Goal: Task Accomplishment & Management: Use online tool/utility

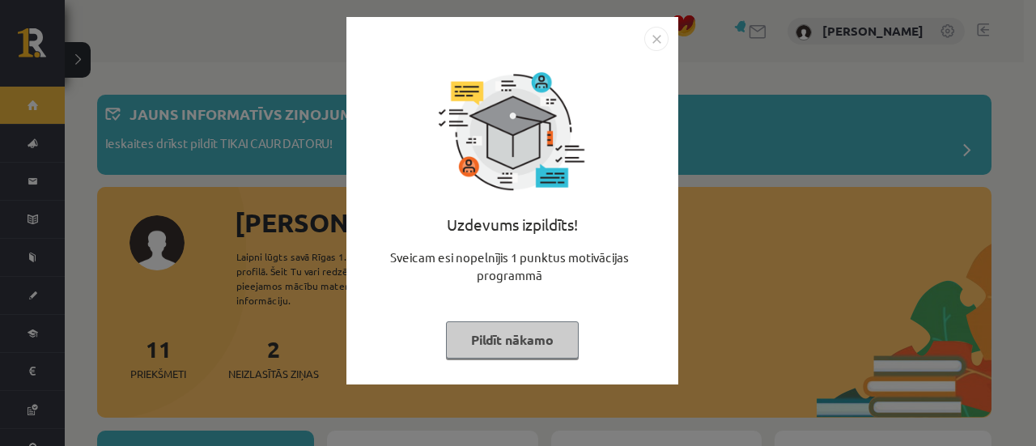
click at [664, 39] on img "Close" at bounding box center [656, 39] width 24 height 24
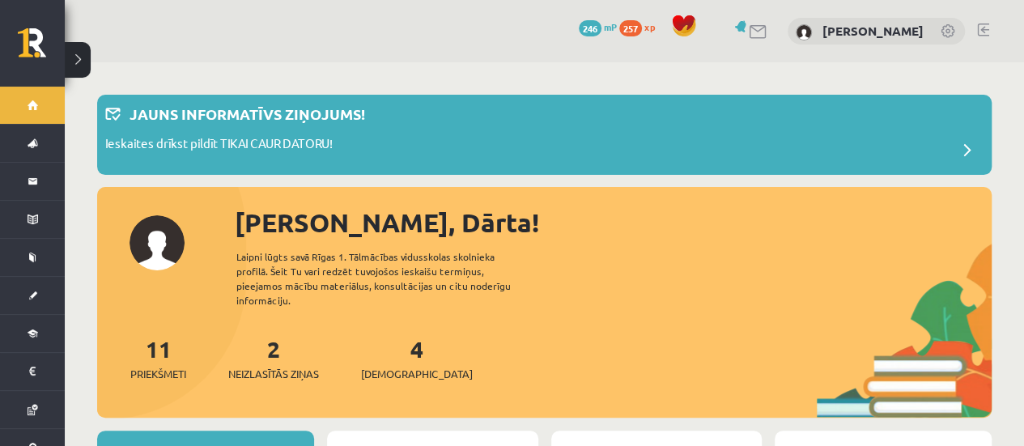
click at [291, 350] on div "2 Neizlasītās ziņas" at bounding box center [273, 357] width 91 height 50
click at [282, 334] on link "2 Neizlasītās ziņas" at bounding box center [273, 358] width 91 height 48
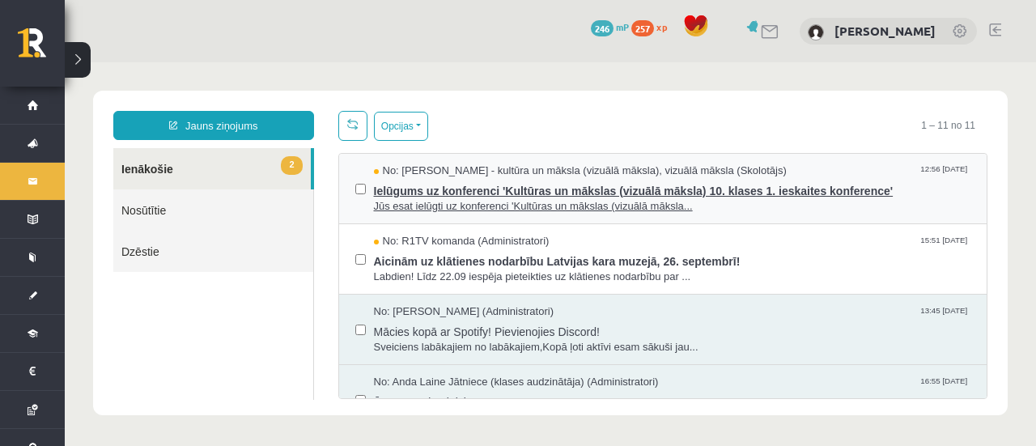
click at [563, 169] on span "No: [PERSON_NAME] - kultūra un māksla (vizuālā māksla), vizuālā māksla (Skolotā…" at bounding box center [580, 170] width 413 height 15
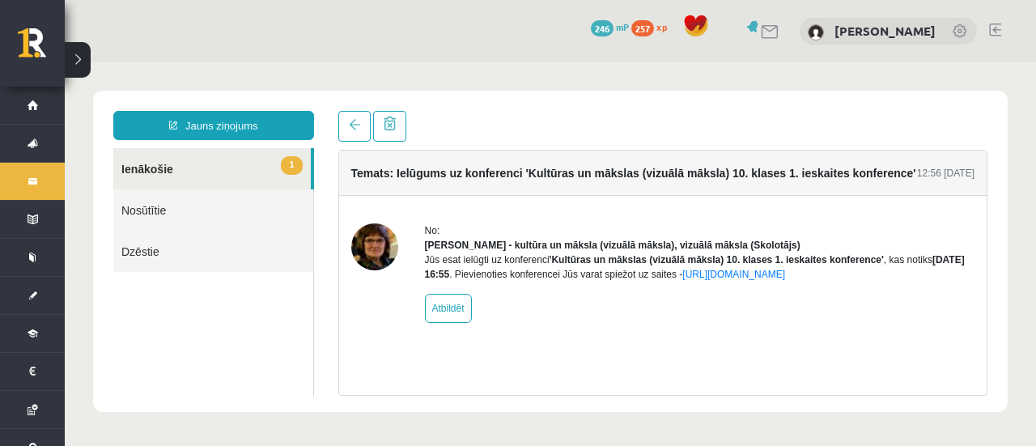
click at [356, 109] on div "Jauns ziņojums 1 Ienākošie Nosūtītie Dzēstie * ********* ********* ******* Tema…" at bounding box center [550, 251] width 914 height 321
click at [354, 121] on span at bounding box center [354, 124] width 11 height 11
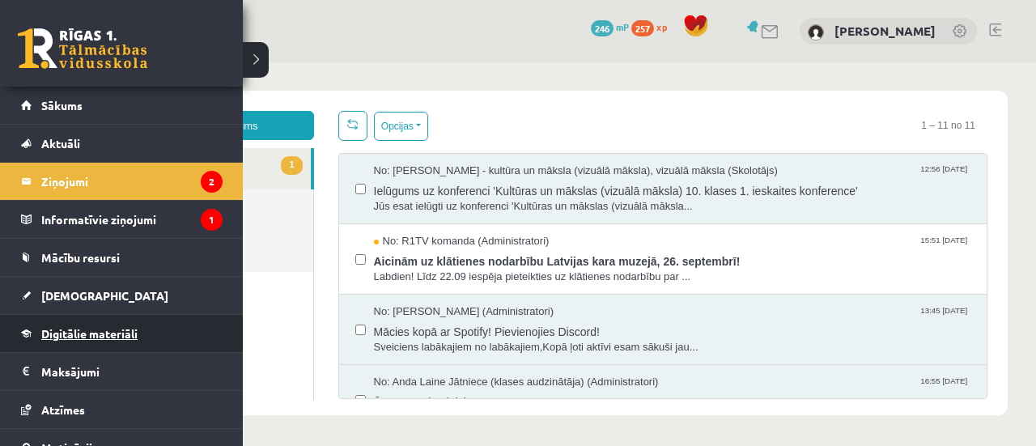
click at [106, 328] on span "Digitālie materiāli" at bounding box center [89, 333] width 96 height 15
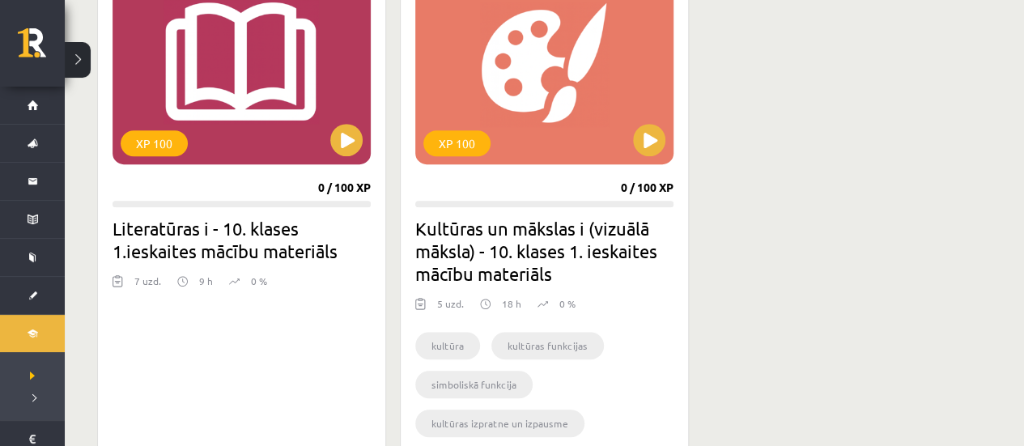
scroll to position [566, 0]
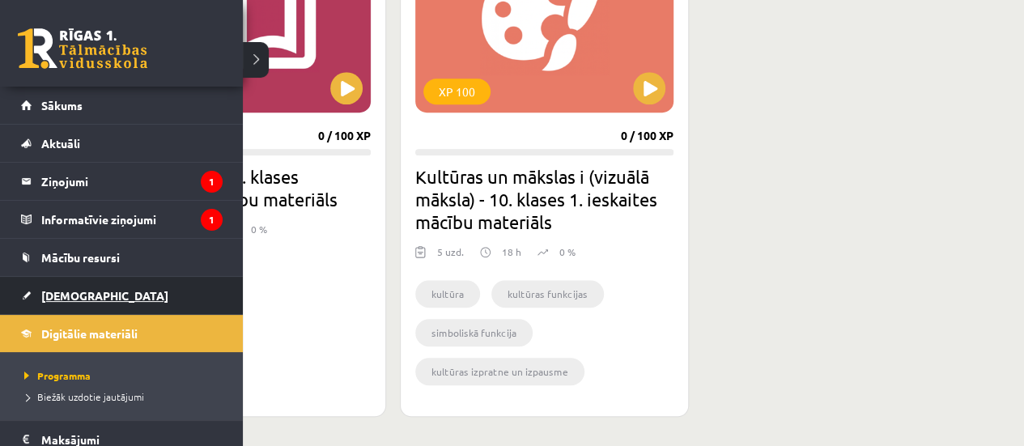
click at [58, 296] on span "[DEMOGRAPHIC_DATA]" at bounding box center [104, 295] width 127 height 15
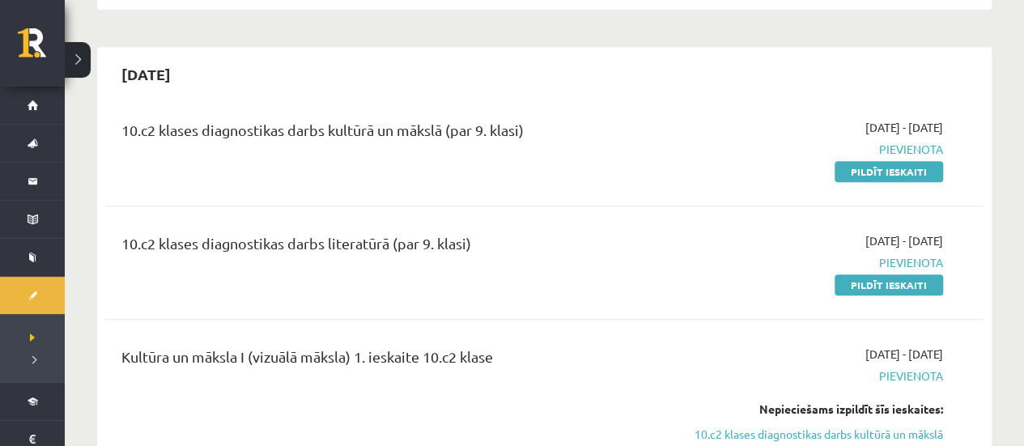
scroll to position [324, 0]
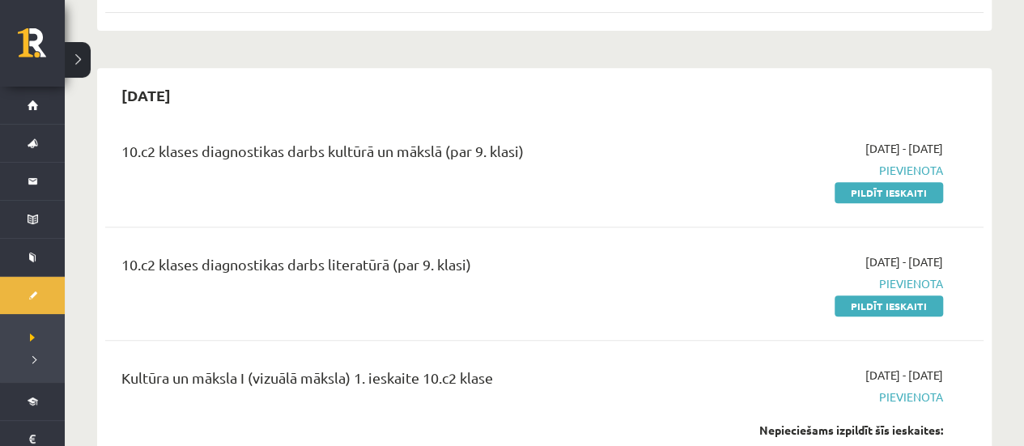
drag, startPoint x: 898, startPoint y: 187, endPoint x: 609, endPoint y: 49, distance: 320.7
click at [898, 187] on link "Pildīt ieskaiti" at bounding box center [888, 192] width 108 height 21
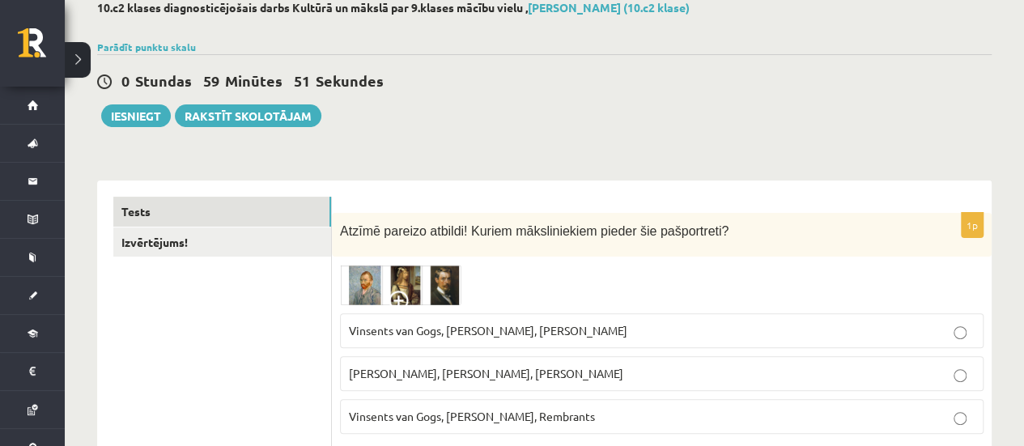
scroll to position [162, 0]
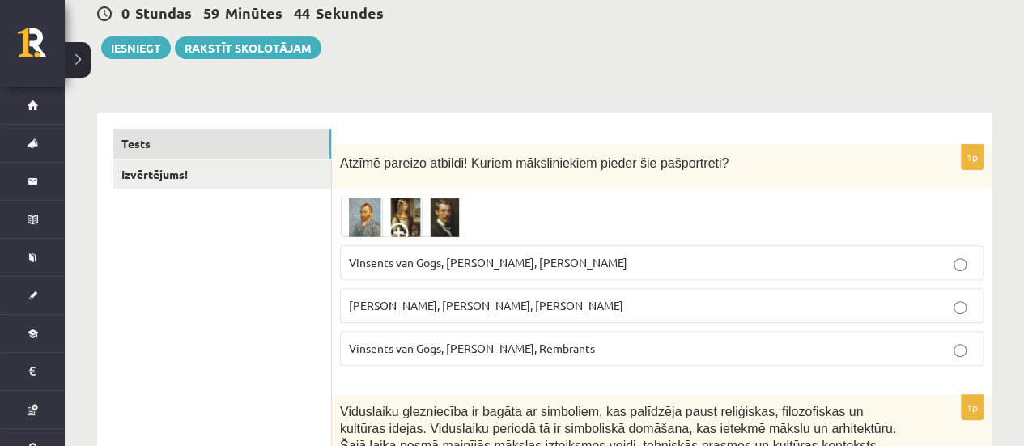
click at [487, 258] on span "Vinsents van Gogs, Albrehts Dīrers, Janis Rozentāls" at bounding box center [488, 262] width 278 height 15
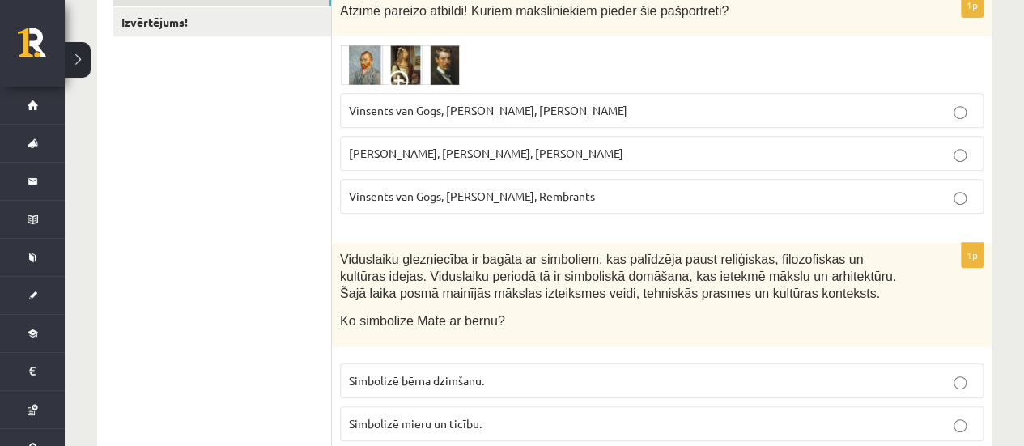
scroll to position [405, 0]
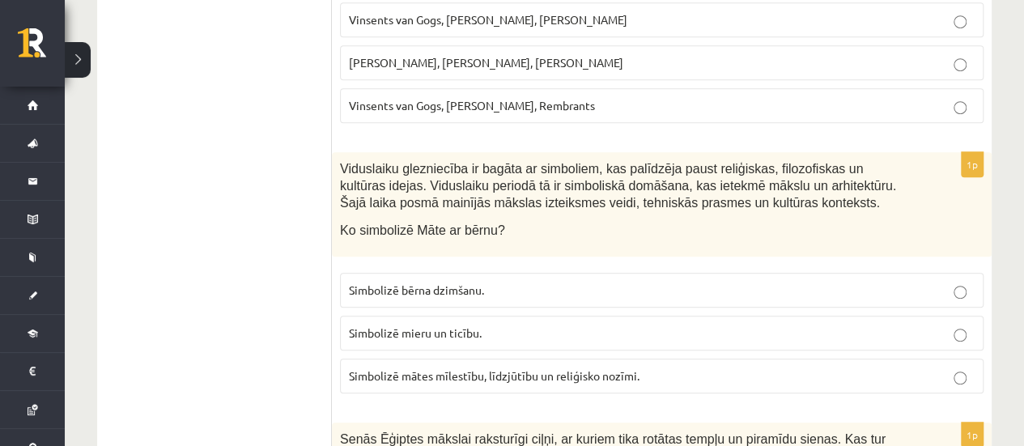
click at [433, 302] on label "Simbolizē bērna dzimšanu." at bounding box center [661, 290] width 643 height 35
click at [390, 325] on span "Simbolizē mieru un ticību." at bounding box center [415, 332] width 133 height 15
click at [421, 286] on span "Simbolizē bērna dzimšanu." at bounding box center [416, 289] width 135 height 15
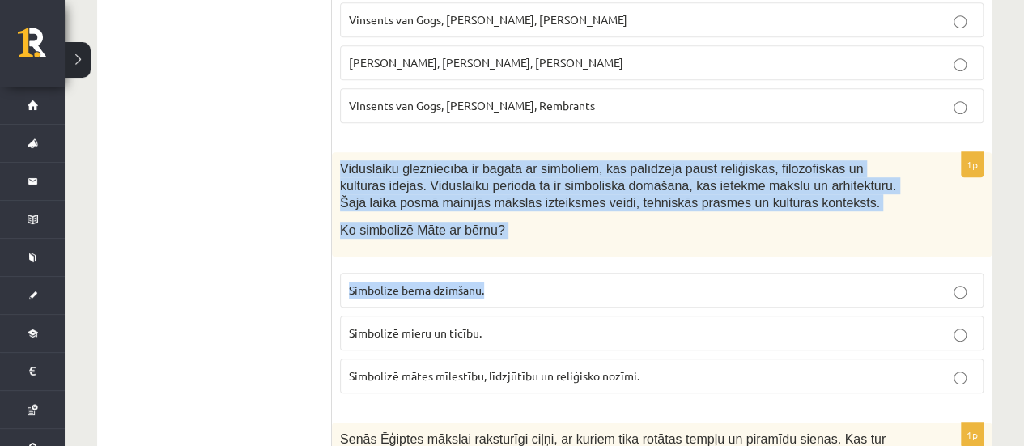
drag, startPoint x: 337, startPoint y: 163, endPoint x: 390, endPoint y: 230, distance: 85.3
click at [505, 278] on div "1p Viduslaiku glezniecība ir bagāta ar simboliem, kas palīdzēja paust reliģiska…" at bounding box center [661, 279] width 659 height 254
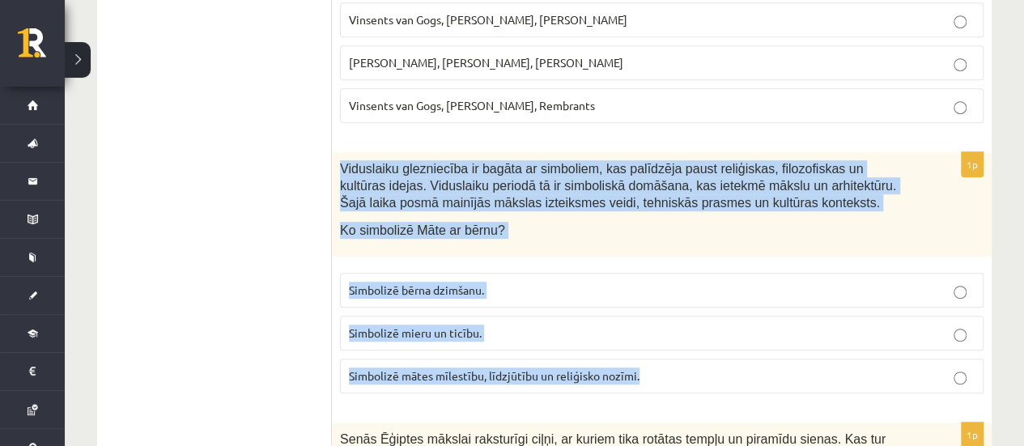
drag, startPoint x: 340, startPoint y: 167, endPoint x: 651, endPoint y: 368, distance: 369.9
click at [659, 367] on div "1p Viduslaiku glezniecība ir bagāta ar simboliem, kas palīdzēja paust reliģiska…" at bounding box center [661, 279] width 659 height 254
drag, startPoint x: 621, startPoint y: 373, endPoint x: 702, endPoint y: 283, distance: 120.9
click at [702, 283] on p "Simbolizē bērna dzimšanu." at bounding box center [661, 290] width 625 height 17
click at [673, 346] on fieldset "Simbolizē bērna dzimšanu. Simbolizē mieru un ticību. Simbolizē mātes mīlestību,…" at bounding box center [661, 332] width 643 height 134
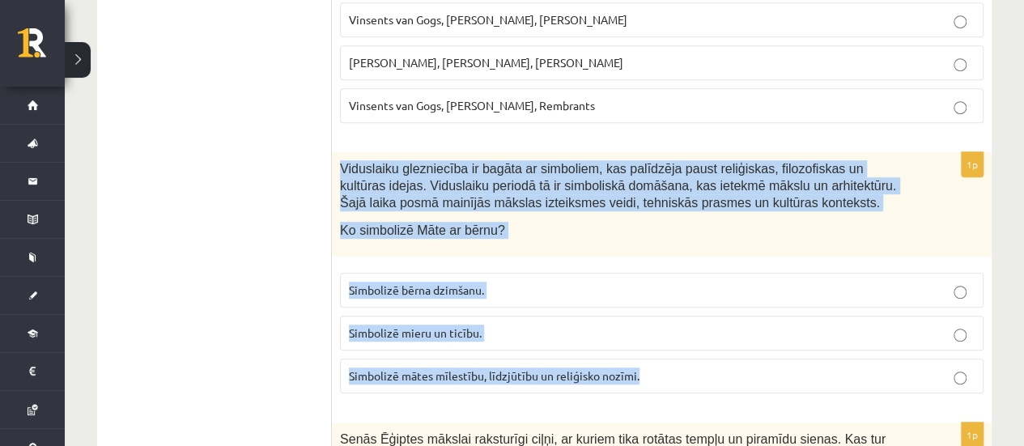
click at [633, 334] on p "Simbolizē mieru un ticību." at bounding box center [661, 332] width 625 height 17
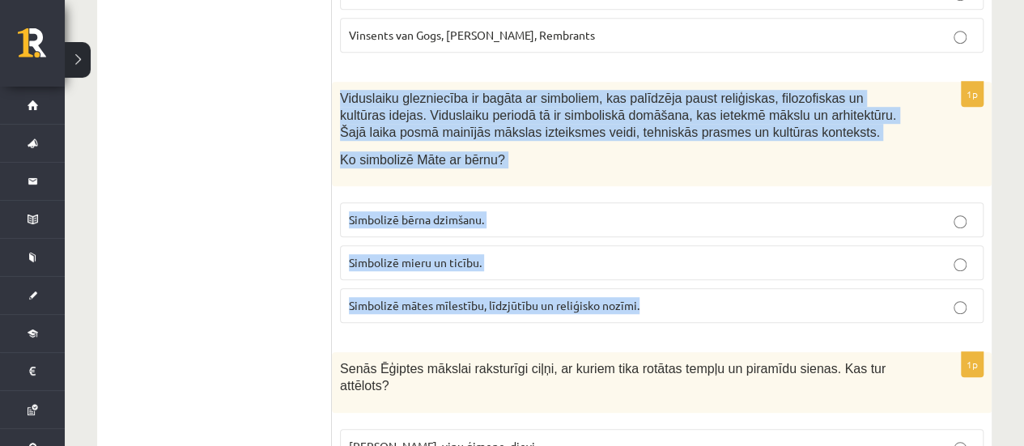
scroll to position [566, 0]
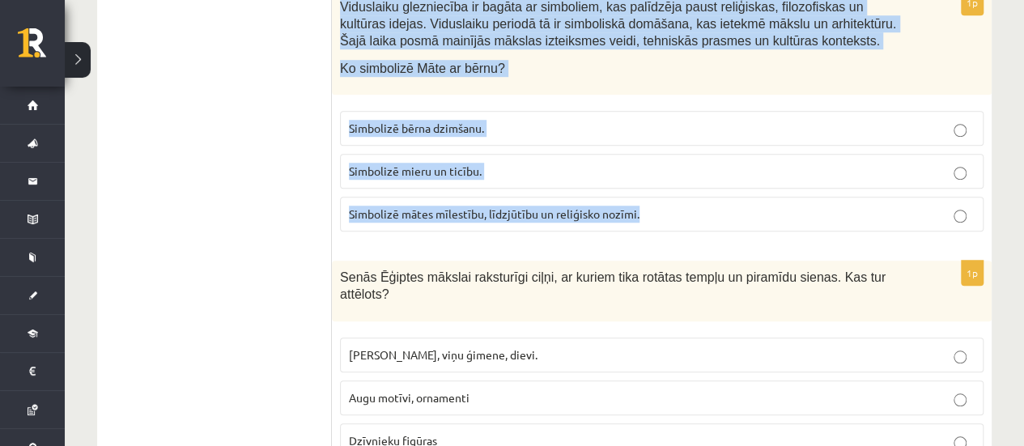
click at [730, 218] on p "Simbolizē mātes mīlestību, līdzjūtību un reliģisko nozīmi." at bounding box center [661, 214] width 625 height 17
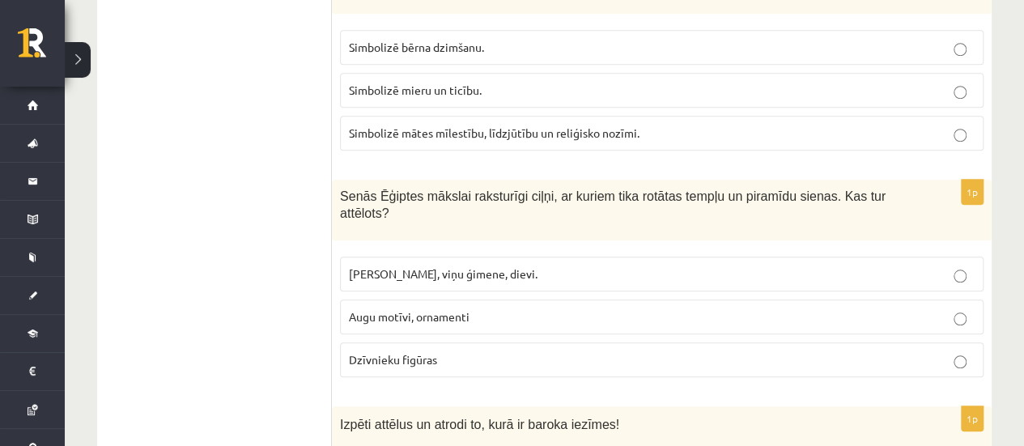
click at [555, 265] on p "Faraoni, viņu ģimene, dievi." at bounding box center [661, 273] width 625 height 17
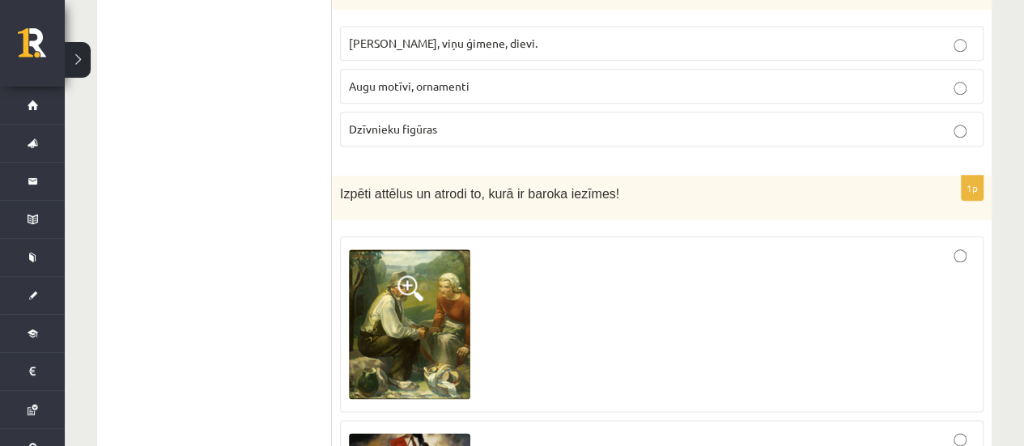
scroll to position [971, 0]
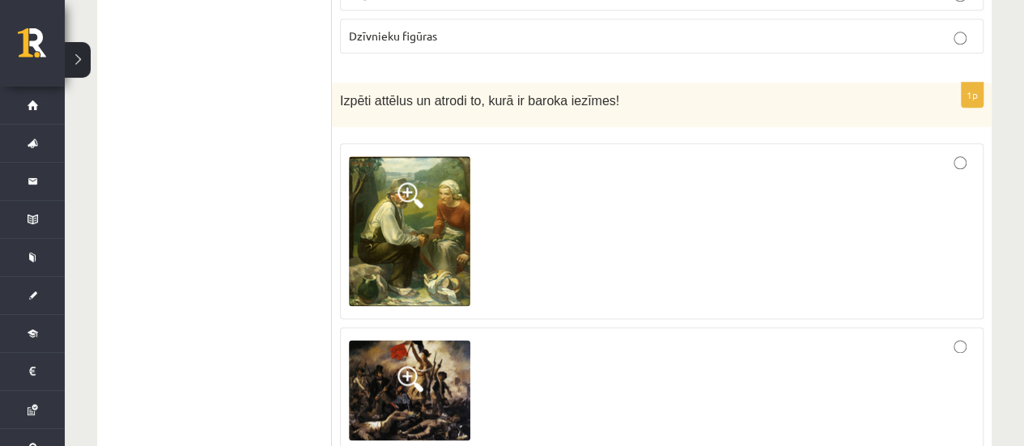
click at [550, 249] on div at bounding box center [661, 231] width 625 height 159
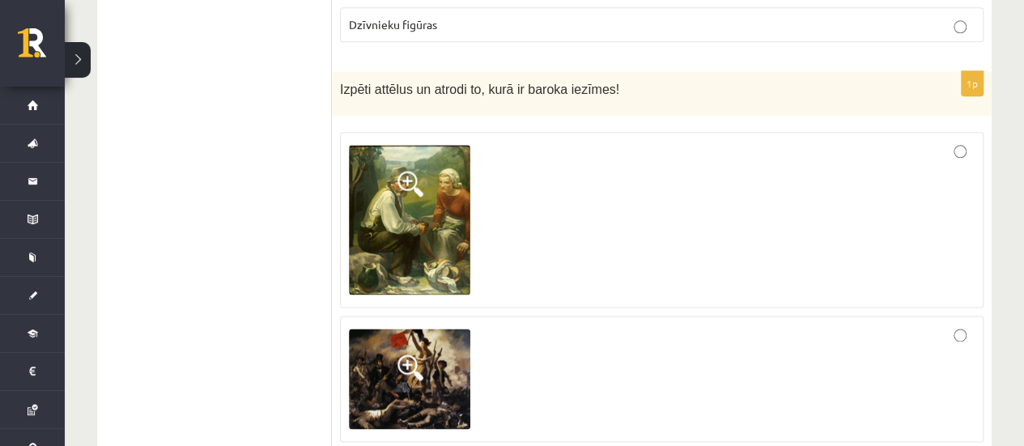
scroll to position [1052, 0]
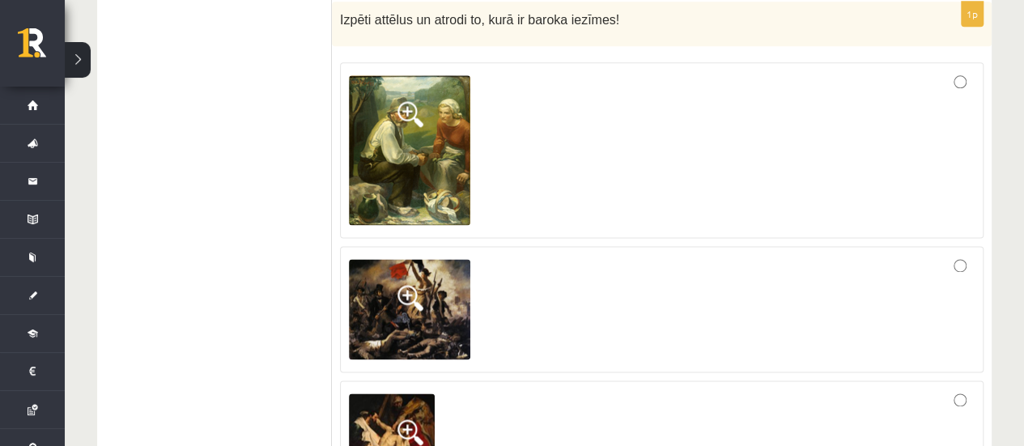
click at [550, 255] on div at bounding box center [661, 309] width 625 height 108
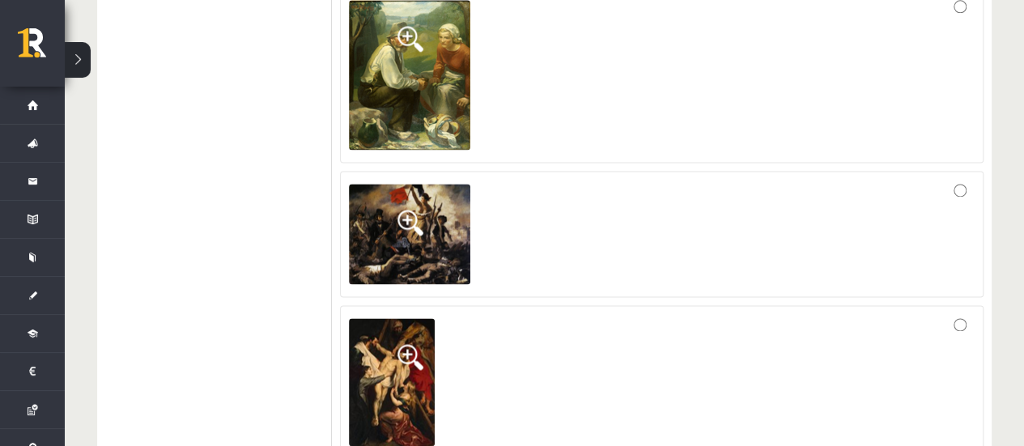
scroll to position [1214, 0]
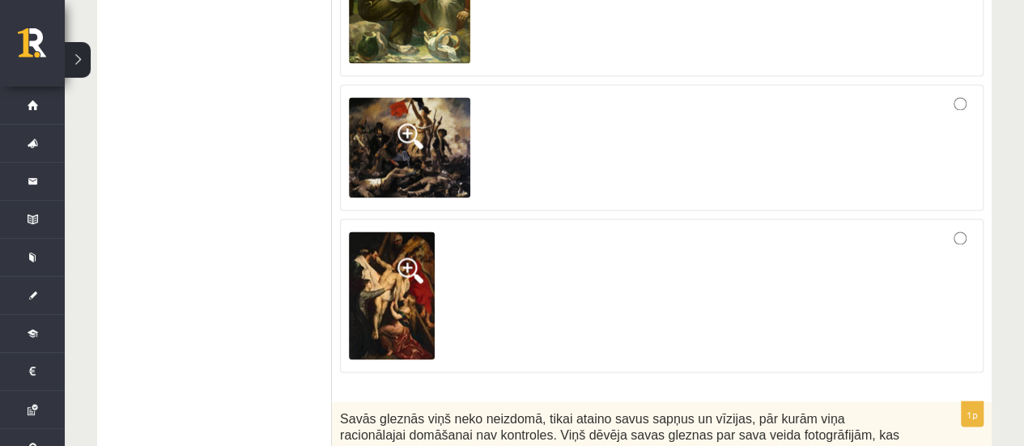
click at [550, 253] on div at bounding box center [661, 295] width 625 height 136
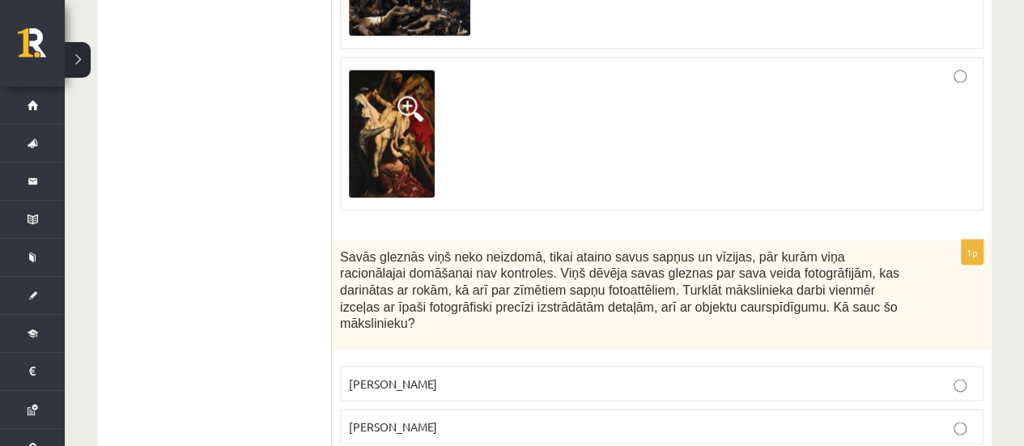
scroll to position [1457, 0]
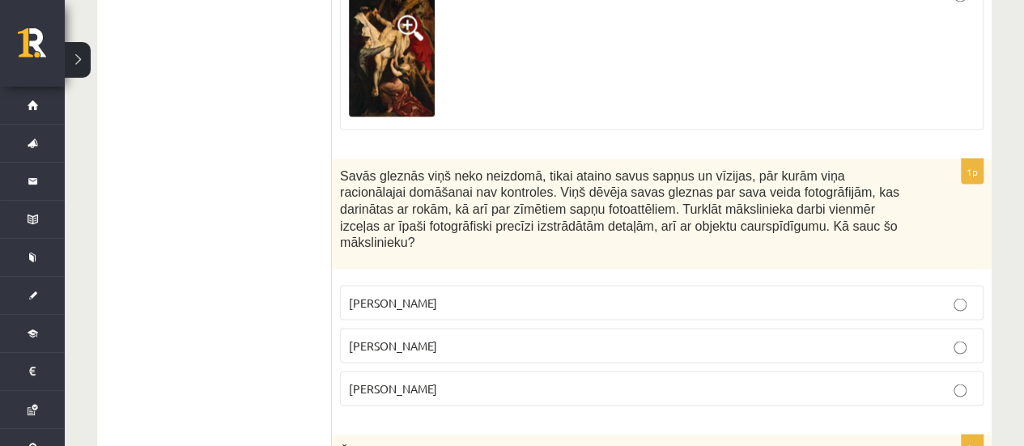
click at [528, 294] on p "Pablo Pikaso" at bounding box center [661, 302] width 625 height 17
click at [494, 337] on p "Salvadors Dalī" at bounding box center [661, 345] width 625 height 17
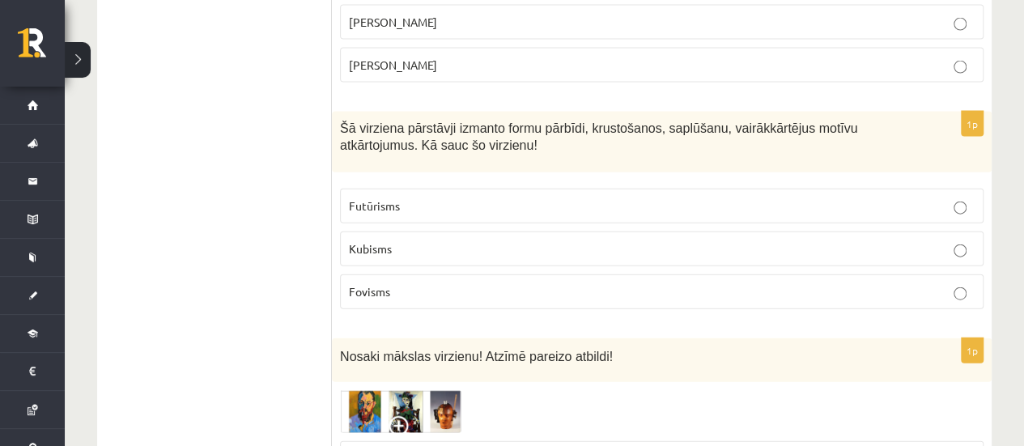
scroll to position [1780, 0]
click at [523, 197] on p "Futūrisms" at bounding box center [661, 205] width 625 height 17
click at [485, 240] on p "Kubisms" at bounding box center [661, 248] width 625 height 17
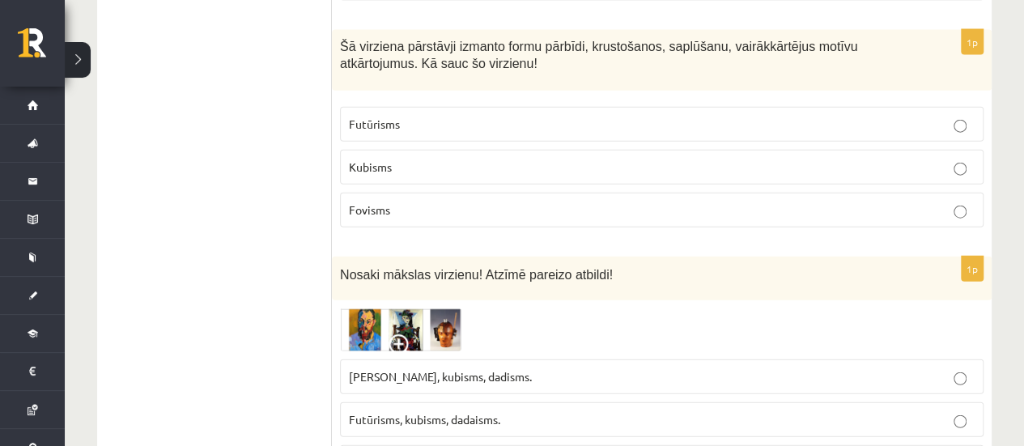
drag, startPoint x: 405, startPoint y: 161, endPoint x: 307, endPoint y: 186, distance: 100.3
click at [389, 201] on p "Fovisms" at bounding box center [661, 209] width 625 height 17
click at [435, 159] on p "Kubisms" at bounding box center [661, 167] width 625 height 17
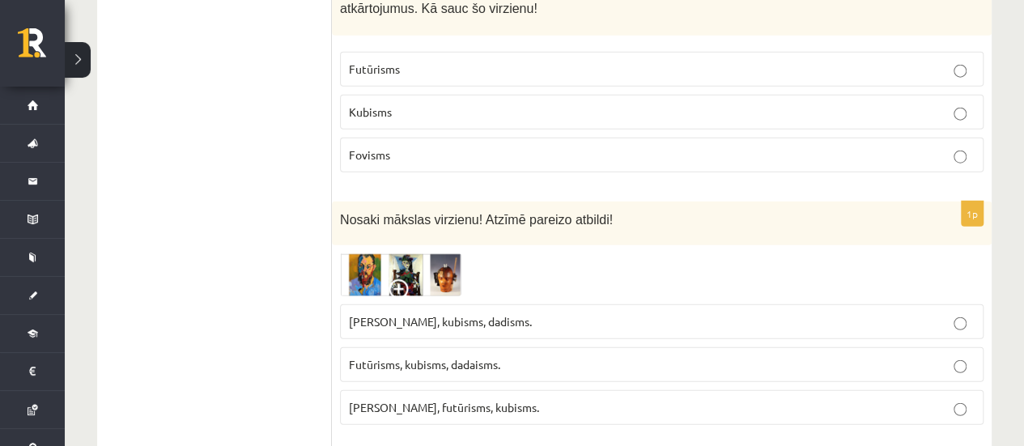
scroll to position [1942, 0]
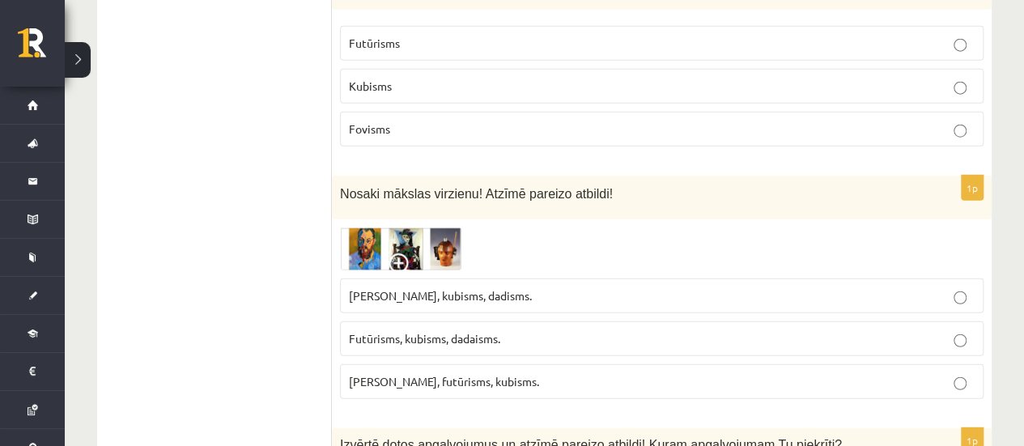
click at [359, 227] on img at bounding box center [400, 248] width 121 height 43
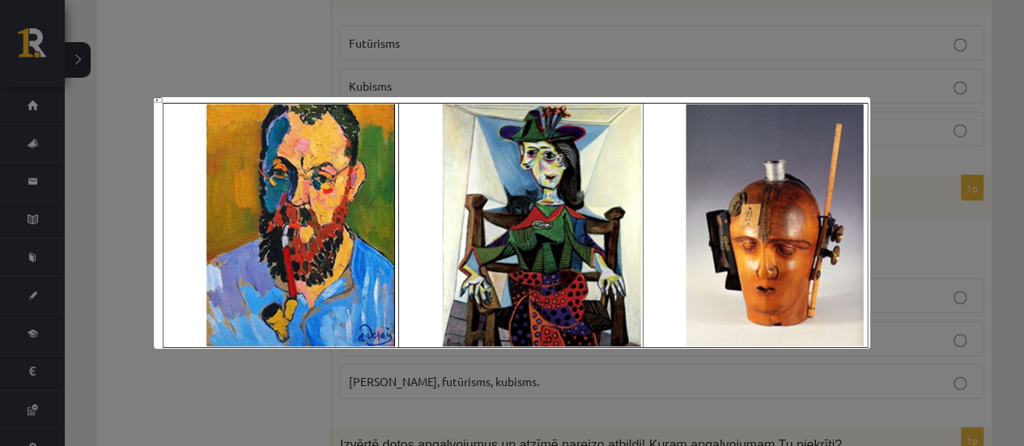
click at [839, 48] on div at bounding box center [512, 223] width 1024 height 446
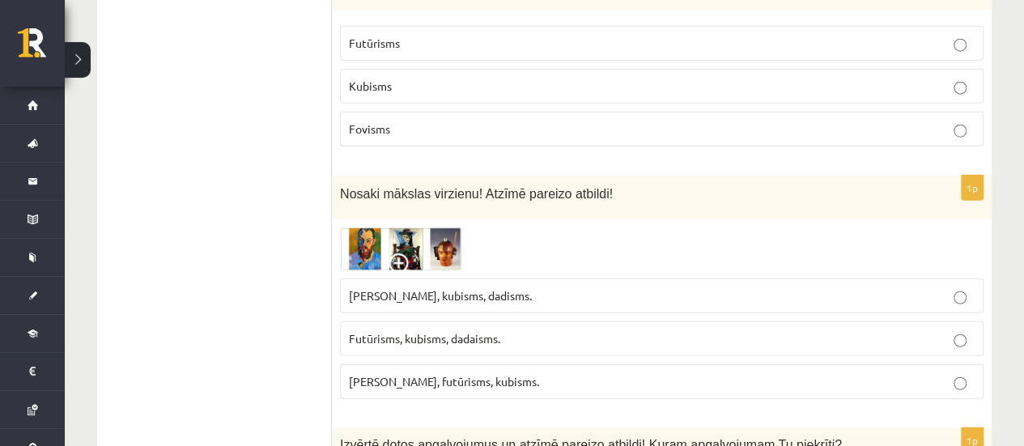
click at [515, 330] on p "Futūrisms, kubisms, dadaisms." at bounding box center [661, 338] width 625 height 17
click at [448, 227] on img at bounding box center [400, 248] width 121 height 43
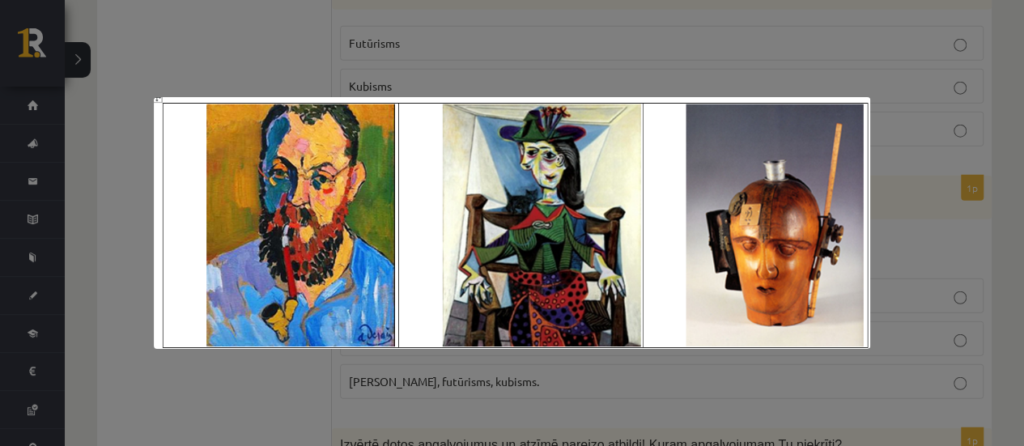
click at [724, 45] on div at bounding box center [512, 223] width 1024 height 446
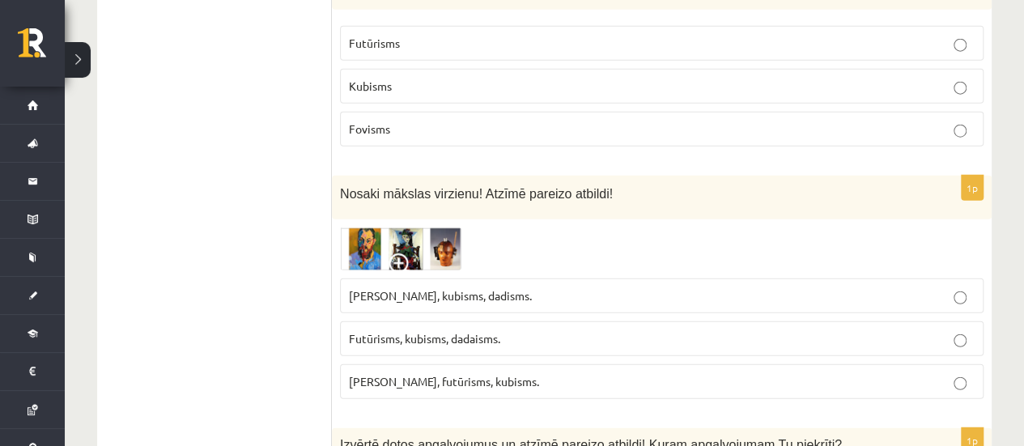
click at [475, 288] on span "Fovisms, kubisms, dadisms." at bounding box center [440, 295] width 183 height 15
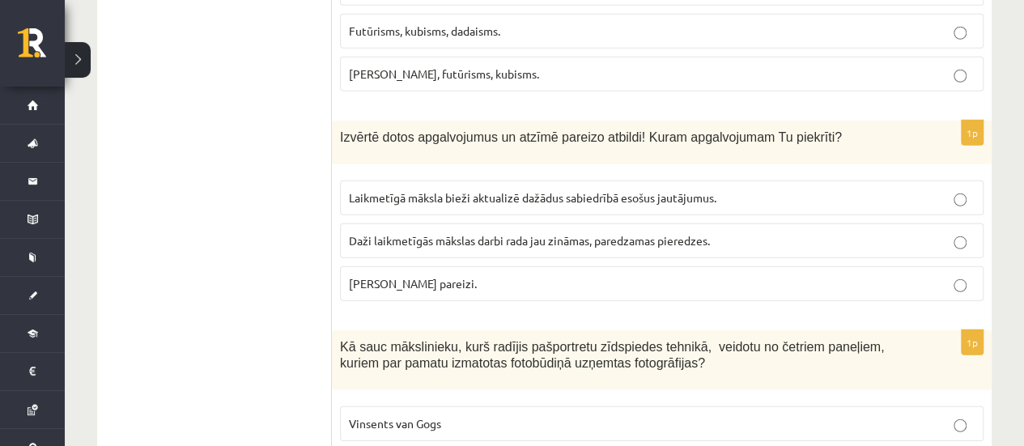
scroll to position [2266, 0]
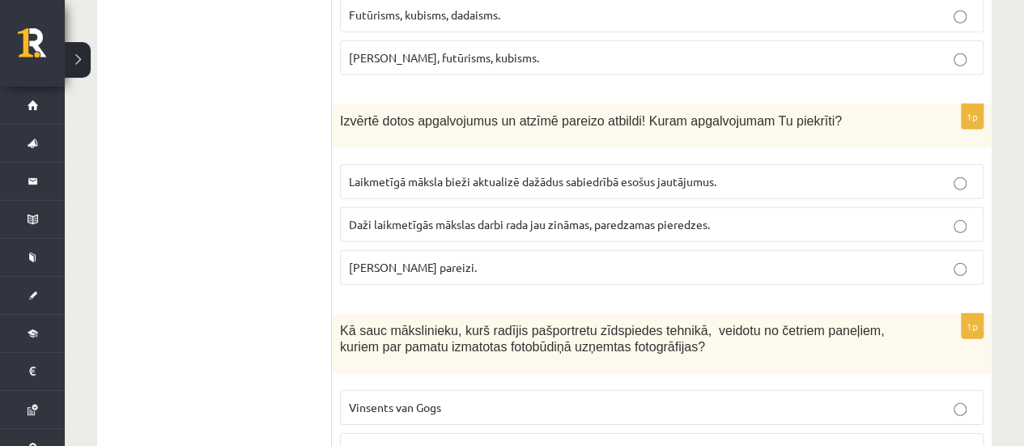
click at [504, 216] on p "Daži laikmetīgās mākslas darbi rada jau zināmas, paredzamas pieredzes." at bounding box center [661, 224] width 625 height 17
click at [468, 260] on span "Abi apgalvojumi pareizi." at bounding box center [413, 267] width 128 height 15
click at [511, 217] on span "Daži laikmetīgās mākslas darbi rada jau zināmas, paredzamas pieredzes." at bounding box center [529, 224] width 361 height 15
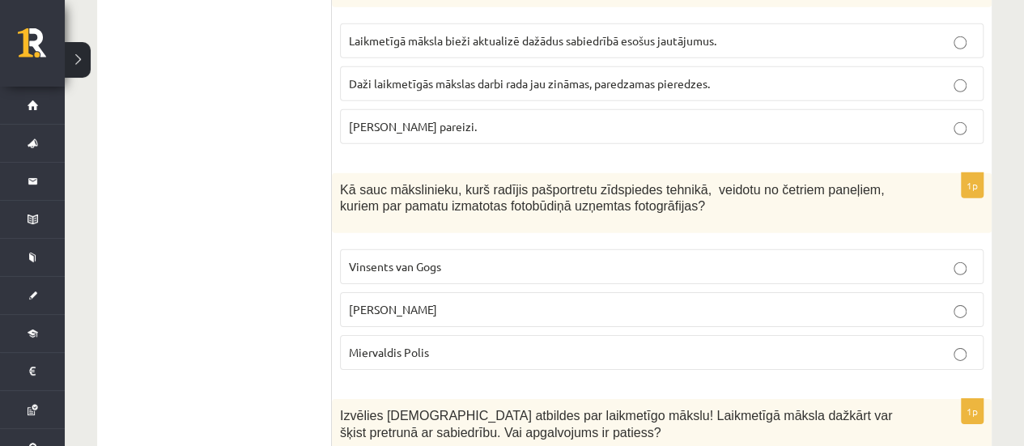
scroll to position [2428, 0]
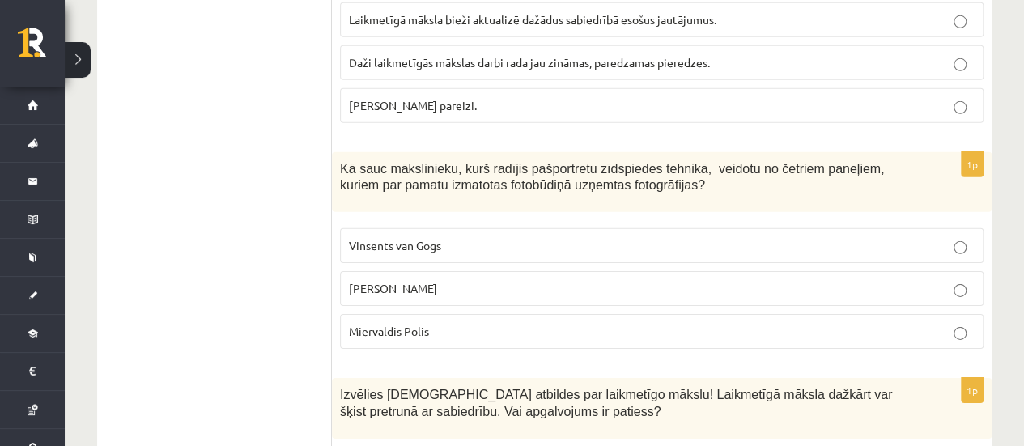
click at [522, 168] on div "1p Kā sauc mākslinieku, kurš radījis pašportretu zīdspiedes tehnikā, veidotu no…" at bounding box center [661, 257] width 659 height 210
drag, startPoint x: 541, startPoint y: 176, endPoint x: 548, endPoint y: 171, distance: 8.8
click at [544, 220] on fieldset "Vinsents van Gogs Endijs Vorhols Miervaldis Polis" at bounding box center [661, 287] width 643 height 134
click at [496, 280] on p "Endijs Vorhols" at bounding box center [661, 288] width 625 height 17
click at [484, 323] on p "Miervaldis Polis" at bounding box center [661, 331] width 625 height 17
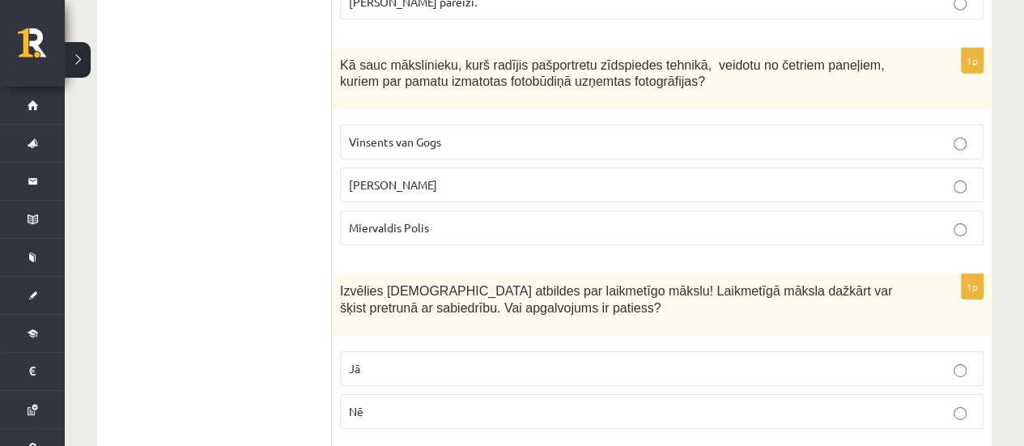
scroll to position [2589, 0]
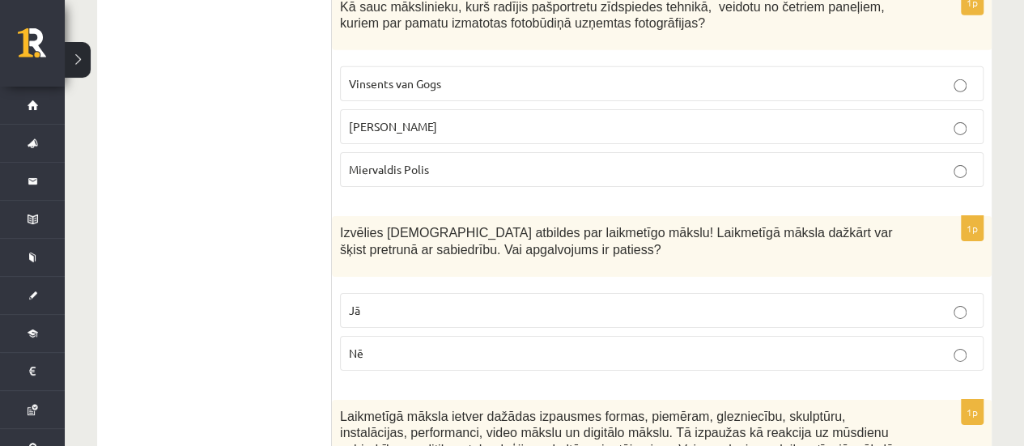
click at [487, 293] on label "Jā" at bounding box center [661, 310] width 643 height 35
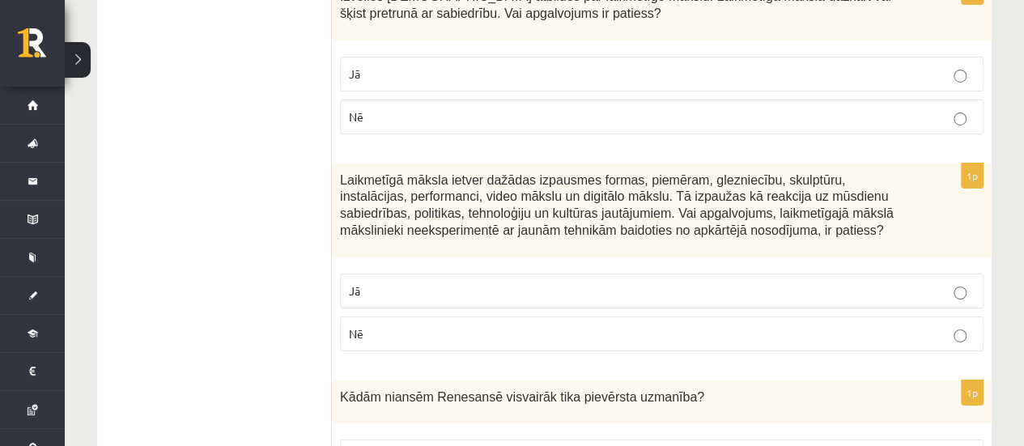
scroll to position [2832, 0]
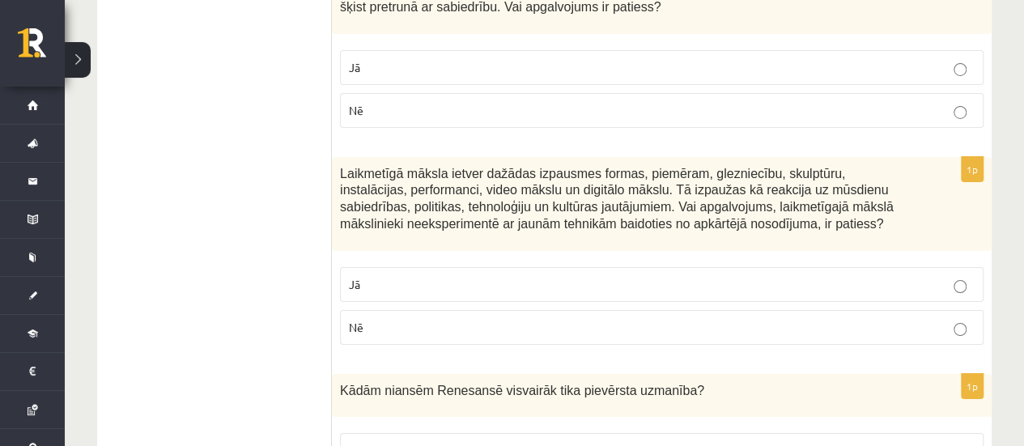
click at [523, 259] on fieldset "Jā Nē" at bounding box center [661, 304] width 643 height 91
click at [497, 259] on fieldset "Jā Nē" at bounding box center [661, 304] width 643 height 91
click at [505, 276] on p "Jā" at bounding box center [661, 284] width 625 height 17
click at [467, 310] on label "Nē" at bounding box center [661, 327] width 643 height 35
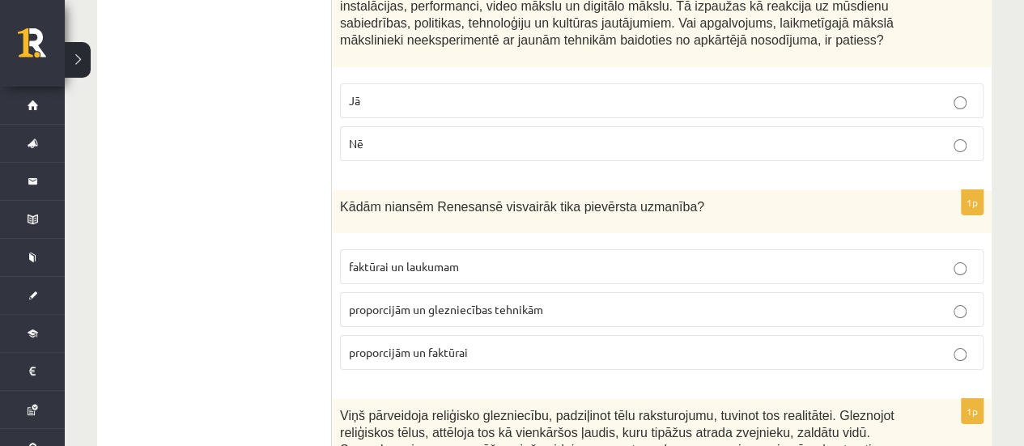
scroll to position [3075, 0]
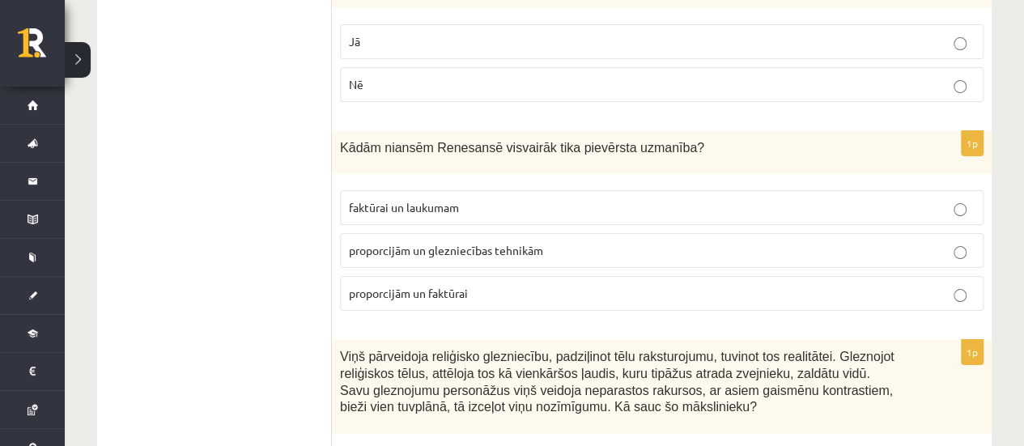
click at [511, 233] on label "proporcijām un glezniecības tehnikām" at bounding box center [661, 250] width 643 height 35
click at [544, 199] on p "faktūrai un laukumam" at bounding box center [661, 207] width 625 height 17
click at [515, 243] on span "proporcijām un glezniecības tehnikām" at bounding box center [446, 250] width 194 height 15
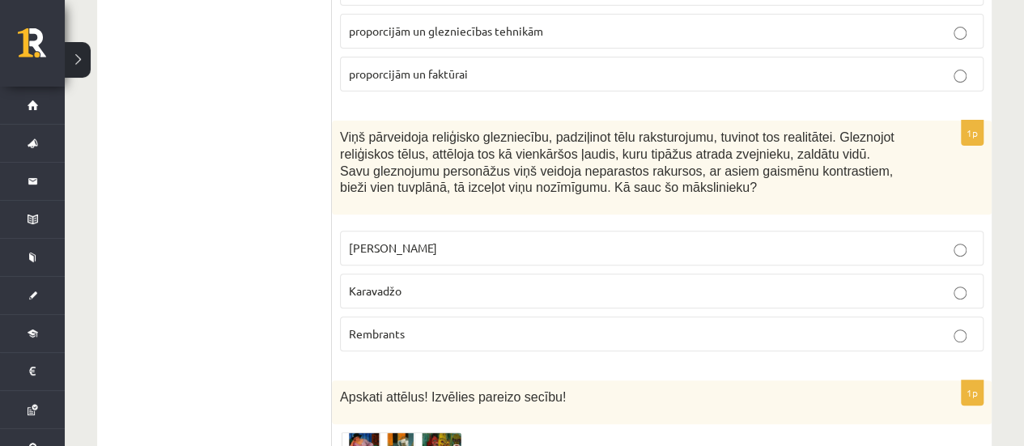
scroll to position [3318, 0]
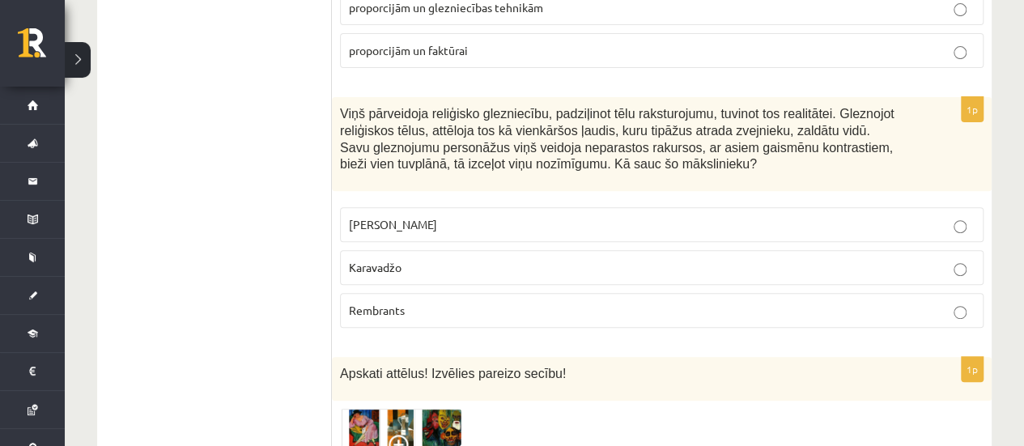
click at [494, 207] on label "Leonardo da Vinči" at bounding box center [661, 224] width 643 height 35
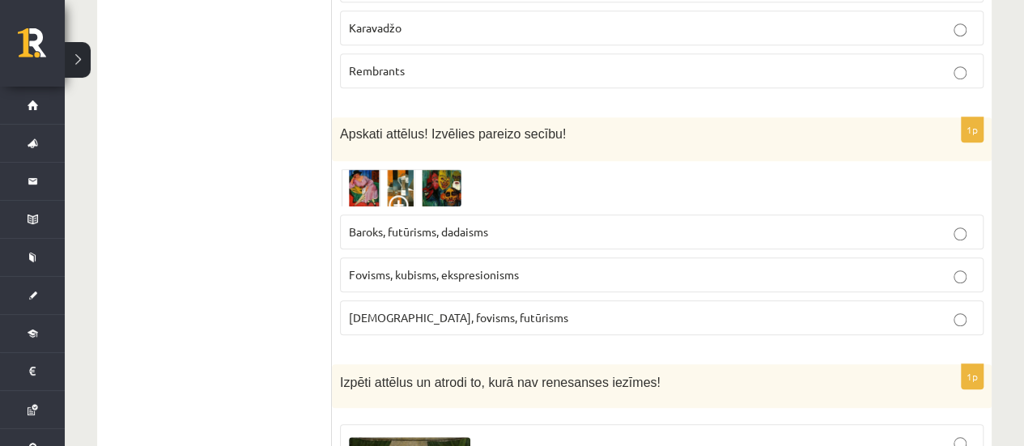
scroll to position [3560, 0]
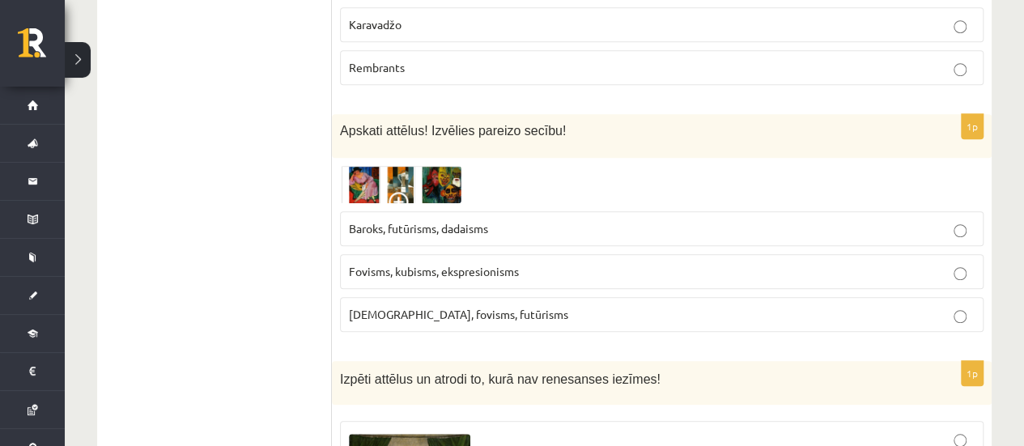
click at [450, 166] on img at bounding box center [400, 184] width 121 height 37
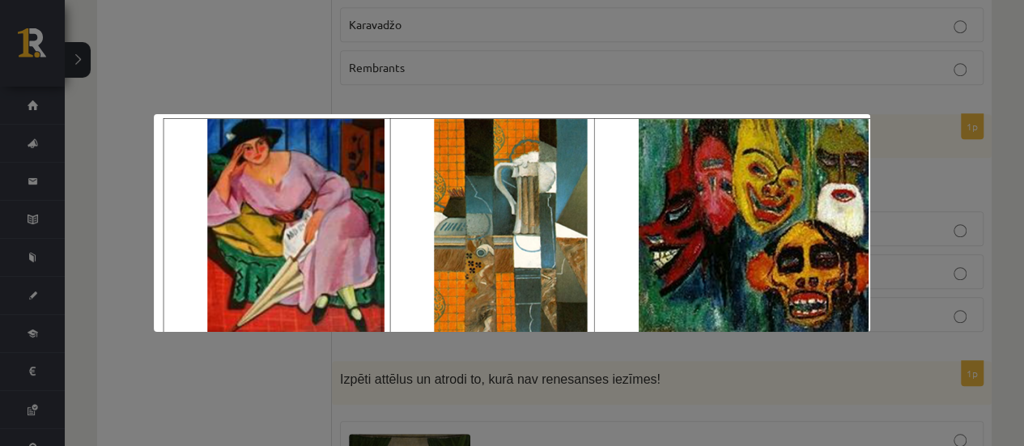
click at [566, 69] on div at bounding box center [512, 223] width 1024 height 446
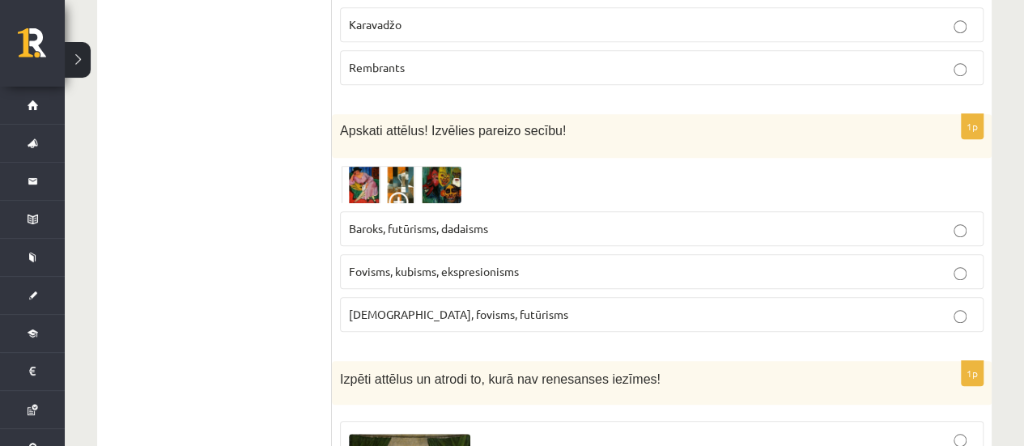
click at [418, 264] on span "Fovisms, kubisms, ekspresionisms" at bounding box center [434, 271] width 170 height 15
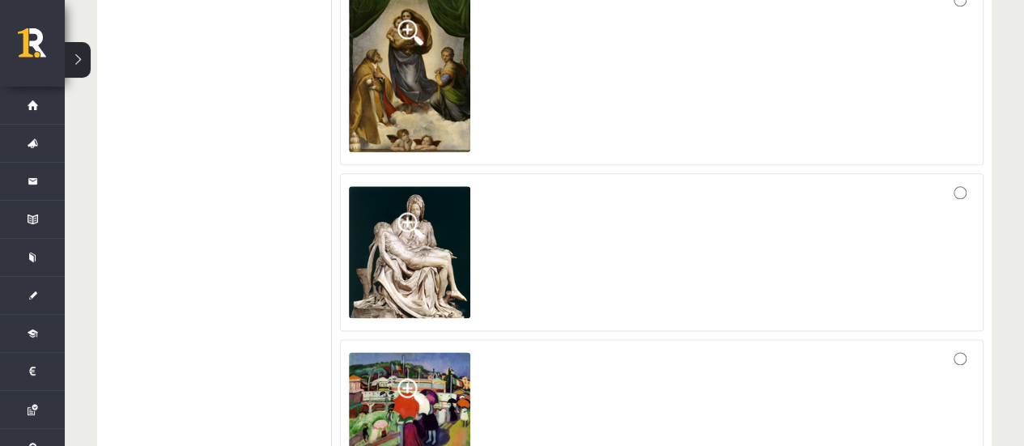
scroll to position [4046, 0]
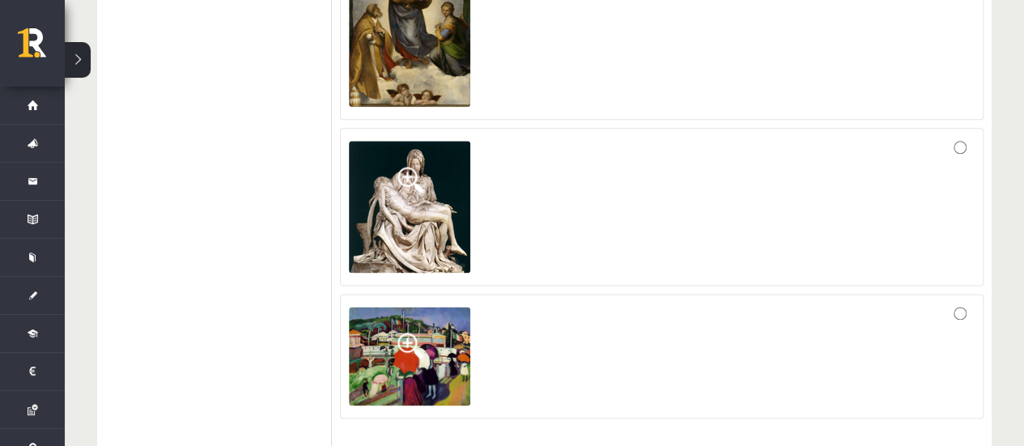
drag, startPoint x: 804, startPoint y: 257, endPoint x: 805, endPoint y: 245, distance: 11.4
click at [804, 303] on div at bounding box center [661, 357] width 625 height 108
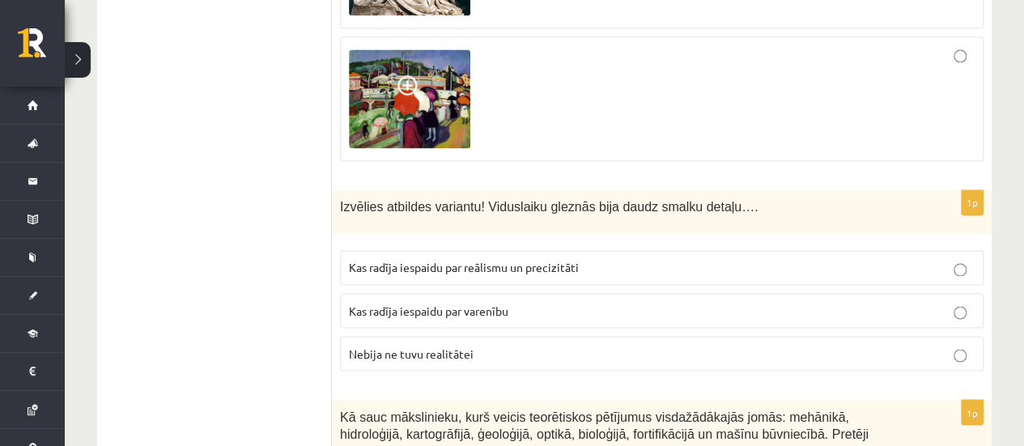
scroll to position [4370, 0]
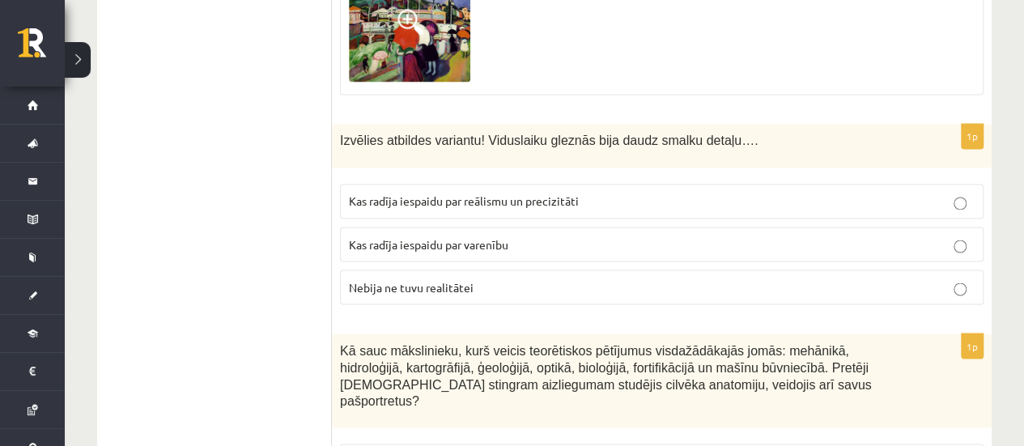
click at [634, 235] on p "Kas radīja iespaidu par varenību" at bounding box center [661, 243] width 625 height 17
click at [644, 227] on label "Kas radīja iespaidu par varenību" at bounding box center [661, 244] width 643 height 35
click at [645, 184] on label "Kas radīja iespaidu par reālismu un precizitāti" at bounding box center [661, 201] width 643 height 35
click at [475, 278] on p "Nebija ne tuvu realitātei" at bounding box center [661, 286] width 625 height 17
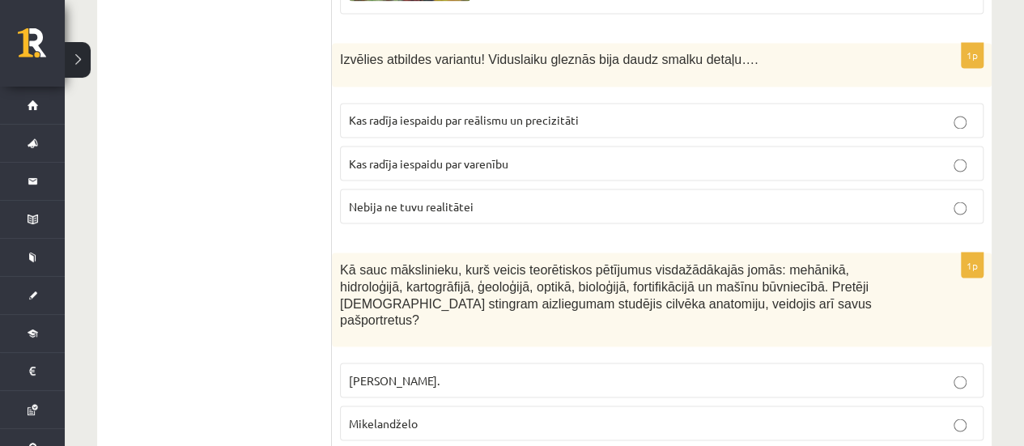
click at [437, 372] on span "Pīters Pauls Rubenss." at bounding box center [394, 379] width 91 height 15
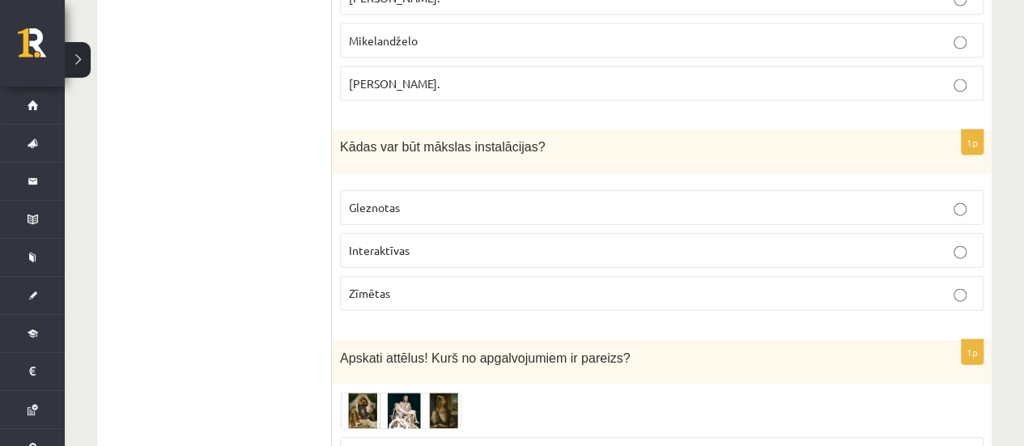
scroll to position [4855, 0]
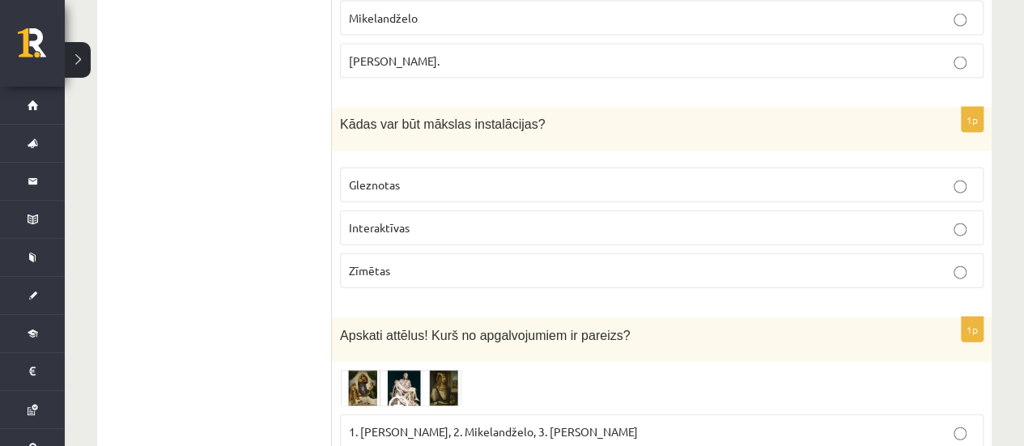
click at [497, 262] on p "Zīmētas" at bounding box center [661, 270] width 625 height 17
click at [507, 210] on label "Interaktīvas" at bounding box center [661, 227] width 643 height 35
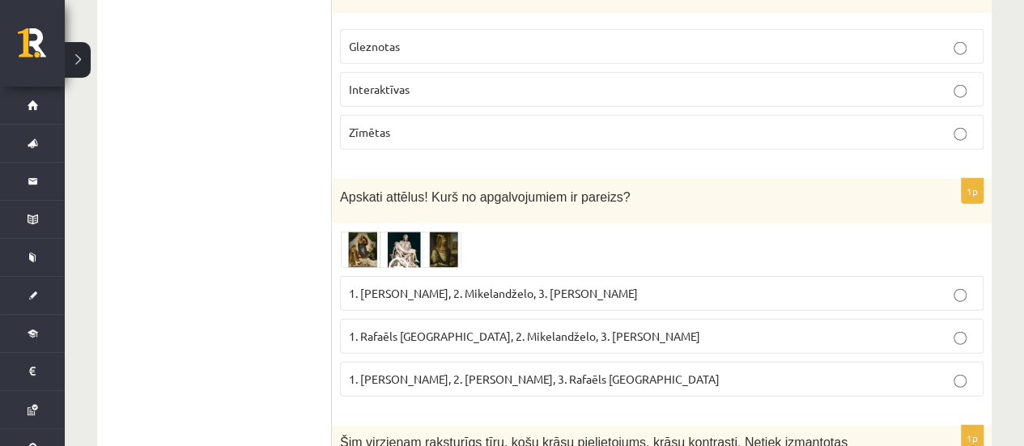
scroll to position [5017, 0]
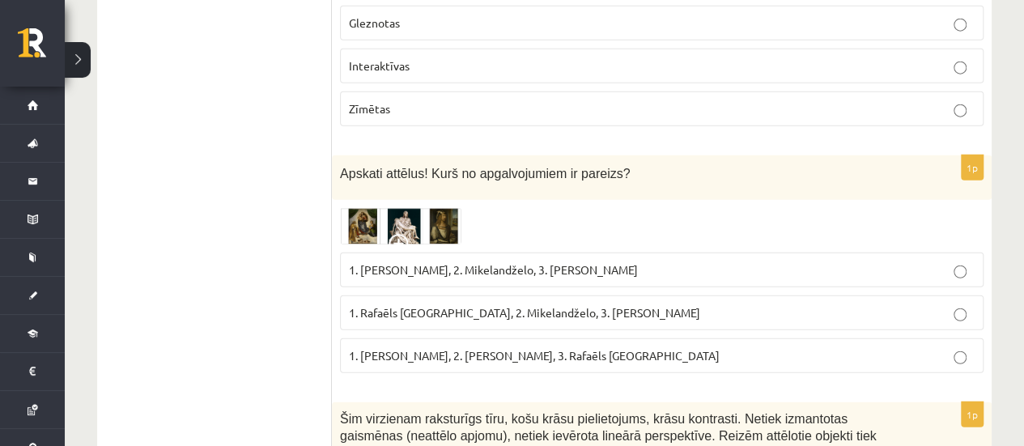
click at [450, 244] on fieldset "1. Leonardo da Vinči, 2. Mikelandželo, 3. Albrehts Dīrers 1. Rafaēls Sancio da …" at bounding box center [661, 311] width 643 height 134
click at [455, 208] on img at bounding box center [400, 226] width 121 height 37
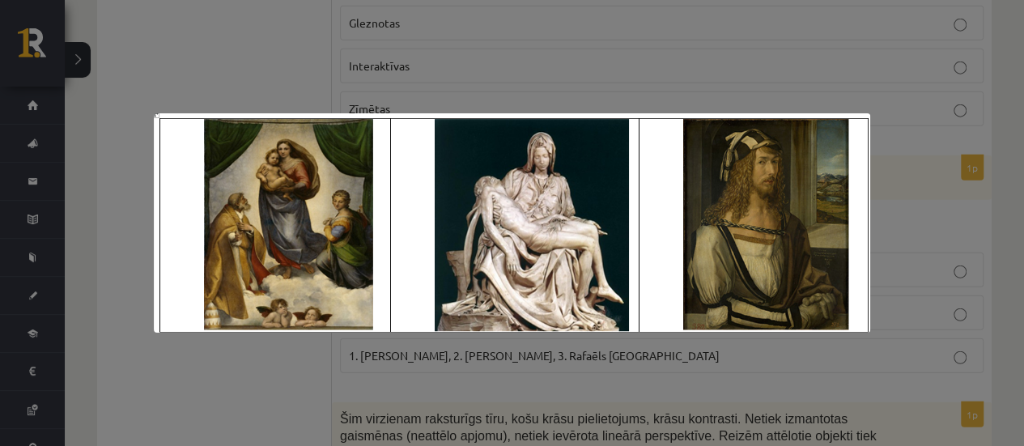
click at [670, 67] on div at bounding box center [512, 223] width 1024 height 446
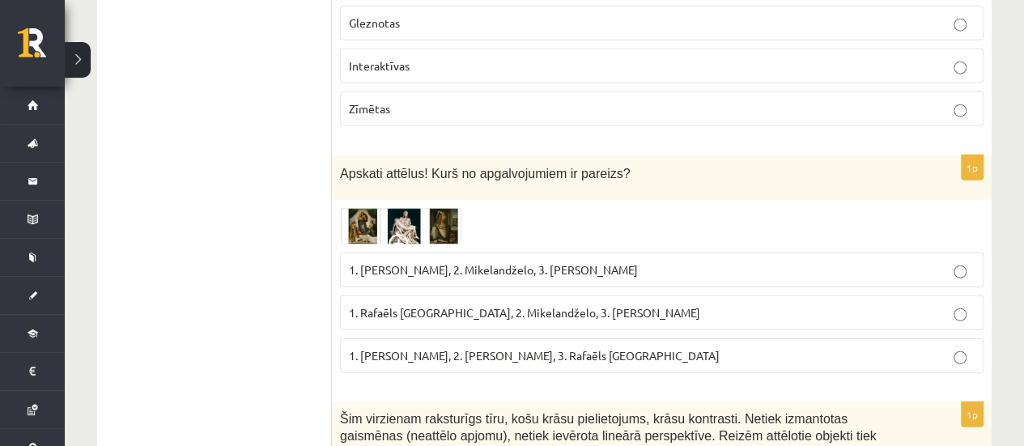
click at [566, 348] on span "1. Albrehts Dīrers, 2. Leonardo da Vinči, 3. Rafaēls Sancio da Urbīno" at bounding box center [534, 355] width 371 height 15
click at [576, 305] on span "1. Rafaēls Sancio da Urbīno, 2. Mikelandželo, 3. Albrehts Dīrers" at bounding box center [524, 312] width 351 height 15
click at [408, 208] on img at bounding box center [400, 226] width 121 height 37
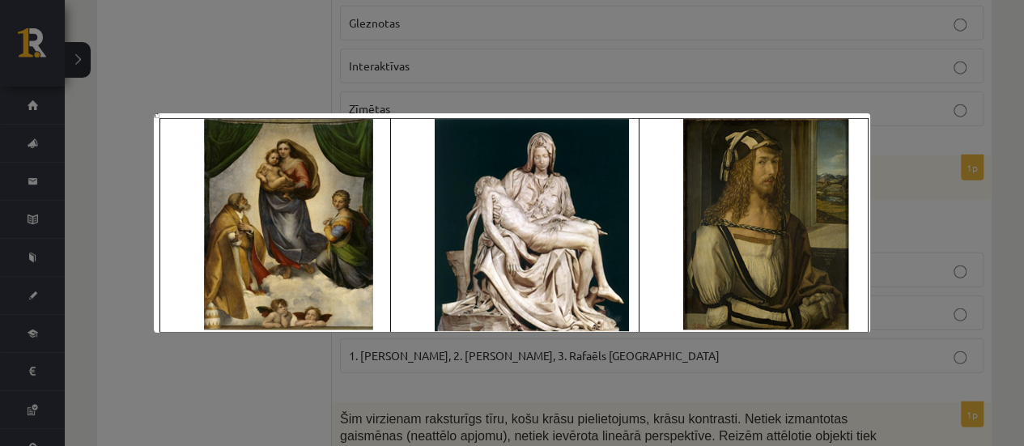
drag, startPoint x: 514, startPoint y: 59, endPoint x: 502, endPoint y: 71, distance: 16.6
click at [514, 59] on div at bounding box center [512, 223] width 1024 height 446
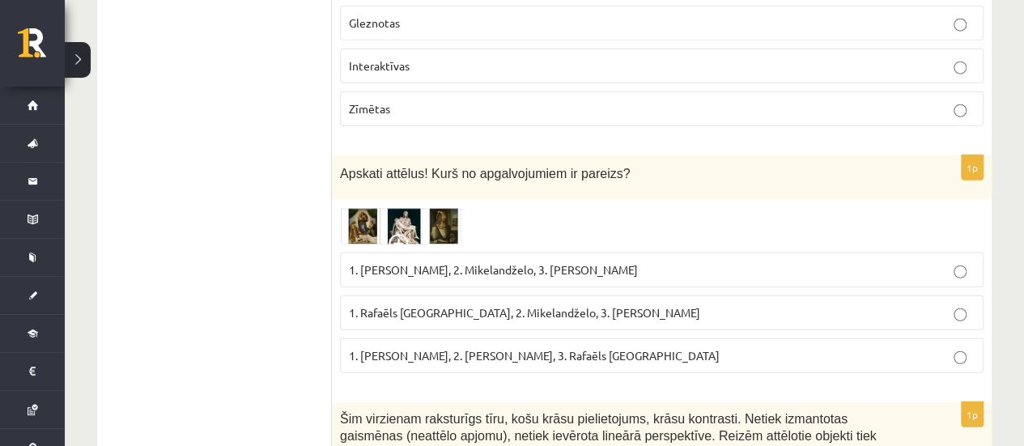
click at [420, 252] on label "1. Leonardo da Vinči, 2. Mikelandželo, 3. Albrehts Dīrers" at bounding box center [661, 269] width 643 height 35
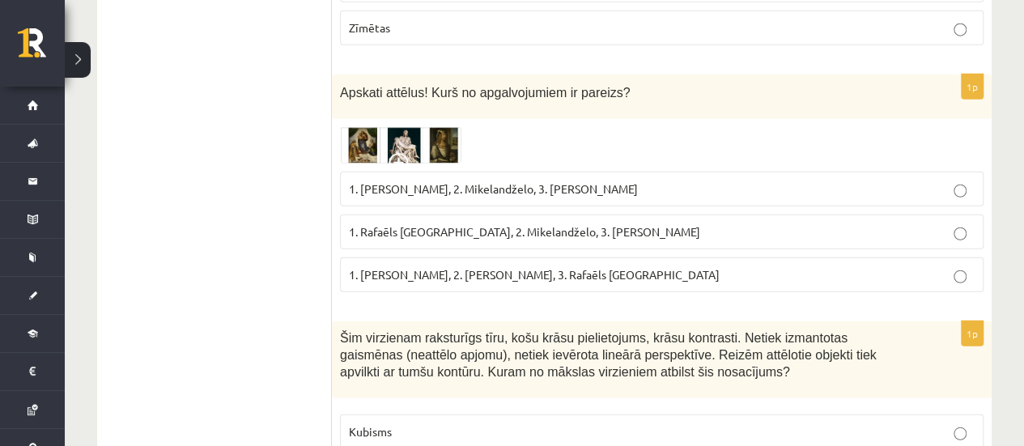
scroll to position [5179, 0]
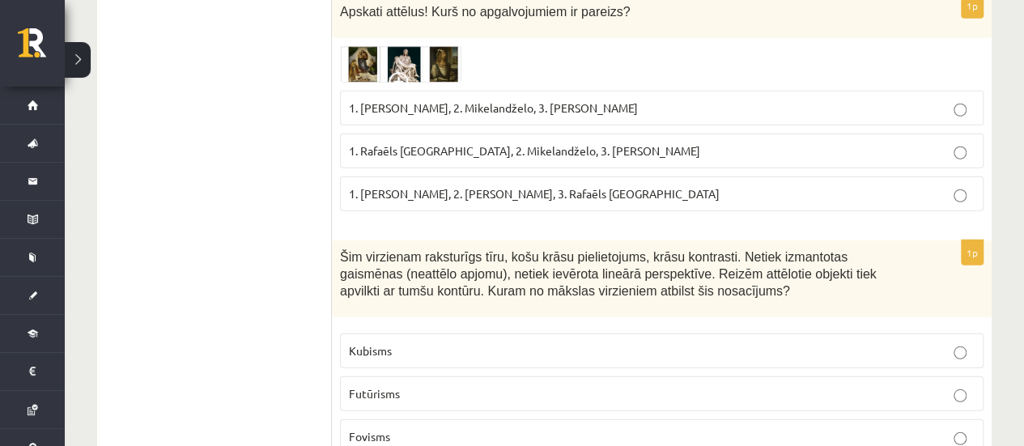
click at [476, 134] on label "1. Rafaēls Sancio da Urbīno, 2. Mikelandželo, 3. Albrehts Dīrers" at bounding box center [661, 151] width 643 height 35
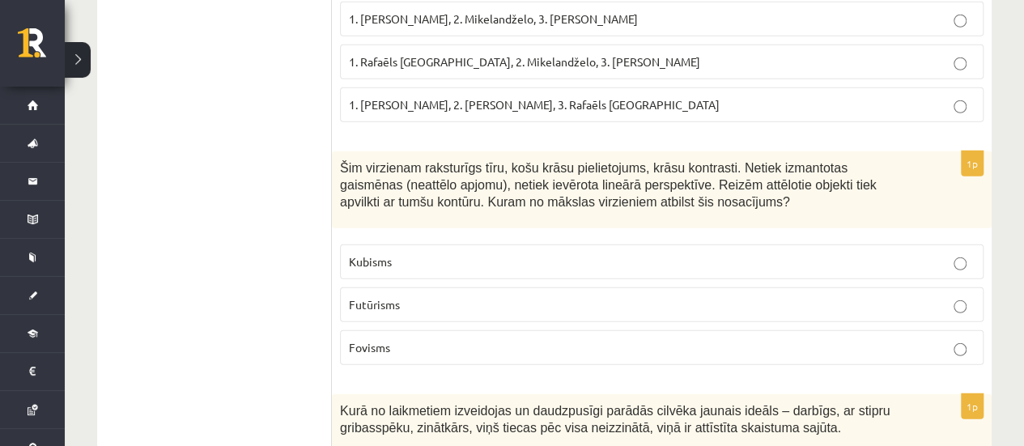
scroll to position [5341, 0]
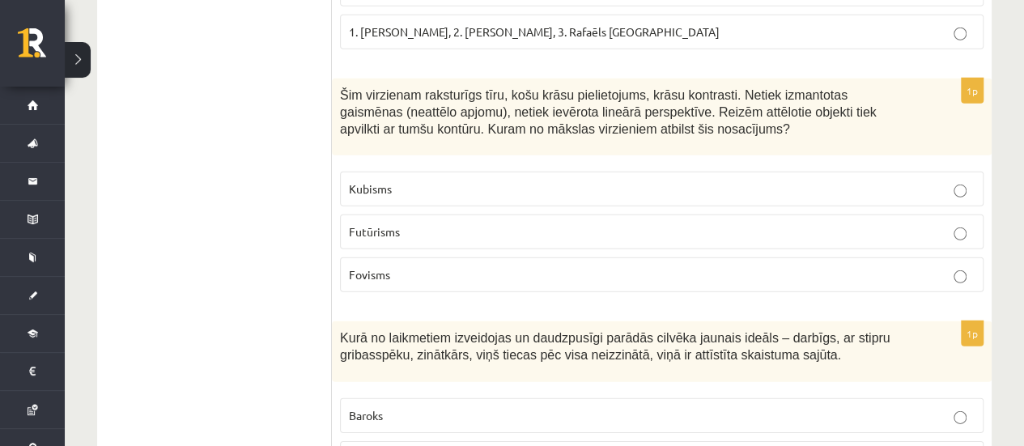
click at [392, 214] on label "Futūrisms" at bounding box center [661, 231] width 643 height 35
click at [400, 266] on p "Fovisms" at bounding box center [661, 274] width 625 height 17
click at [459, 172] on label "Kubisms" at bounding box center [661, 189] width 643 height 35
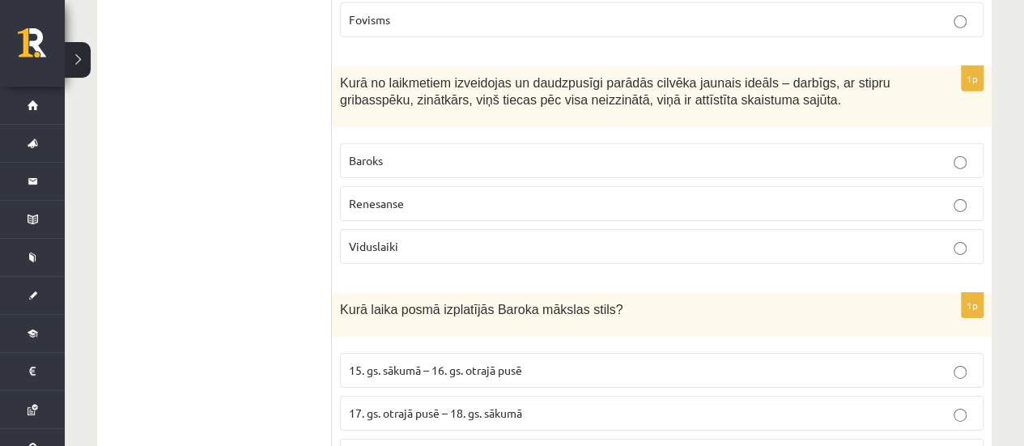
scroll to position [5502, 0]
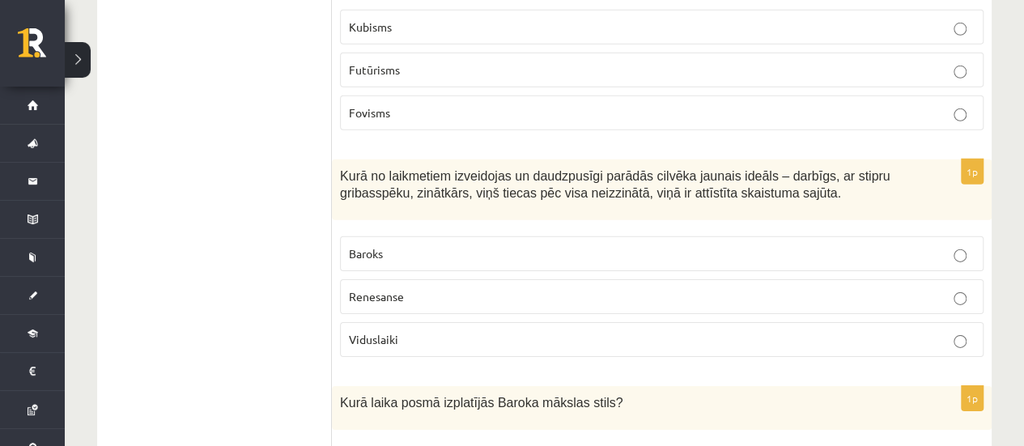
click at [450, 236] on label "Baroks" at bounding box center [661, 253] width 643 height 35
click at [536, 331] on p "Viduslaiki" at bounding box center [661, 339] width 625 height 17
click at [686, 228] on fieldset "Baroks Renesanse Viduslaiki" at bounding box center [661, 295] width 643 height 134
click at [699, 236] on label "Baroks" at bounding box center [661, 253] width 643 height 35
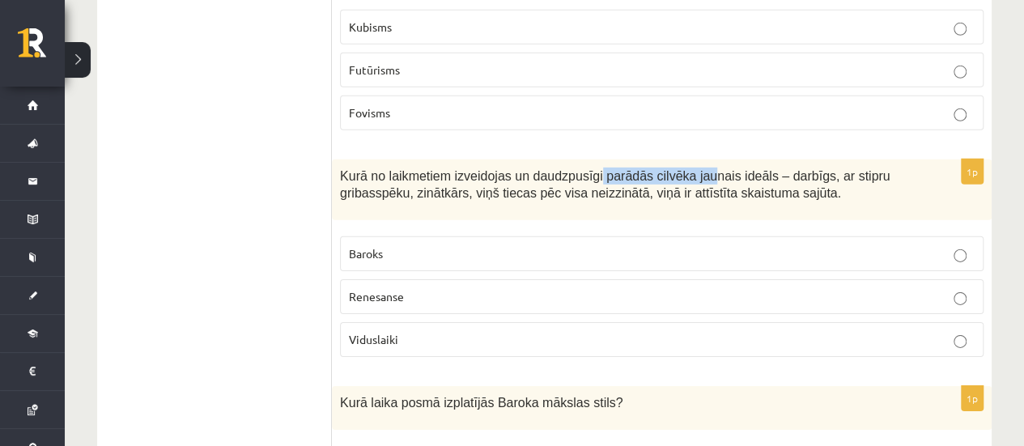
drag, startPoint x: 578, startPoint y: 87, endPoint x: 678, endPoint y: 90, distance: 100.4
click at [678, 169] on span "Kurā no laikmetiem izveidojas un daudzpusīgi parādās cilvēka jaunais ideāls – d…" at bounding box center [614, 184] width 549 height 31
click at [697, 159] on div "1p Kurā no laikmetiem izveidojas un daudzpusīgi parādās cilvēka jaunais ideāls …" at bounding box center [661, 264] width 659 height 210
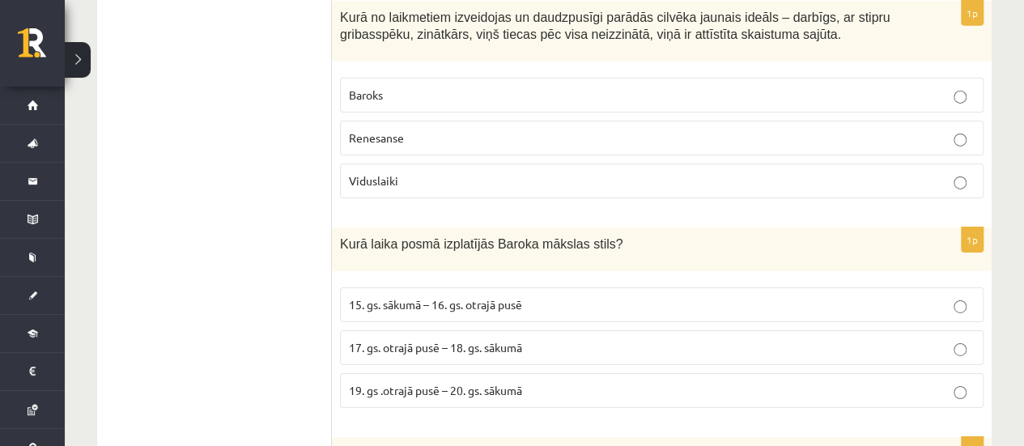
scroll to position [5664, 0]
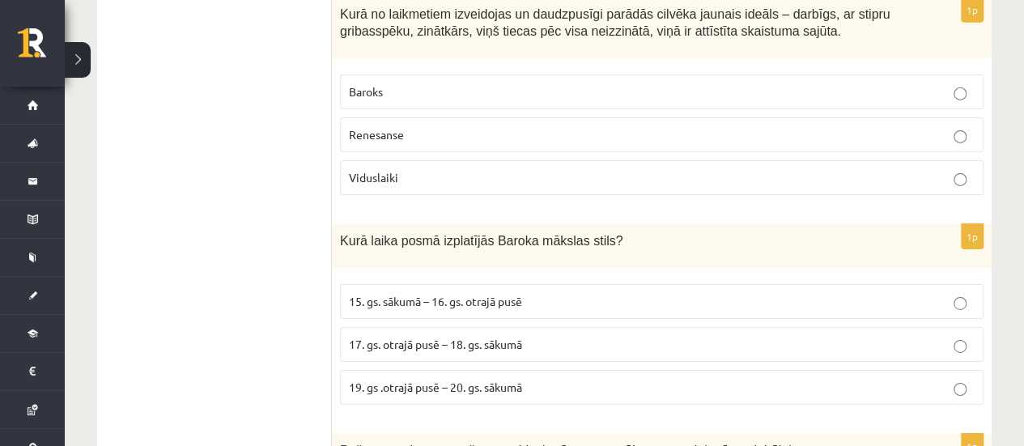
click at [547, 160] on label "Viduslaiki" at bounding box center [661, 177] width 643 height 35
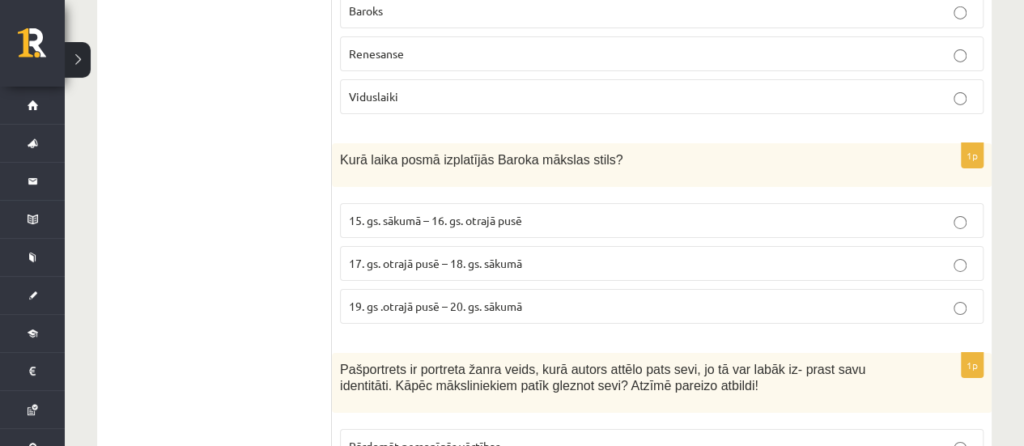
click at [559, 212] on p "15. gs. sākumā – 16. gs. otrajā pusē" at bounding box center [661, 220] width 625 height 17
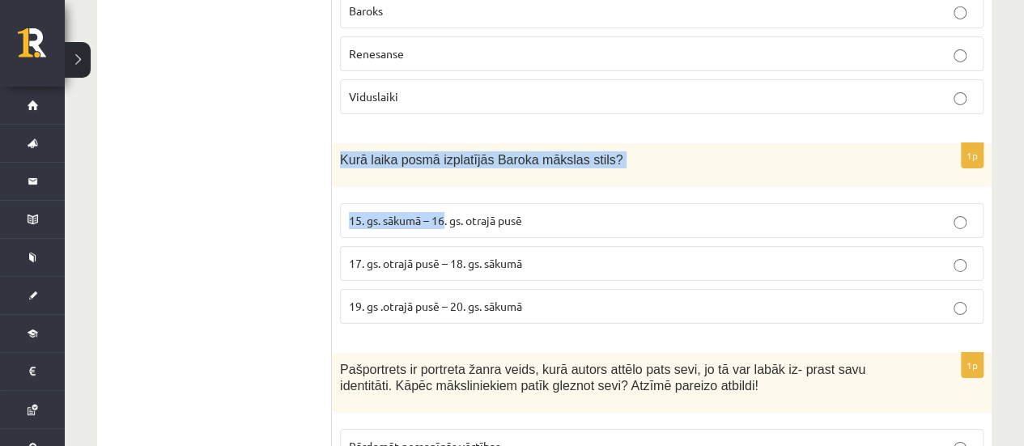
drag, startPoint x: 338, startPoint y: 70, endPoint x: 443, endPoint y: 124, distance: 118.3
click at [443, 143] on div "1p Kurā laika posmā izplatījās Baroka mākslas stils? 15. gs. sākumā – 16. gs. o…" at bounding box center [661, 239] width 659 height 193
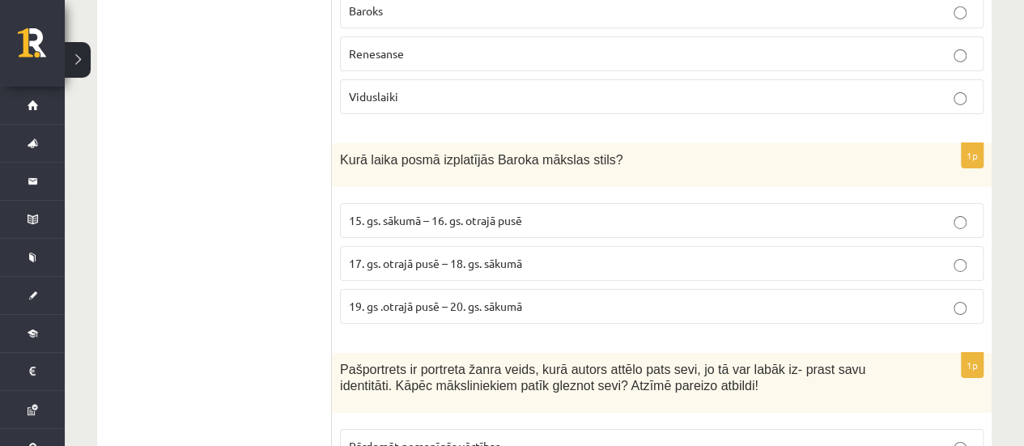
click at [466, 213] on span "15. gs. sākumā – 16. gs. otrajā pusē" at bounding box center [435, 220] width 173 height 15
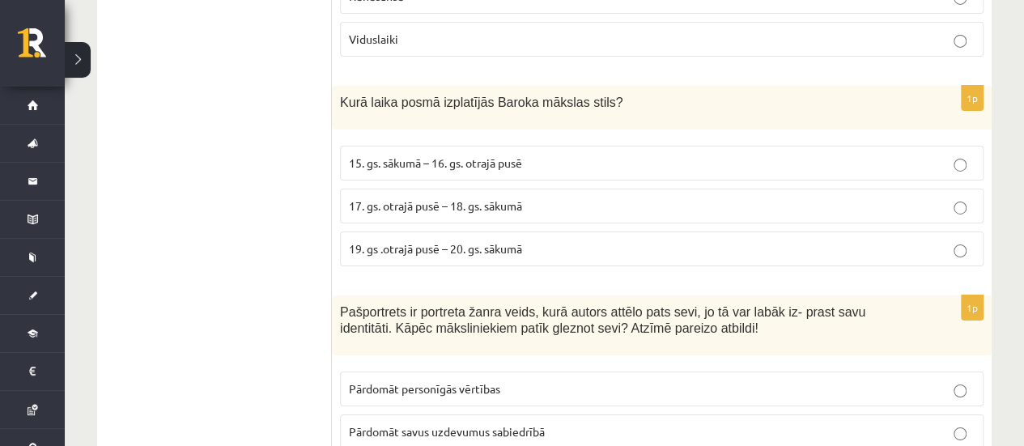
scroll to position [5826, 0]
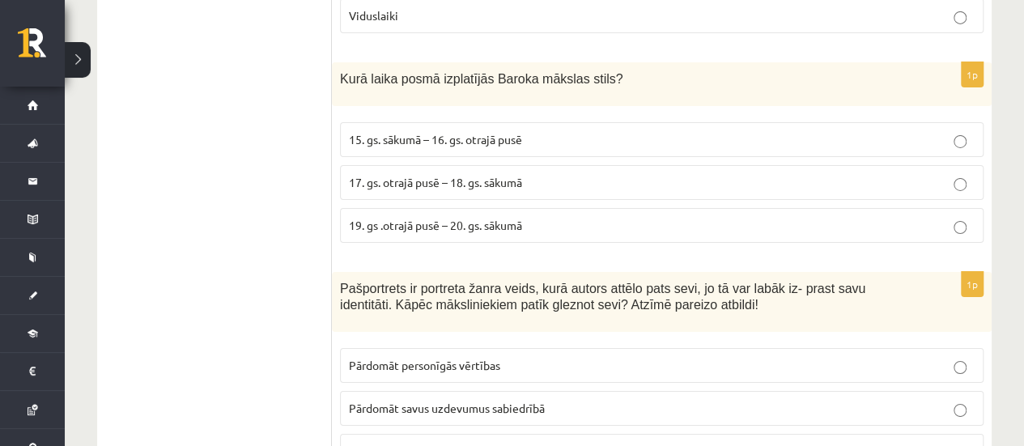
click at [587, 174] on p "17. gs. otrajā pusē – 18. gs. sākumā" at bounding box center [661, 182] width 625 height 17
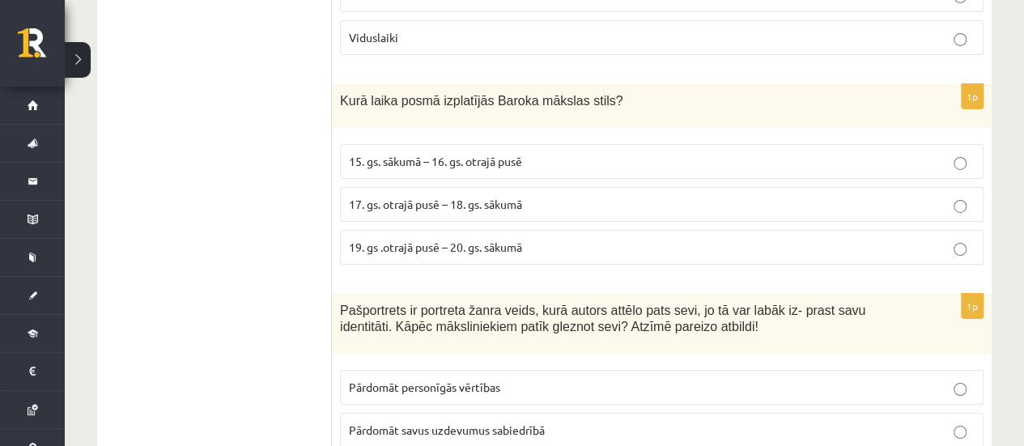
scroll to position [5907, 0]
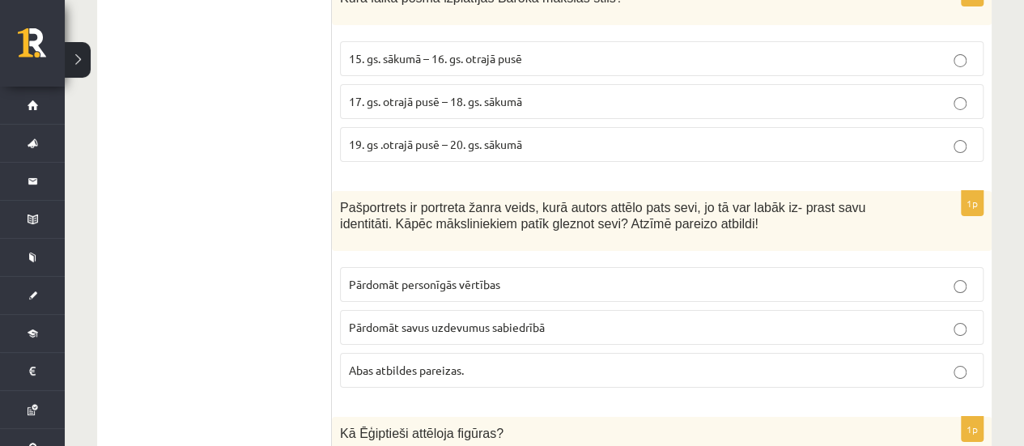
click at [519, 276] on p "Pārdomāt personīgās vērtības" at bounding box center [661, 284] width 625 height 17
click at [532, 310] on label "Pārdomāt savus uzdevumus sabiedrībā" at bounding box center [661, 327] width 643 height 35
click at [563, 353] on label "Abas atbildes pareizas." at bounding box center [661, 370] width 643 height 35
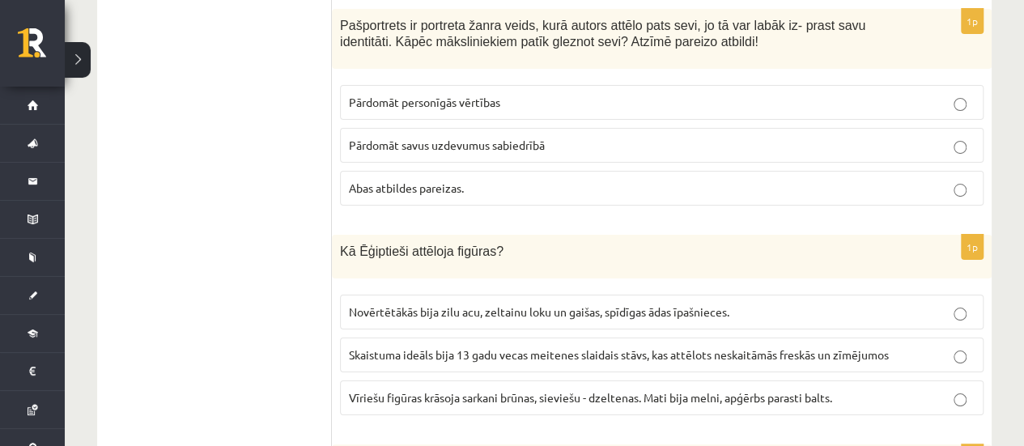
scroll to position [6150, 0]
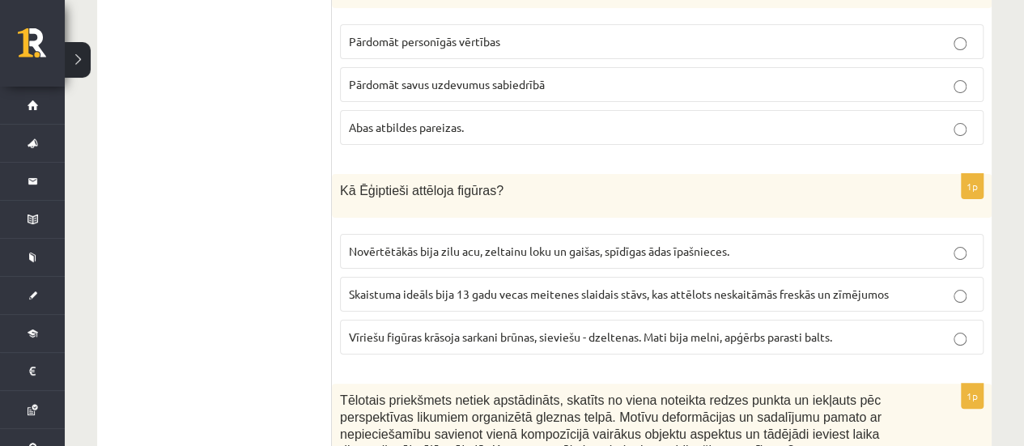
click at [370, 234] on label "Novērtētākās bija zilu acu, zeltainu loku un gaišas, spīdīgas ādas īpašnieces." at bounding box center [661, 251] width 643 height 35
click at [526, 286] on span "Skaistuma ideāls bija 13 gadu vecas meitenes slaidais stāvs, kas attēlots neska…" at bounding box center [619, 293] width 540 height 15
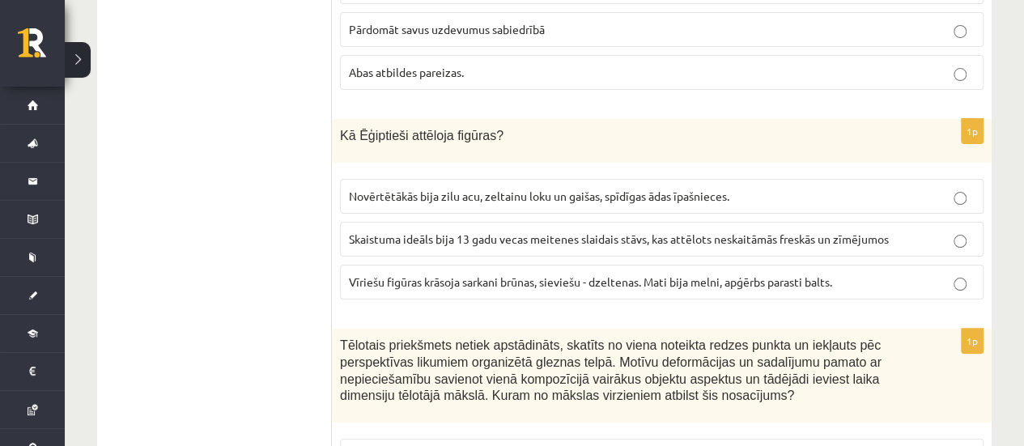
scroll to position [6231, 0]
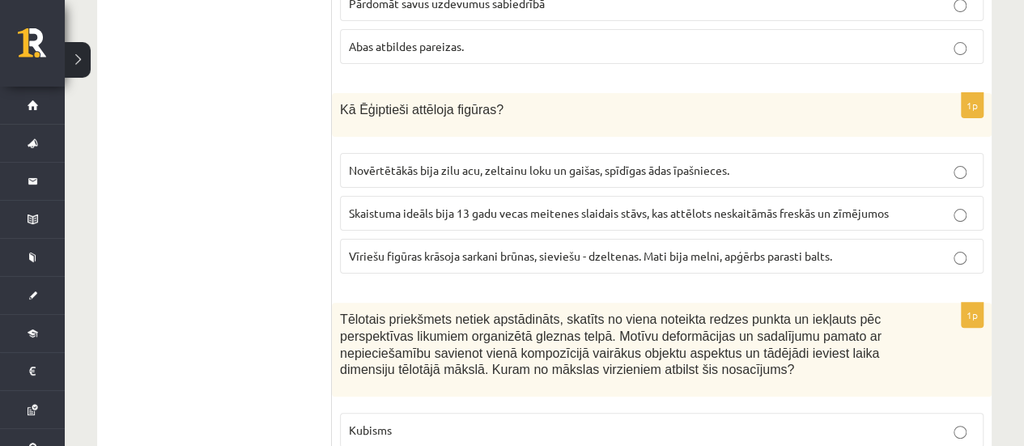
click at [465, 248] on span "Vīriešu figūras krāsoja sarkani brūnas, sieviešu - dzeltenas. Mati bija melni, …" at bounding box center [590, 255] width 483 height 15
click at [497, 206] on span "Skaistuma ideāls bija 13 gadu vecas meitenes slaidais stāvs, kas attēlots neska…" at bounding box center [619, 213] width 540 height 15
click at [494, 239] on label "Vīriešu figūras krāsoja sarkani brūnas, sieviešu - dzeltenas. Mati bija melni, …" at bounding box center [661, 256] width 643 height 35
click at [493, 248] on span "Vīriešu figūras krāsoja sarkani brūnas, sieviešu - dzeltenas. Mati bija melni, …" at bounding box center [590, 255] width 483 height 15
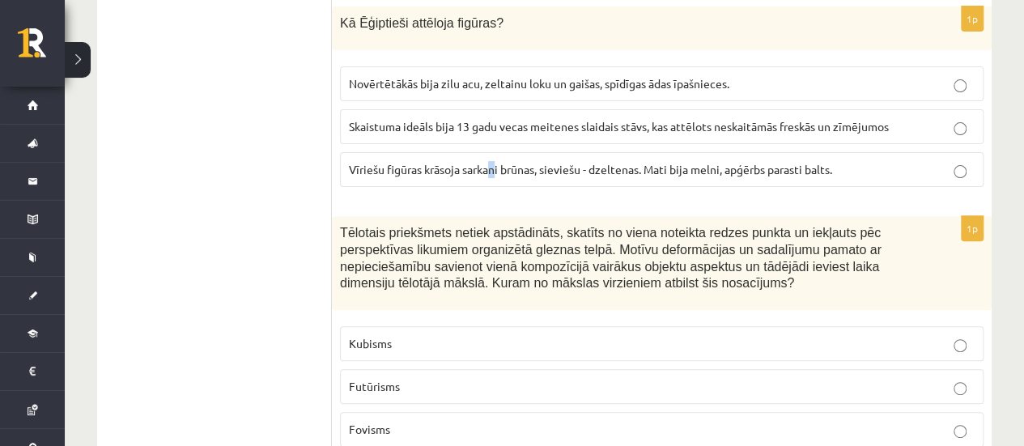
scroll to position [6473, 0]
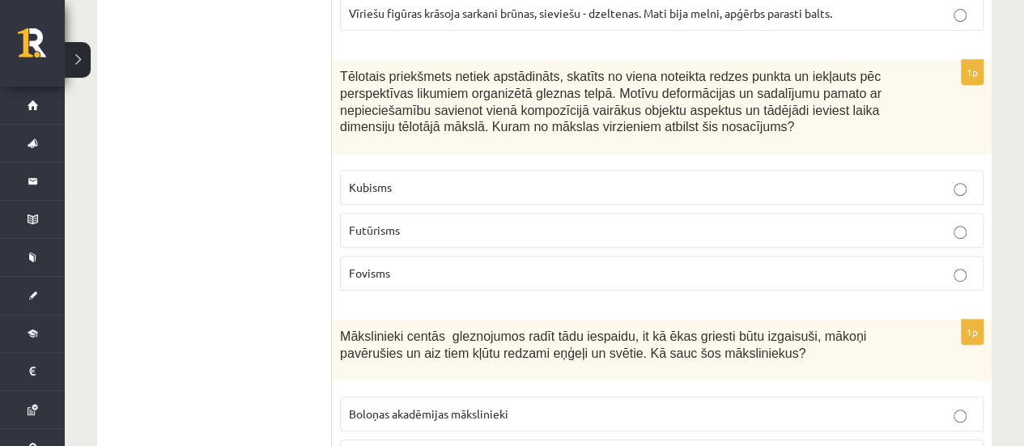
click at [535, 170] on label "Kubisms" at bounding box center [661, 187] width 643 height 35
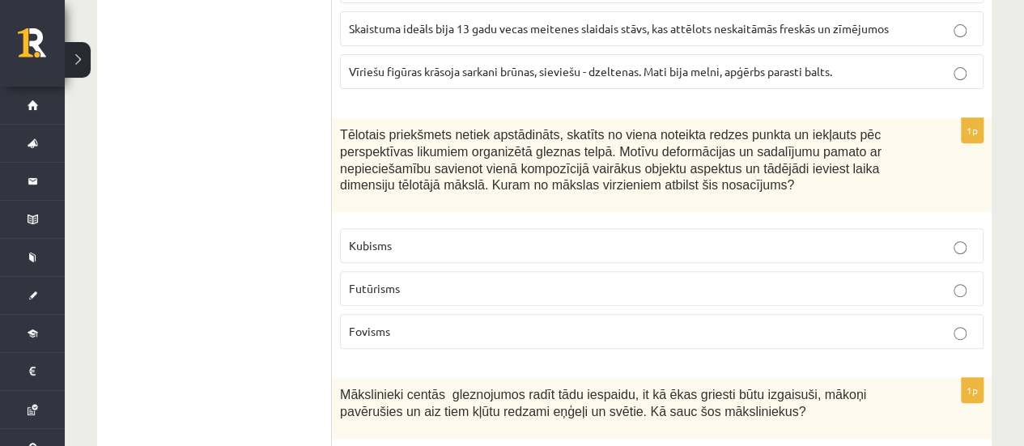
scroll to position [6392, 0]
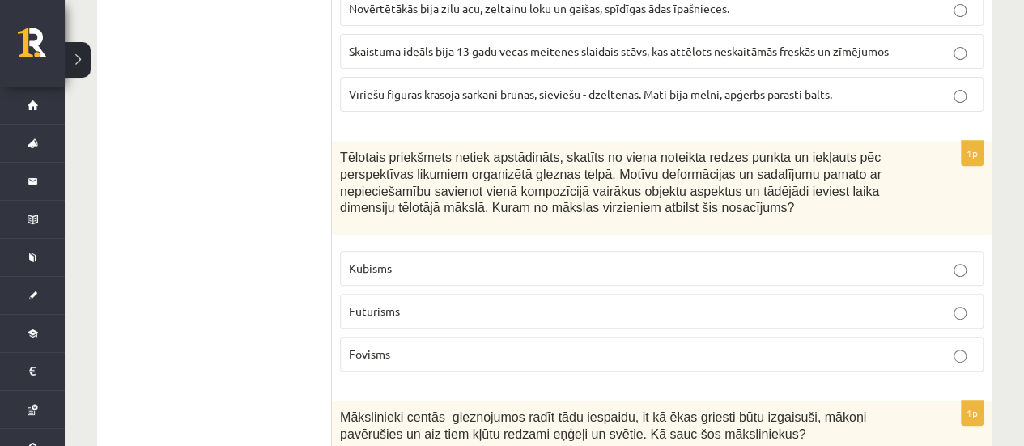
click at [558, 303] on p "Futūrisms" at bounding box center [661, 311] width 625 height 17
click at [553, 337] on label "Fovisms" at bounding box center [661, 354] width 643 height 35
drag, startPoint x: 525, startPoint y: 95, endPoint x: 756, endPoint y: 112, distance: 231.2
click at [751, 149] on p "Tēlotais priekšmets netiek apstādināts, skatīts no viena noteikta redzes punkta…" at bounding box center [621, 182] width 562 height 66
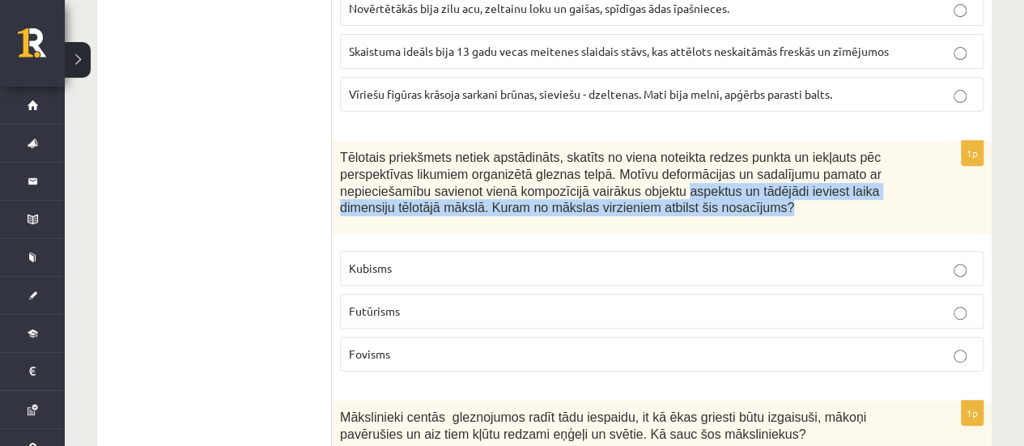
click at [761, 149] on p "Tēlotais priekšmets netiek apstādināts, skatīts no viena noteikta redzes punkta…" at bounding box center [621, 182] width 562 height 66
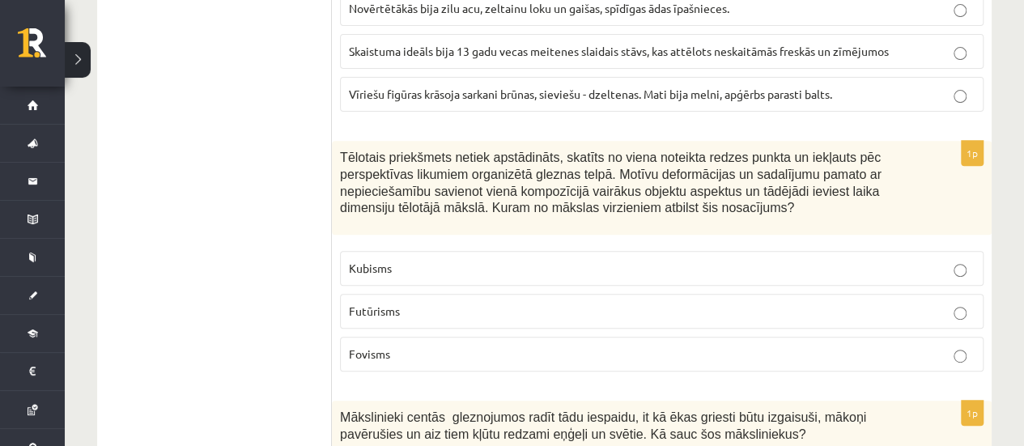
click at [596, 303] on p "Futūrisms" at bounding box center [661, 311] width 625 height 17
click at [570, 346] on p "Fovisms" at bounding box center [661, 354] width 625 height 17
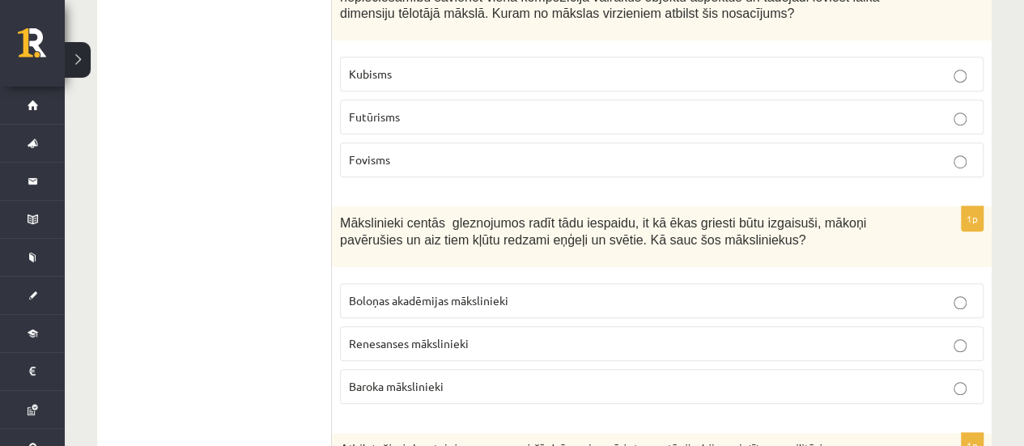
scroll to position [6635, 0]
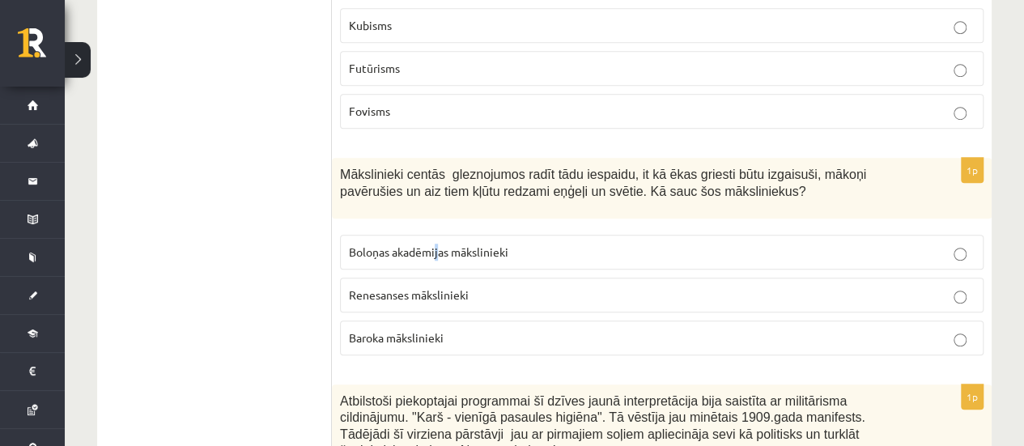
click at [438, 244] on span "Boloņas akadēmijas mākslinieki" at bounding box center [428, 251] width 159 height 15
click at [578, 244] on p "Boloņas akadēmijas mākslinieki" at bounding box center [661, 252] width 625 height 17
click at [566, 286] on p "Renesanses mākslinieki" at bounding box center [661, 294] width 625 height 17
click at [573, 329] on p "Baroka mākslinieki" at bounding box center [661, 337] width 625 height 17
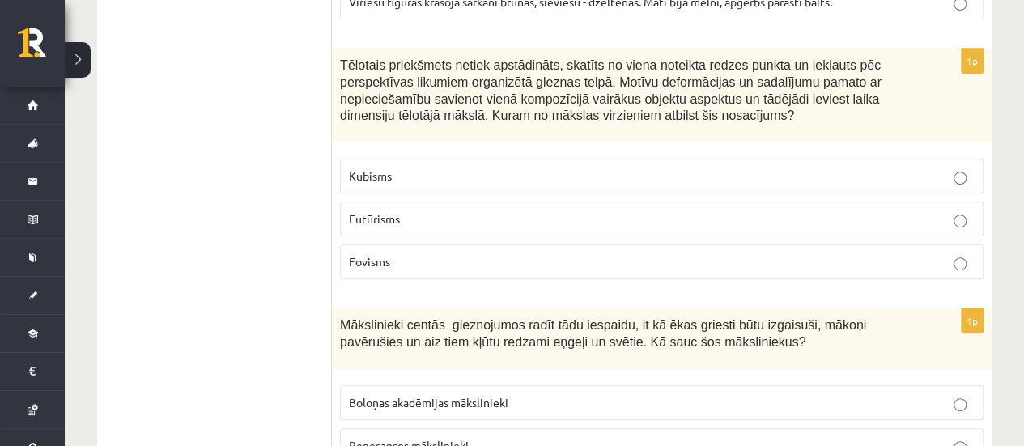
scroll to position [6473, 0]
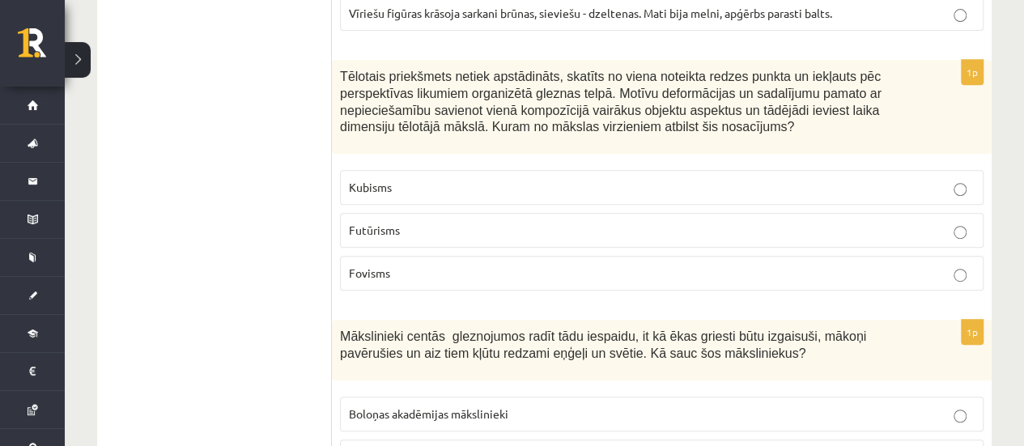
click at [553, 405] on p "Boloņas akadēmijas mākslinieki" at bounding box center [661, 413] width 625 height 17
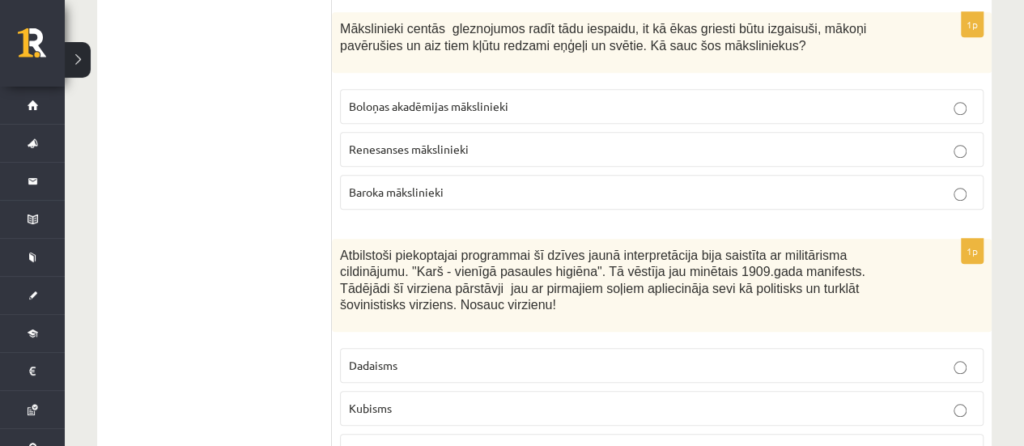
scroll to position [6797, 0]
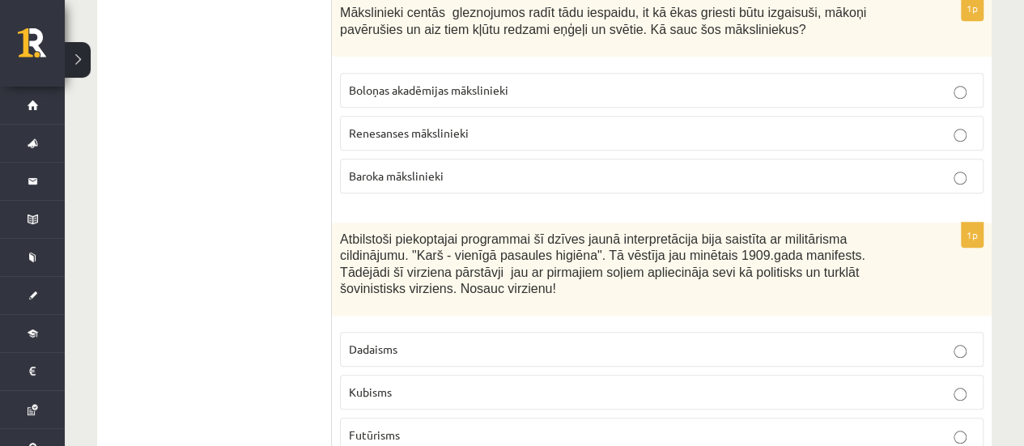
click at [486, 324] on fieldset "Dadaisms Kubisms Futūrisms" at bounding box center [661, 391] width 643 height 134
click at [482, 341] on p "Dadaisms" at bounding box center [661, 349] width 625 height 17
click at [409, 384] on p "Kubisms" at bounding box center [661, 392] width 625 height 17
click at [419, 426] on p "Futūrisms" at bounding box center [661, 434] width 625 height 17
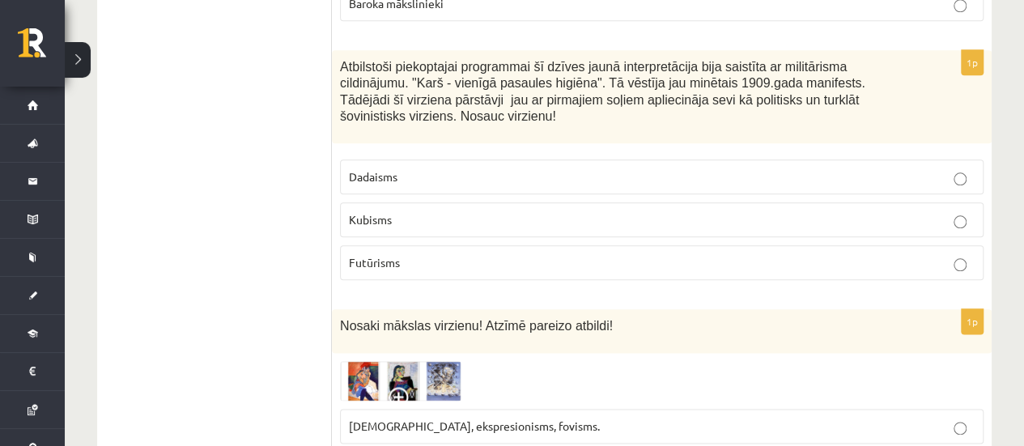
scroll to position [7040, 0]
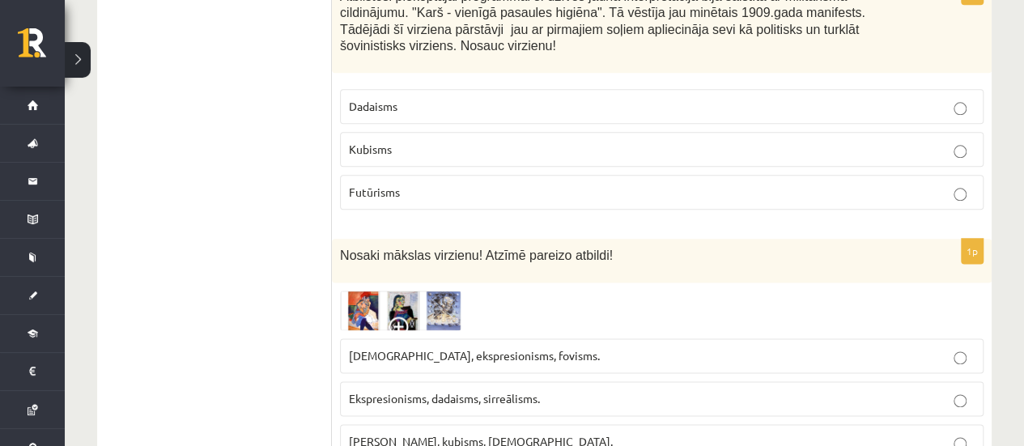
click at [417, 391] on span "Ekspresionisms, dadaisms, sirreālisms." at bounding box center [444, 398] width 191 height 15
click at [385, 290] on img at bounding box center [400, 310] width 121 height 40
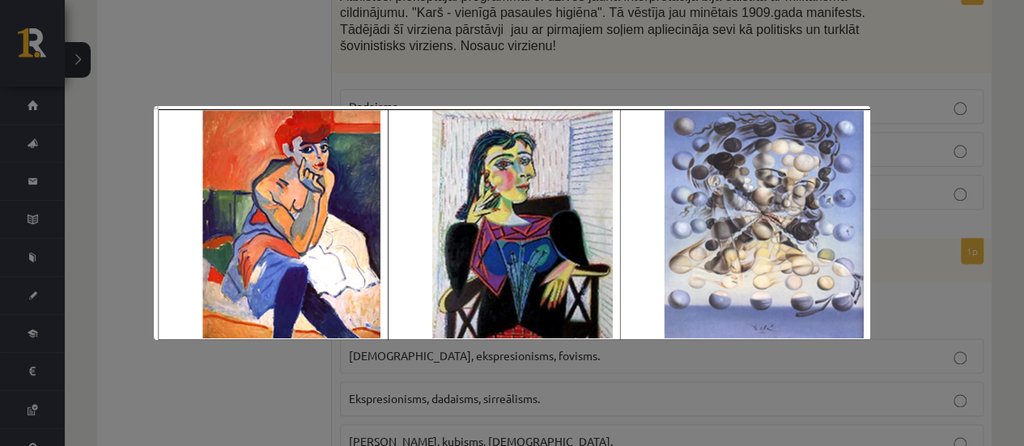
click at [866, 65] on div at bounding box center [512, 223] width 1024 height 446
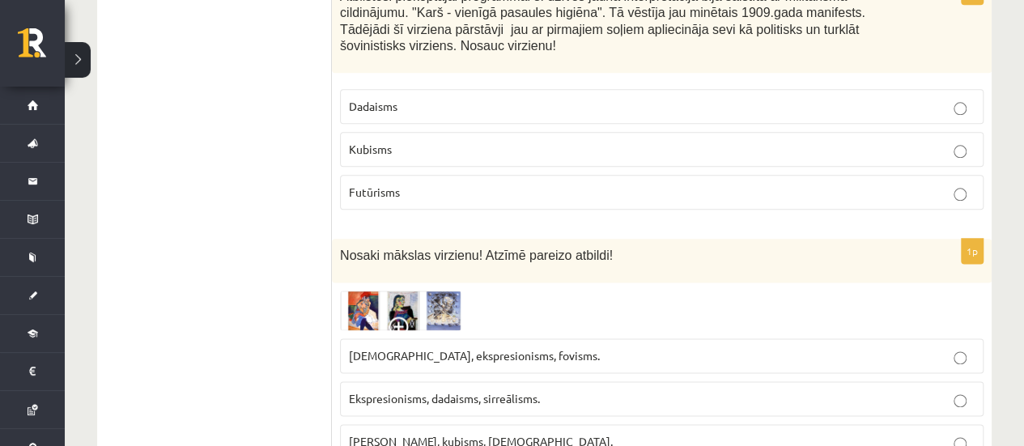
click at [537, 391] on span "Ekspresionisms, dadaisms, sirreālisms." at bounding box center [444, 398] width 191 height 15
click at [398, 290] on img at bounding box center [400, 310] width 121 height 40
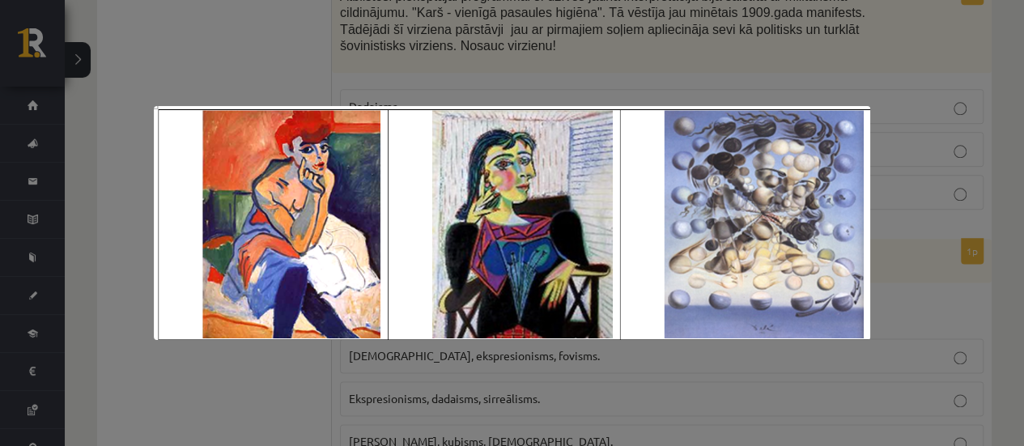
click at [537, 70] on div at bounding box center [512, 223] width 1024 height 446
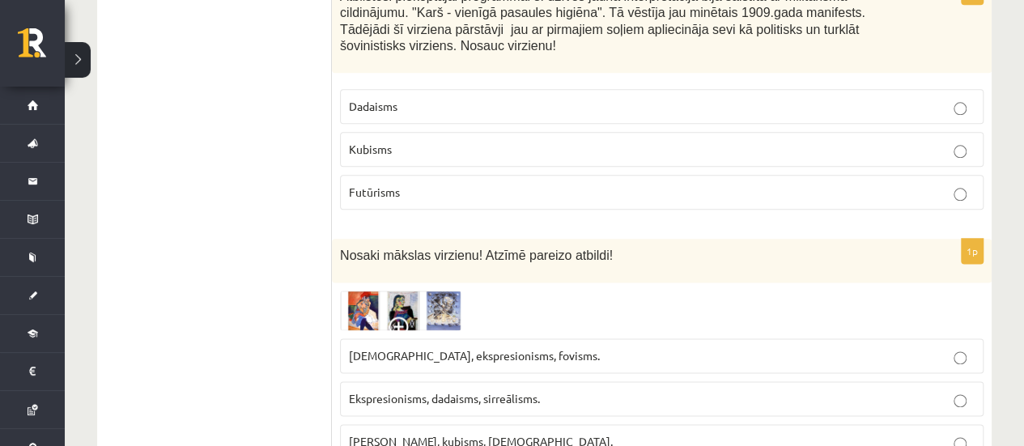
drag, startPoint x: 553, startPoint y: 319, endPoint x: 543, endPoint y: 315, distance: 10.5
click at [544, 424] on label "Fovisms, kubisms, sirreālisms." at bounding box center [661, 441] width 643 height 35
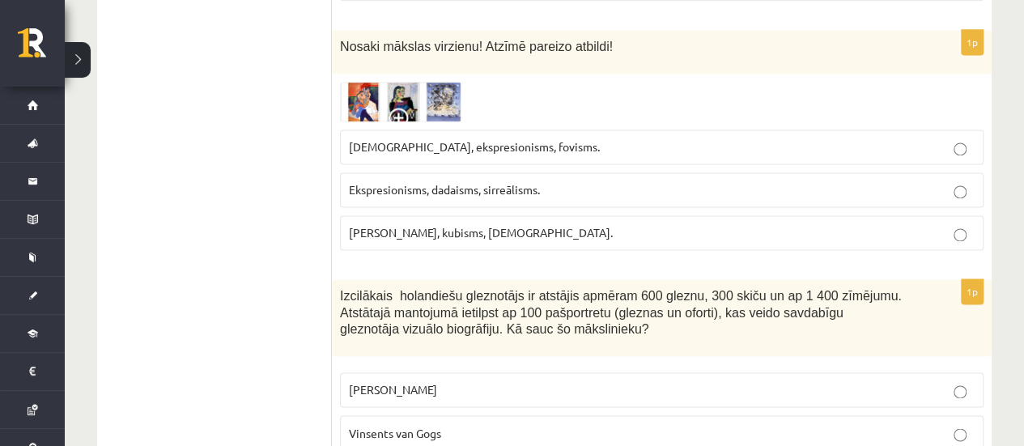
scroll to position [7283, 0]
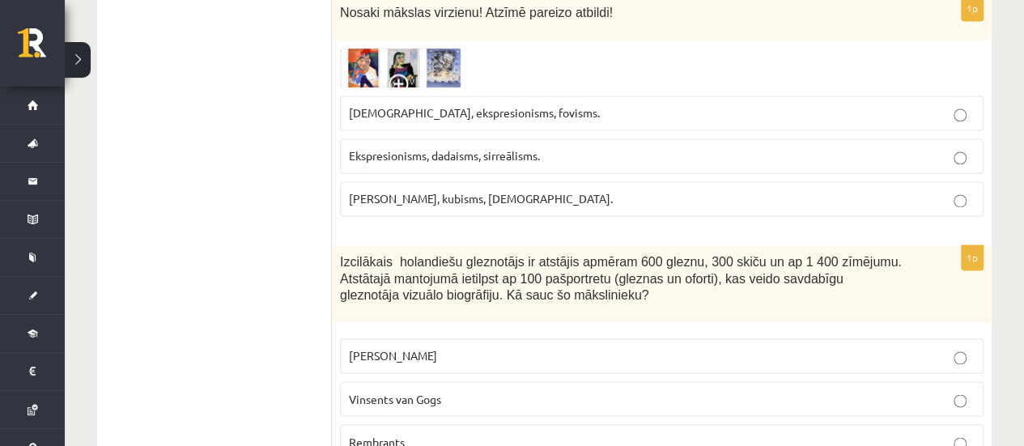
click at [530, 330] on fieldset "Leonardo da Vinči Vinsents van Gogs Rembrants" at bounding box center [661, 397] width 643 height 134
click at [532, 390] on p "Vinsents van Gogs" at bounding box center [661, 398] width 625 height 17
click at [465, 347] on p "Leonardo da Vinči" at bounding box center [661, 355] width 625 height 17
click at [468, 390] on p "Vinsents van Gogs" at bounding box center [661, 398] width 625 height 17
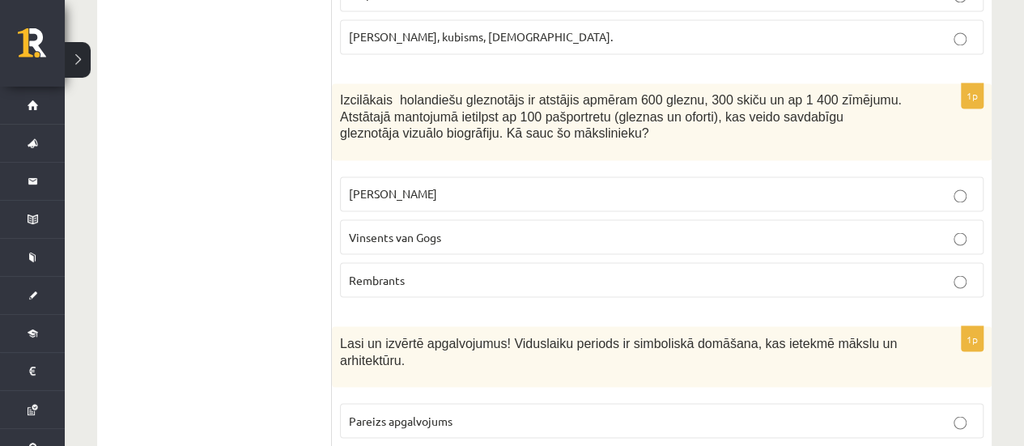
scroll to position [7465, 0]
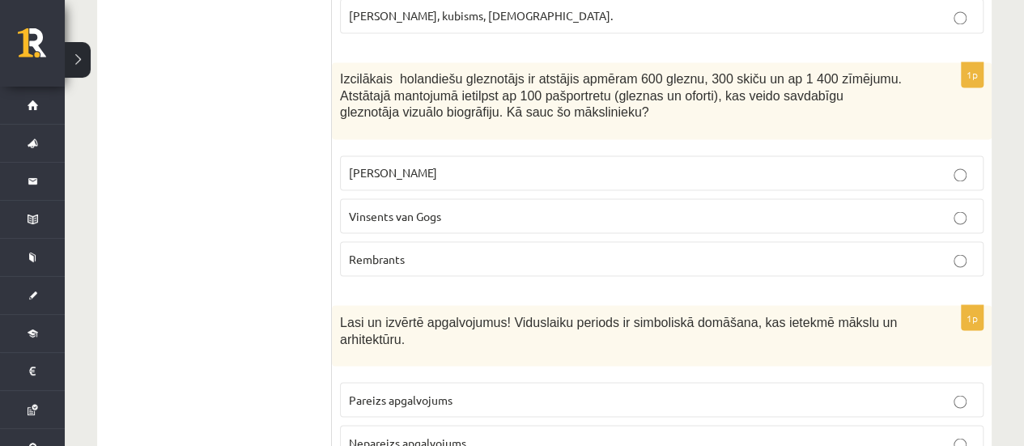
click at [465, 391] on p "Pareizs apgalvojums" at bounding box center [661, 399] width 625 height 17
drag, startPoint x: 470, startPoint y: 328, endPoint x: 480, endPoint y: 331, distance: 10.2
click at [480, 434] on p "Nepareizs apgalvojums" at bounding box center [661, 442] width 625 height 17
click at [490, 374] on fieldset "Pareizs apgalvojums Nepareizs apgalvojums Daļēji pareizs." at bounding box center [661, 441] width 643 height 134
click at [498, 382] on label "Pareizs apgalvojums" at bounding box center [661, 399] width 643 height 35
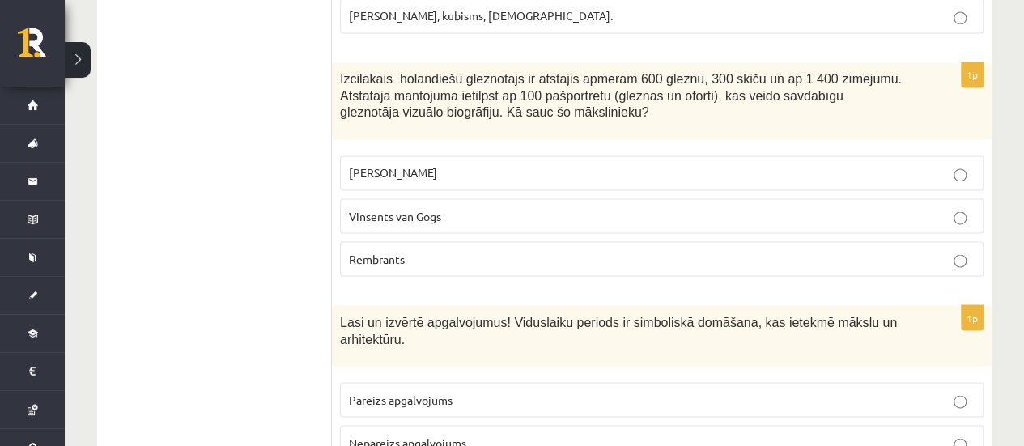
click at [482, 374] on fieldset "Pareizs apgalvojums Nepareizs apgalvojums Daļēji pareizs." at bounding box center [661, 441] width 643 height 134
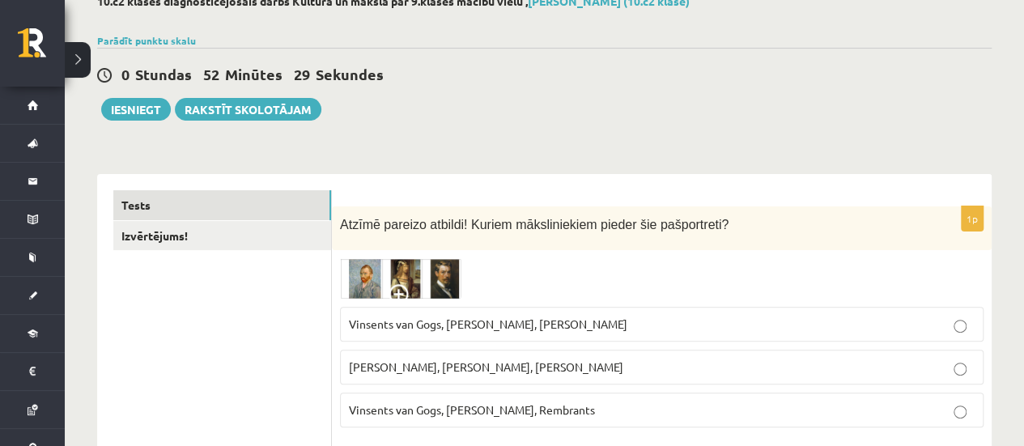
scroll to position [21, 0]
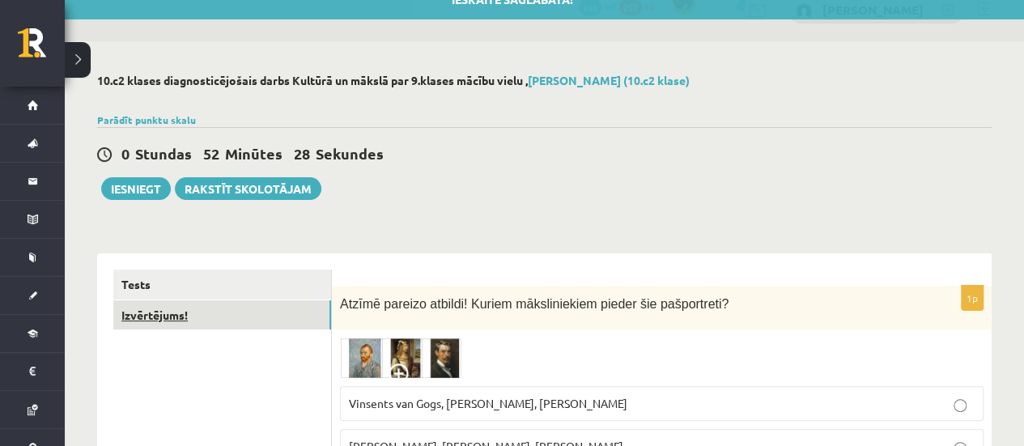
click at [141, 302] on link "Izvērtējums!" at bounding box center [222, 315] width 218 height 30
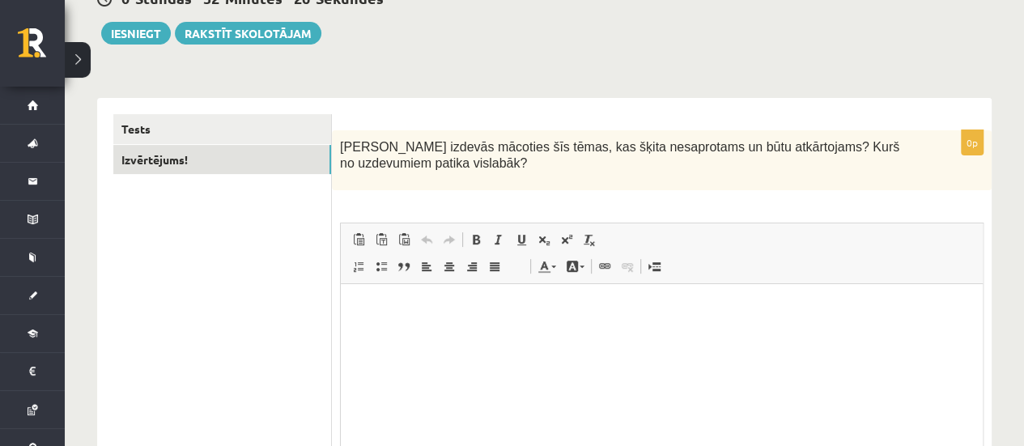
scroll to position [0, 0]
click at [406, 317] on html at bounding box center [662, 308] width 642 height 49
click at [412, 316] on html at bounding box center [662, 308] width 642 height 49
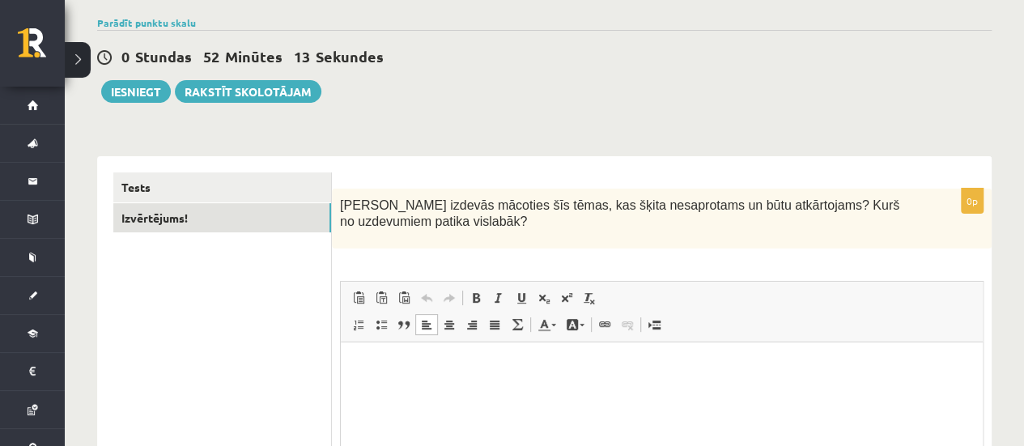
scroll to position [95, 0]
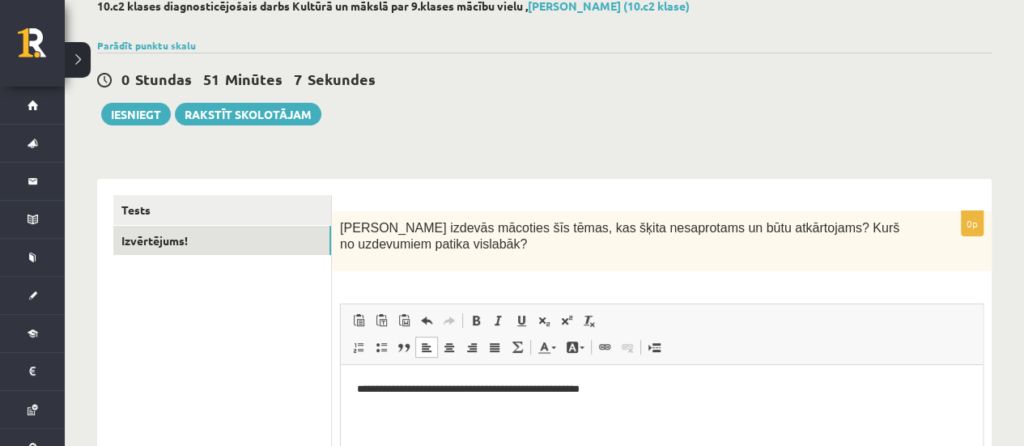
click at [527, 388] on p "**********" at bounding box center [661, 389] width 609 height 17
click at [723, 386] on p "**********" at bounding box center [661, 389] width 609 height 17
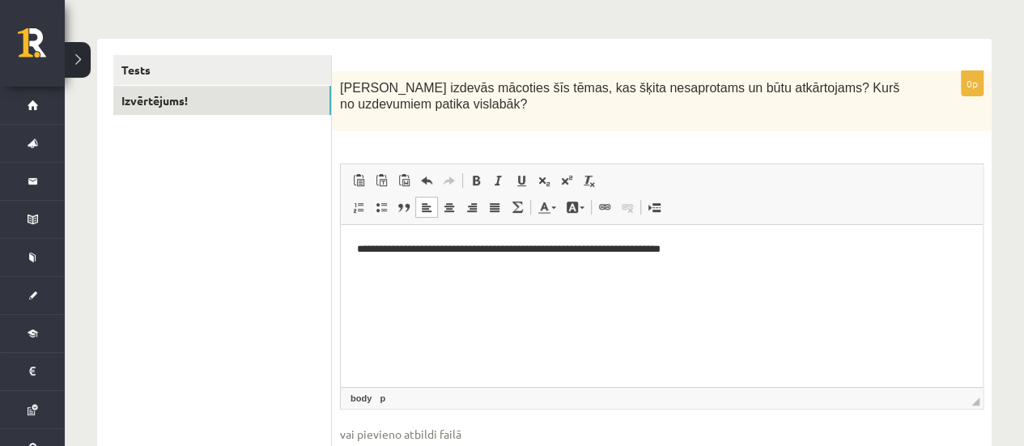
scroll to position [257, 0]
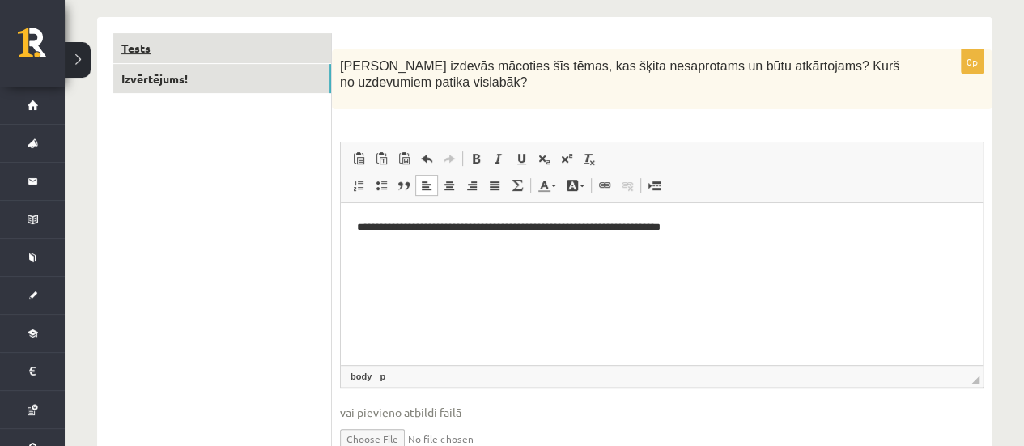
click at [274, 51] on link "Tests" at bounding box center [222, 48] width 218 height 30
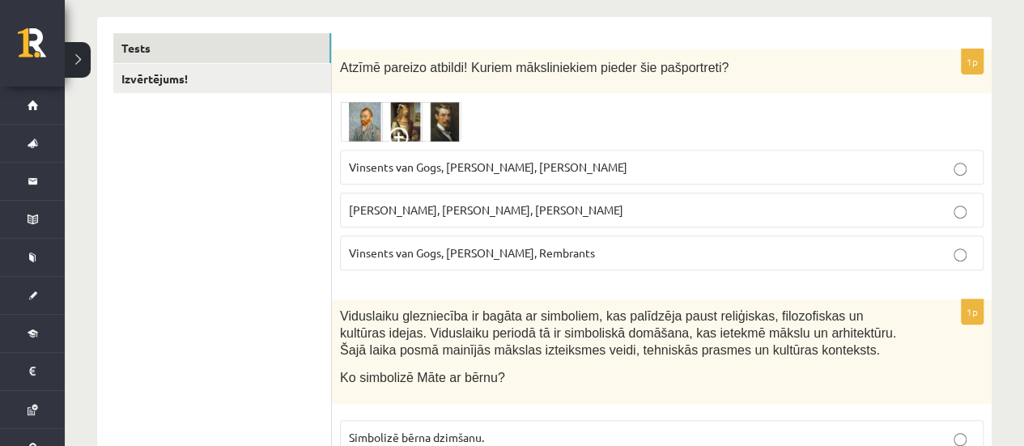
click at [375, 108] on img at bounding box center [400, 121] width 121 height 40
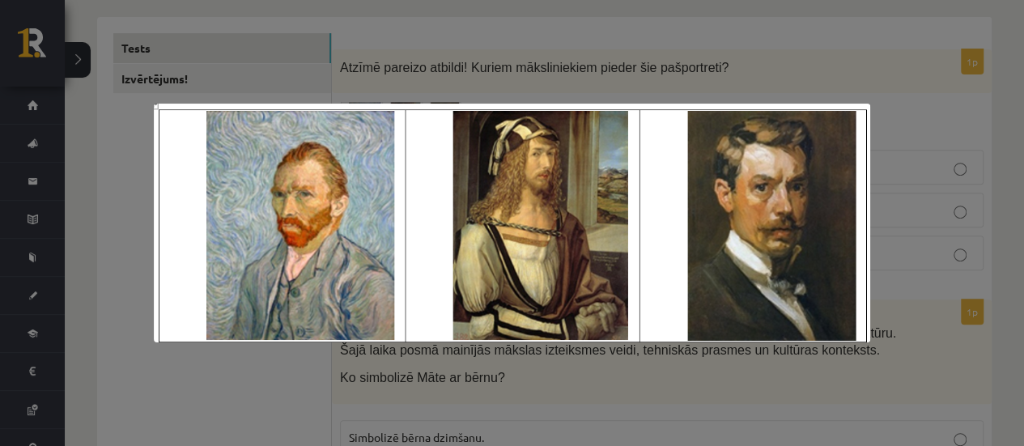
click at [492, 57] on div at bounding box center [512, 223] width 1024 height 446
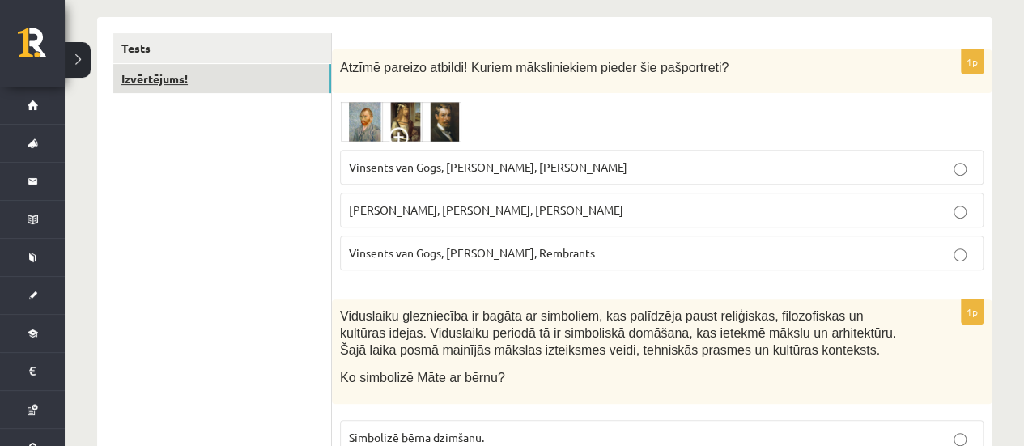
click at [300, 75] on link "Izvērtējums!" at bounding box center [222, 79] width 218 height 30
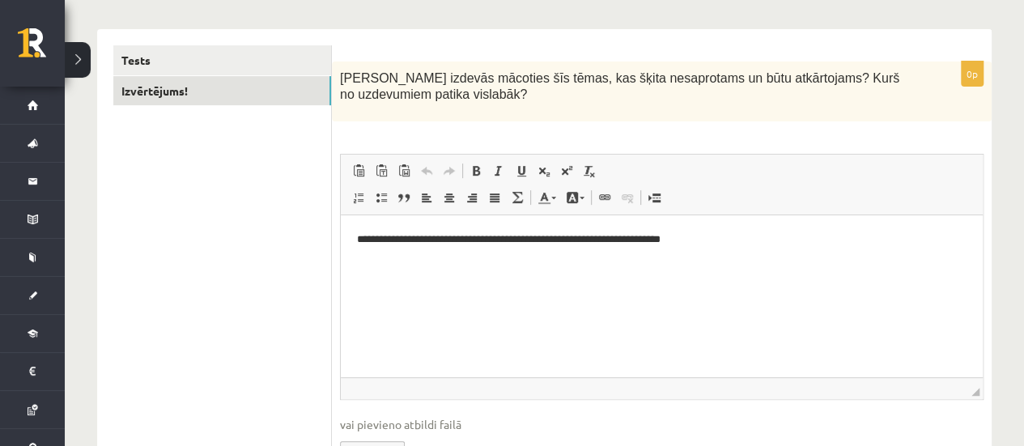
scroll to position [176, 0]
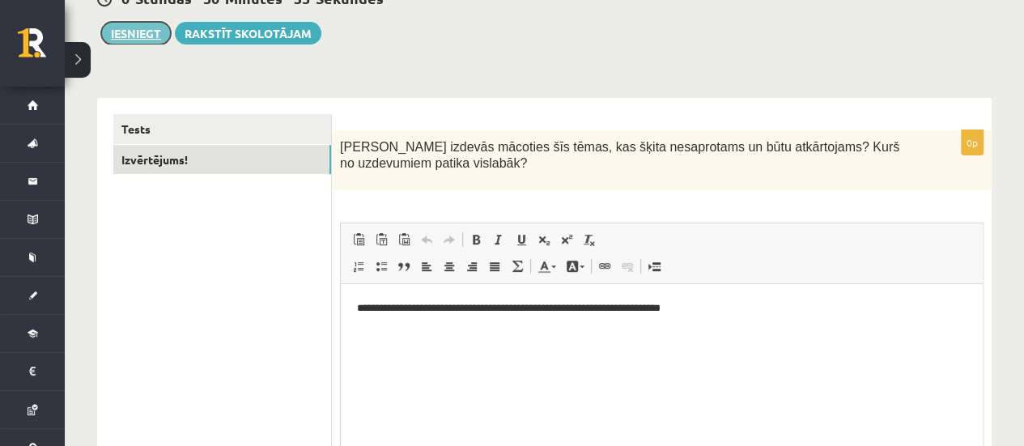
click at [150, 32] on button "Iesniegt" at bounding box center [136, 33] width 70 height 23
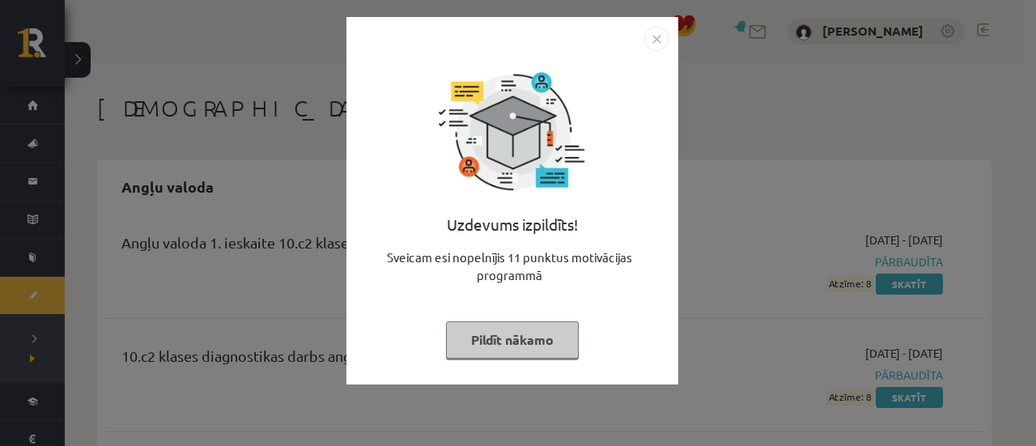
click at [648, 36] on img "Close" at bounding box center [656, 39] width 24 height 24
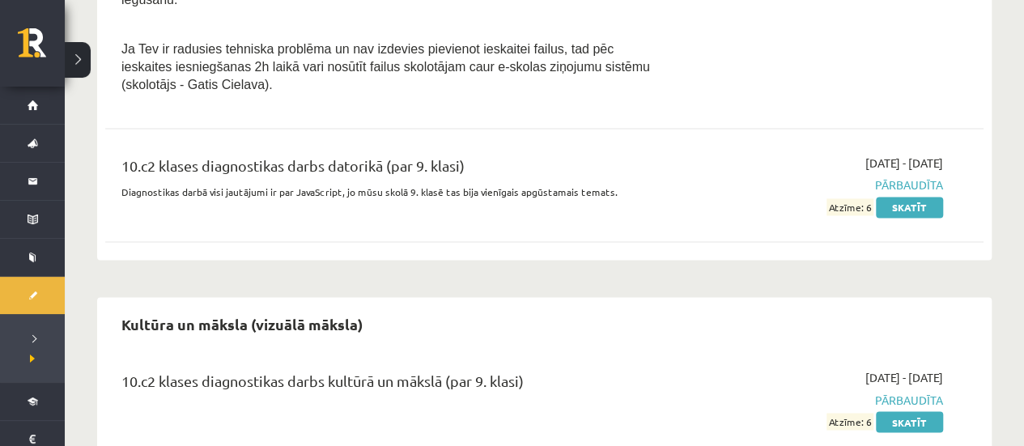
scroll to position [1172, 0]
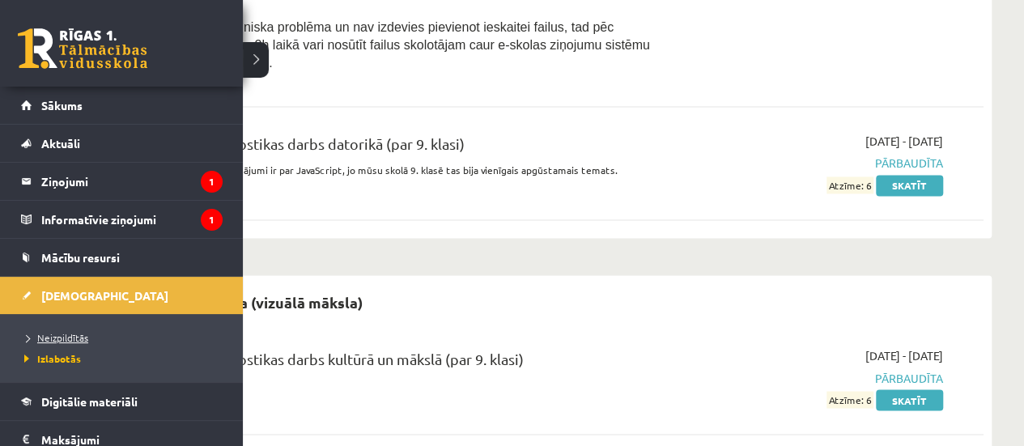
click at [74, 342] on link "Neizpildītās" at bounding box center [123, 337] width 206 height 15
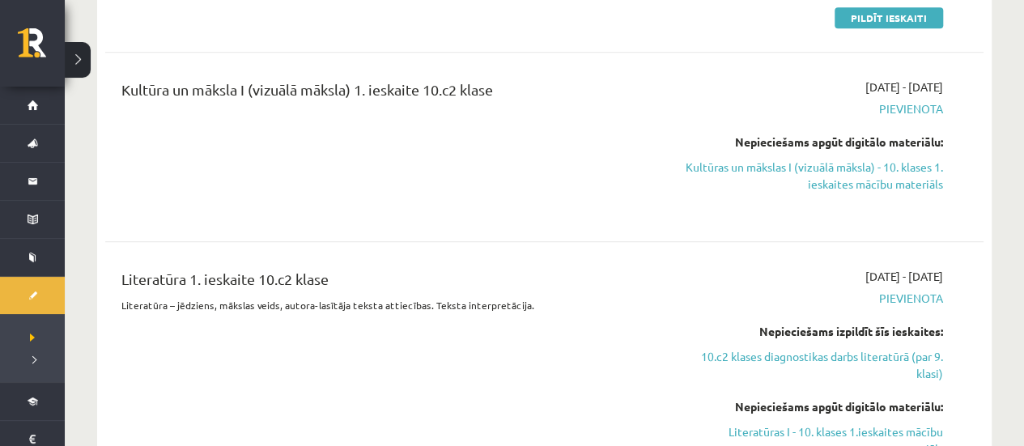
scroll to position [363, 0]
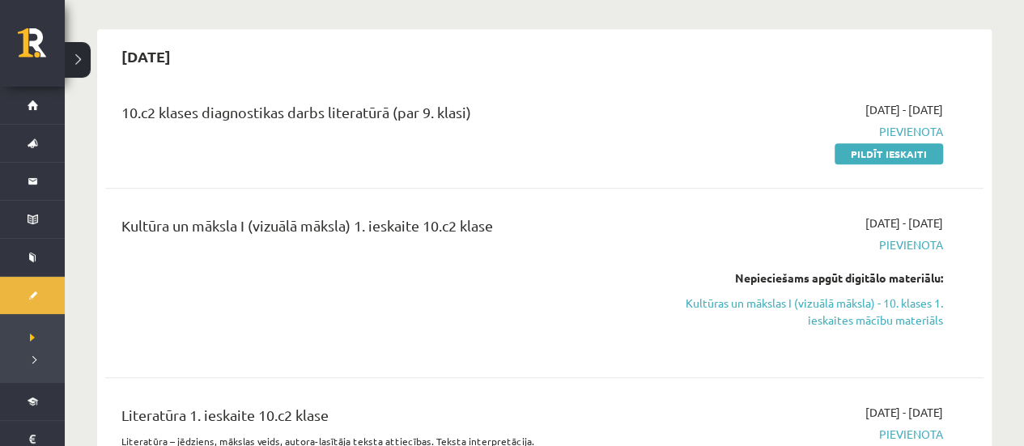
drag, startPoint x: 890, startPoint y: 151, endPoint x: 591, endPoint y: 59, distance: 313.3
click at [889, 151] on link "Pildīt ieskaiti" at bounding box center [888, 153] width 108 height 21
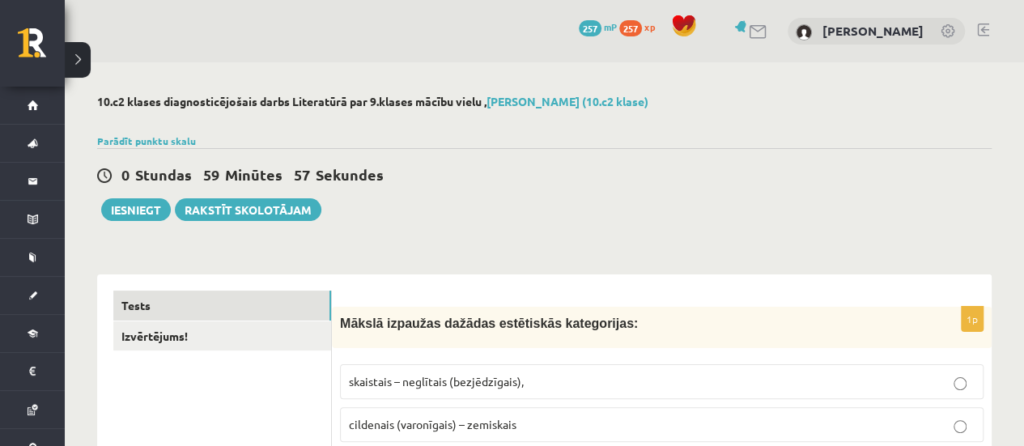
scroll to position [81, 0]
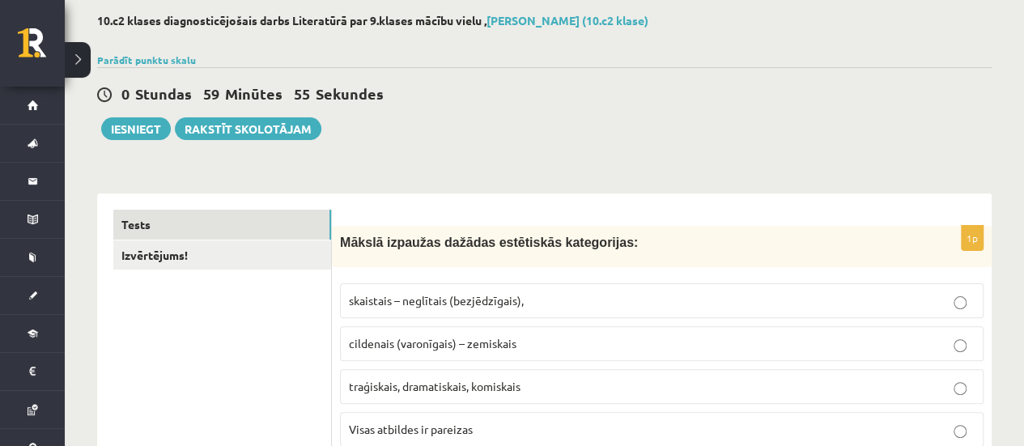
click at [526, 303] on p "skaistais – neglītais (bezjēdzīgais)," at bounding box center [661, 300] width 625 height 17
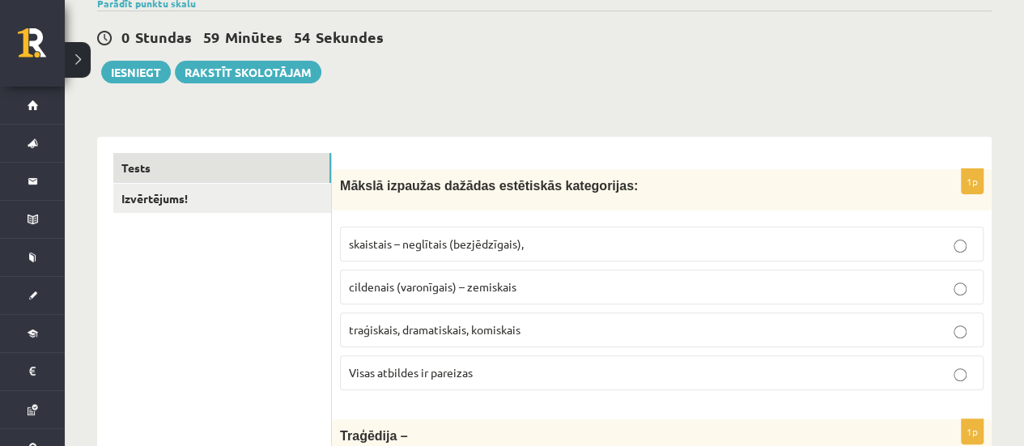
scroll to position [162, 0]
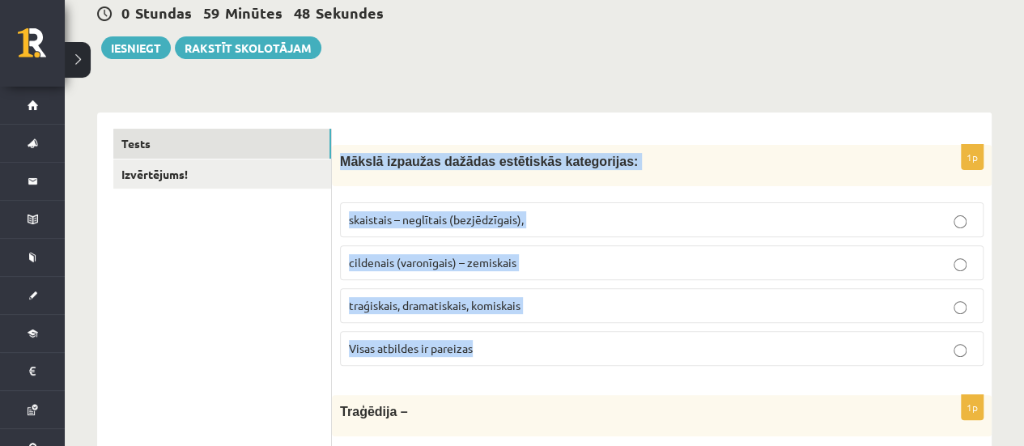
drag, startPoint x: 338, startPoint y: 155, endPoint x: 548, endPoint y: 349, distance: 285.2
click at [548, 349] on div "1p Mākslā izpaužas dažādas estētiskās kategorijas: skaistais – neglītais (bezjē…" at bounding box center [661, 262] width 659 height 234
click at [548, 349] on p "Visas atbildes ir pareizas" at bounding box center [661, 348] width 625 height 17
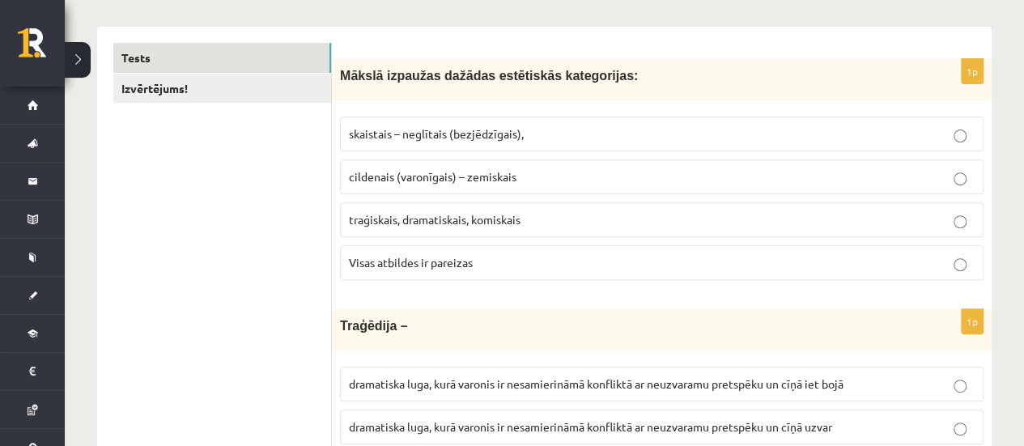
scroll to position [324, 0]
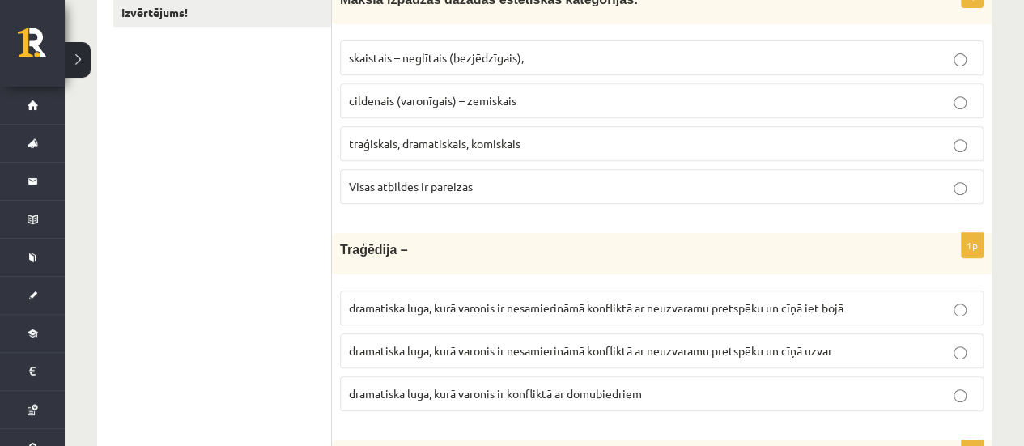
click at [384, 299] on p "dramatiska luga, kurā varonis ir nesamierināmā konfliktā ar neuzvaramu pretspēk…" at bounding box center [661, 307] width 625 height 17
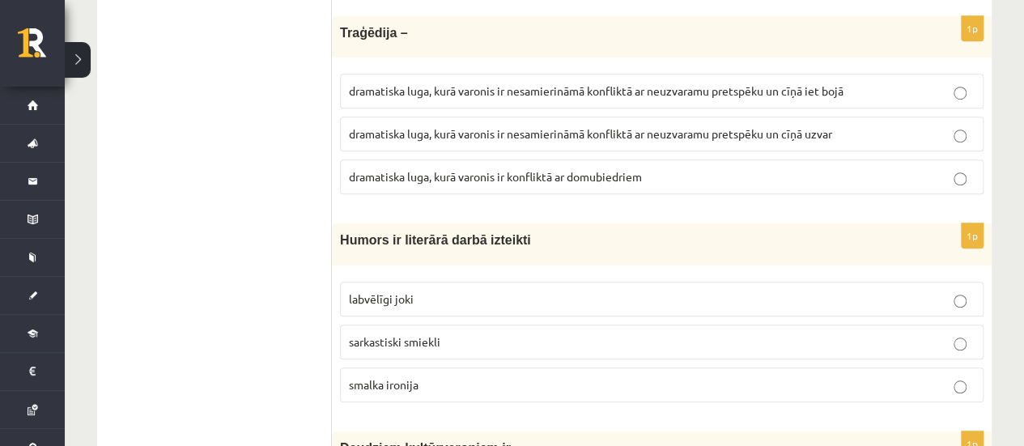
scroll to position [566, 0]
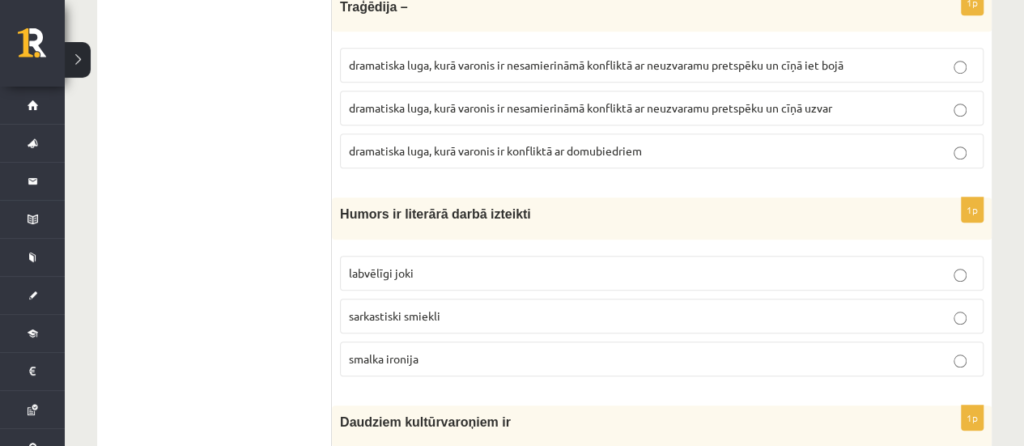
click at [421, 354] on p "smalka ironija" at bounding box center [661, 358] width 625 height 17
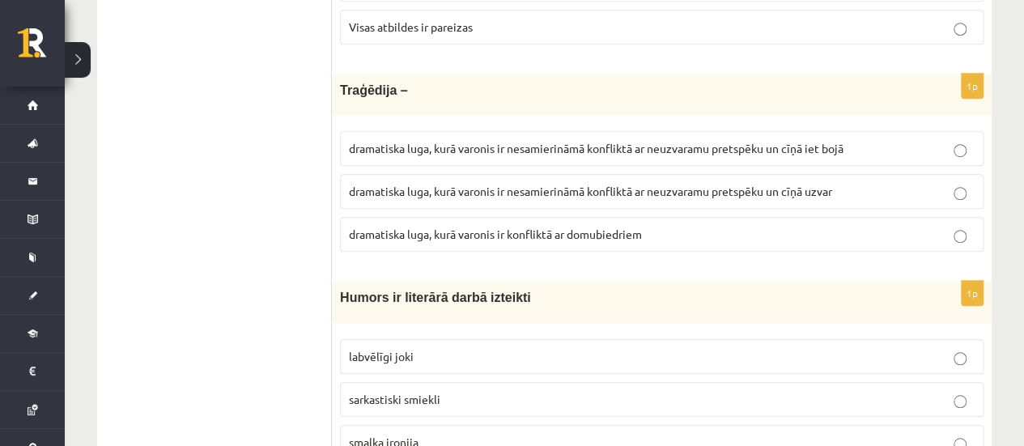
scroll to position [405, 0]
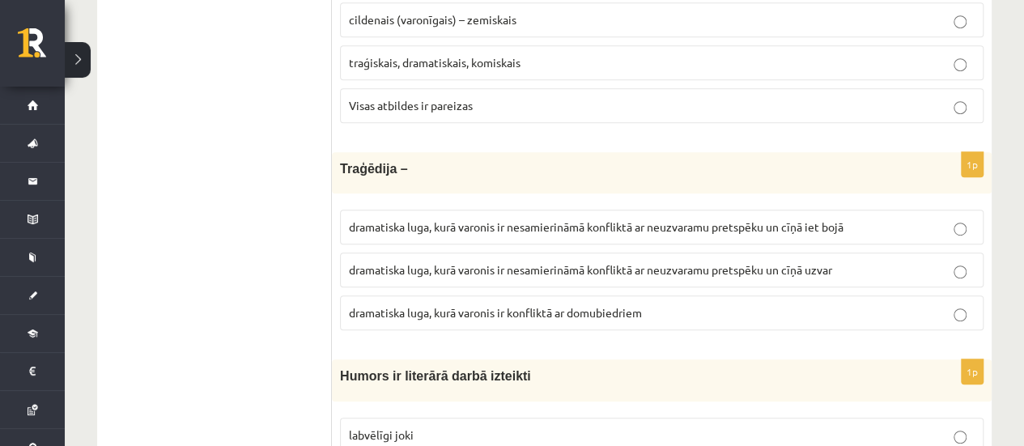
click at [439, 245] on fieldset "dramatiska luga, kurā varonis ir nesamierināmā konfliktā ar neuzvaramu pretspēk…" at bounding box center [661, 268] width 643 height 134
click at [435, 276] on label "dramatiska luga, kurā varonis ir nesamierināmā konfliktā ar neuzvaramu pretspēk…" at bounding box center [661, 269] width 643 height 35
click at [515, 226] on span "dramatiska luga, kurā varonis ir nesamierināmā konfliktā ar neuzvaramu pretspēk…" at bounding box center [596, 226] width 494 height 15
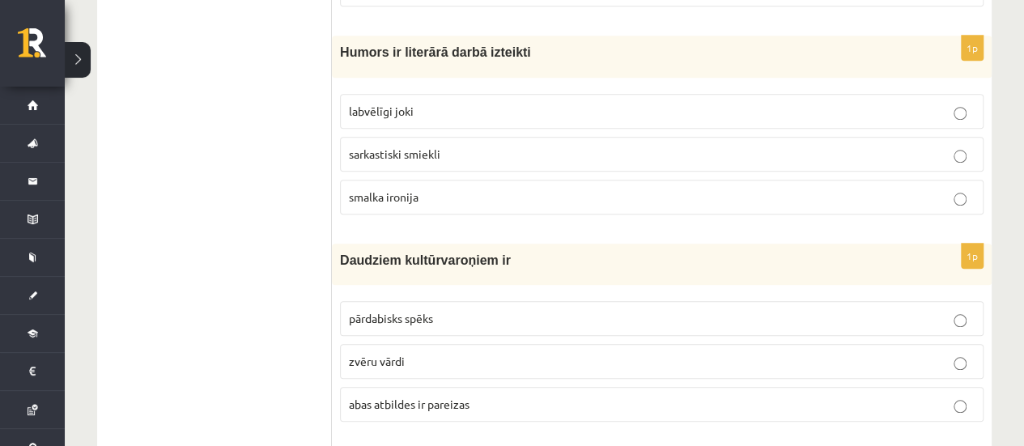
scroll to position [809, 0]
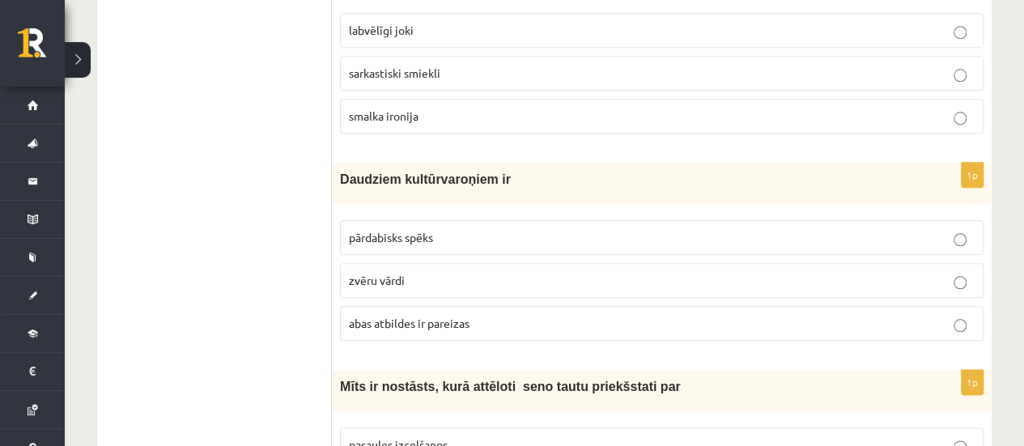
click at [492, 248] on fieldset "pārdabisks spēks zvēru vārdi abas atbildes ir pareizas" at bounding box center [661, 279] width 643 height 134
click at [512, 233] on p "pārdabisks spēks" at bounding box center [661, 237] width 625 height 17
click at [484, 272] on p "zvēru vārdi" at bounding box center [661, 280] width 625 height 17
click at [473, 315] on p "abas atbildes ir pareizas" at bounding box center [661, 323] width 625 height 17
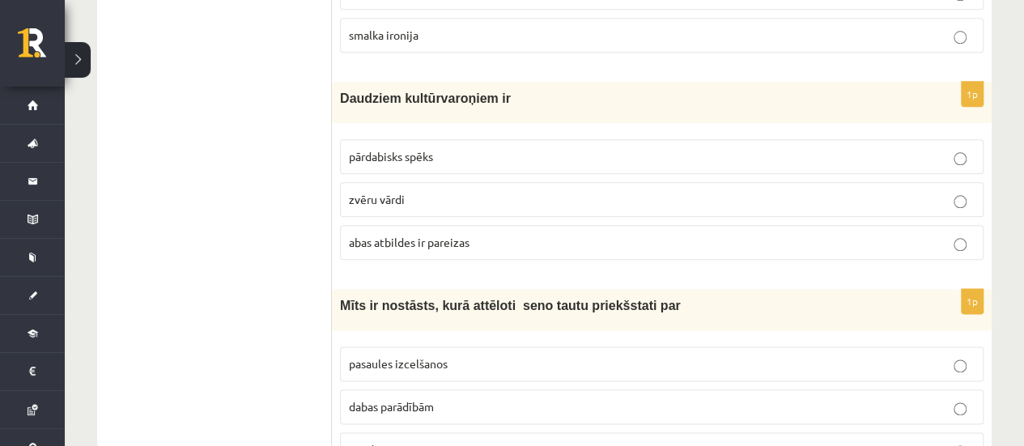
scroll to position [971, 0]
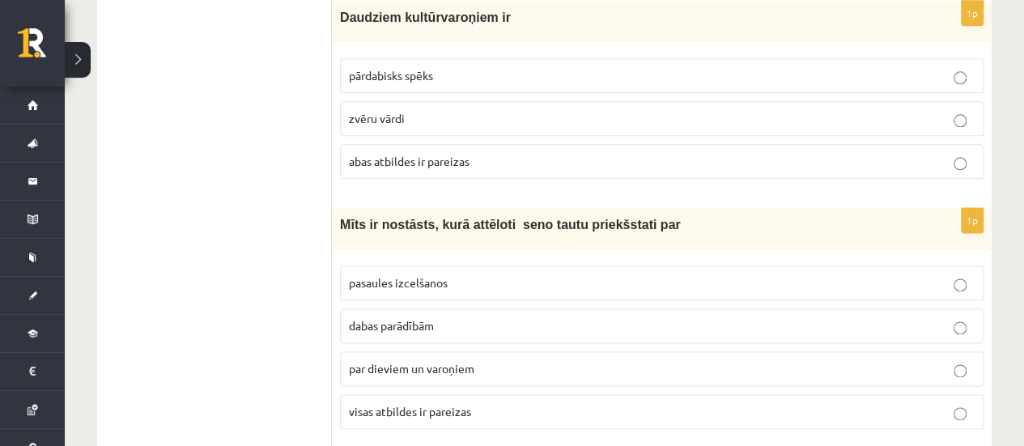
click at [485, 282] on p "pasaules izcelšanos" at bounding box center [661, 282] width 625 height 17
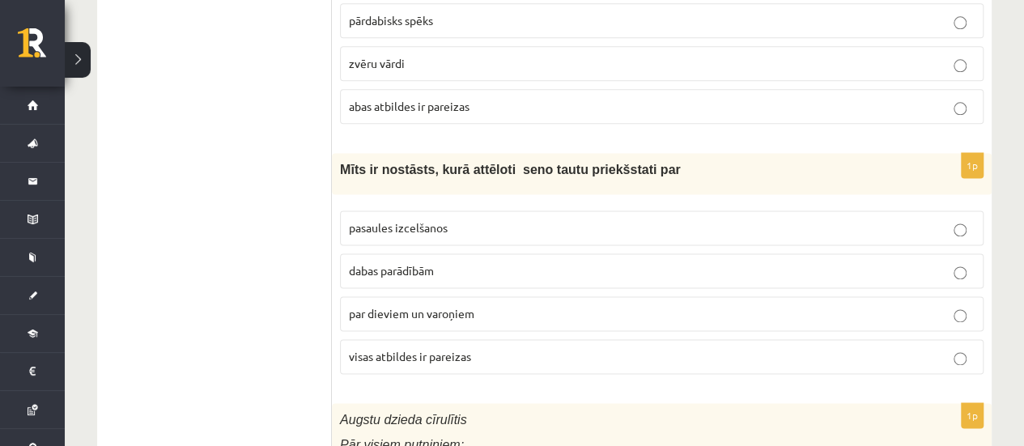
scroll to position [1052, 0]
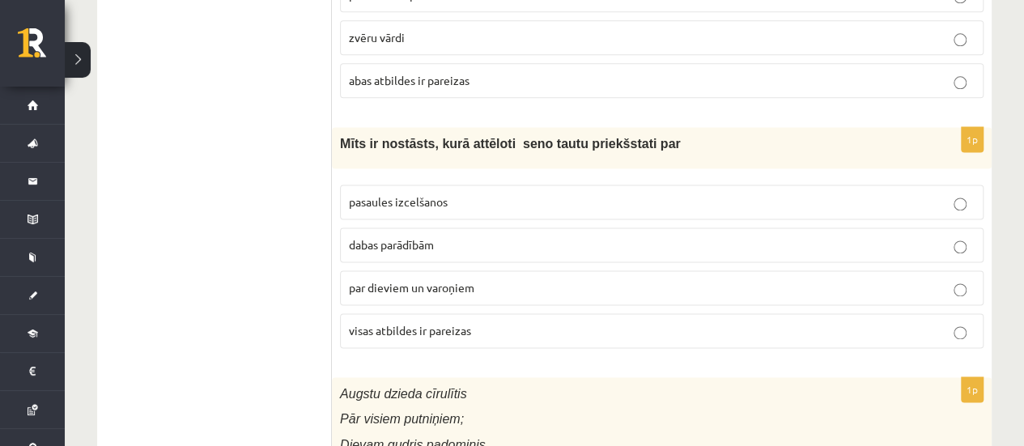
click at [427, 323] on span "visas atbildes ir pareizas" at bounding box center [410, 330] width 122 height 15
click at [500, 322] on p "visas atbildes ir pareizas" at bounding box center [661, 330] width 625 height 17
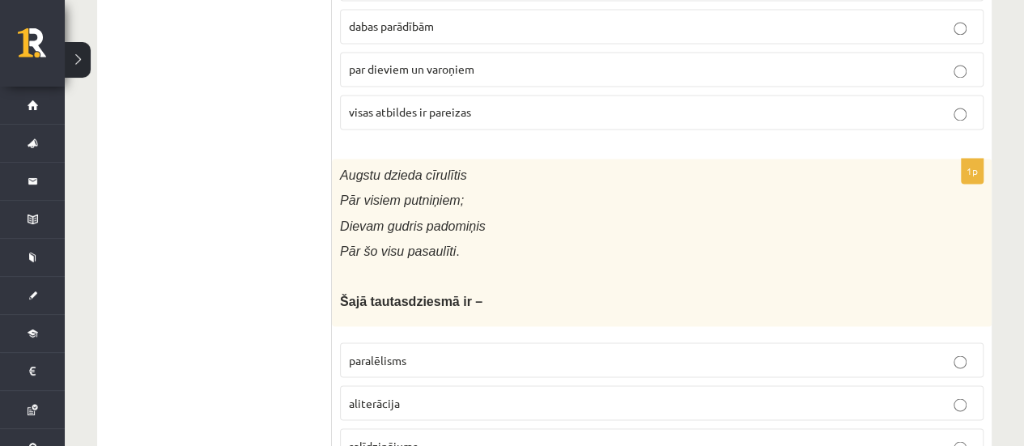
scroll to position [1295, 0]
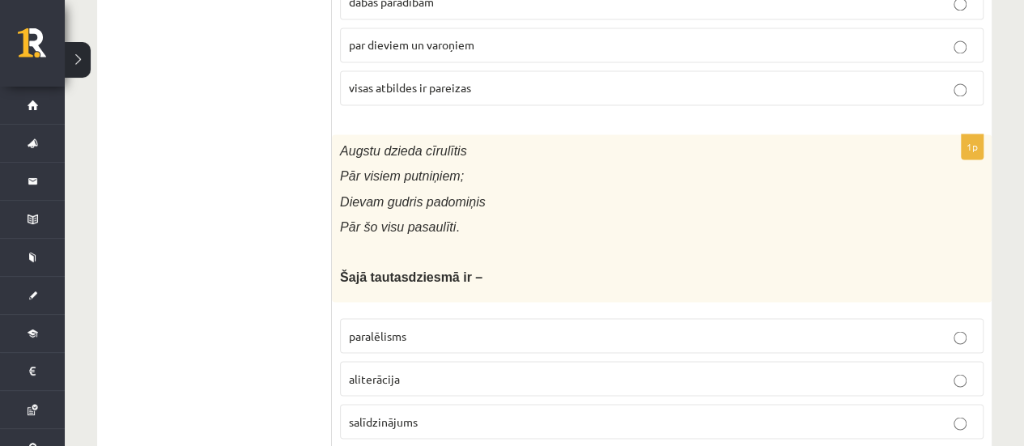
click at [469, 318] on label "paralēlisms" at bounding box center [661, 335] width 643 height 35
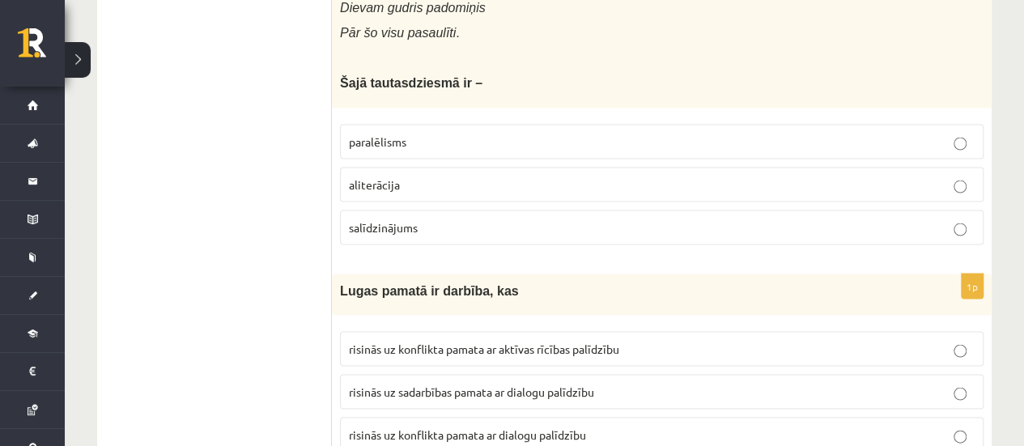
scroll to position [1537, 0]
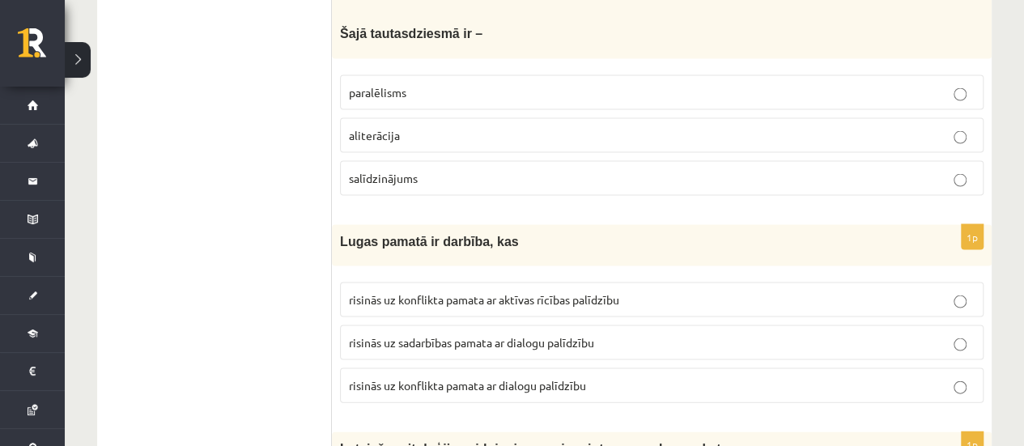
click at [459, 292] on span "risinās uz konflikta pamata ar aktīvas rīcības palīdzību" at bounding box center [484, 299] width 270 height 15
click at [438, 345] on label "risinās uz sadarbības pamata ar dialogu palīdzību" at bounding box center [661, 342] width 643 height 35
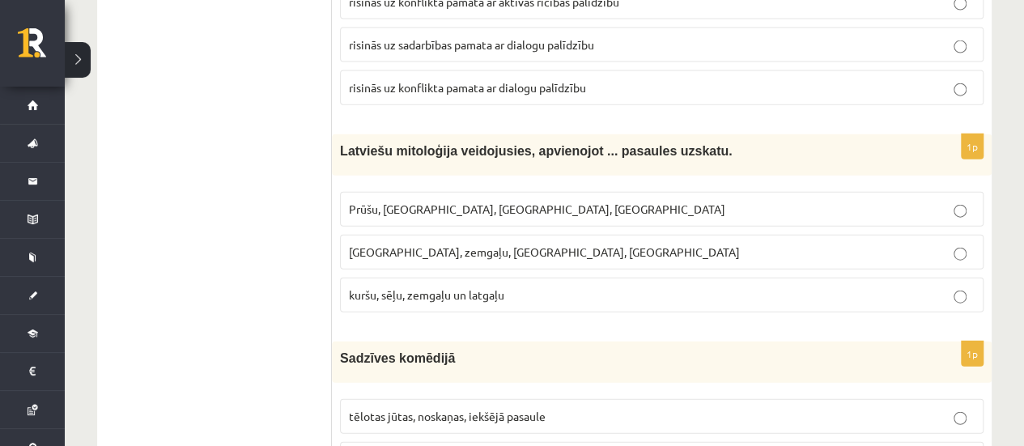
scroll to position [1861, 0]
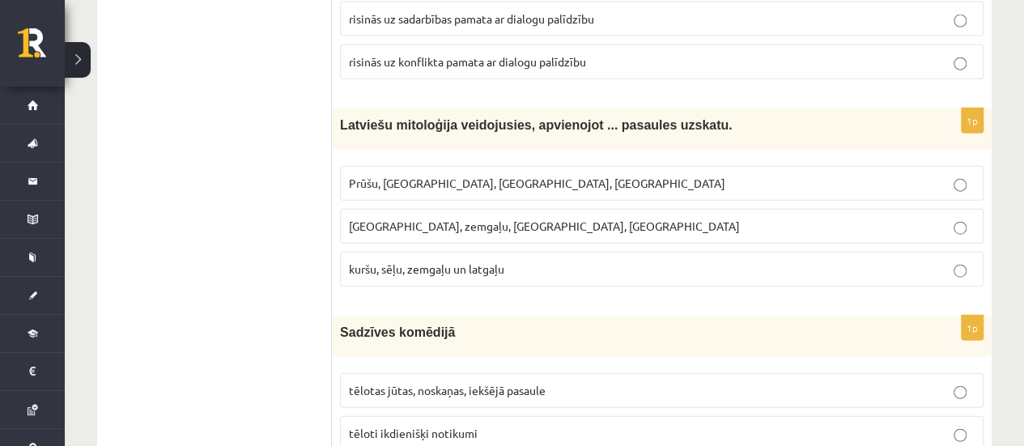
click at [464, 218] on span "Kuršu, zemgaļu, latgaļu, prūšu" at bounding box center [544, 225] width 391 height 15
click at [479, 176] on span "Prūšu, sēļu, zemgaļu, latgaļu" at bounding box center [537, 183] width 376 height 15
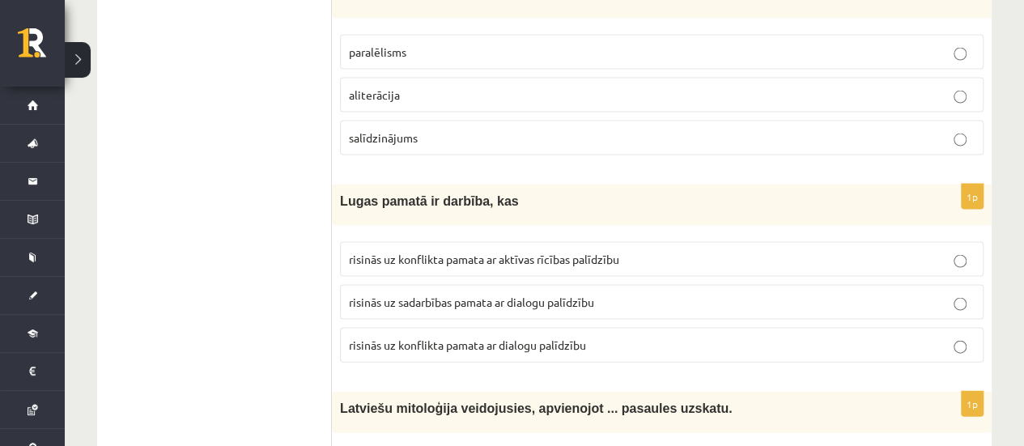
scroll to position [1780, 0]
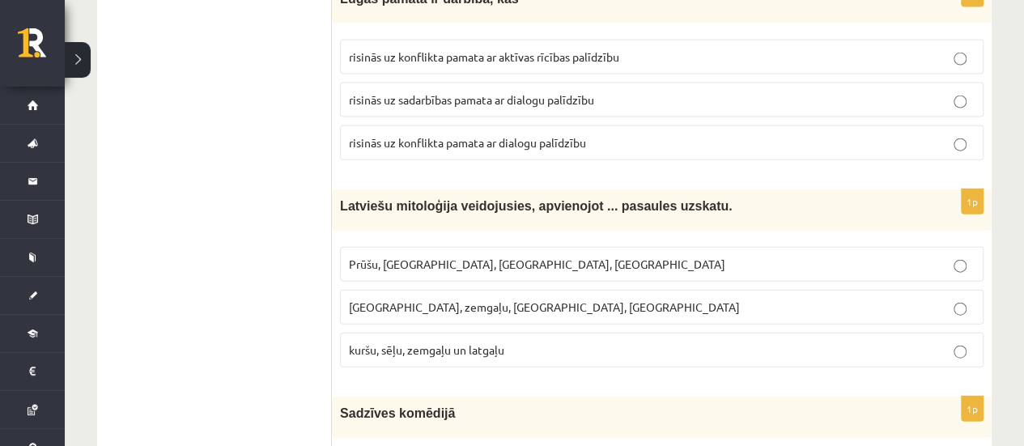
click at [442, 333] on label "kuršu, sēļu, zemgaļu un latgaļu" at bounding box center [661, 350] width 643 height 35
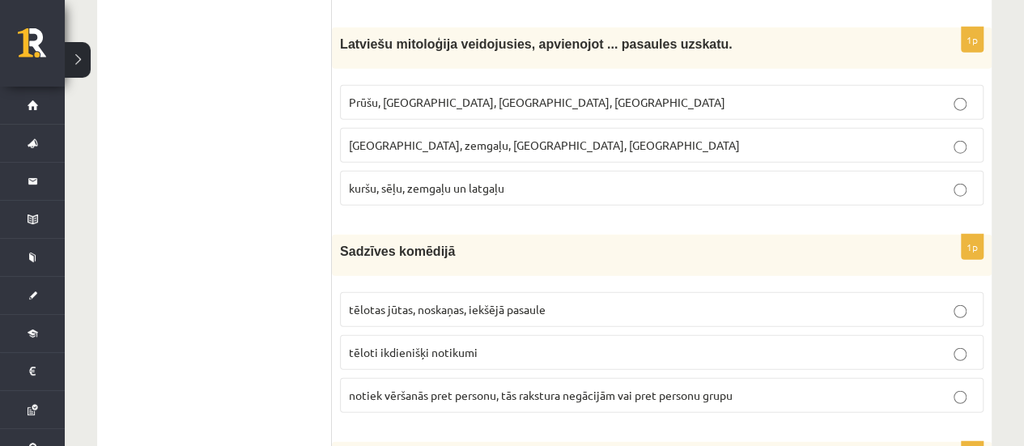
scroll to position [2104, 0]
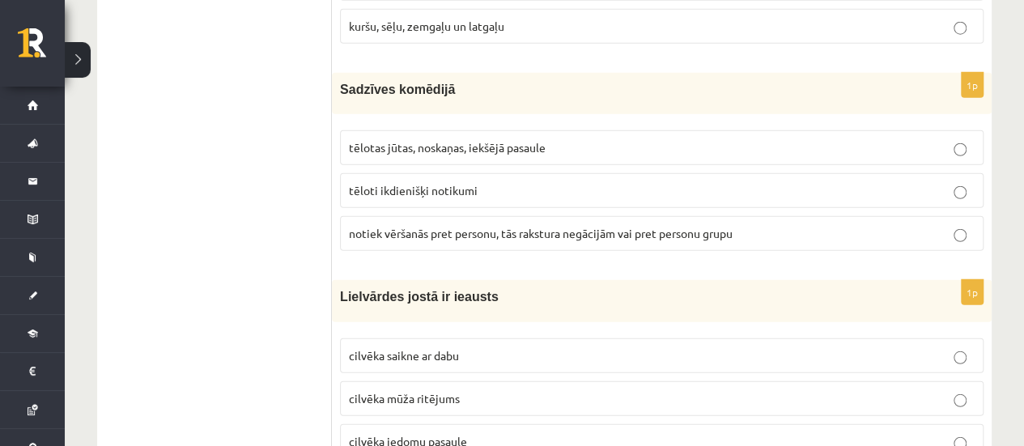
click at [444, 216] on label "notiek vēršanās pret personu, tās rakstura negācijām vai pret personu grupu" at bounding box center [661, 233] width 643 height 35
click at [456, 140] on span "tēlotas jūtas, noskaņas, iekšējā pasaule" at bounding box center [447, 147] width 197 height 15
click at [399, 139] on p "tēlotas jūtas, noskaņas, iekšējā pasaule" at bounding box center [661, 147] width 625 height 17
click at [523, 141] on p "tēlotas jūtas, noskaņas, iekšējā pasaule" at bounding box center [661, 147] width 625 height 17
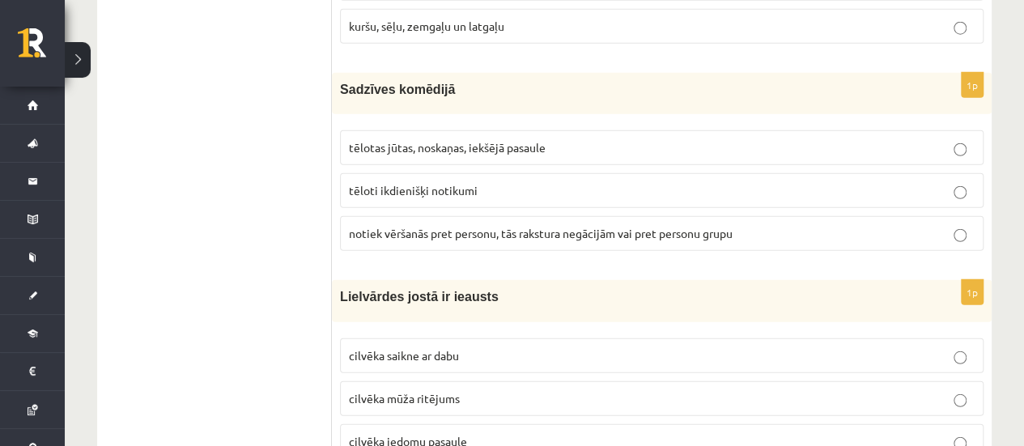
click at [541, 226] on span "notiek vēršanās pret personu, tās rakstura negācijām vai pret personu grupu" at bounding box center [541, 233] width 384 height 15
click at [592, 106] on div "1p Sadzīves komēdijā tēlotas jūtas, noskaņas, iekšējā pasaule tēloti ikdienišķi…" at bounding box center [661, 168] width 659 height 191
click at [586, 139] on p "tēlotas jūtas, noskaņas, iekšējā pasaule" at bounding box center [661, 147] width 625 height 17
click at [545, 227] on label "notiek vēršanās pret personu, tās rakstura negācijām vai pret personu grupu" at bounding box center [661, 233] width 643 height 35
click at [518, 182] on p "tēloti ikdienišķi notikumi" at bounding box center [661, 190] width 625 height 17
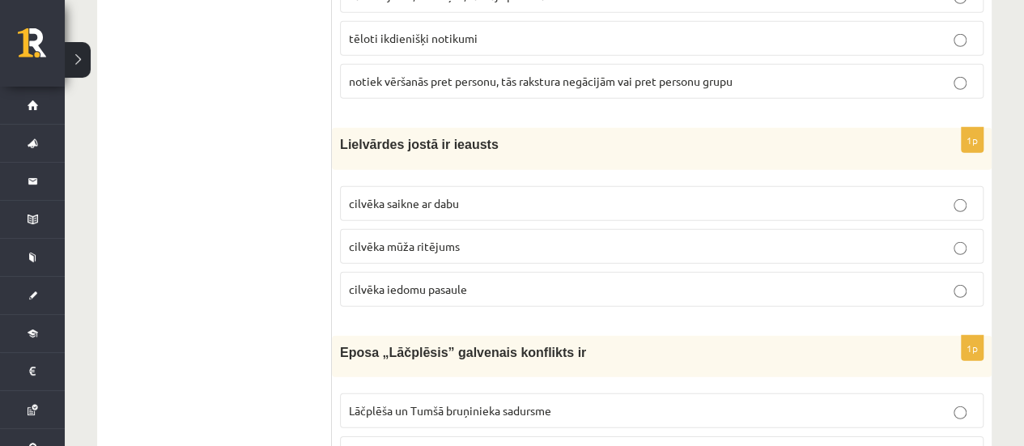
scroll to position [2266, 0]
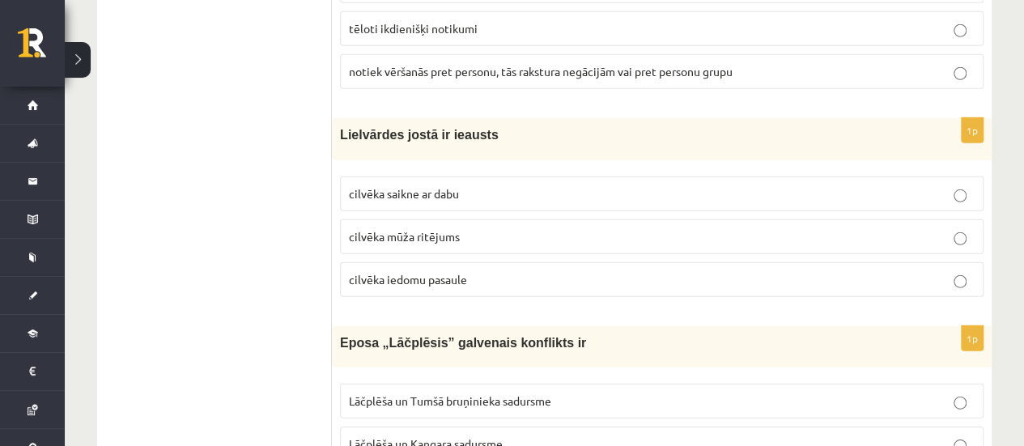
click at [495, 168] on fieldset "cilvēka saikne ar dabu cilvēka mūža ritējums cilvēka iedomu pasaule" at bounding box center [661, 235] width 643 height 134
click at [491, 185] on p "cilvēka saikne ar dabu" at bounding box center [661, 193] width 625 height 17
click at [481, 271] on p "cilvēka iedomu pasaule" at bounding box center [661, 279] width 625 height 17
click at [484, 242] on fieldset "cilvēka saikne ar dabu cilvēka mūža ritējums cilvēka iedomu pasaule" at bounding box center [661, 235] width 643 height 134
click at [516, 185] on p "cilvēka saikne ar dabu" at bounding box center [661, 193] width 625 height 17
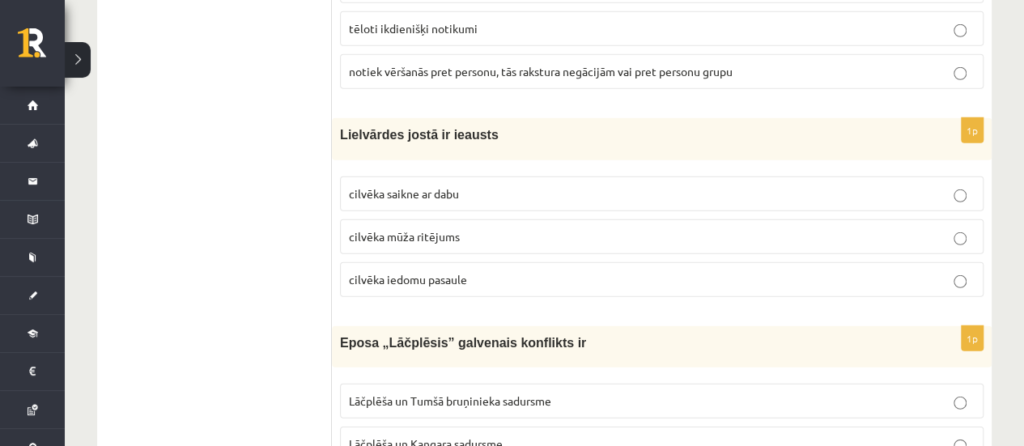
click at [494, 271] on p "cilvēka iedomu pasaule" at bounding box center [661, 279] width 625 height 17
click at [513, 185] on p "cilvēka saikne ar dabu" at bounding box center [661, 193] width 625 height 17
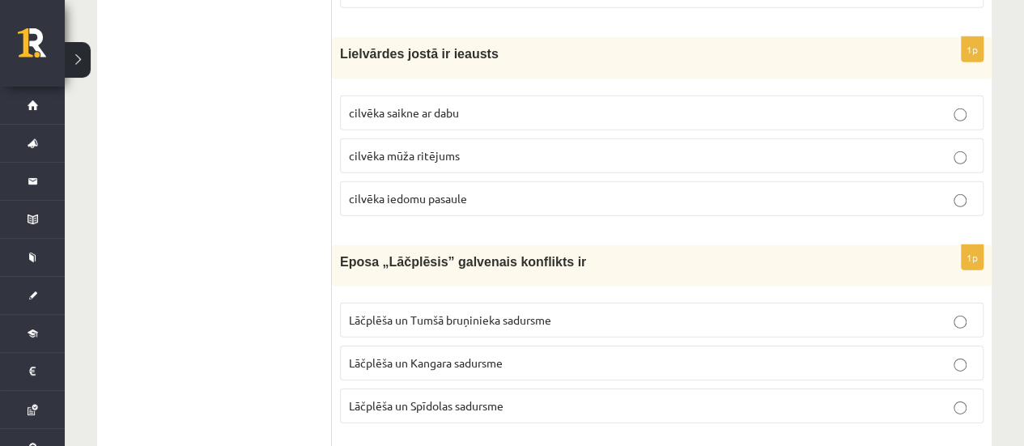
click at [498, 147] on p "cilvēka mūža ritējums" at bounding box center [661, 155] width 625 height 17
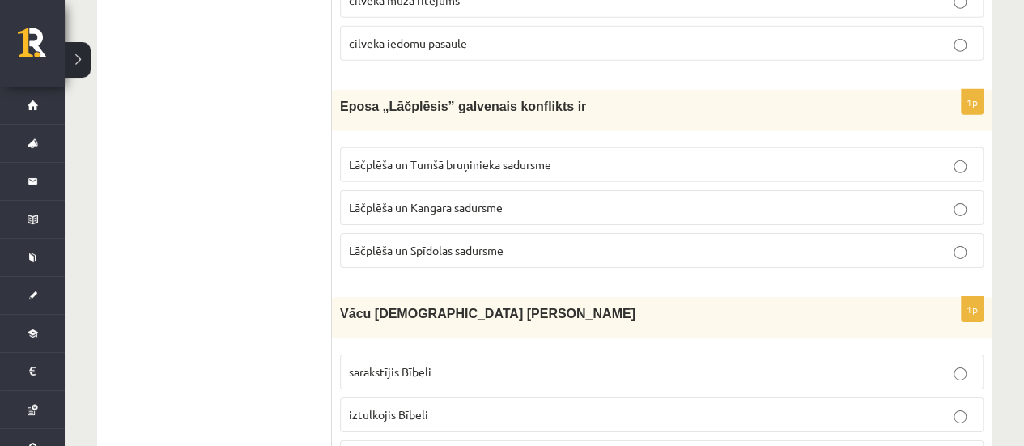
scroll to position [2508, 0]
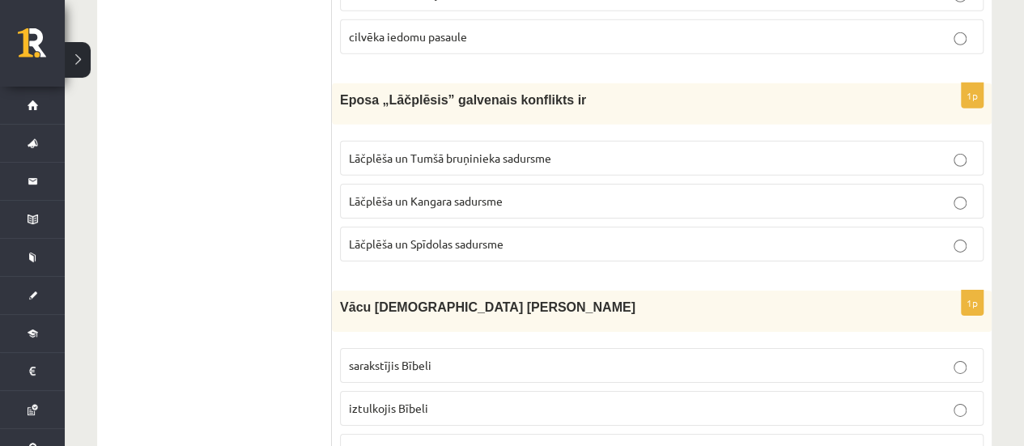
click at [511, 184] on label "Lāčplēša un Kangara sadursme" at bounding box center [661, 201] width 643 height 35
click at [502, 236] on span "Lāčplēša un Spīdolas sadursme" at bounding box center [426, 243] width 155 height 15
click at [507, 151] on span "Lāčplēša un Tumšā bruņinieka sadursme" at bounding box center [450, 158] width 202 height 15
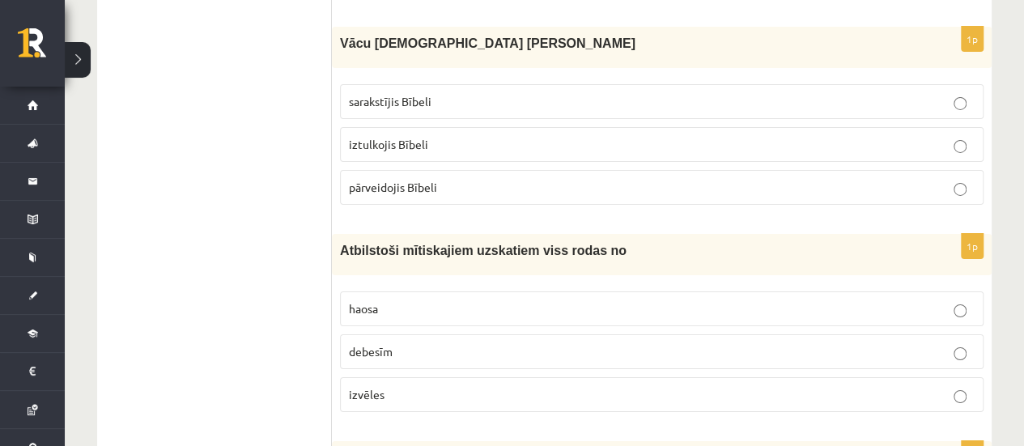
scroll to position [2751, 0]
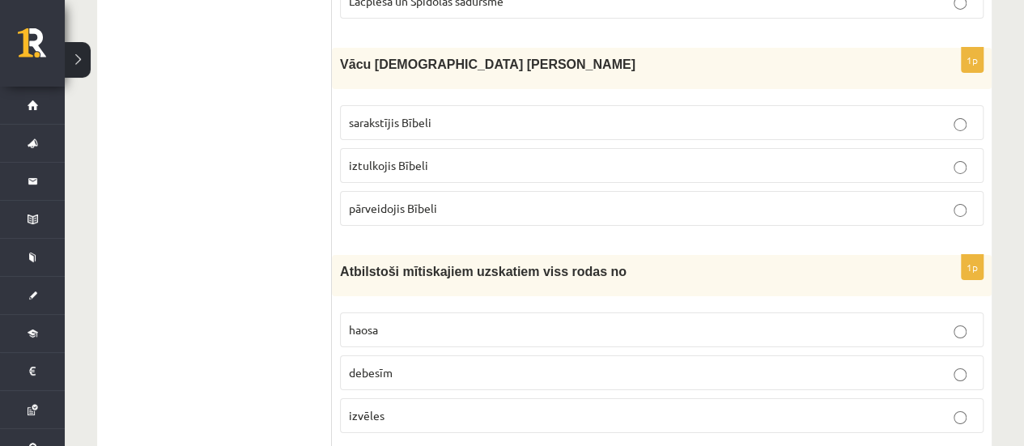
click at [500, 120] on fieldset "sarakstījis Bībeli iztulkojis Bībeli pārveidojis Bībeli" at bounding box center [661, 164] width 643 height 134
click at [501, 114] on p "sarakstījis Bībeli" at bounding box center [661, 122] width 625 height 17
click at [486, 157] on p "iztulkojis Bībeli" at bounding box center [661, 165] width 625 height 17
click at [447, 157] on p "iztulkojis Bībeli" at bounding box center [661, 165] width 625 height 17
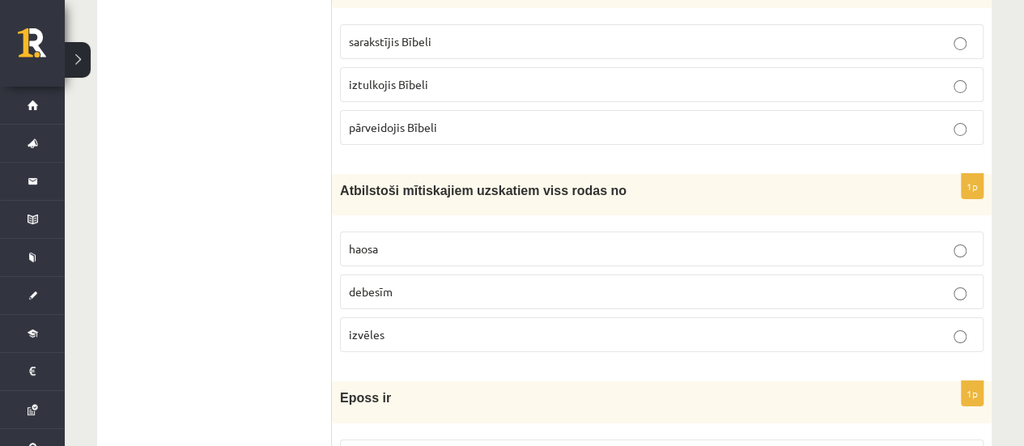
click at [386, 284] on span "debesīm" at bounding box center [371, 291] width 44 height 15
click at [402, 326] on p "izvēles" at bounding box center [661, 334] width 625 height 17
click at [396, 283] on p "debesīm" at bounding box center [661, 291] width 625 height 17
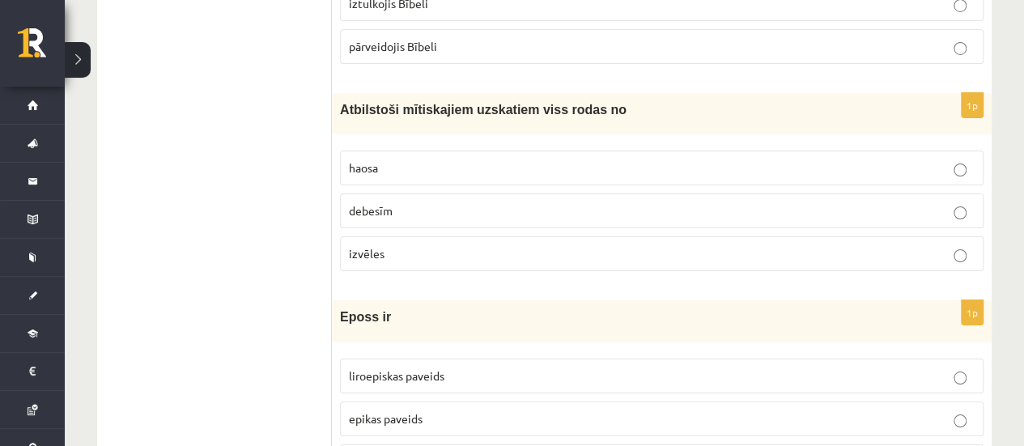
scroll to position [2994, 0]
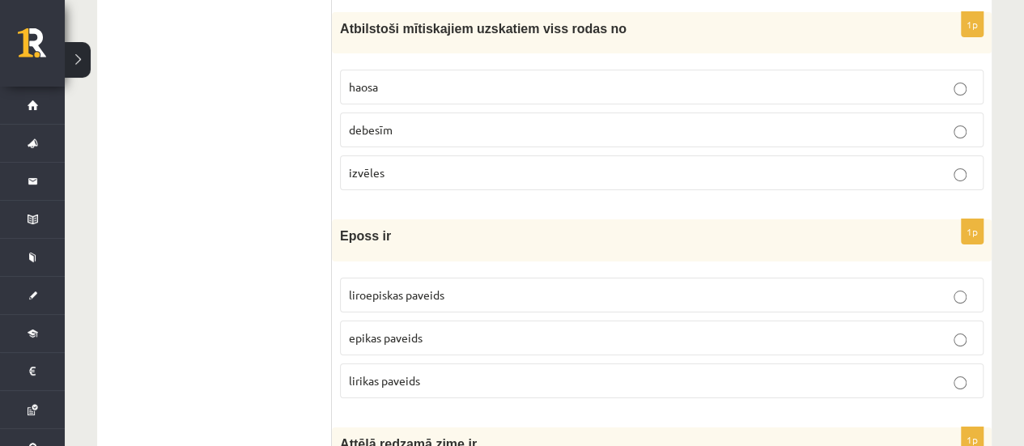
click at [393, 286] on p "liroepiskas paveids" at bounding box center [661, 294] width 625 height 17
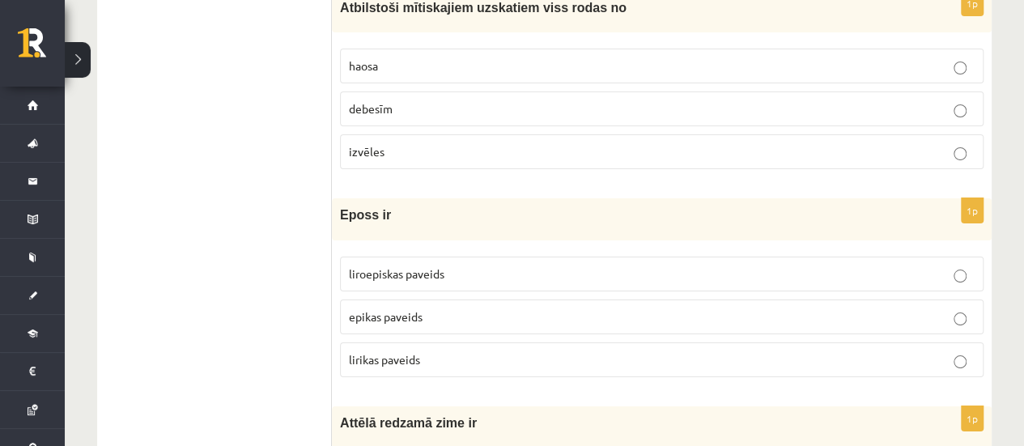
scroll to position [3075, 0]
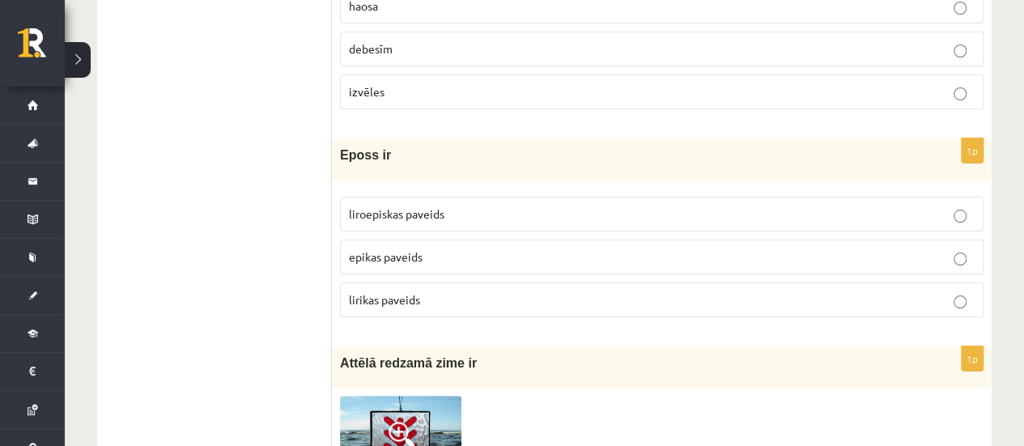
click at [413, 248] on p "epikas paveids" at bounding box center [661, 256] width 625 height 17
click at [415, 292] on span "lirikas paveids" at bounding box center [384, 299] width 71 height 15
click at [432, 206] on span "liroepiskas paveids" at bounding box center [396, 213] width 95 height 15
click at [428, 248] on p "epikas paveids" at bounding box center [661, 256] width 625 height 17
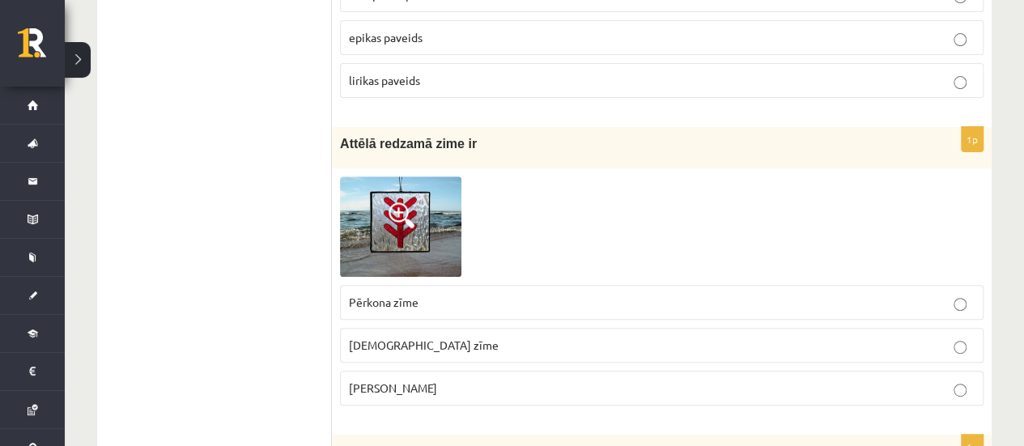
scroll to position [3318, 0]
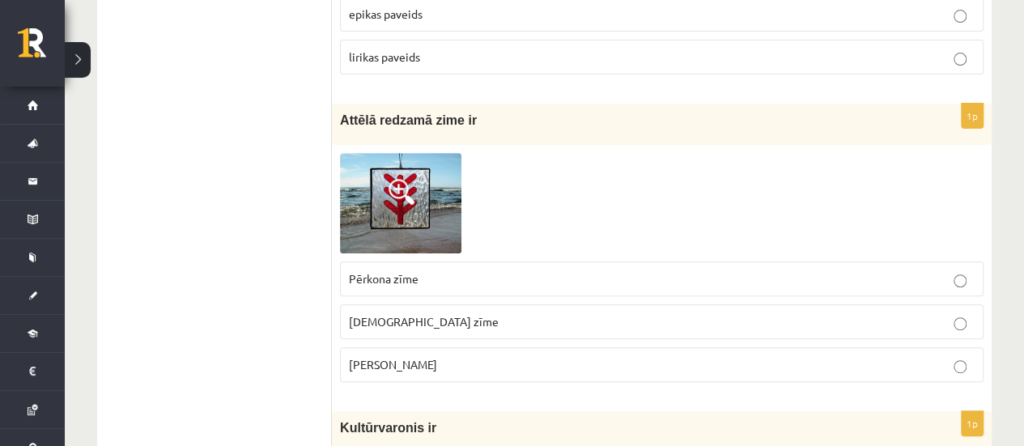
click at [377, 357] on span "Laimas slotiņa" at bounding box center [393, 364] width 88 height 15
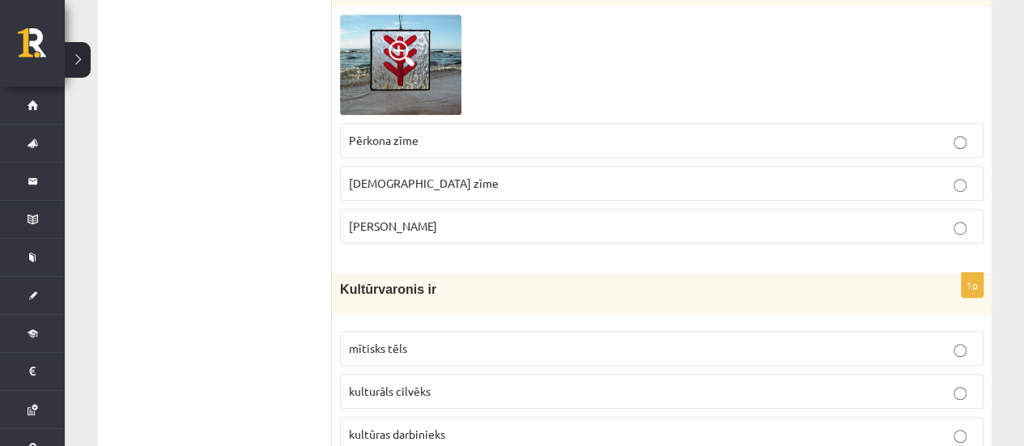
scroll to position [3479, 0]
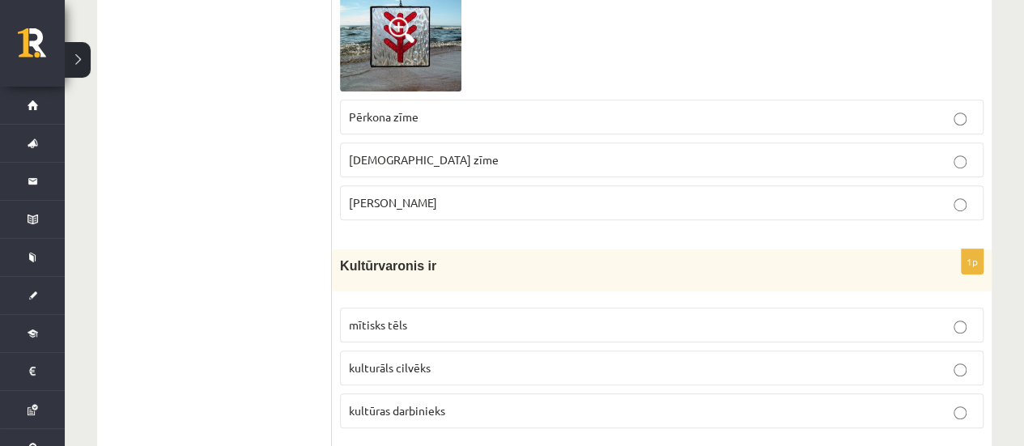
click at [393, 316] on p "mītisks tēls" at bounding box center [661, 324] width 625 height 17
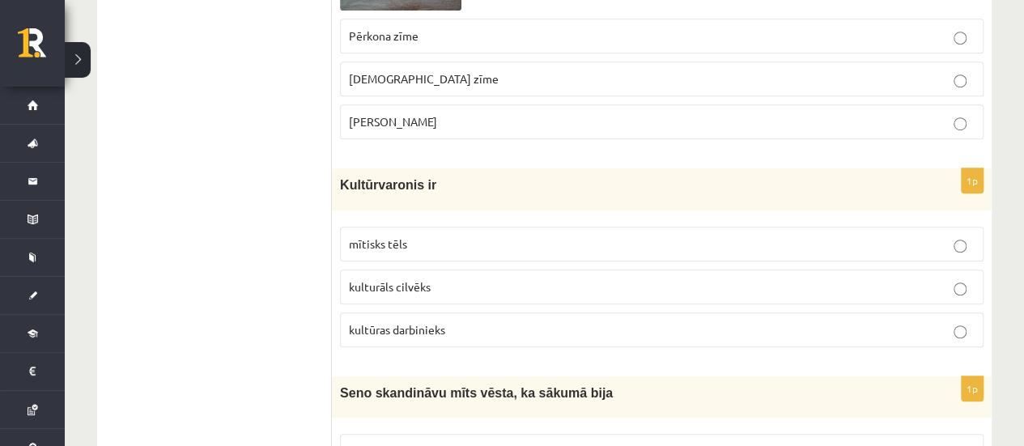
click at [413, 278] on p "kulturāls cilvēks" at bounding box center [661, 286] width 625 height 17
click at [419, 235] on p "mītisks tēls" at bounding box center [661, 243] width 625 height 17
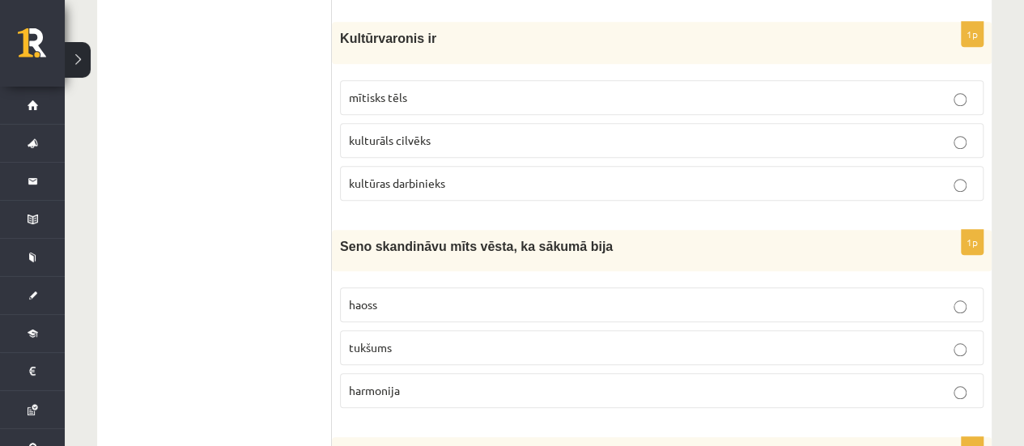
scroll to position [3722, 0]
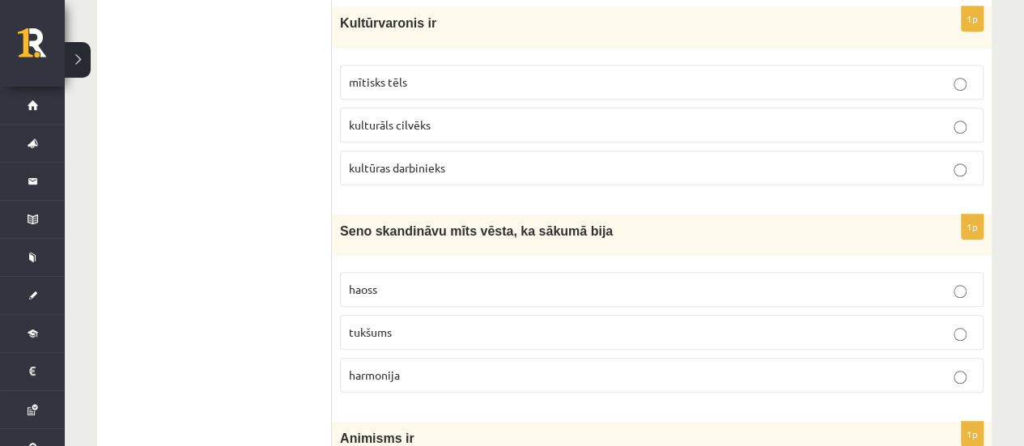
click at [408, 276] on label "haoss" at bounding box center [661, 289] width 643 height 35
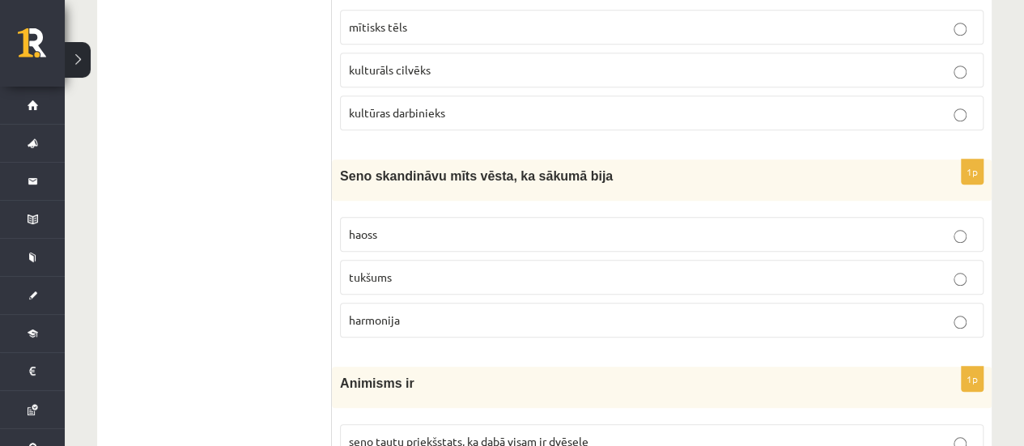
scroll to position [3803, 0]
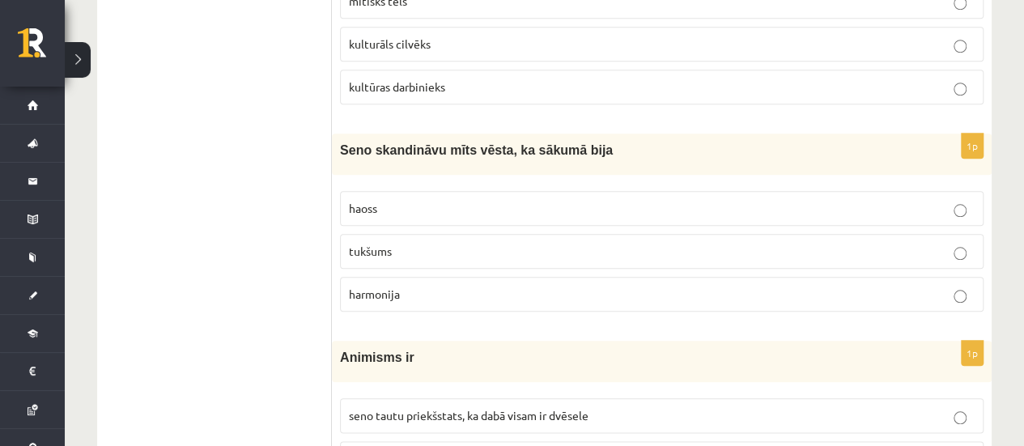
click at [442, 243] on p "tukšums" at bounding box center [661, 251] width 625 height 17
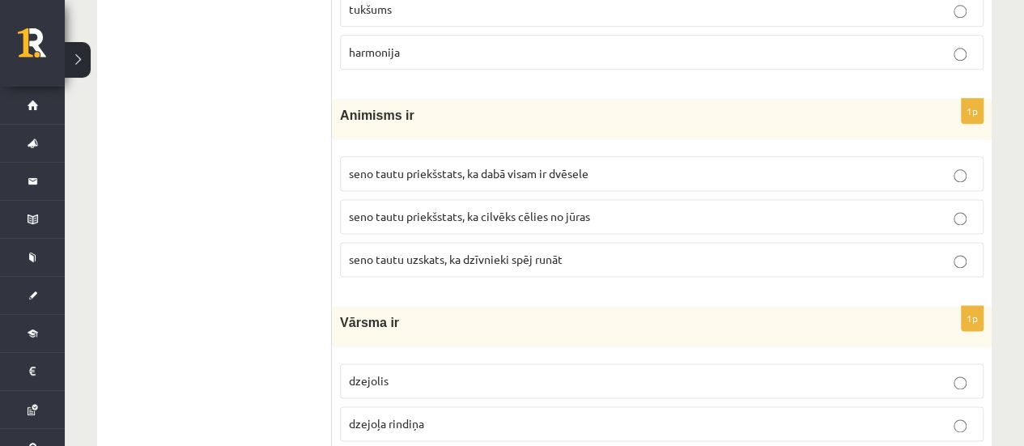
scroll to position [4046, 0]
click at [455, 241] on label "seno tautu uzskats, ka dzīvnieki spēj runāt" at bounding box center [661, 258] width 643 height 35
click at [480, 198] on label "seno tautu priekšstats, ka cilvēks cēlies no jūras" at bounding box center [661, 215] width 643 height 35
click at [556, 165] on span "seno tautu priekšstats, ka dabā visam ir dvēsele" at bounding box center [469, 172] width 240 height 15
click at [556, 207] on p "seno tautu priekšstats, ka cilvēks cēlies no jūras" at bounding box center [661, 215] width 625 height 17
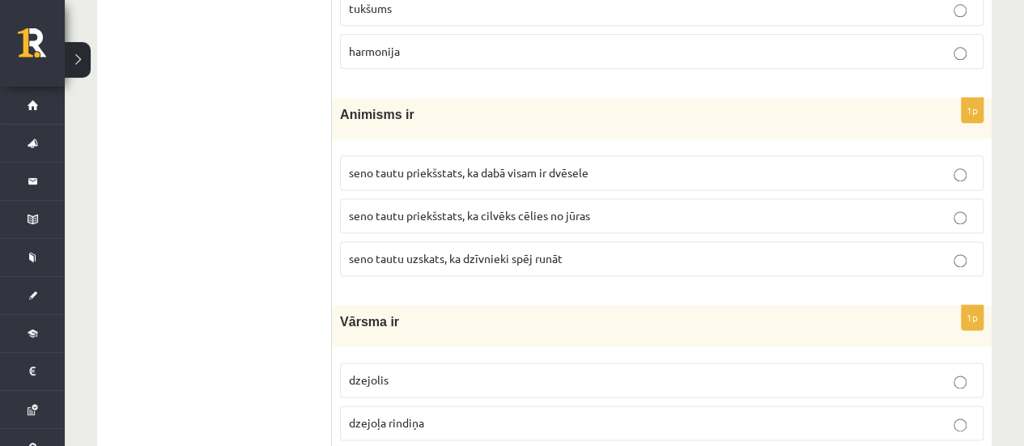
click at [556, 251] on span "seno tautu uzskats, ka dzīvnieki spēj runāt" at bounding box center [456, 258] width 214 height 15
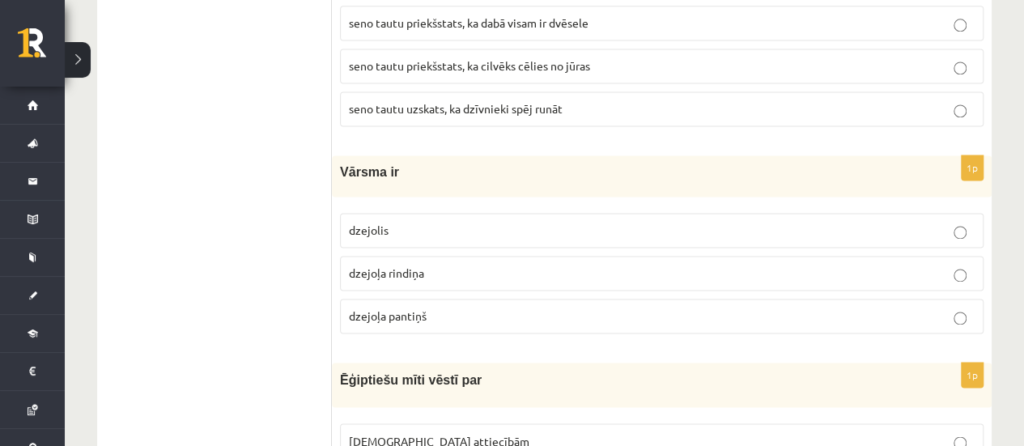
scroll to position [4208, 0]
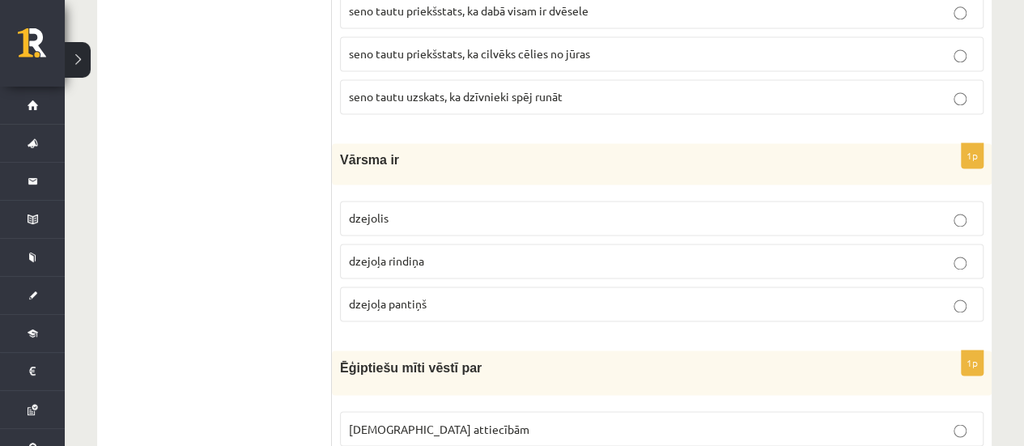
click at [562, 201] on label "dzejolis" at bounding box center [661, 218] width 643 height 35
click at [541, 244] on label "dzejoļa rindiņa" at bounding box center [661, 261] width 643 height 35
click at [524, 295] on p "dzejoļa pantiņš" at bounding box center [661, 303] width 625 height 17
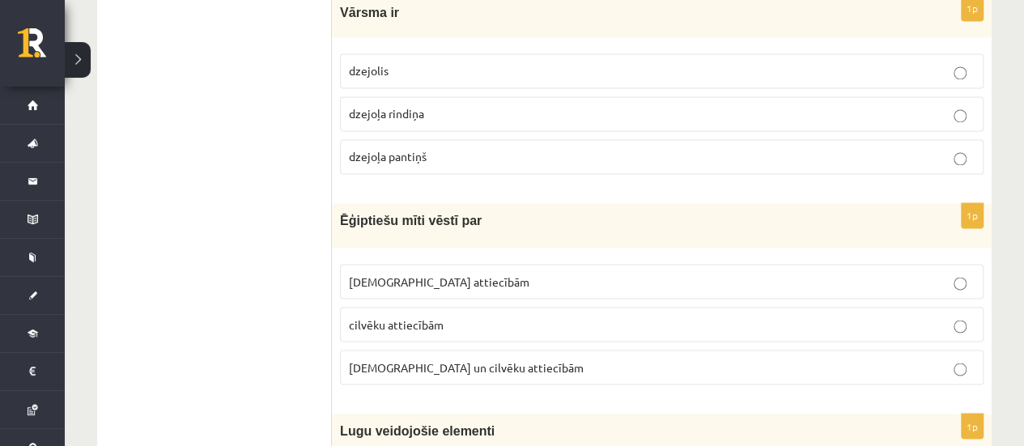
scroll to position [4370, 0]
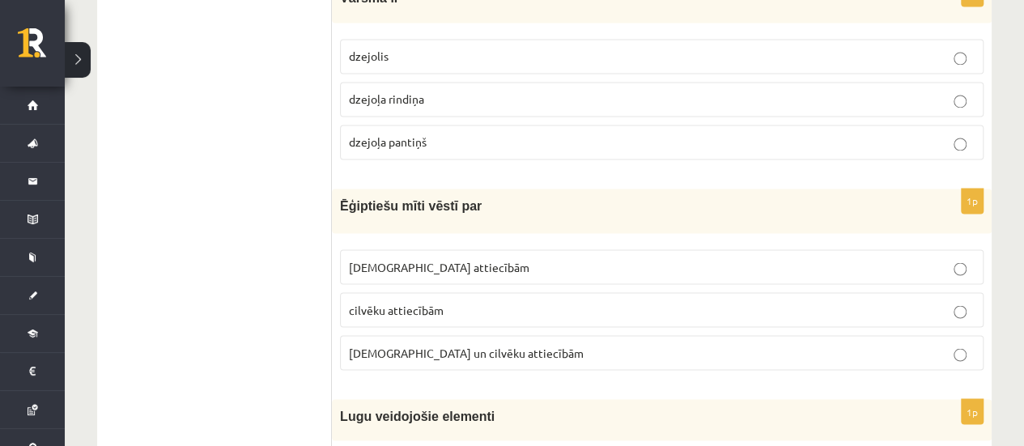
click at [520, 292] on label "cilvēku attiecībām" at bounding box center [661, 309] width 643 height 35
click at [535, 258] on p "Dievu attiecībām" at bounding box center [661, 266] width 625 height 17
click at [575, 91] on p "dzejoļa rindiņa" at bounding box center [661, 99] width 625 height 17
click at [521, 258] on p "Dievu attiecībām" at bounding box center [661, 266] width 625 height 17
click at [483, 292] on label "cilvēku attiecībām" at bounding box center [661, 309] width 643 height 35
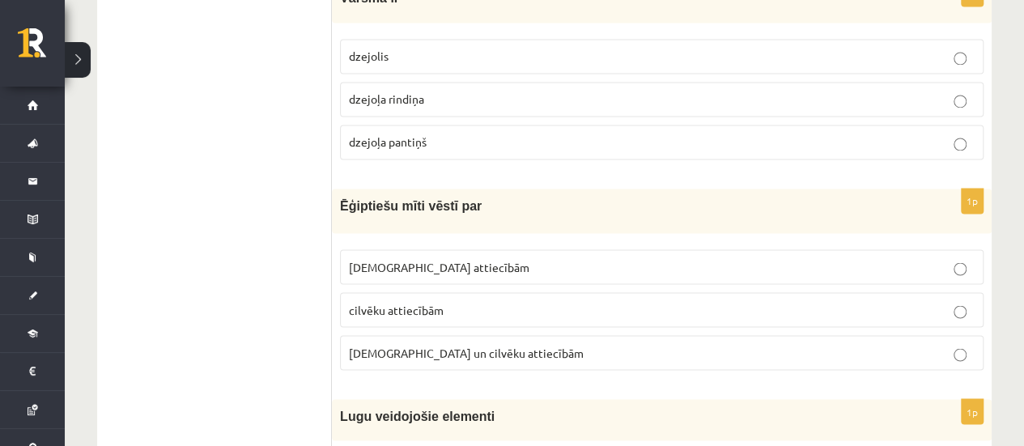
click at [495, 258] on p "Dievu attiecībām" at bounding box center [661, 266] width 625 height 17
click at [464, 345] on span "Dievu un cilvēku attiecībām" at bounding box center [466, 352] width 235 height 15
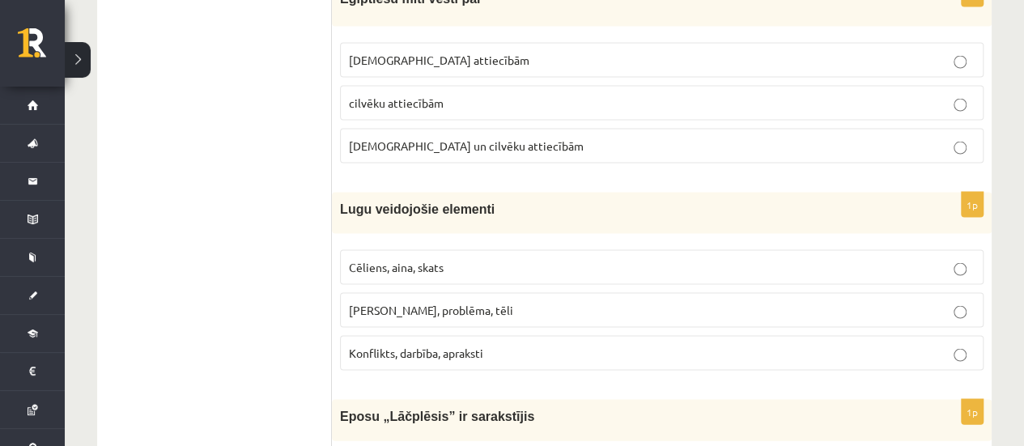
scroll to position [4612, 0]
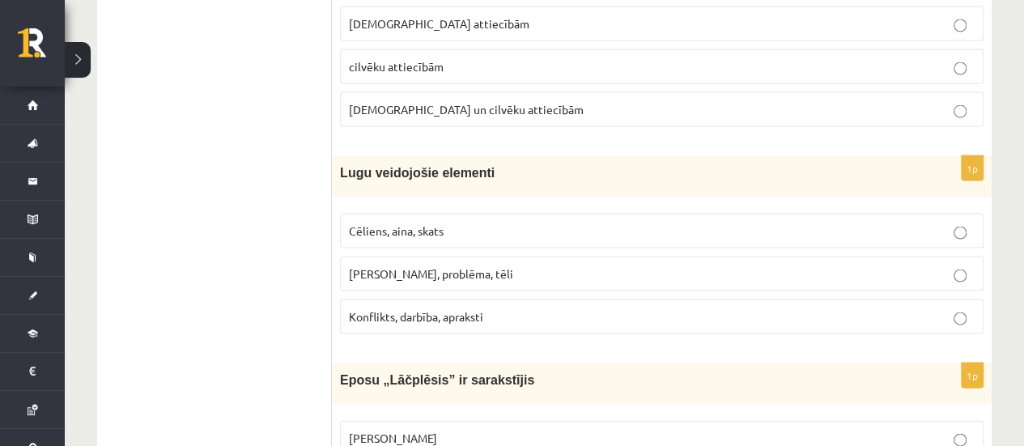
click at [464, 299] on label "Konflikts, darbība, apraksti" at bounding box center [661, 316] width 643 height 35
click at [473, 265] on p "Motīvs, problēma, tēli" at bounding box center [661, 273] width 625 height 17
click at [526, 223] on p "Cēliens, aina, skats" at bounding box center [661, 231] width 625 height 17
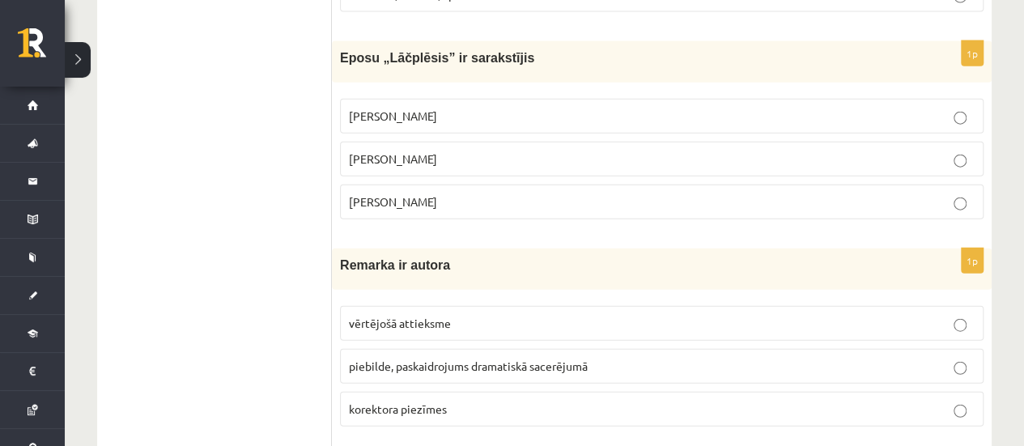
scroll to position [4936, 0]
click at [455, 140] on label "Andrejs Pumpurs" at bounding box center [661, 157] width 643 height 35
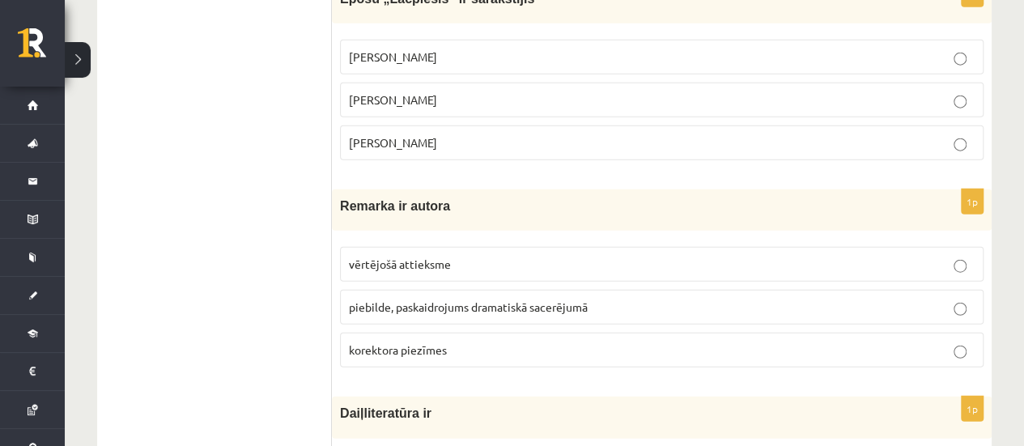
scroll to position [5017, 0]
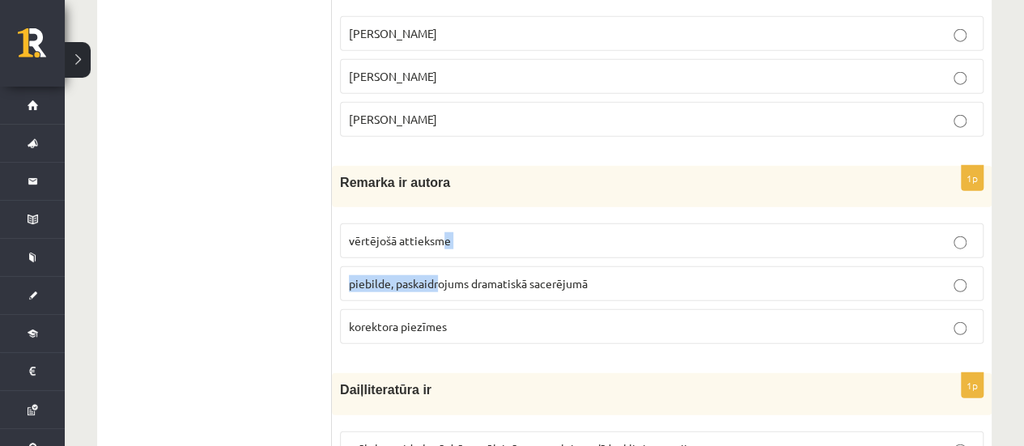
click at [439, 221] on fieldset "vērtējošā attieksme piebilde, paskaidrojums dramatiskā sacerējumā korektora pie…" at bounding box center [661, 282] width 643 height 134
click at [445, 266] on label "piebilde, paskaidrojums dramatiskā sacerējumā" at bounding box center [661, 283] width 643 height 35
click at [447, 276] on span "piebilde, paskaidrojums dramatiskā sacerējumā" at bounding box center [468, 283] width 239 height 15
click at [448, 318] on p "korektora piezīmes" at bounding box center [661, 326] width 625 height 17
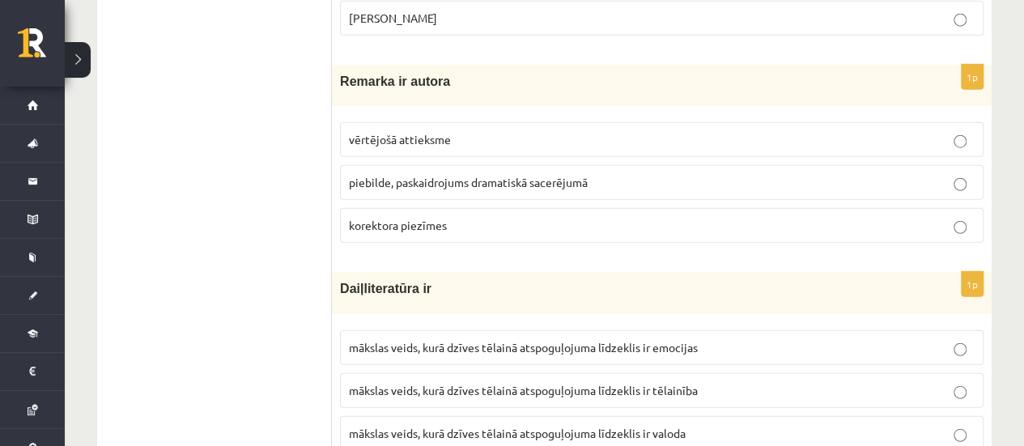
scroll to position [5179, 0]
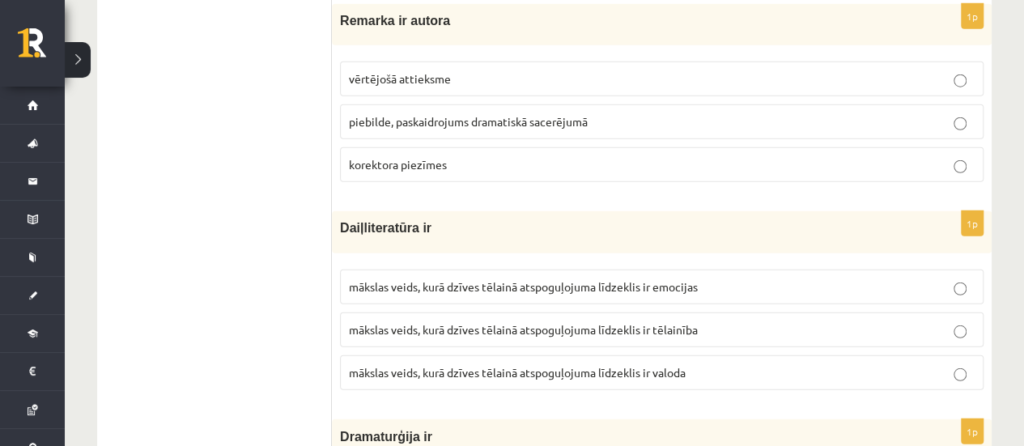
click at [505, 278] on p "mākslas veids, kurā dzīves tēlainā atspoguļojuma līdzeklis ir emocijas" at bounding box center [661, 286] width 625 height 17
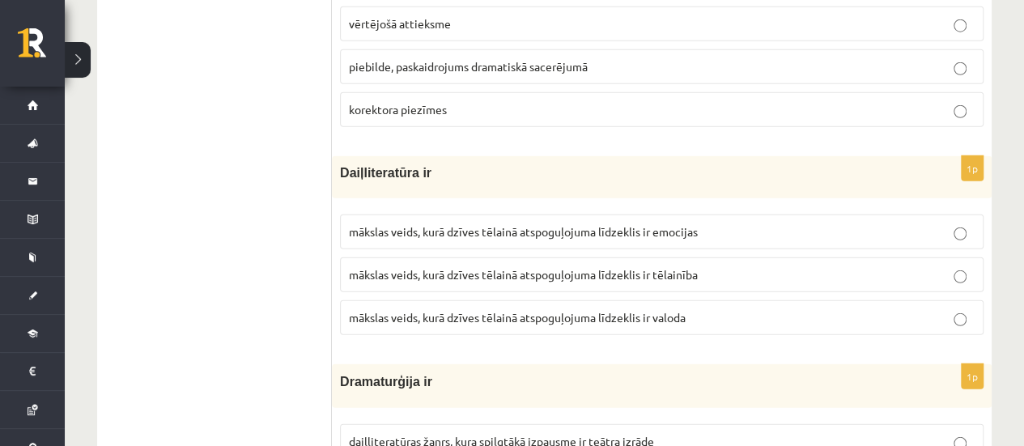
scroll to position [5260, 0]
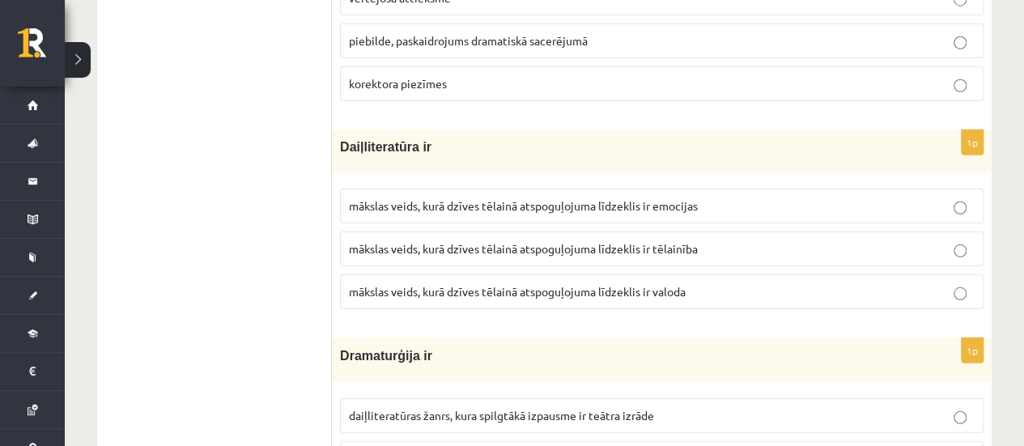
click at [523, 231] on label "mākslas veids, kurā dzīves tēlainā atspoguļojuma līdzeklis ir tēlainība" at bounding box center [661, 248] width 643 height 35
click at [549, 198] on span "mākslas veids, kurā dzīves tēlainā atspoguļojuma līdzeklis ir emocijas" at bounding box center [523, 205] width 349 height 15
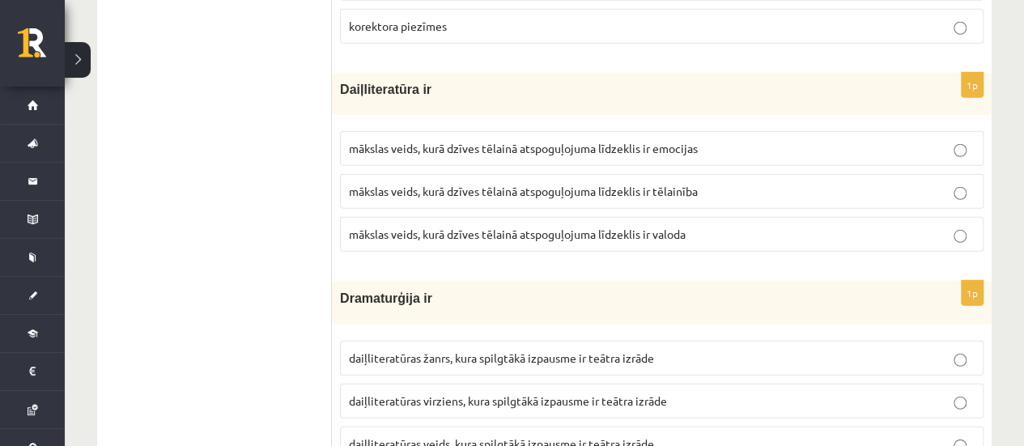
scroll to position [5341, 0]
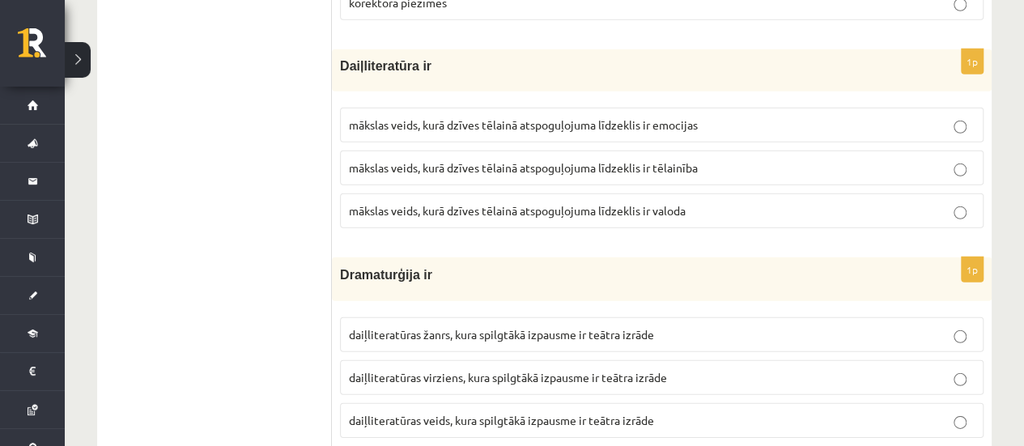
click at [563, 203] on span "mākslas veids, kurā dzīves tēlainā atspoguļojuma līdzeklis ir valoda" at bounding box center [517, 210] width 337 height 15
click at [626, 117] on p "mākslas veids, kurā dzīves tēlainā atspoguļojuma līdzeklis ir emocijas" at bounding box center [661, 125] width 625 height 17
click at [628, 203] on span "mākslas veids, kurā dzīves tēlainā atspoguļojuma līdzeklis ir valoda" at bounding box center [517, 210] width 337 height 15
click at [659, 203] on span "mākslas veids, kurā dzīves tēlainā atspoguļojuma līdzeklis ir valoda" at bounding box center [517, 210] width 337 height 15
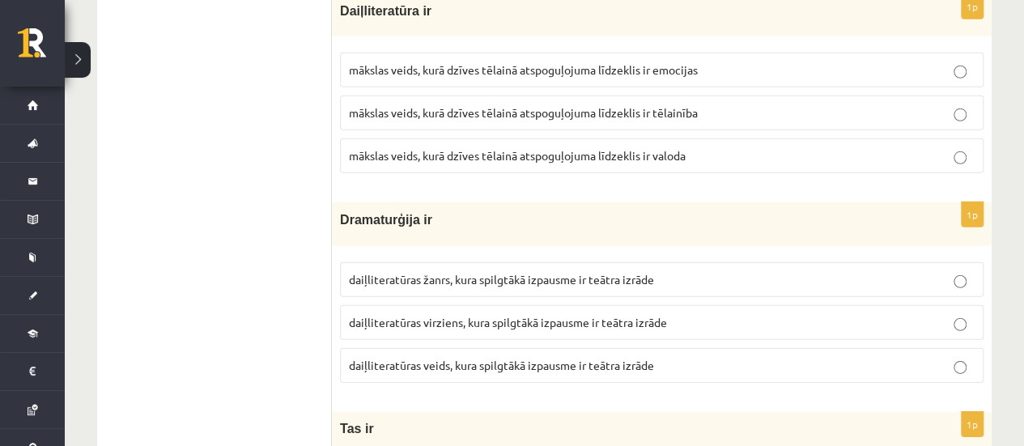
scroll to position [5421, 0]
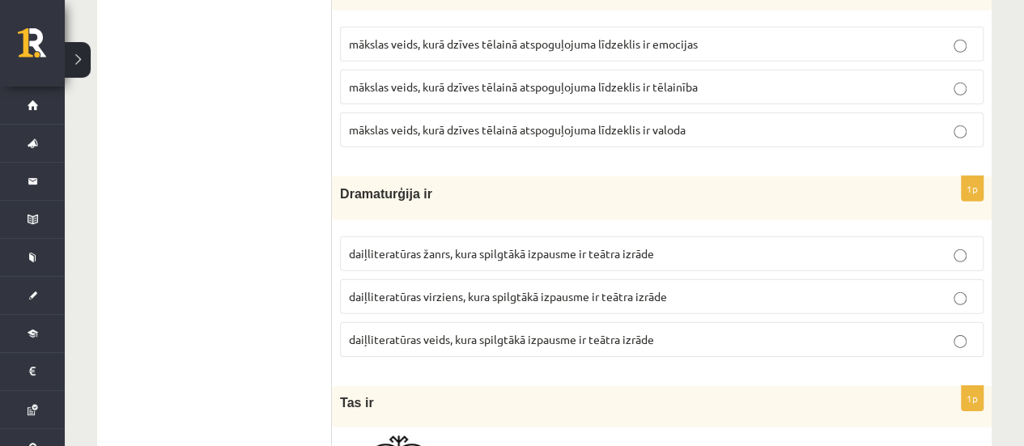
click at [547, 289] on span "daiļliteratūras virziens, kura spilgtākā izpausme ir teātra izrāde" at bounding box center [508, 296] width 318 height 15
click at [528, 246] on span "daiļliteratūras žanrs, kura spilgtākā izpausme ir teātra izrāde" at bounding box center [501, 253] width 305 height 15
click at [474, 332] on span "daiļliteratūras veids, kura spilgtākā izpausme ir teātra izrāde" at bounding box center [501, 339] width 305 height 15
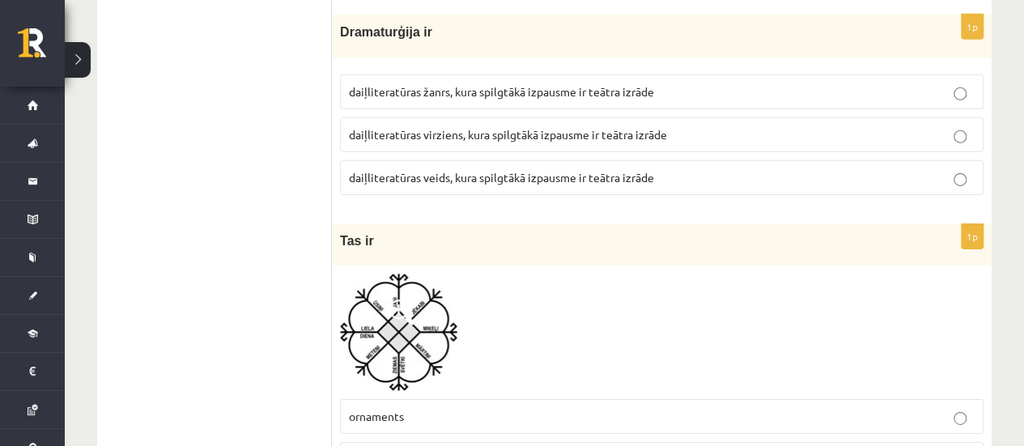
scroll to position [5664, 0]
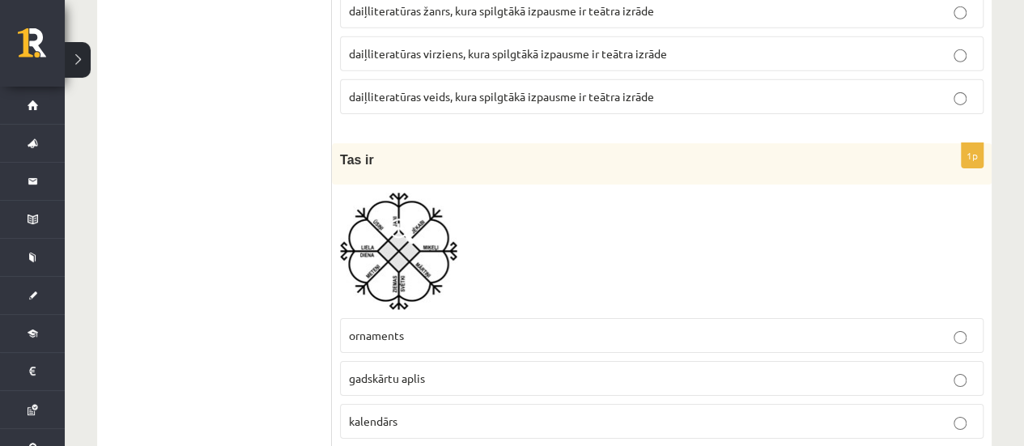
click at [436, 413] on p "kalendārs" at bounding box center [661, 421] width 625 height 17
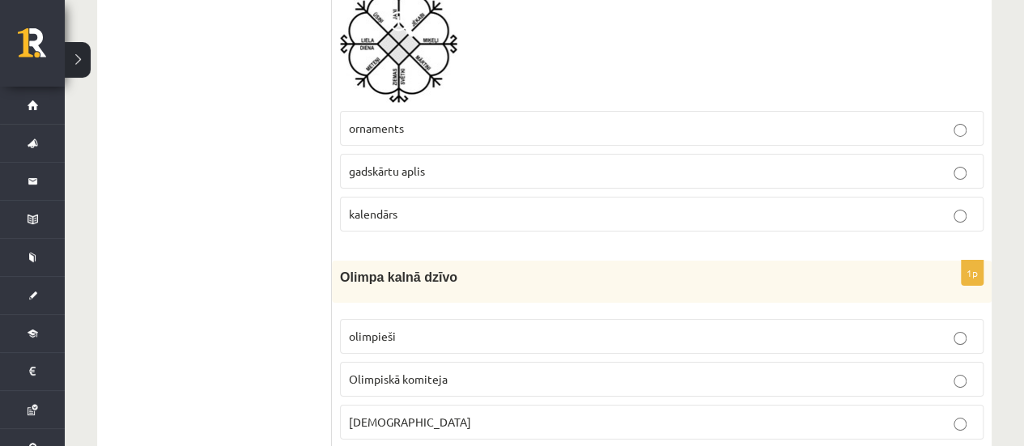
scroll to position [5907, 0]
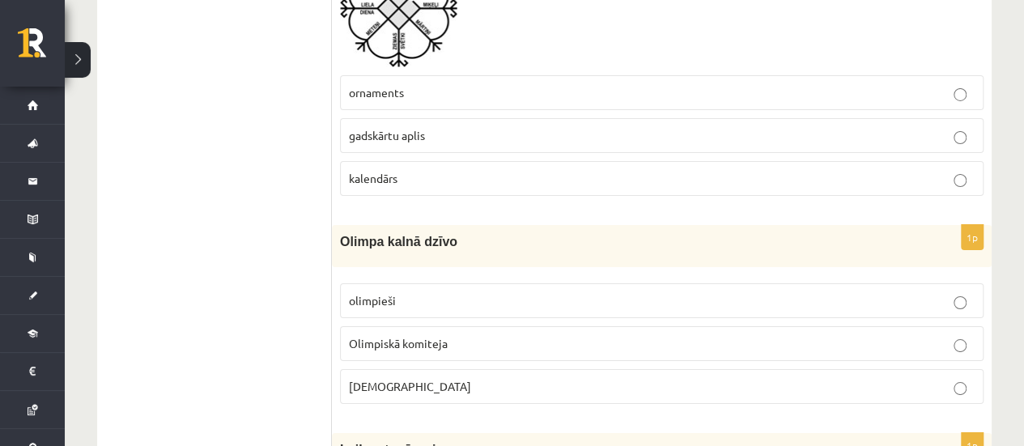
click at [437, 292] on p "olimpieši" at bounding box center [661, 300] width 625 height 17
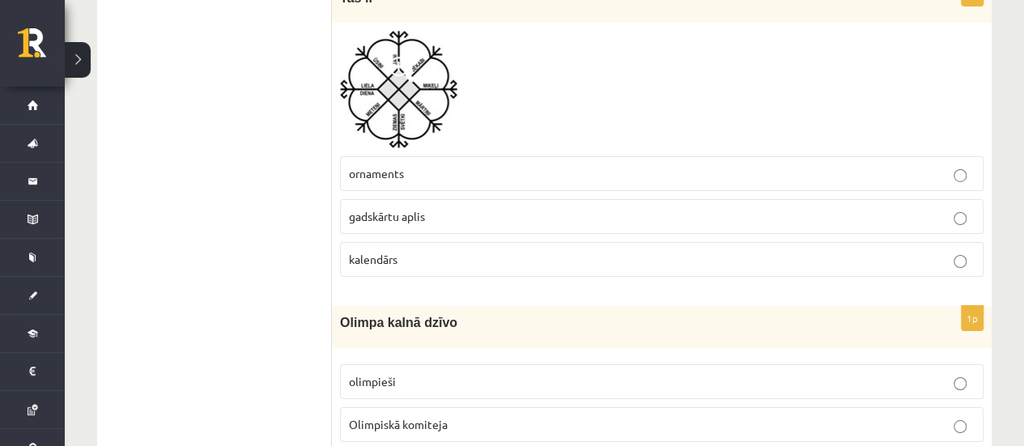
click at [435, 199] on label "gadskārtu aplis" at bounding box center [661, 216] width 643 height 35
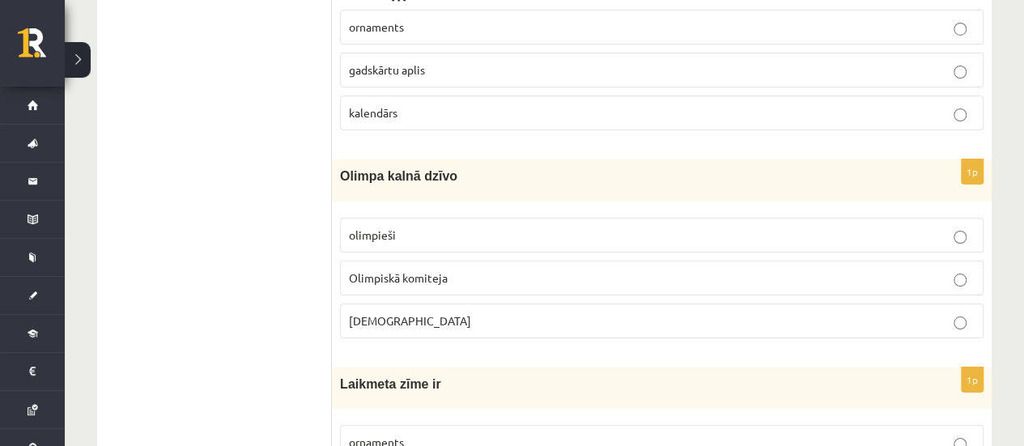
scroll to position [5988, 0]
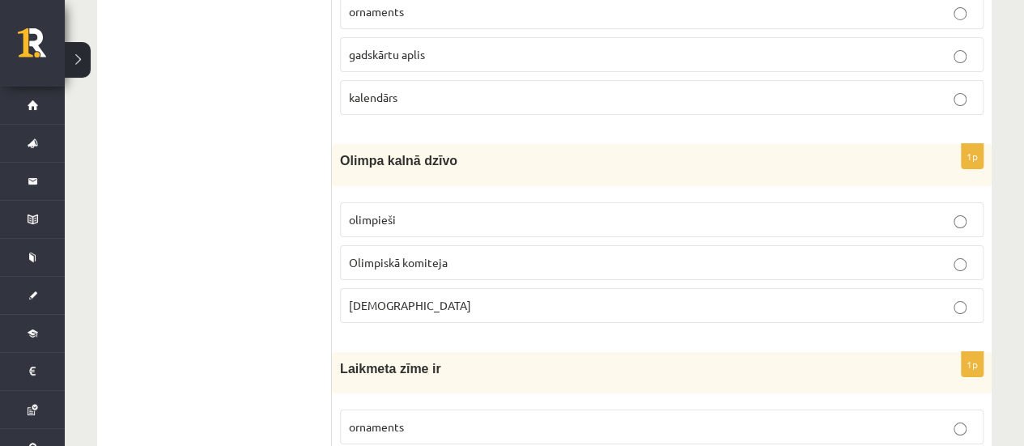
click at [448, 245] on label "Olimpiskā komiteja" at bounding box center [661, 262] width 643 height 35
click at [461, 297] on p "Dievi" at bounding box center [661, 305] width 625 height 17
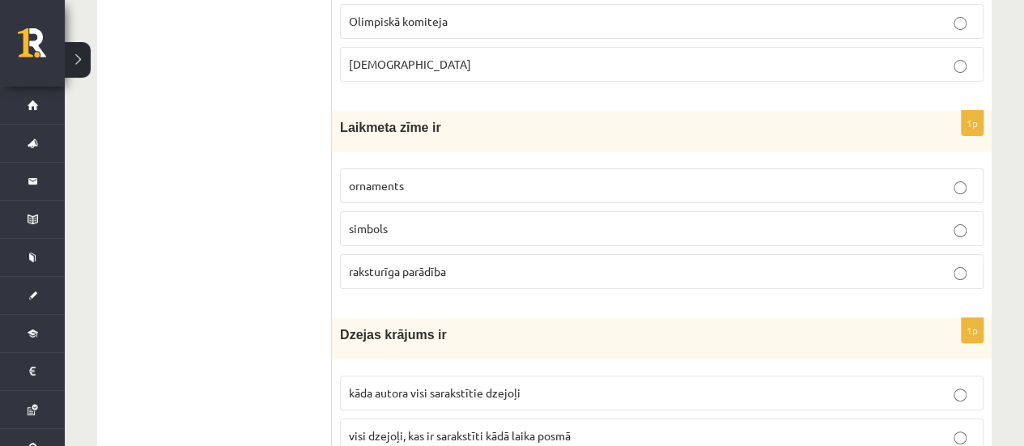
scroll to position [6231, 0]
click at [464, 243] on fieldset "ornaments simbols raksturīga parādība" at bounding box center [661, 226] width 643 height 134
click at [464, 261] on p "raksturīga parādība" at bounding box center [661, 269] width 625 height 17
click at [480, 160] on fieldset "ornaments simbols raksturīga parādība" at bounding box center [661, 226] width 643 height 134
click at [464, 261] on p "raksturīga parādība" at bounding box center [661, 269] width 625 height 17
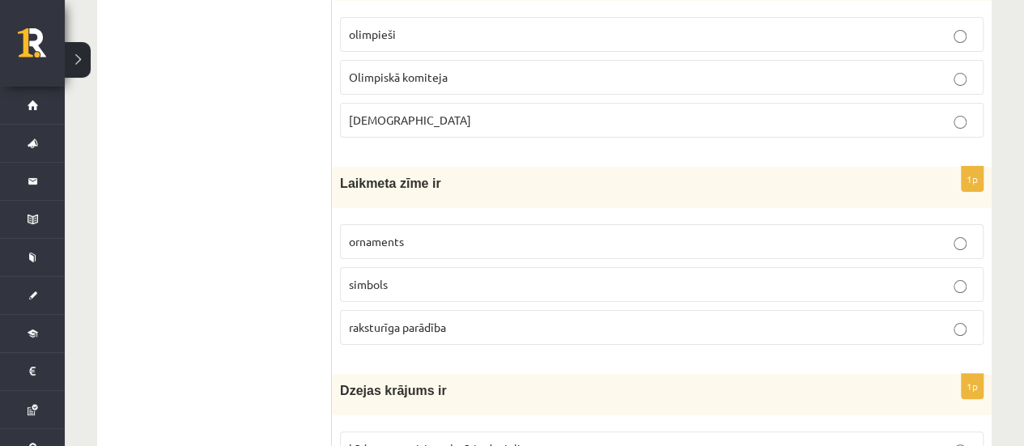
scroll to position [6150, 0]
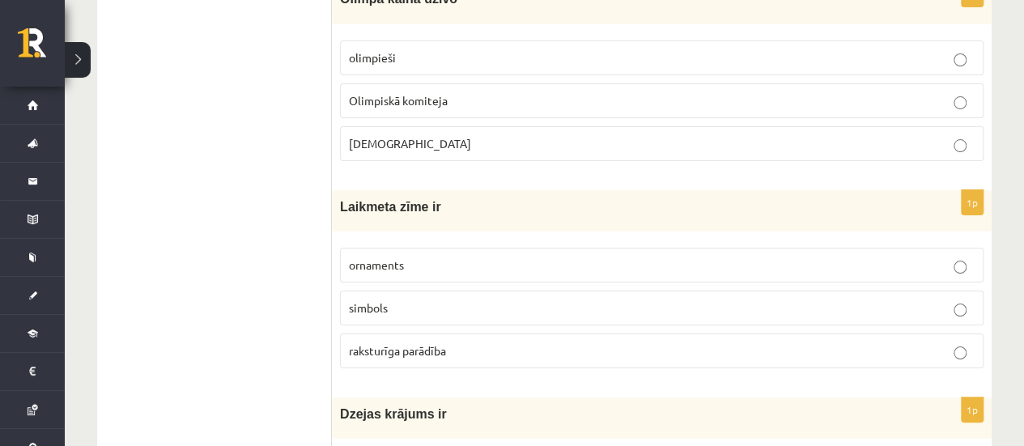
click at [453, 290] on label "simbols" at bounding box center [661, 307] width 643 height 35
click at [482, 257] on p "ornaments" at bounding box center [661, 265] width 625 height 17
click at [461, 299] on p "simbols" at bounding box center [661, 307] width 625 height 17
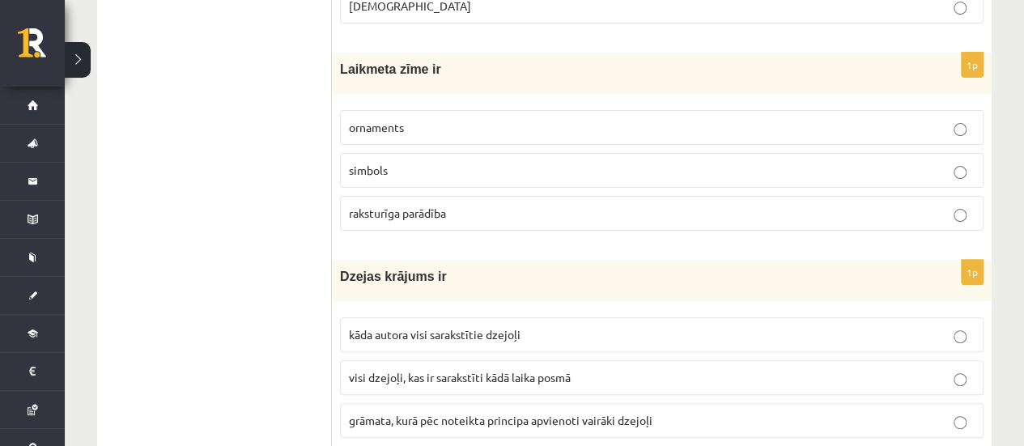
scroll to position [6392, 0]
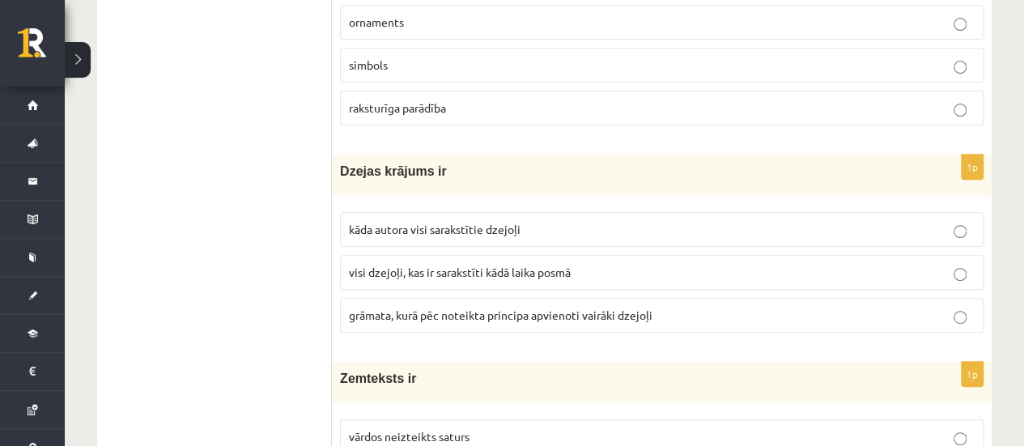
click at [468, 255] on label "visi dzejoļi, kas ir sarakstīti kādā laika posmā" at bounding box center [661, 272] width 643 height 35
click at [477, 222] on span "kāda autora visi sarakstītie dzejoļi" at bounding box center [435, 229] width 172 height 15
click at [487, 255] on label "visi dzejoļi, kas ir sarakstīti kādā laika posmā" at bounding box center [661, 272] width 643 height 35
click at [493, 255] on label "visi dzejoļi, kas ir sarakstīti kādā laika posmā" at bounding box center [661, 272] width 643 height 35
click at [494, 265] on span "visi dzejoļi, kas ir sarakstīti kādā laika posmā" at bounding box center [460, 272] width 222 height 15
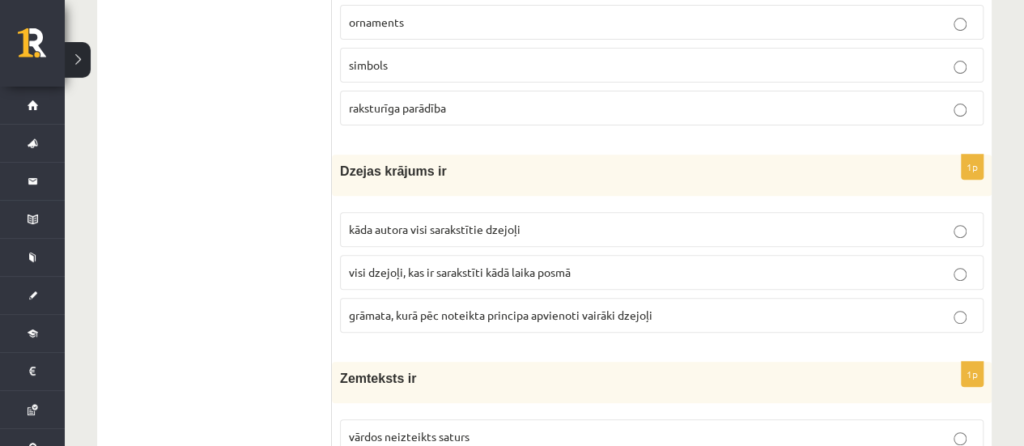
click at [477, 307] on span "grāmata, kurā pēc noteikta principa apvienoti vairāki dzejoļi" at bounding box center [500, 314] width 303 height 15
click at [536, 265] on span "visi dzejoļi, kas ir sarakstīti kādā laika posmā" at bounding box center [460, 272] width 222 height 15
click at [539, 298] on label "grāmata, kurā pēc noteikta principa apvienoti vairāki dzejoļi" at bounding box center [661, 315] width 643 height 35
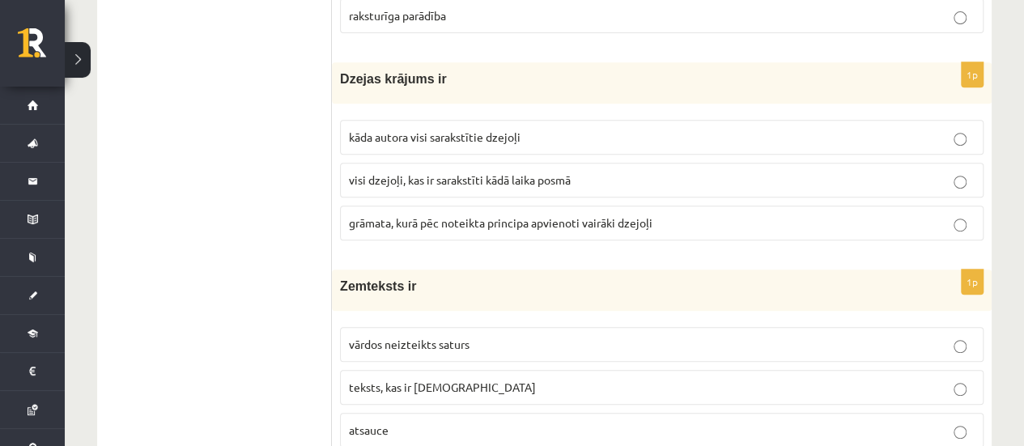
scroll to position [6496, 0]
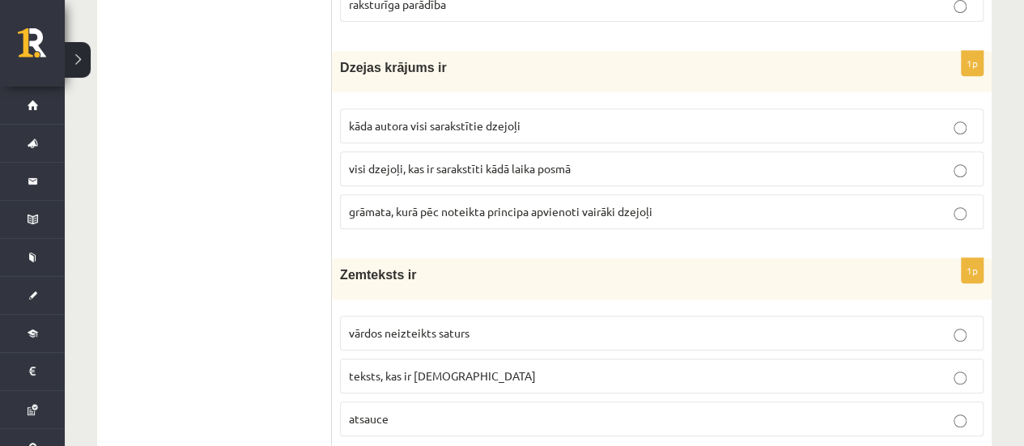
click at [490, 324] on p "vārdos neizteikts saturs" at bounding box center [661, 332] width 625 height 17
click at [471, 367] on p "teksts, kas ir iekavās" at bounding box center [661, 375] width 625 height 17
click at [438, 347] on fieldset "vārdos neizteikts saturs teksts, kas ir iekavās atsauce" at bounding box center [661, 374] width 643 height 134
click at [456, 367] on p "teksts, kas ir iekavās" at bounding box center [661, 375] width 625 height 17
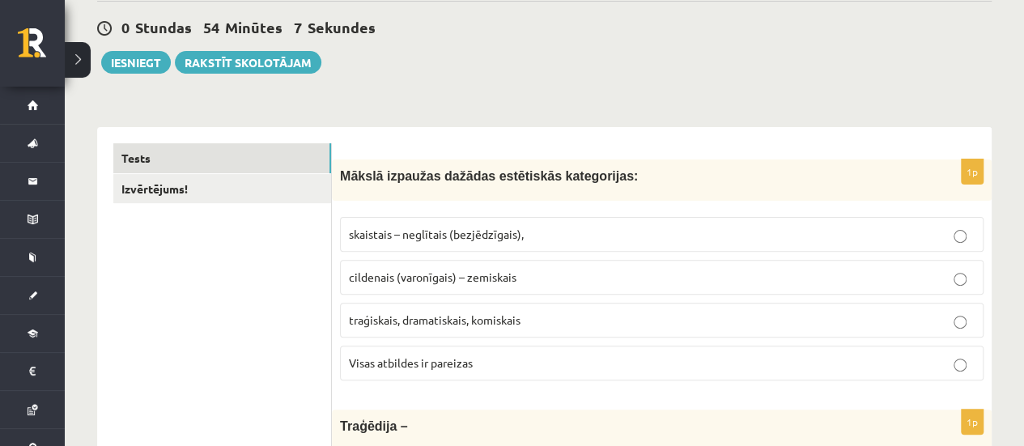
scroll to position [0, 0]
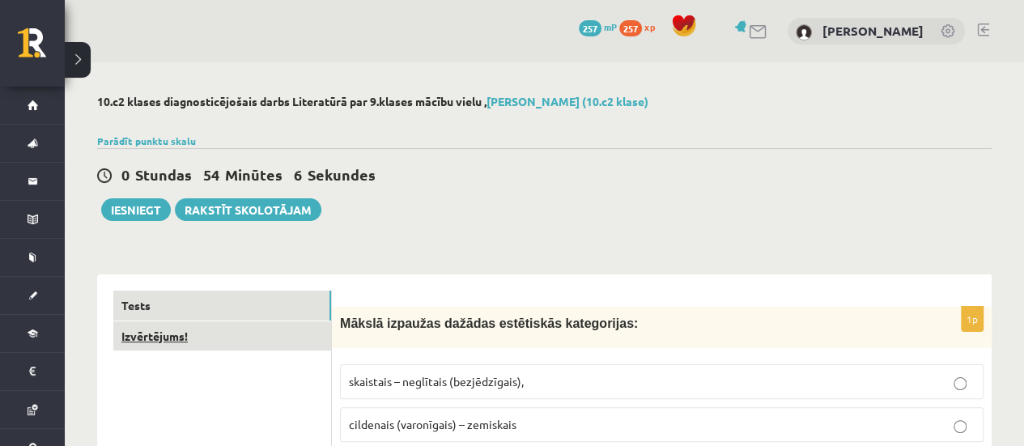
click at [189, 329] on link "Izvērtējums!" at bounding box center [222, 336] width 218 height 30
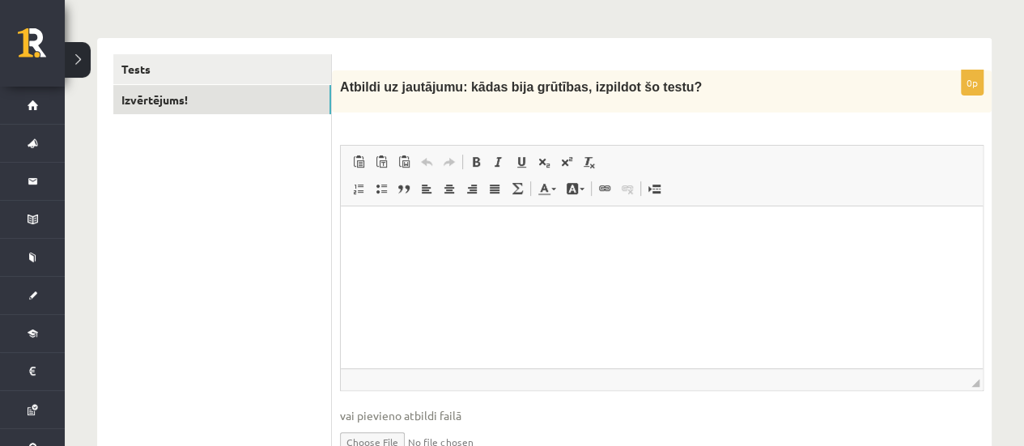
scroll to position [240, 0]
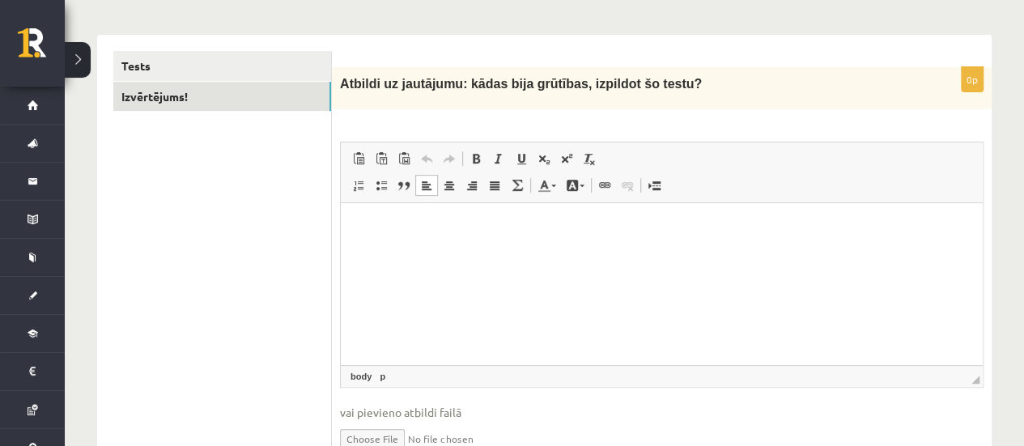
click at [401, 252] on html at bounding box center [662, 227] width 642 height 49
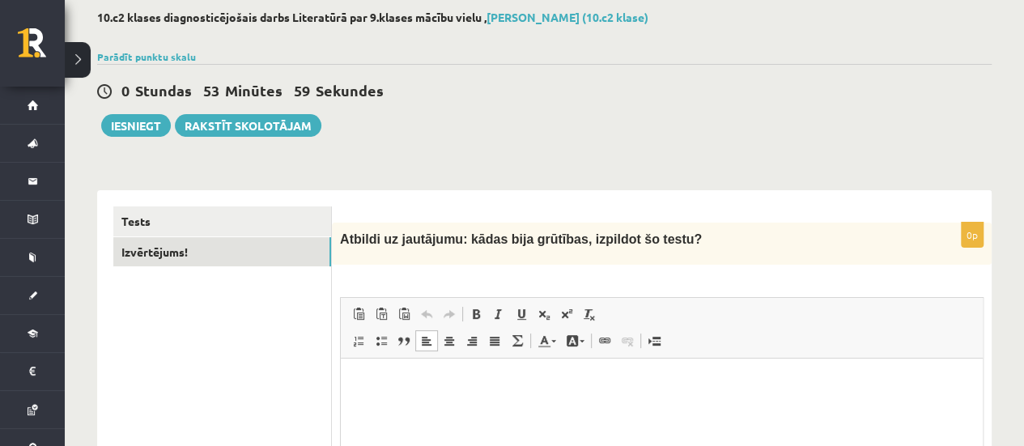
scroll to position [78, 0]
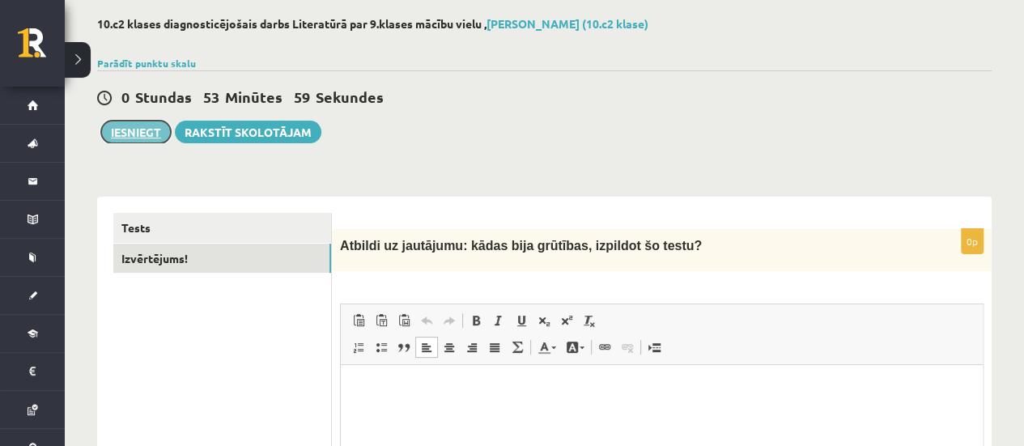
click at [132, 129] on button "Iesniegt" at bounding box center [136, 132] width 70 height 23
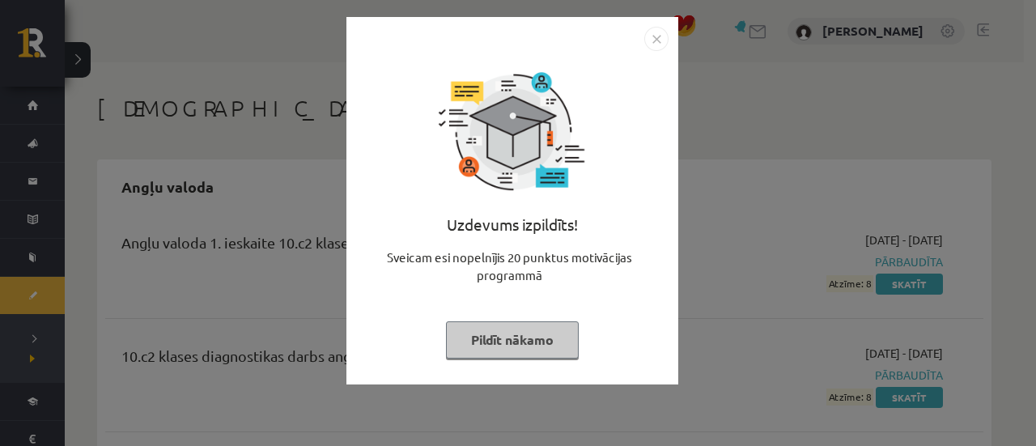
click at [662, 30] on img "Close" at bounding box center [656, 39] width 24 height 24
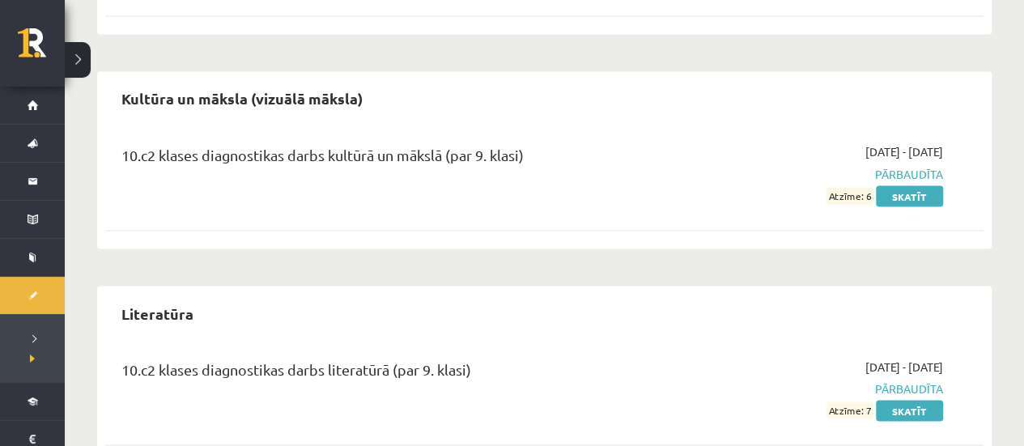
scroll to position [1386, 0]
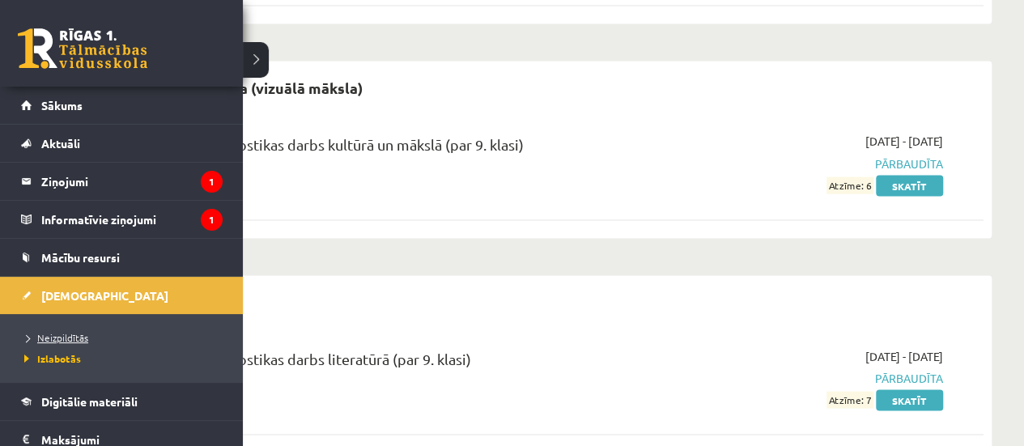
click at [60, 333] on span "Neizpildītās" at bounding box center [54, 337] width 68 height 13
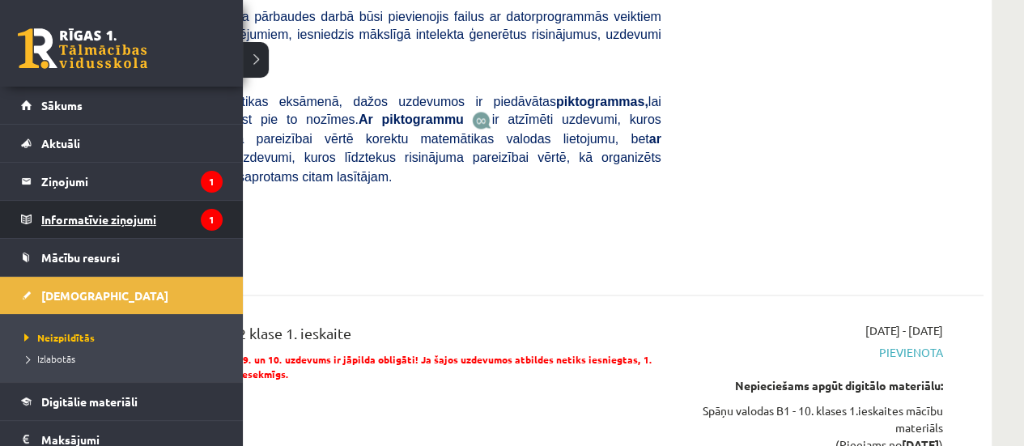
click at [116, 206] on legend "Informatīvie ziņojumi 1" at bounding box center [131, 219] width 181 height 37
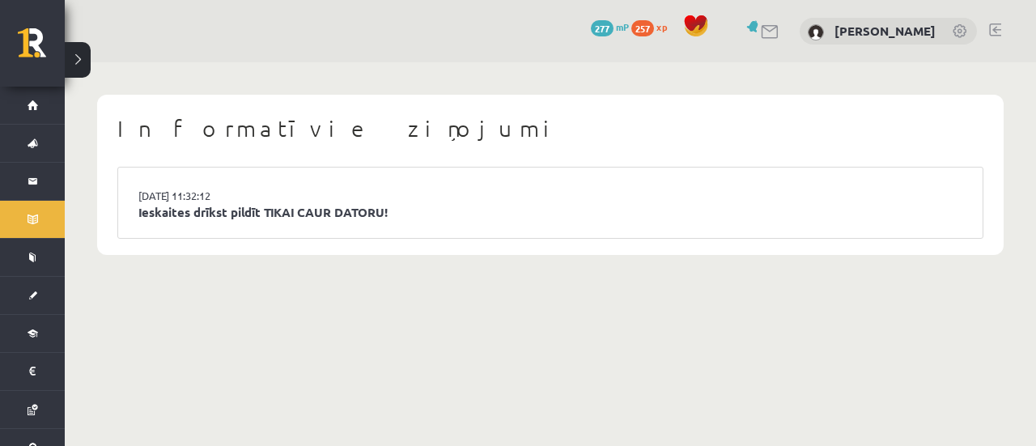
click at [395, 193] on li "[DATE] 11:32:12 Ieskaites drīkst pildīt TIKAI CAUR DATORU!" at bounding box center [550, 202] width 864 height 70
click at [343, 229] on li "[DATE] 11:32:12 Ieskaites drīkst pildīt TIKAI CAUR DATORU!" at bounding box center [550, 202] width 864 height 70
click at [337, 216] on link "Ieskaites drīkst pildīt TIKAI CAUR DATORU!" at bounding box center [550, 212] width 824 height 19
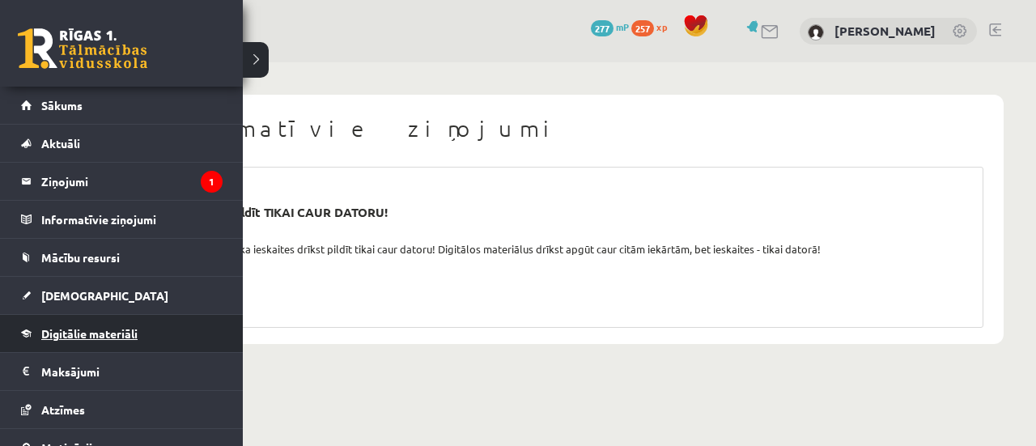
click at [91, 339] on link "Digitālie materiāli" at bounding box center [121, 333] width 201 height 37
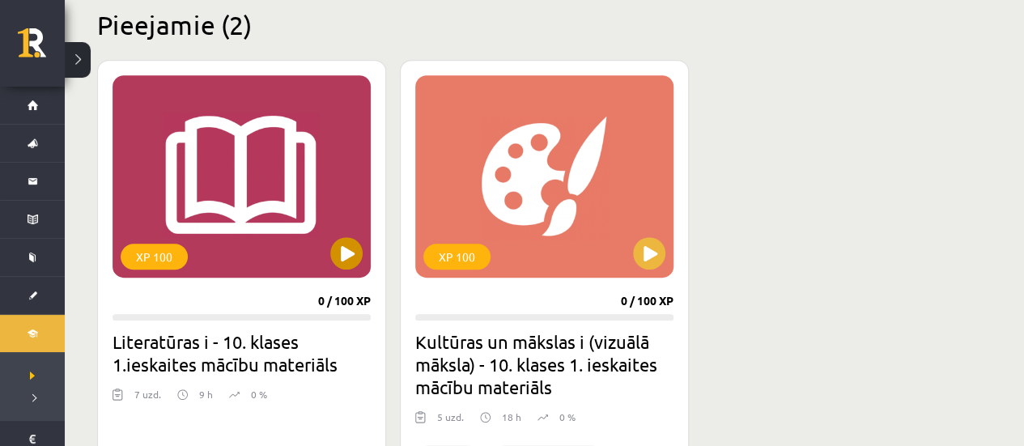
scroll to position [405, 0]
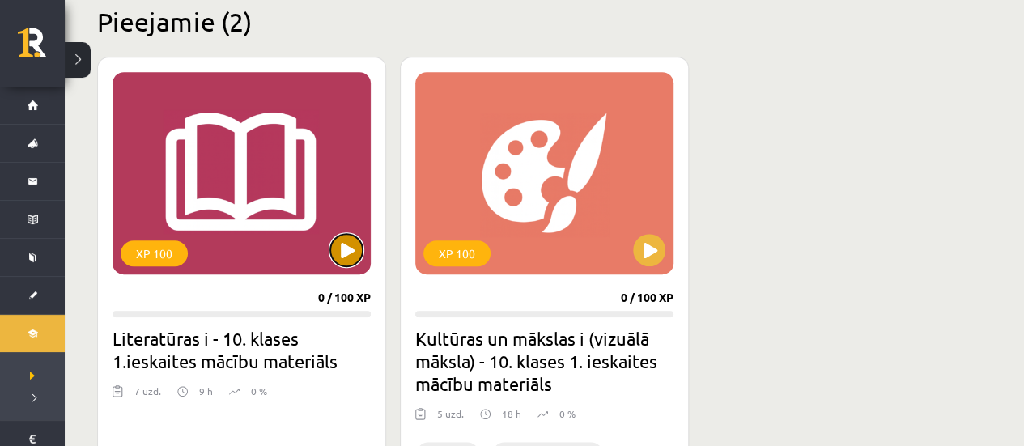
click at [352, 245] on button at bounding box center [346, 250] width 32 height 32
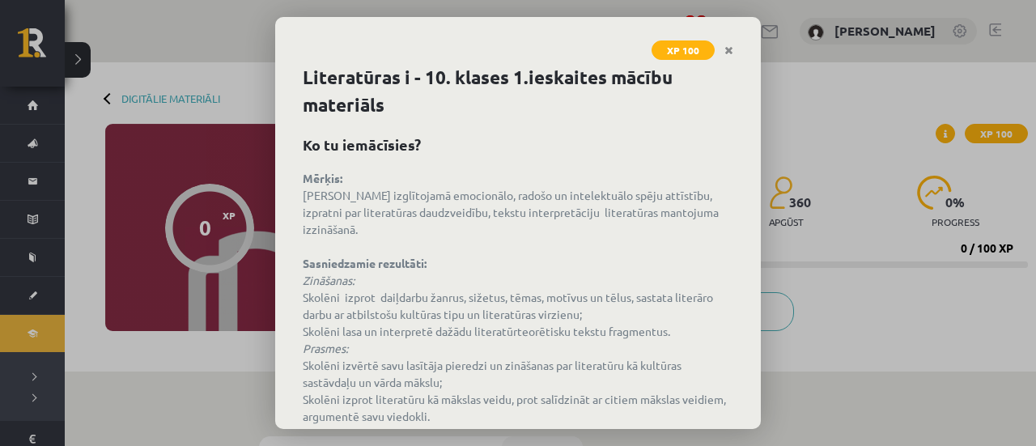
click at [728, 58] on link "Close" at bounding box center [729, 51] width 28 height 32
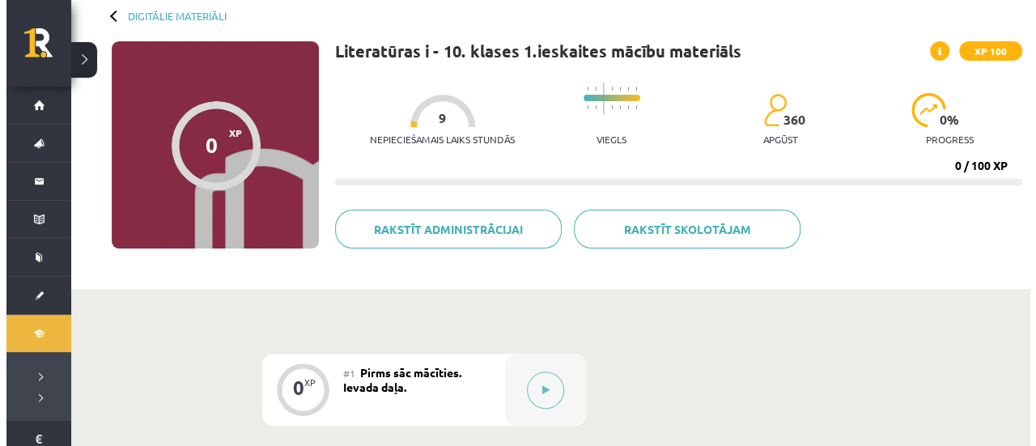
scroll to position [243, 0]
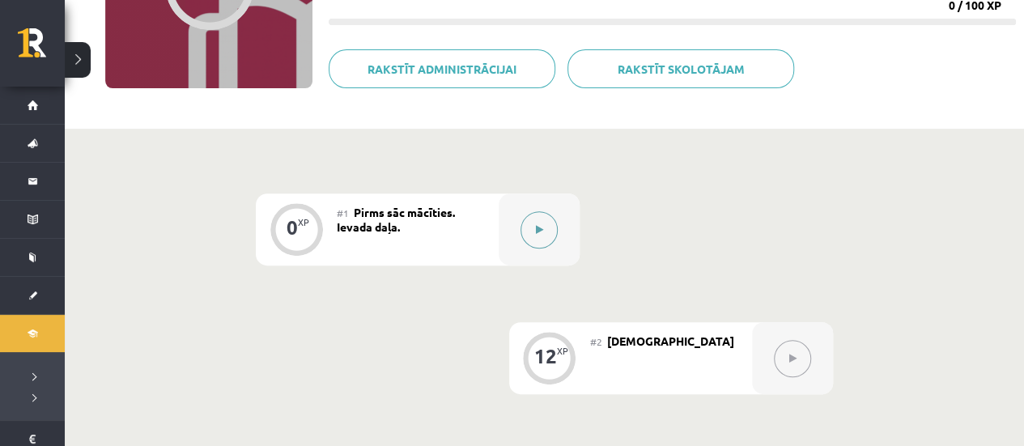
click at [532, 215] on button at bounding box center [538, 229] width 37 height 37
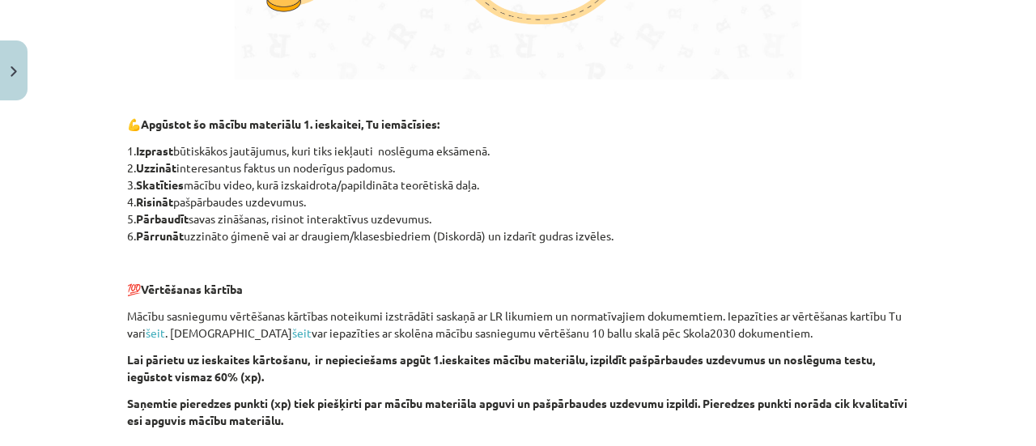
scroll to position [1272, 0]
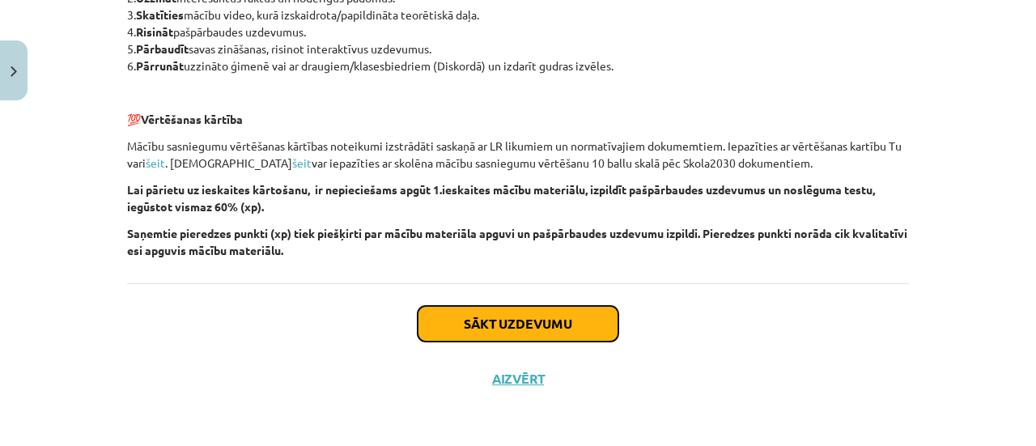
click at [507, 314] on button "Sākt uzdevumu" at bounding box center [518, 324] width 201 height 36
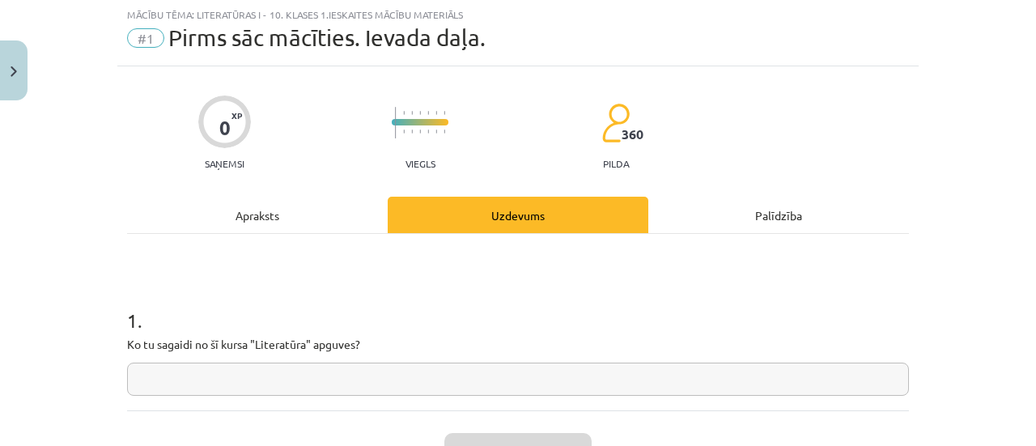
scroll to position [40, 0]
click at [321, 216] on div "Apraksts" at bounding box center [257, 215] width 261 height 36
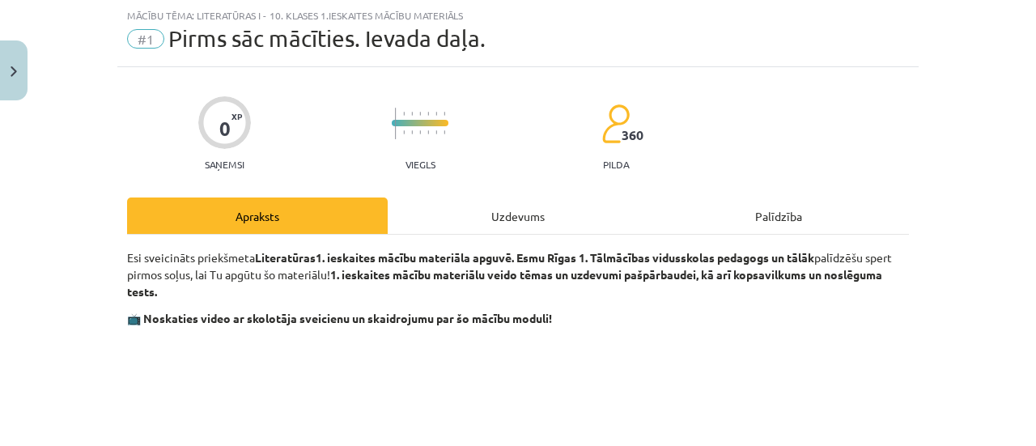
click at [478, 220] on div "Uzdevums" at bounding box center [518, 215] width 261 height 36
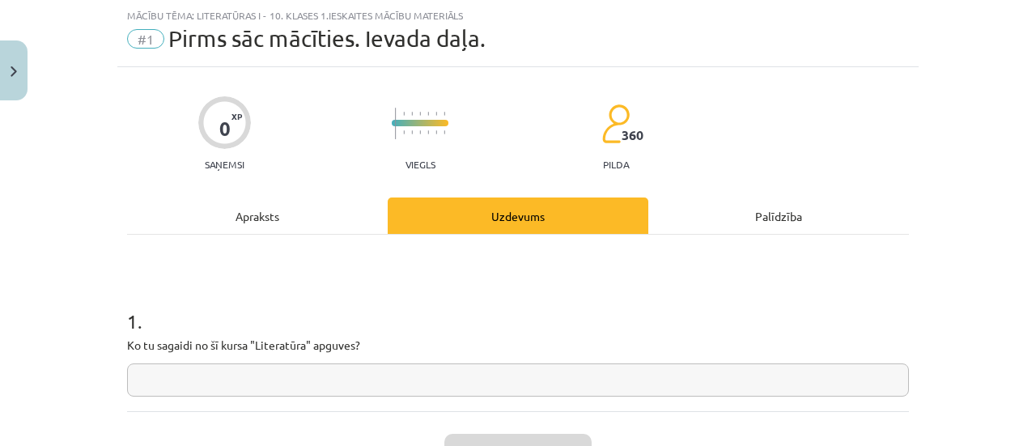
scroll to position [121, 0]
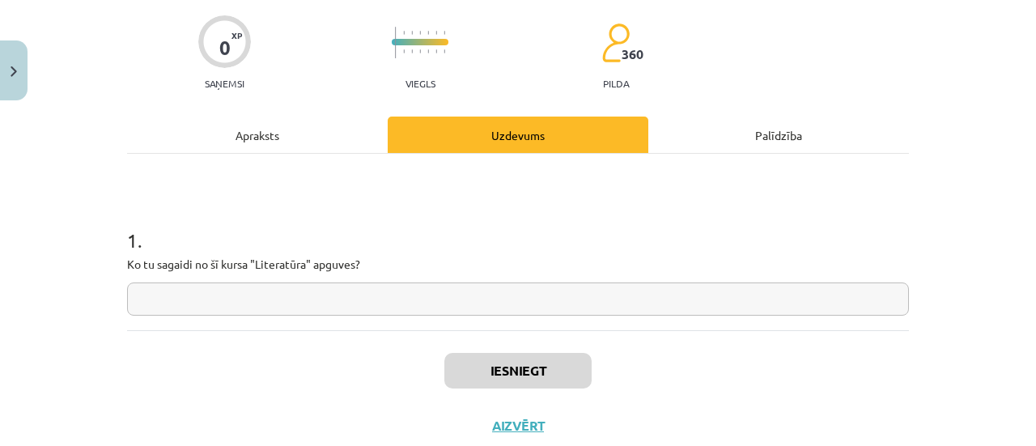
click at [244, 289] on input "text" at bounding box center [518, 298] width 782 height 33
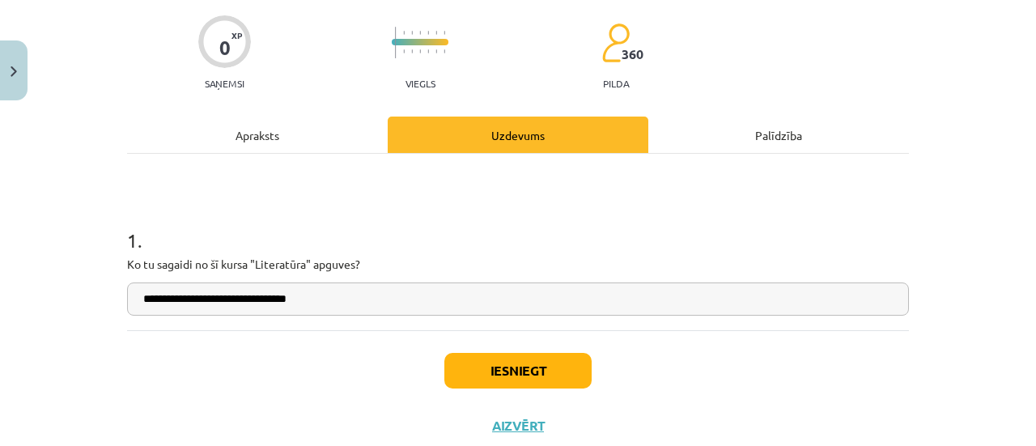
type input "**********"
drag, startPoint x: 507, startPoint y: 342, endPoint x: 525, endPoint y: 378, distance: 40.2
click at [525, 379] on div "Iesniegt Aizvērt" at bounding box center [518, 386] width 782 height 113
click at [525, 373] on button "Iesniegt" at bounding box center [517, 371] width 147 height 36
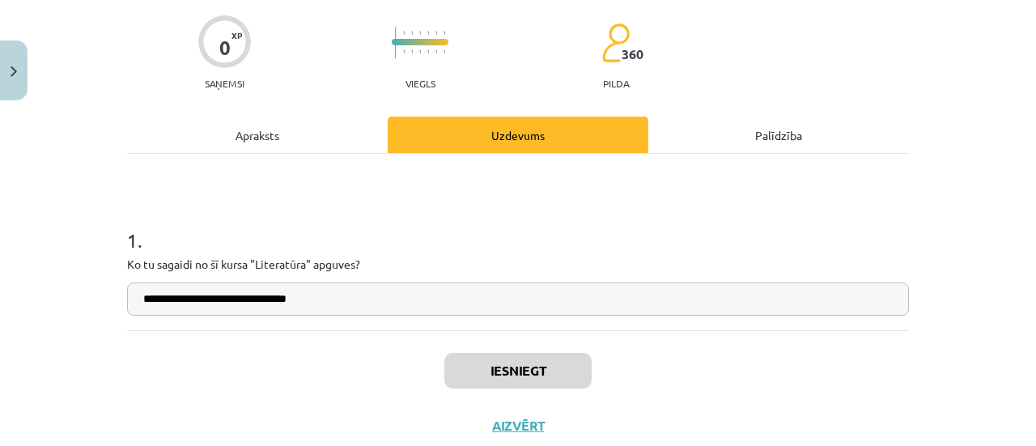
click at [631, 373] on div "Iesniegt Aizvērt" at bounding box center [518, 386] width 782 height 113
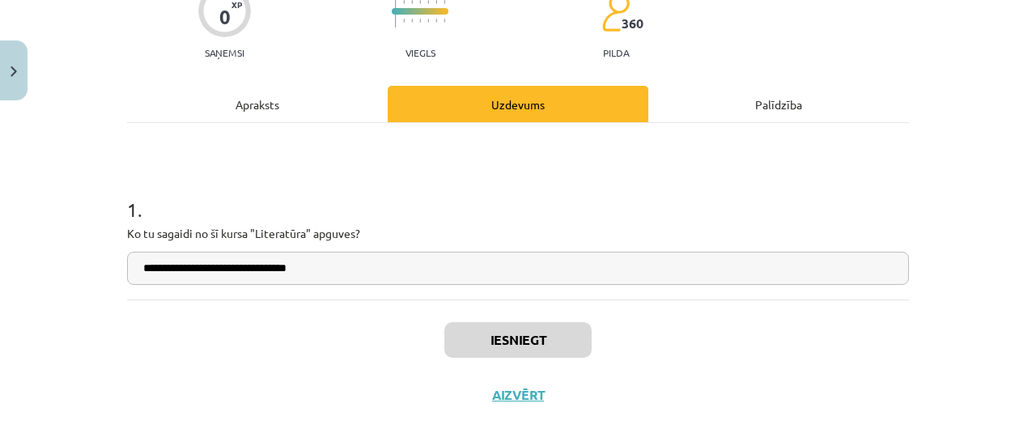
scroll to position [168, 0]
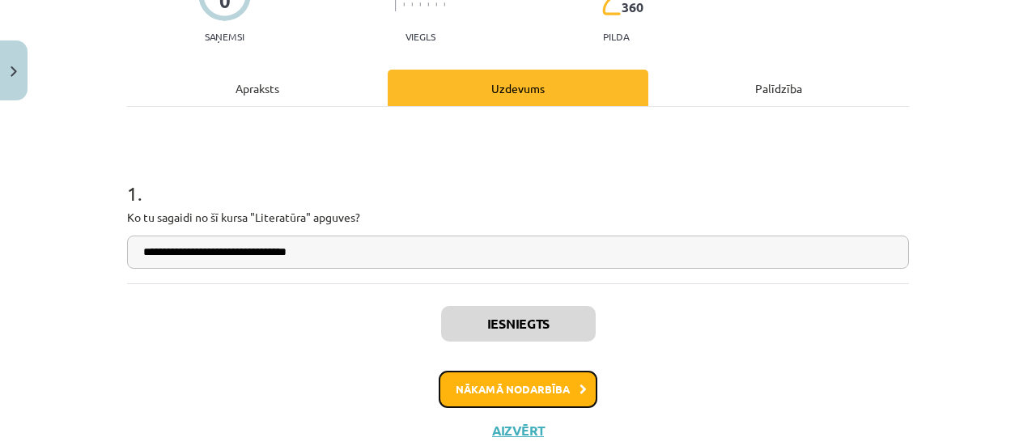
click at [517, 393] on button "Nākamā nodarbība" at bounding box center [518, 389] width 159 height 37
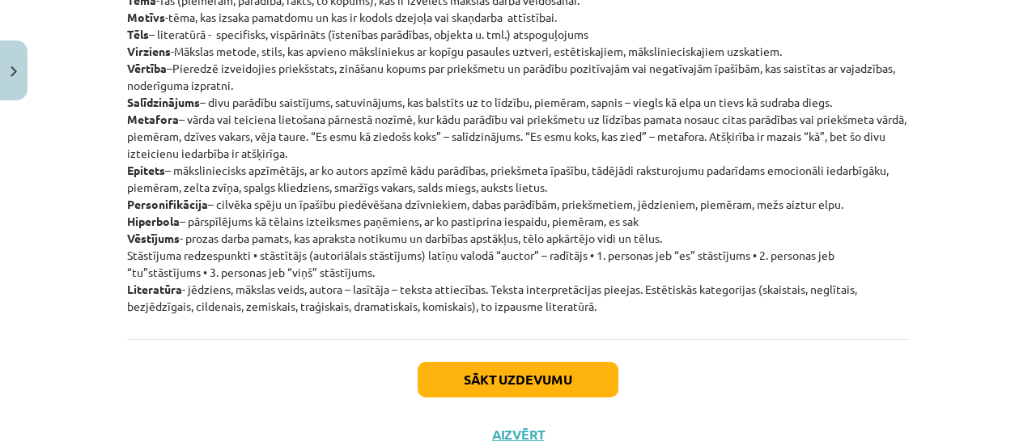
scroll to position [364, 0]
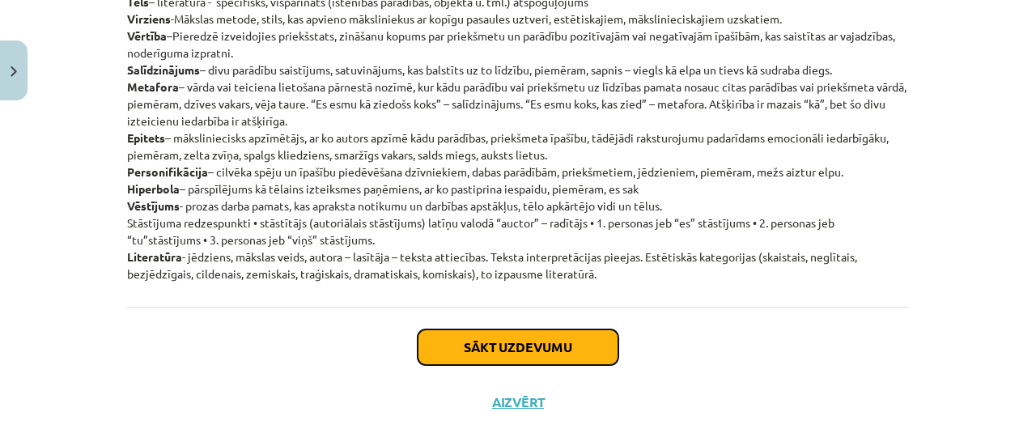
click at [477, 346] on button "Sākt uzdevumu" at bounding box center [518, 347] width 201 height 36
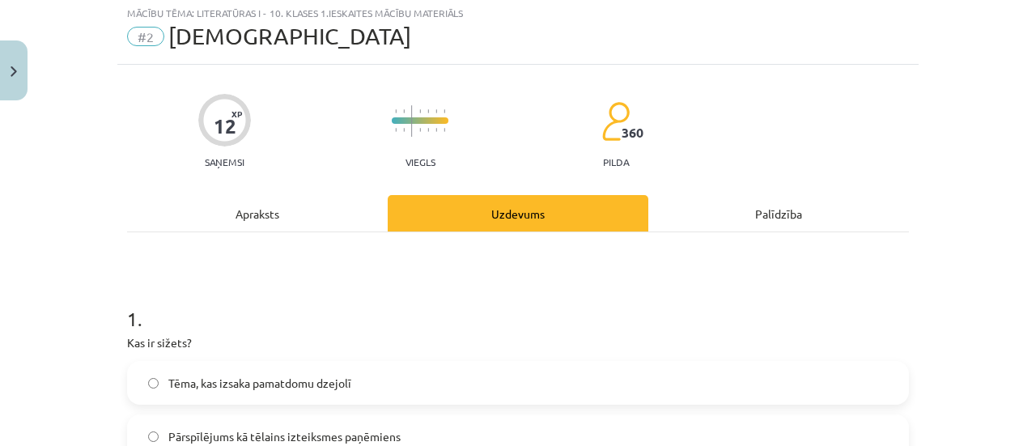
scroll to position [40, 0]
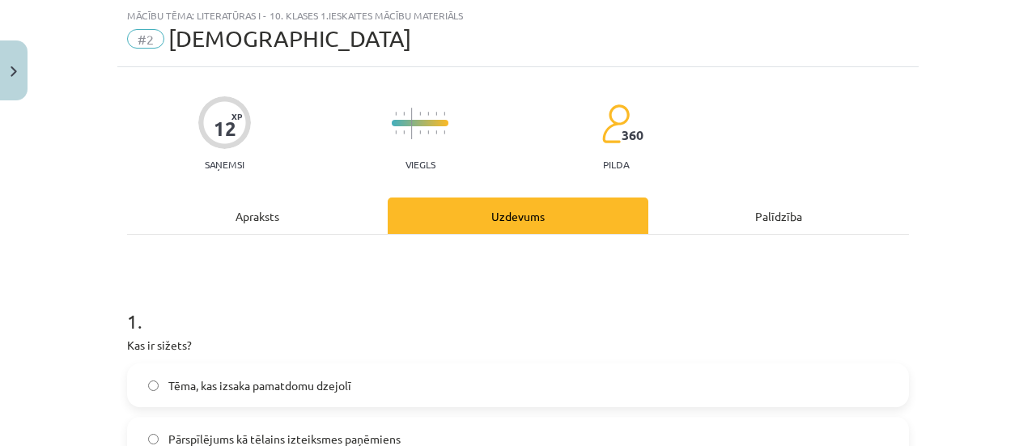
click at [285, 218] on div "Apraksts" at bounding box center [257, 215] width 261 height 36
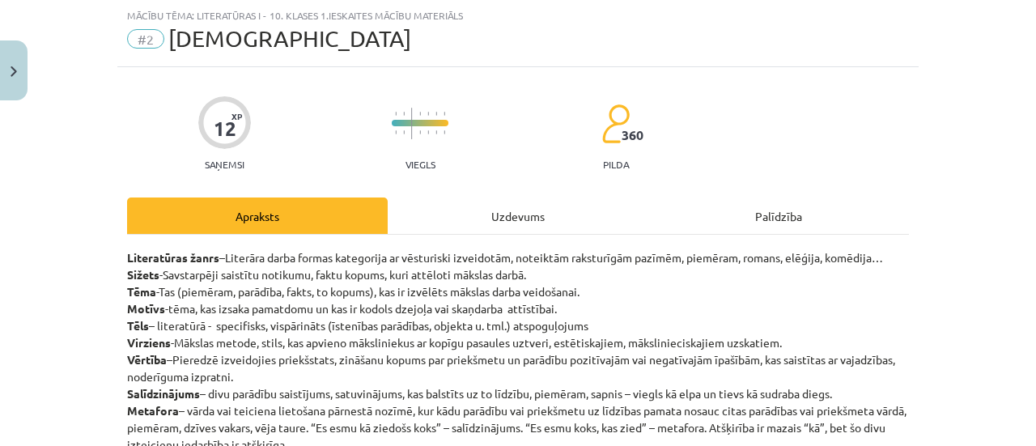
click at [438, 200] on div "Uzdevums" at bounding box center [518, 215] width 261 height 36
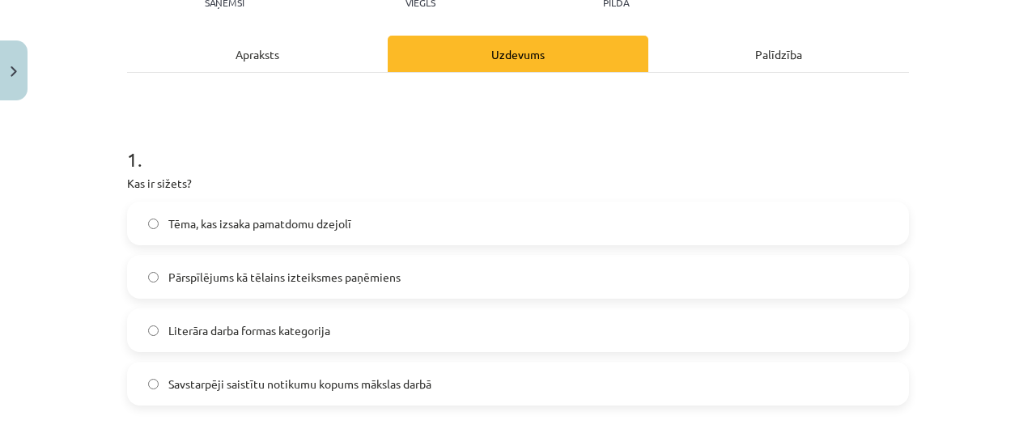
scroll to position [283, 0]
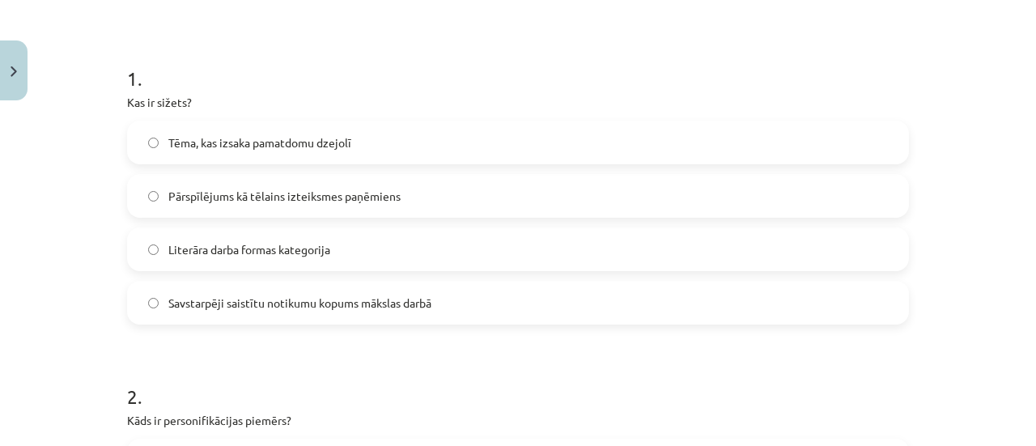
click at [261, 307] on span "Savstarpēji saistītu notikumu kopums mākslas darbā" at bounding box center [299, 303] width 263 height 17
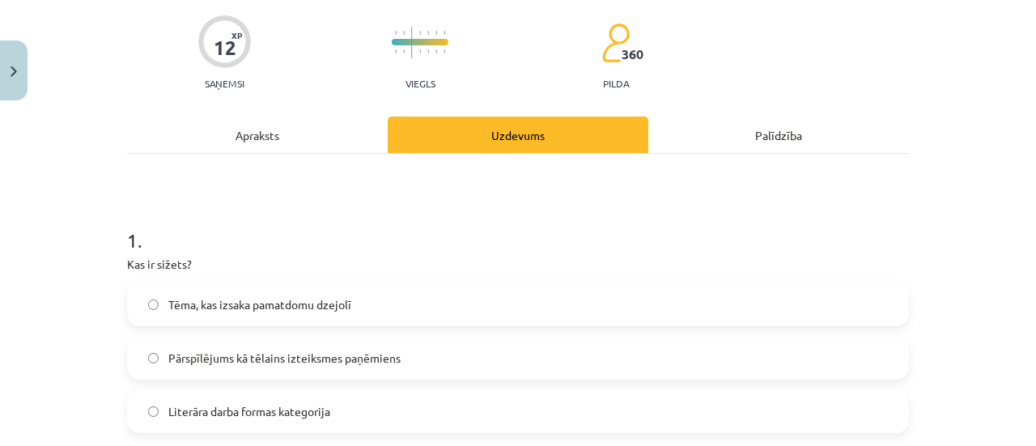
click at [280, 138] on div "Apraksts" at bounding box center [257, 135] width 261 height 36
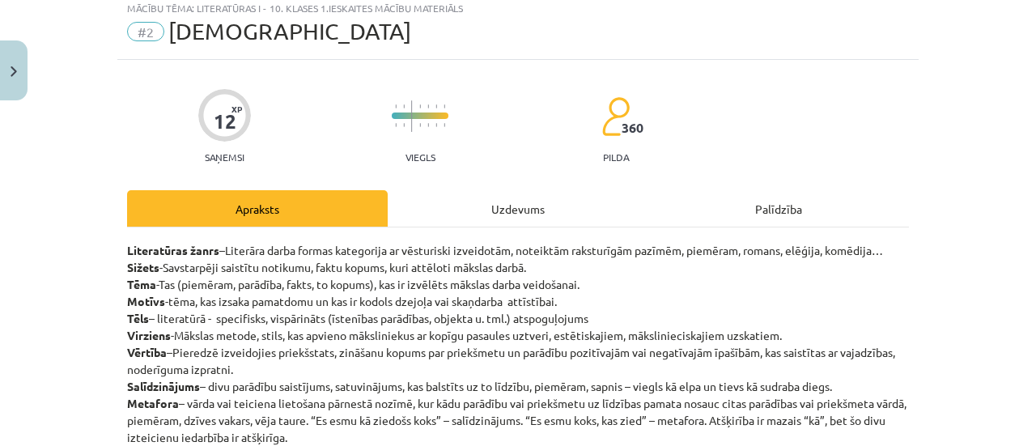
scroll to position [40, 0]
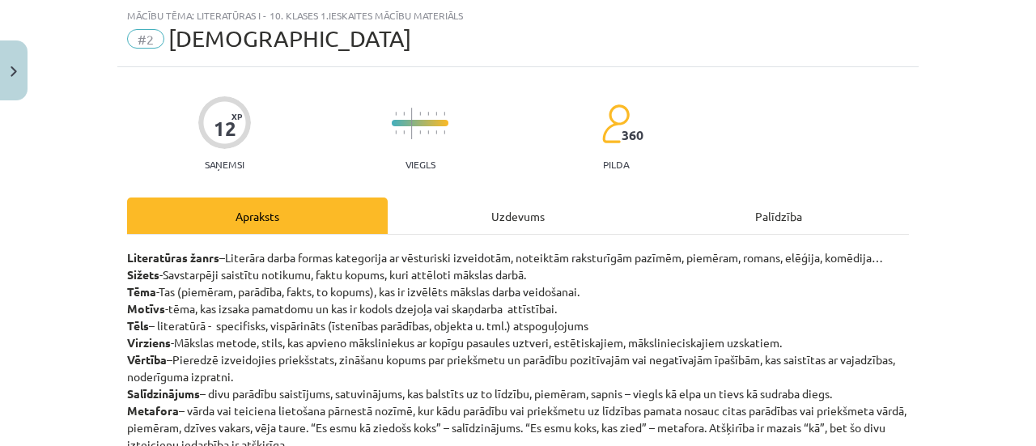
click at [447, 185] on div "12 XP Saņemsi Viegls 360 pilda Apraksts Uzdevums Palīdzība Literatūras žanrs –L…" at bounding box center [517, 410] width 801 height 686
click at [452, 215] on div "Uzdevums" at bounding box center [518, 215] width 261 height 36
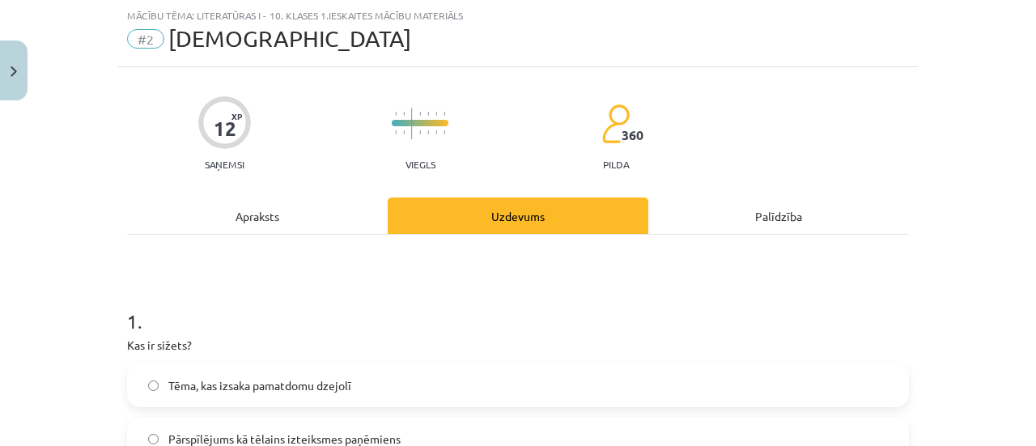
click at [311, 216] on div "Apraksts" at bounding box center [257, 215] width 261 height 36
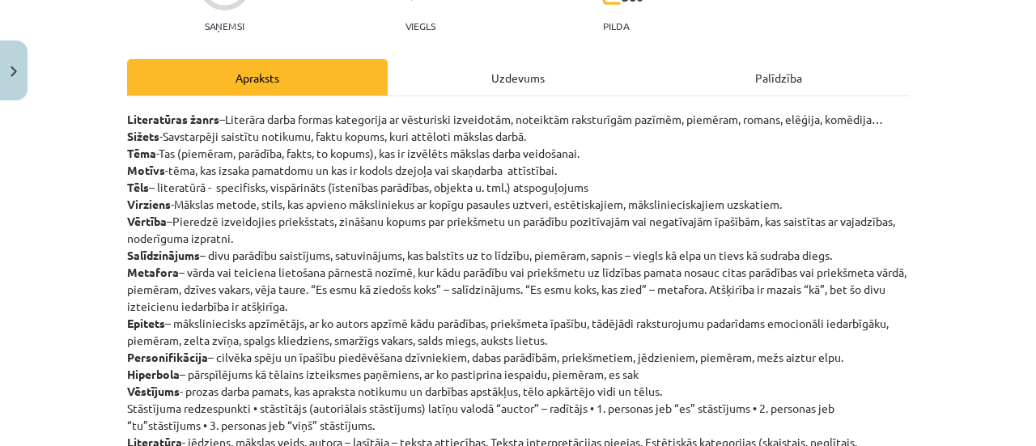
scroll to position [202, 0]
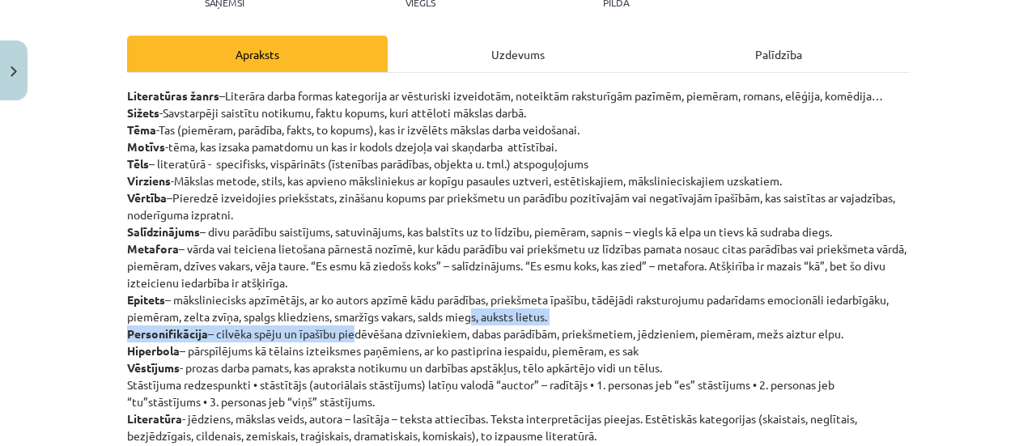
drag, startPoint x: 350, startPoint y: 337, endPoint x: 466, endPoint y: 324, distance: 117.3
click at [466, 324] on p "Literatūras žanrs –Literāra darba formas kategorija ar vēsturiski izveidotām, n…" at bounding box center [518, 265] width 782 height 357
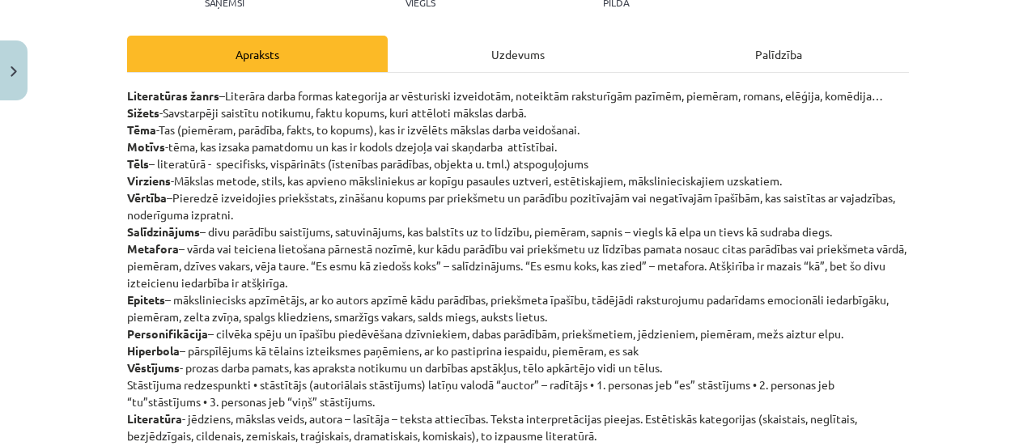
click at [442, 49] on div "Uzdevums" at bounding box center [518, 54] width 261 height 36
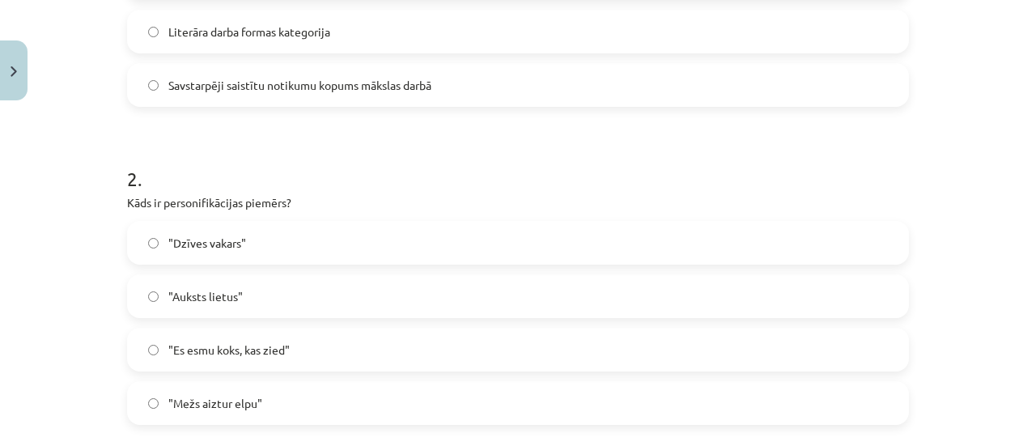
scroll to position [526, 0]
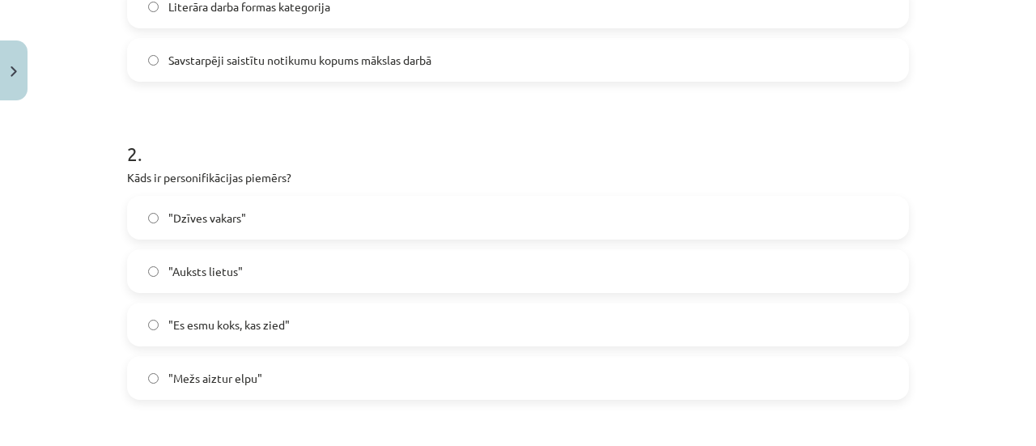
click at [264, 333] on label ""Es esmu koks, kas zied"" at bounding box center [518, 324] width 778 height 40
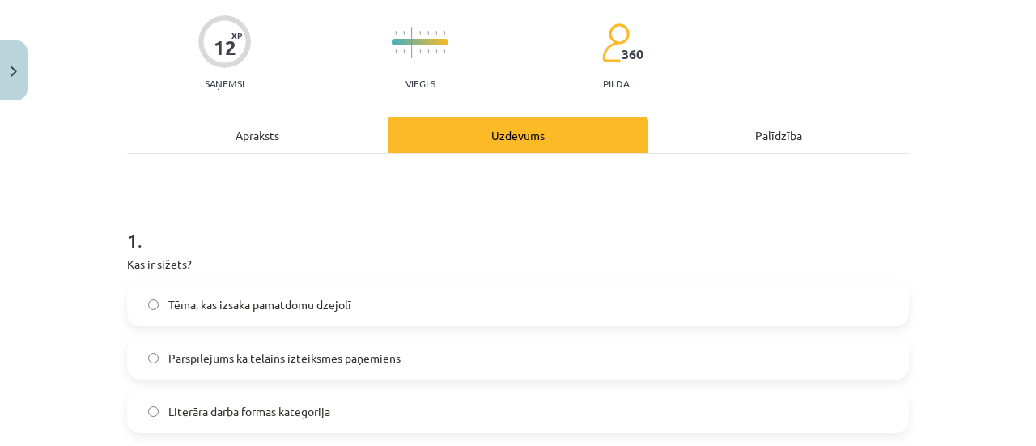
click at [295, 132] on div "Apraksts" at bounding box center [257, 135] width 261 height 36
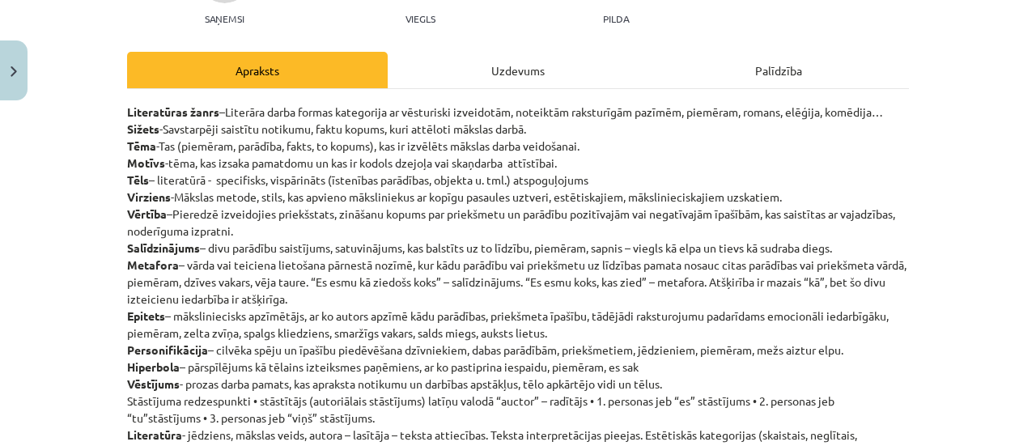
scroll to position [202, 0]
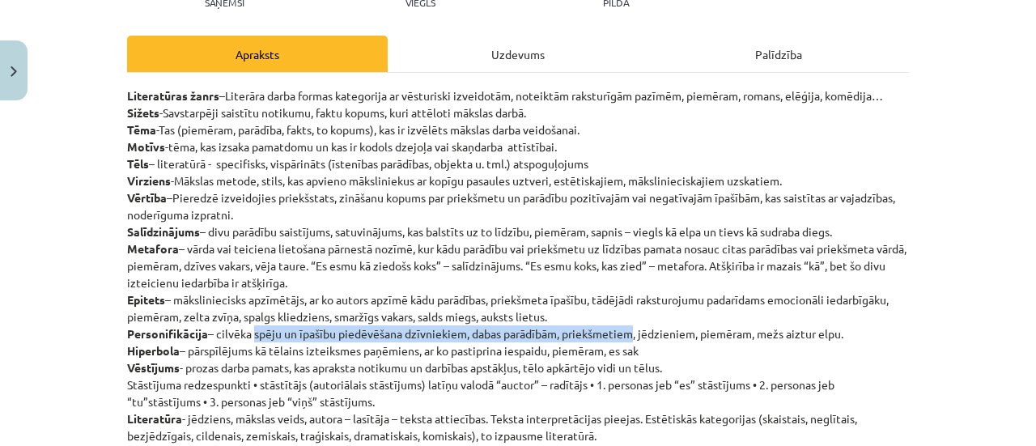
drag, startPoint x: 249, startPoint y: 333, endPoint x: 626, endPoint y: 328, distance: 377.1
click at [626, 328] on p "Literatūras žanrs –Literāra darba formas kategorija ar vēsturiski izveidotām, n…" at bounding box center [518, 265] width 782 height 357
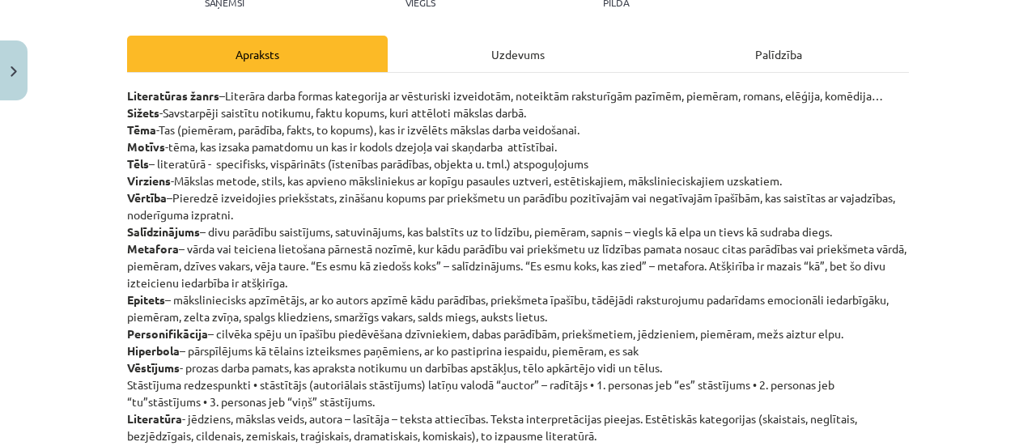
click at [442, 53] on div "Uzdevums" at bounding box center [518, 54] width 261 height 36
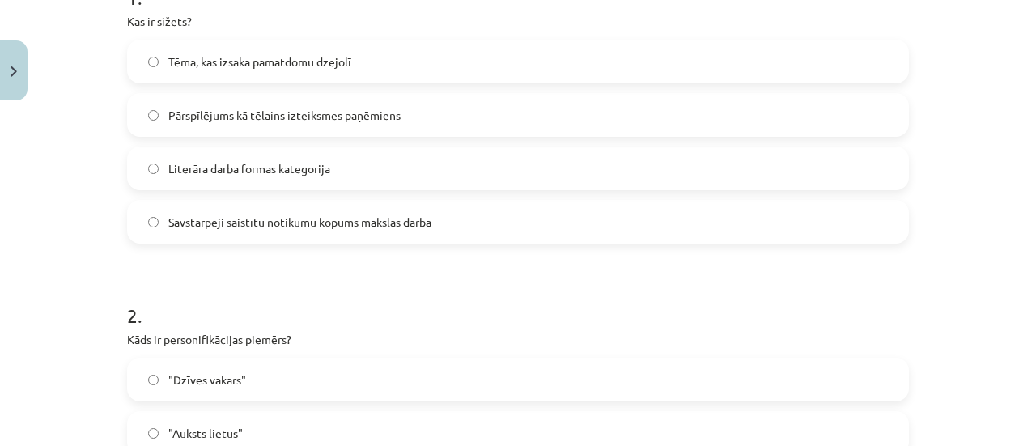
scroll to position [526, 0]
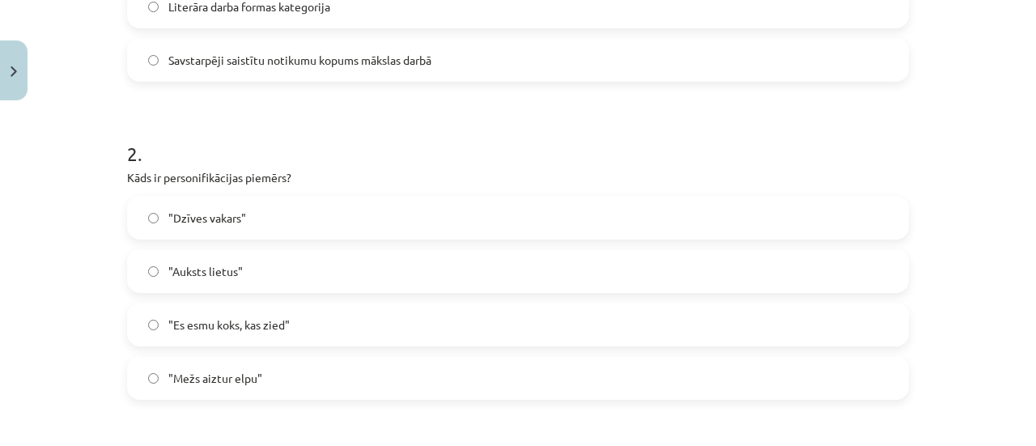
click at [188, 396] on label ""Mežs aiztur elpu"" at bounding box center [518, 378] width 778 height 40
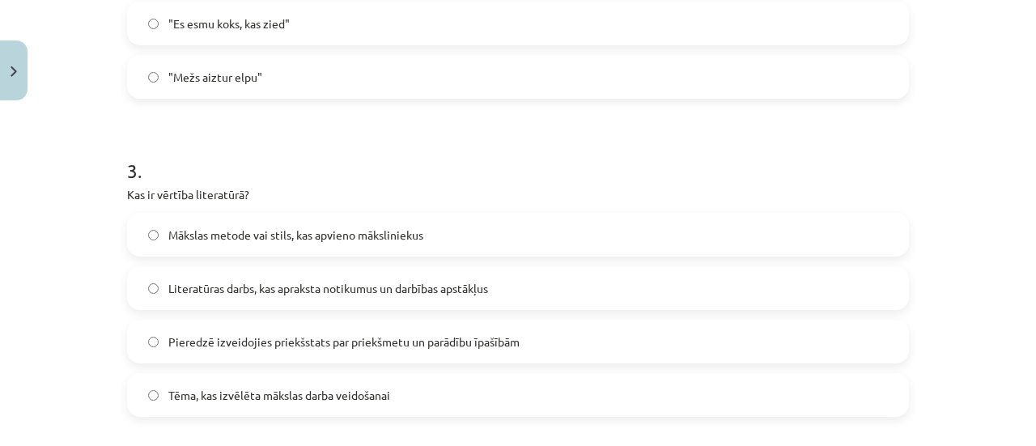
scroll to position [850, 0]
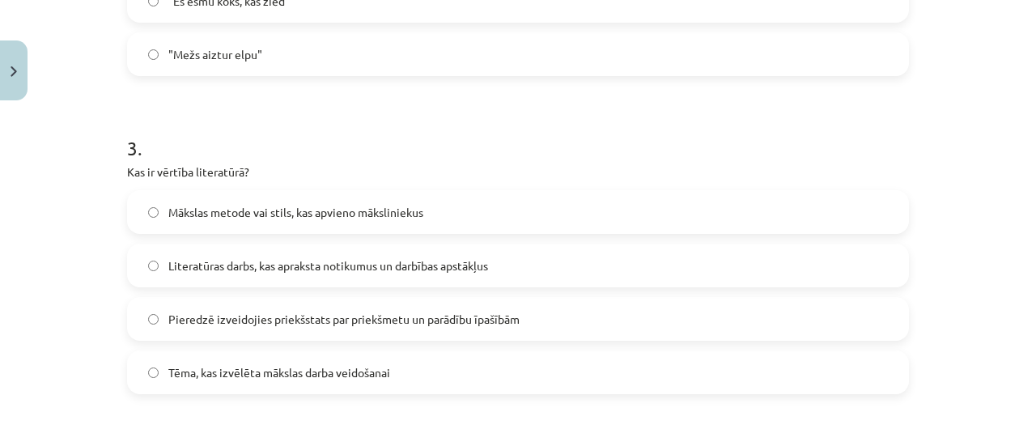
click at [154, 206] on label "Mākslas metode vai stils, kas apvieno māksliniekus" at bounding box center [518, 212] width 778 height 40
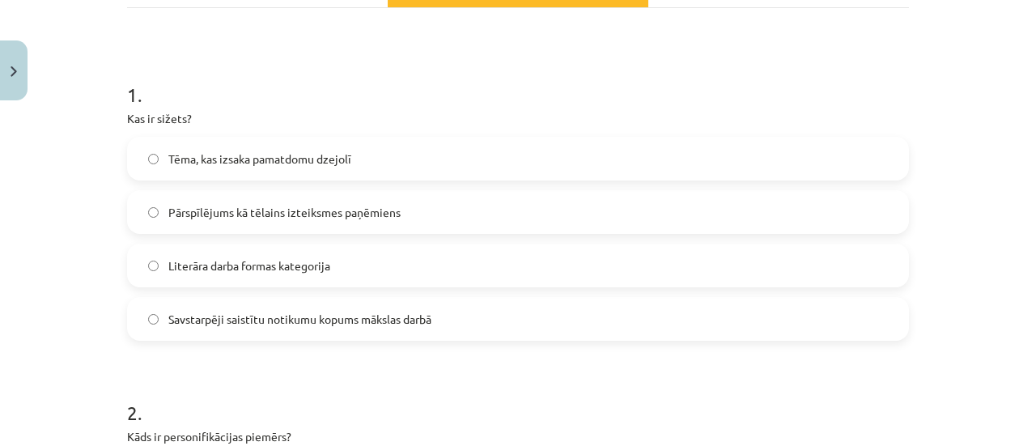
scroll to position [40, 0]
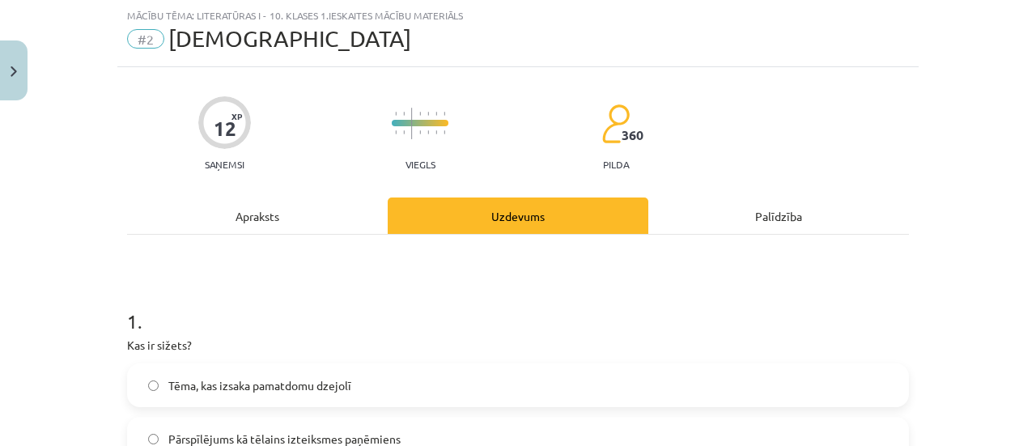
click at [246, 231] on div "Apraksts" at bounding box center [257, 215] width 261 height 36
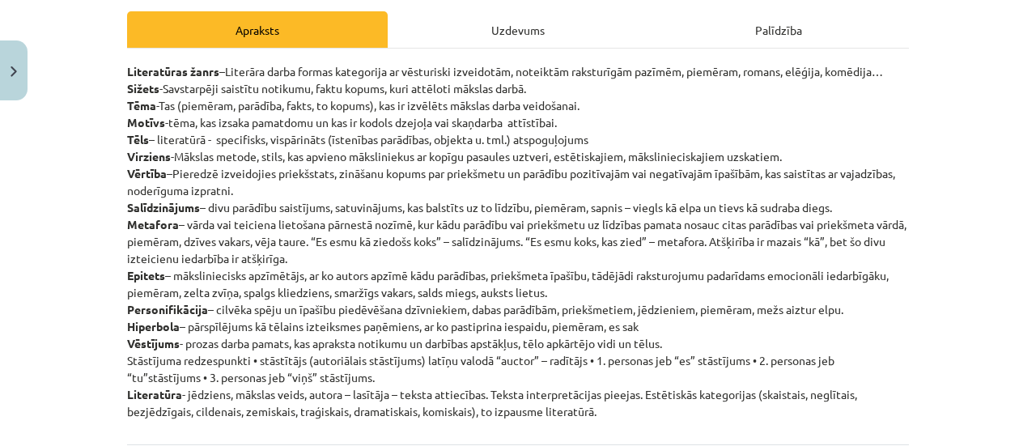
scroll to position [202, 0]
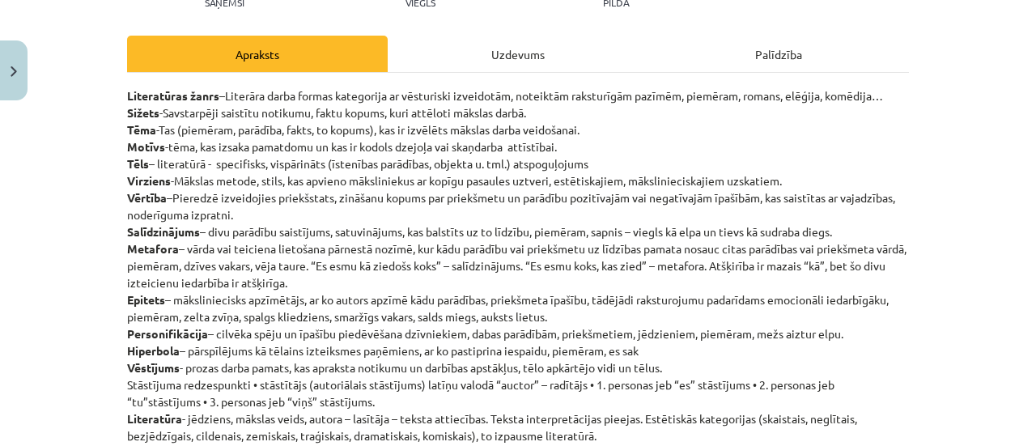
click at [442, 57] on div "Uzdevums" at bounding box center [518, 54] width 261 height 36
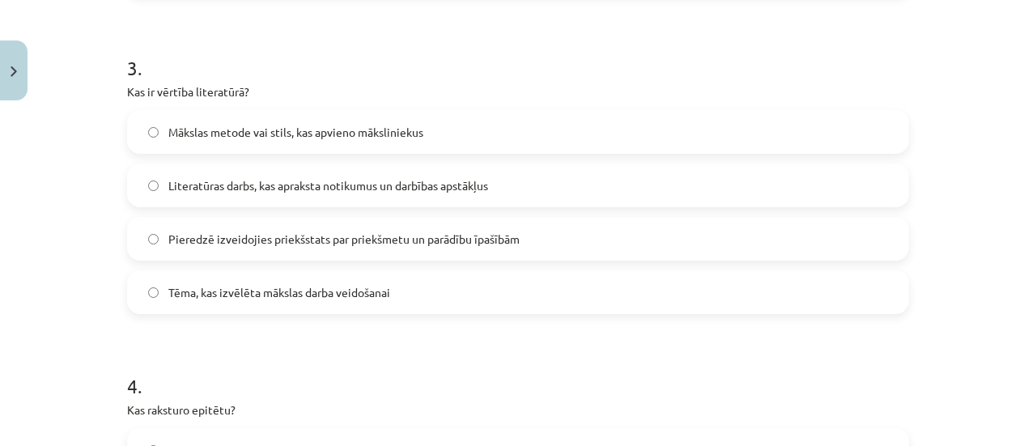
scroll to position [931, 0]
click at [333, 182] on span "Literatūras darbs, kas apraksta notikumus un darbības apstākļus" at bounding box center [328, 184] width 320 height 17
click at [306, 235] on span "Pieredzē izveidojies priekšstats par priekšmetu un parādību īpašībām" at bounding box center [343, 238] width 351 height 17
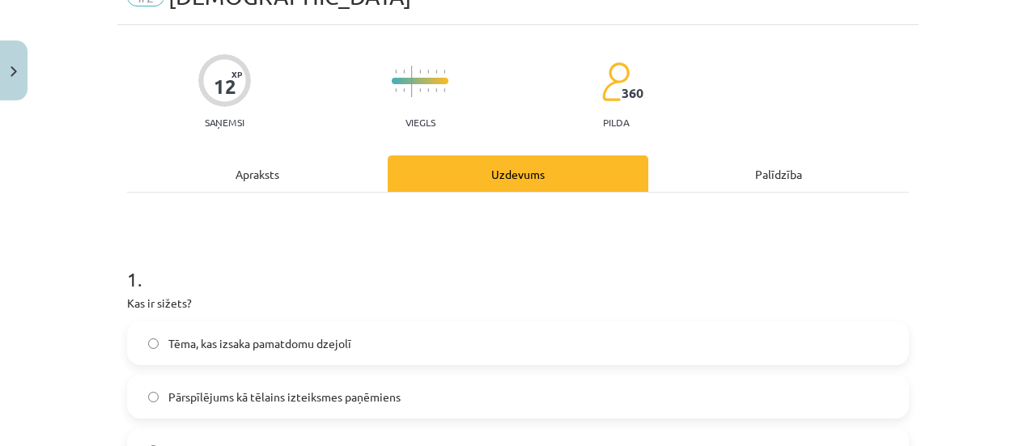
scroll to position [0, 0]
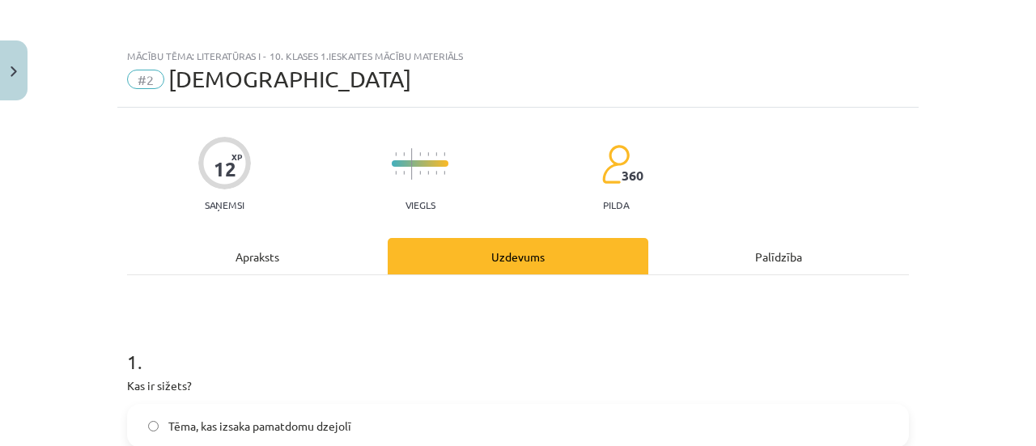
click at [297, 244] on div "Apraksts" at bounding box center [257, 256] width 261 height 36
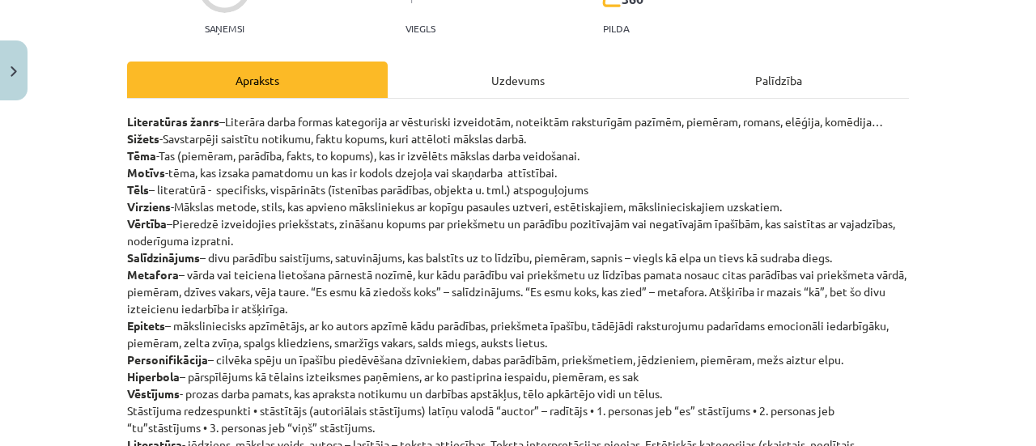
scroll to position [202, 0]
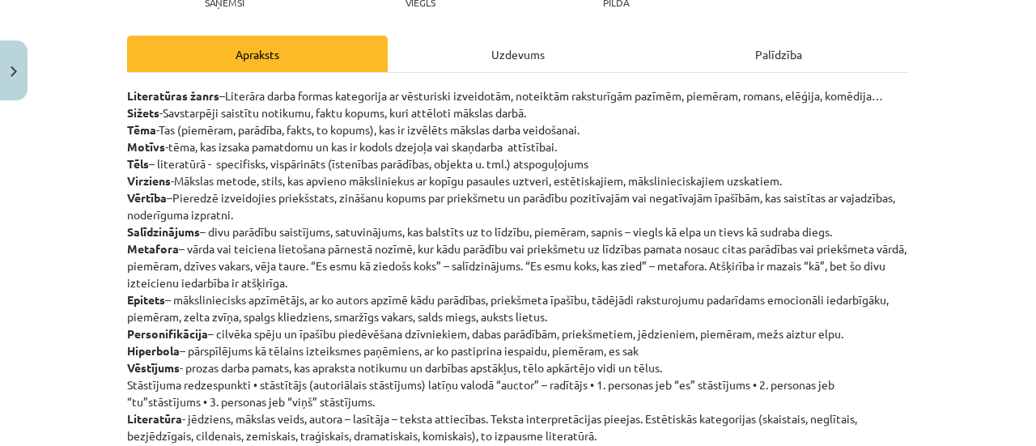
click at [437, 32] on div "12 XP Saņemsi Viegls 360 pilda Apraksts Uzdevums Palīdzība Literatūras žanrs –L…" at bounding box center [517, 248] width 801 height 686
click at [457, 49] on div "Uzdevums" at bounding box center [518, 54] width 261 height 36
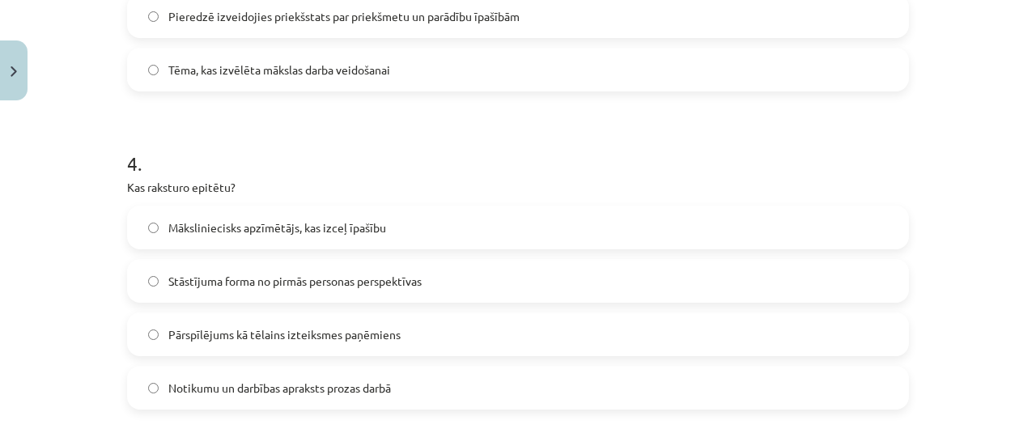
scroll to position [1254, 0]
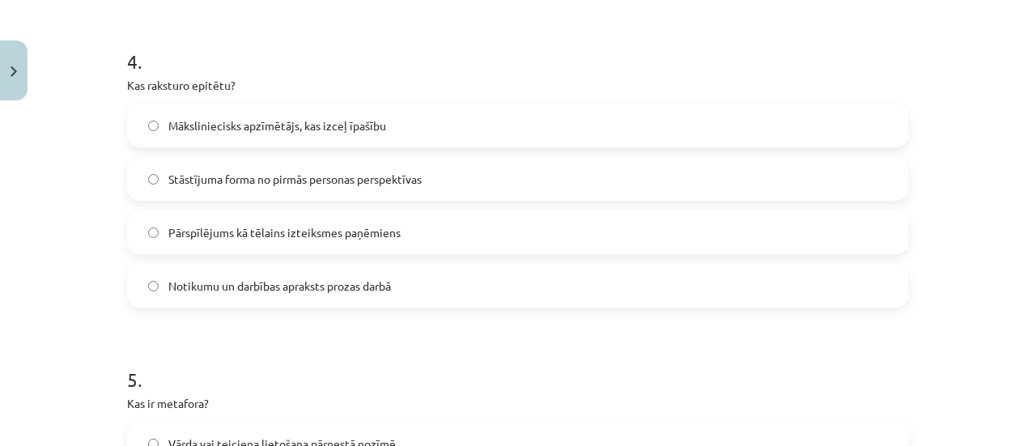
click at [384, 190] on label "Stāstījuma forma no pirmās personas perspektīvas" at bounding box center [518, 179] width 778 height 40
click at [335, 227] on span "Pārspīlējums kā tēlains izteiksmes paņēmiens" at bounding box center [284, 232] width 232 height 17
click at [352, 127] on span "Māksliniecisks apzīmētājs, kas izceļ īpašību" at bounding box center [277, 125] width 218 height 17
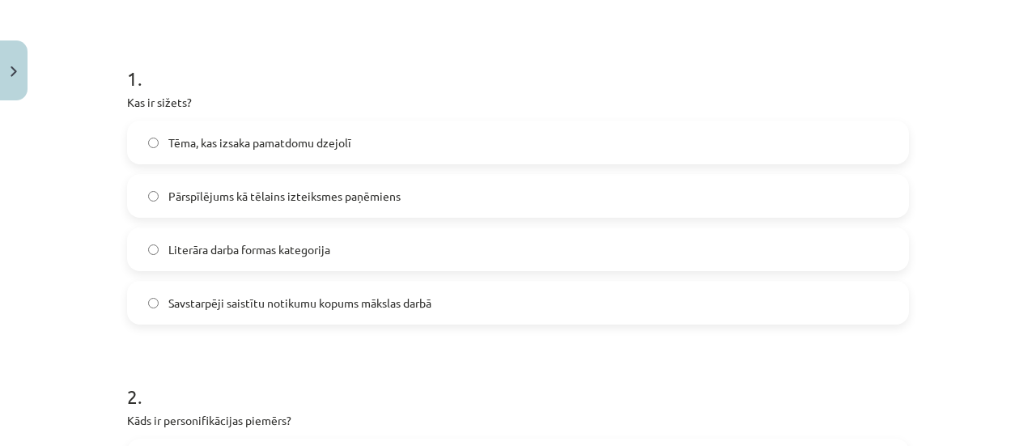
scroll to position [0, 0]
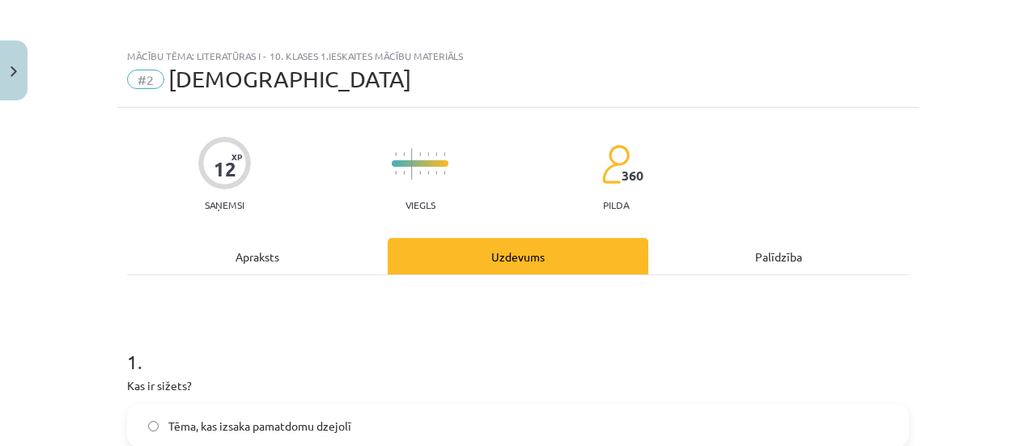
click at [261, 250] on div "Apraksts" at bounding box center [257, 256] width 261 height 36
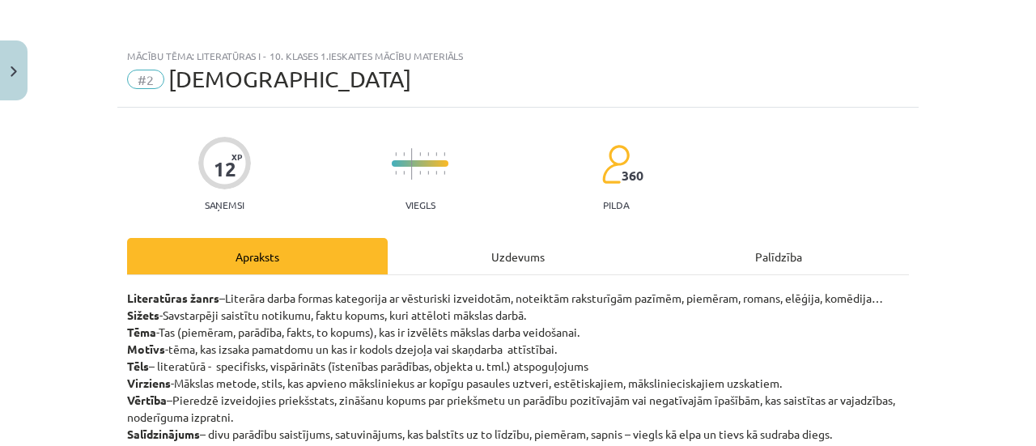
click at [519, 269] on div "Uzdevums" at bounding box center [518, 256] width 261 height 36
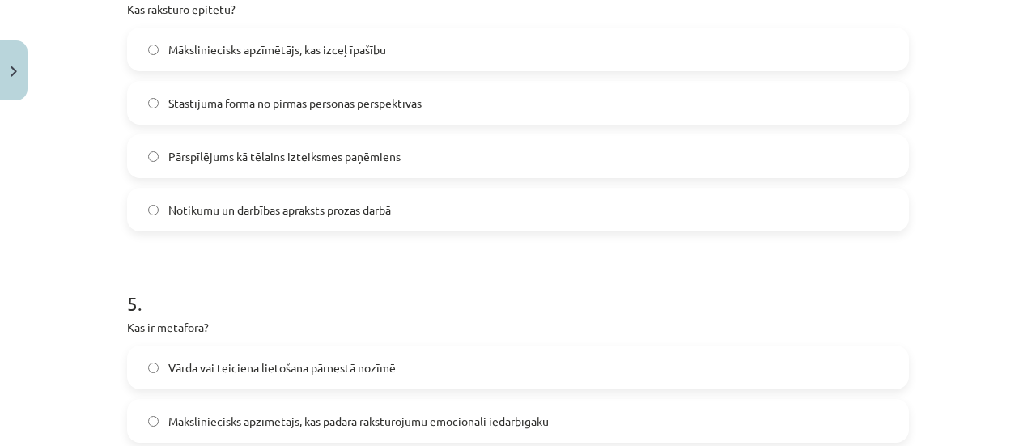
scroll to position [1578, 0]
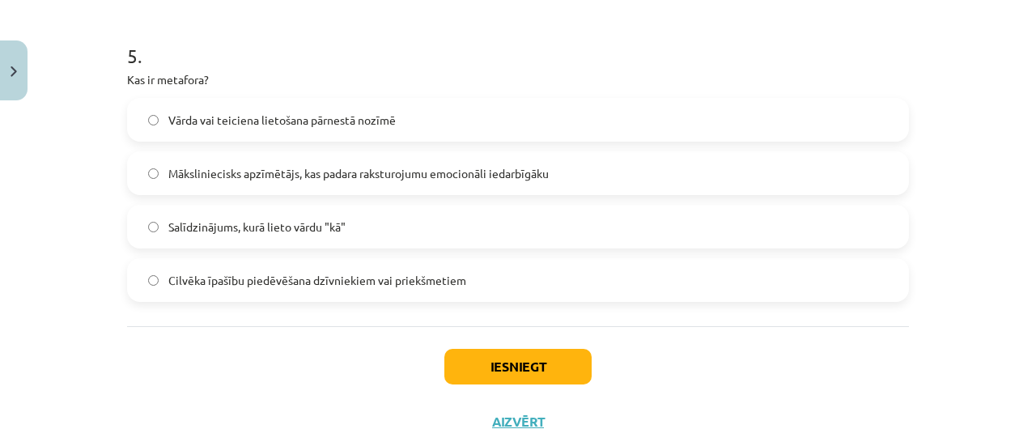
click at [287, 106] on label "Vārda vai teiciena lietošana pārnestā nozīmē" at bounding box center [518, 120] width 778 height 40
click at [452, 359] on button "Iesniegt" at bounding box center [517, 367] width 147 height 36
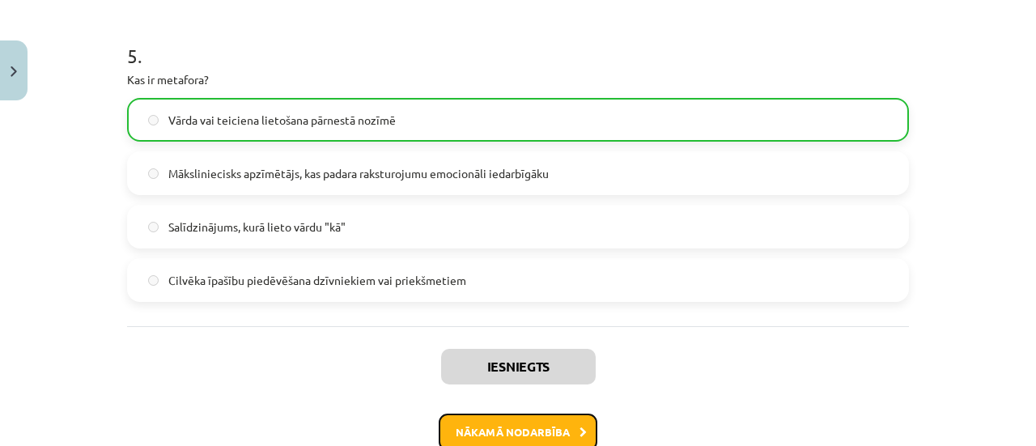
click at [452, 425] on button "Nākamā nodarbība" at bounding box center [518, 431] width 159 height 37
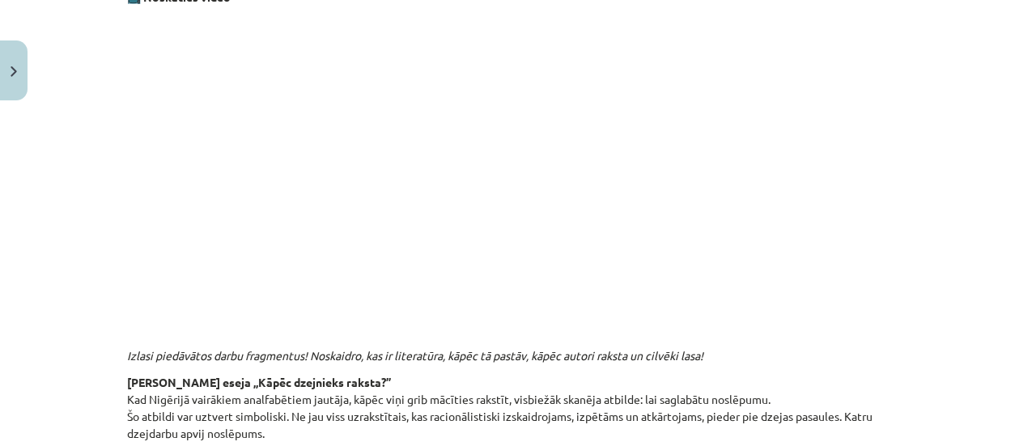
scroll to position [161, 0]
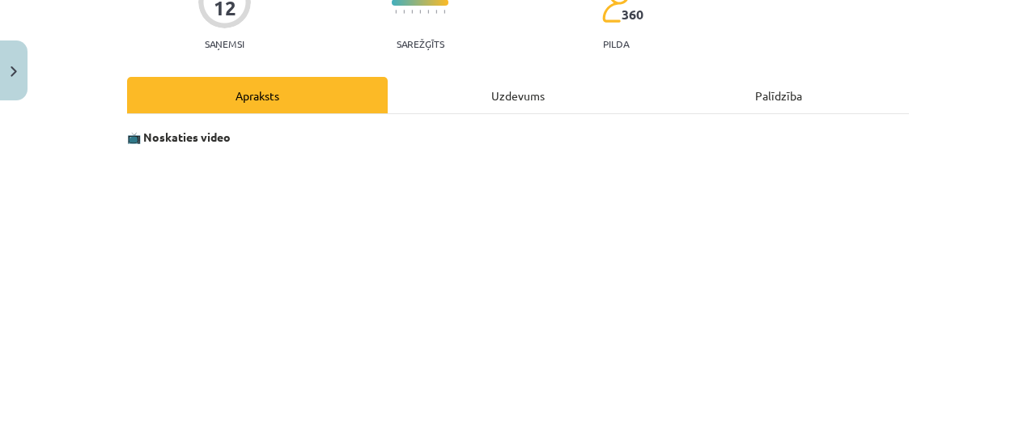
click at [494, 91] on div "Uzdevums" at bounding box center [518, 95] width 261 height 36
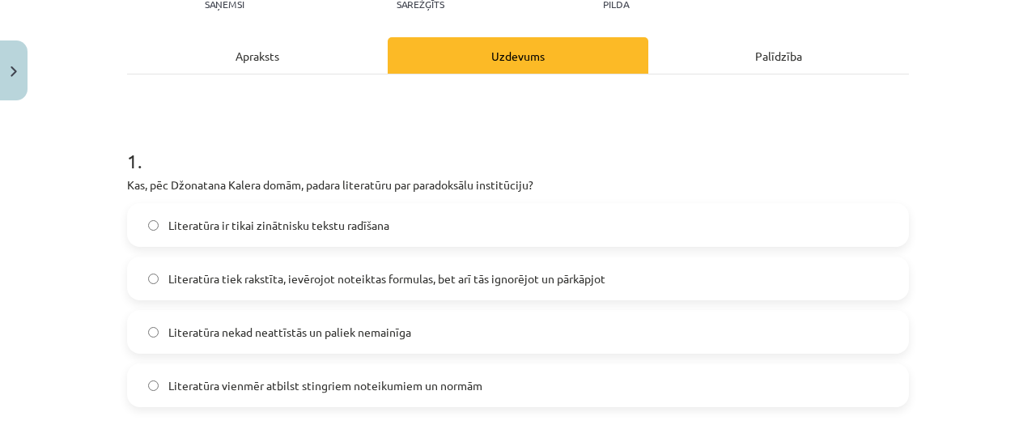
scroll to position [202, 0]
click at [393, 224] on label "Literatūra ir tikai zinātnisku tekstu radīšana" at bounding box center [518, 223] width 778 height 40
click at [405, 278] on span "Literatūra tiek rakstīta, ievērojot noteiktas formulas, bet arī tās ignorējot u…" at bounding box center [386, 277] width 437 height 17
click at [390, 331] on span "Literatūra nekad neattīstās un paliek nemainīga" at bounding box center [289, 330] width 243 height 17
click at [346, 383] on span "Literatūra vienmēr atbilst stingriem noteikumiem un normām" at bounding box center [325, 383] width 314 height 17
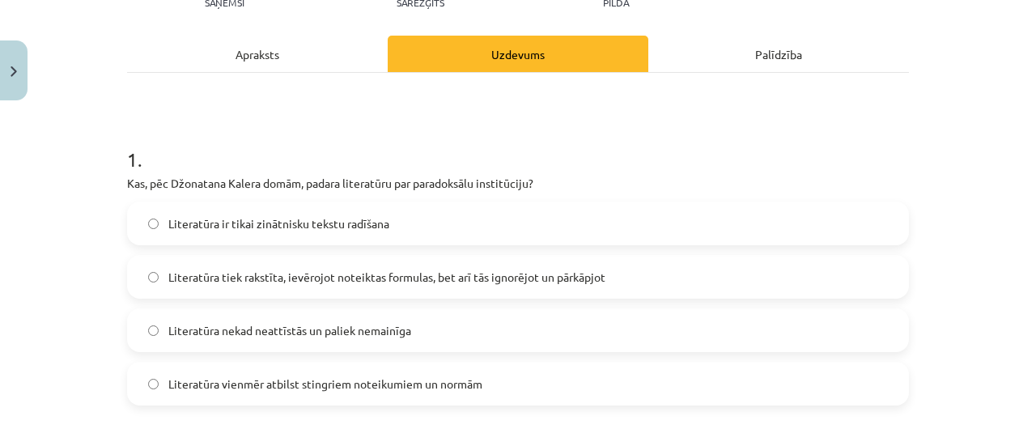
click at [375, 330] on span "Literatūra nekad neattīstās un paliek nemainīga" at bounding box center [289, 330] width 243 height 17
click at [323, 271] on span "Literatūra tiek rakstīta, ievērojot noteiktas formulas, bet arī tās ignorējot u…" at bounding box center [386, 277] width 437 height 17
click at [311, 224] on span "Literatūra ir tikai zinātnisku tekstu radīšana" at bounding box center [278, 223] width 221 height 17
click at [316, 280] on span "Literatūra tiek rakstīta, ievērojot noteiktas formulas, bet arī tās ignorējot u…" at bounding box center [386, 277] width 437 height 17
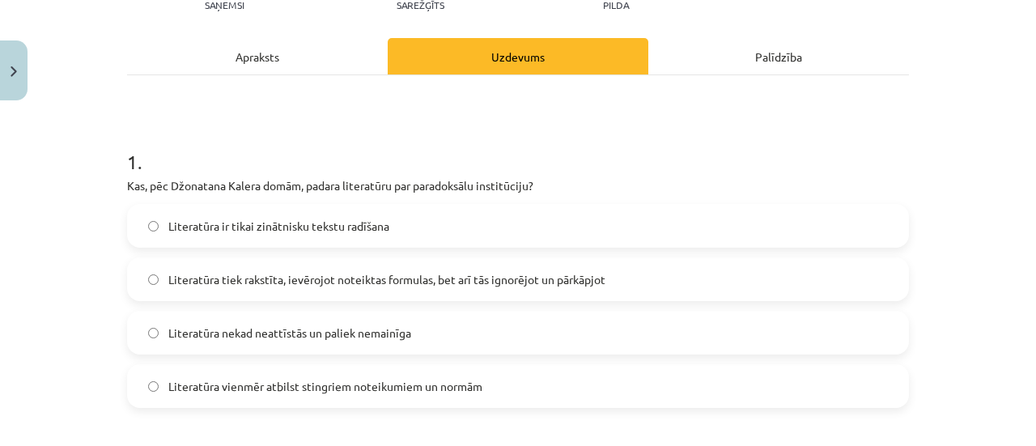
scroll to position [40, 0]
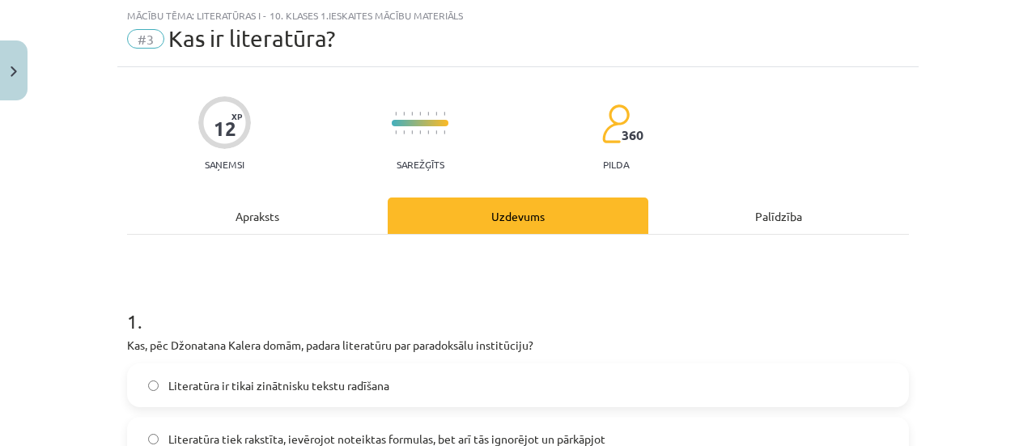
click at [211, 218] on div "Apraksts" at bounding box center [257, 215] width 261 height 36
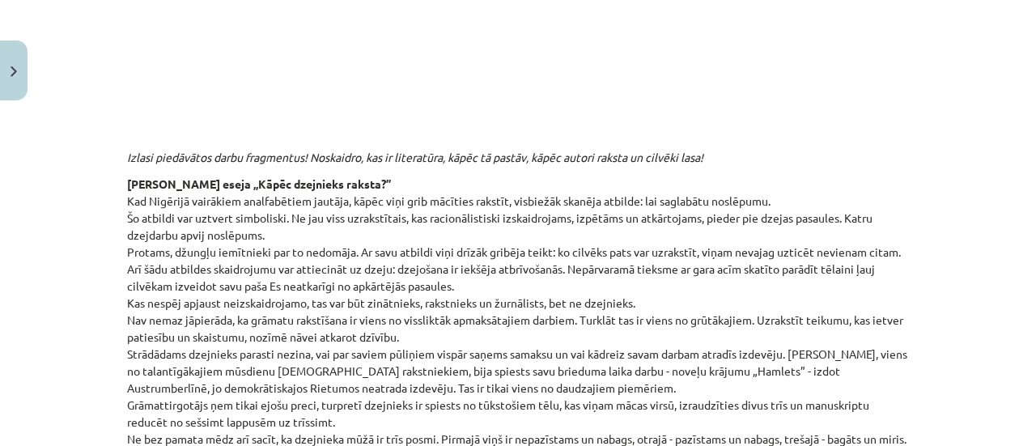
scroll to position [607, 0]
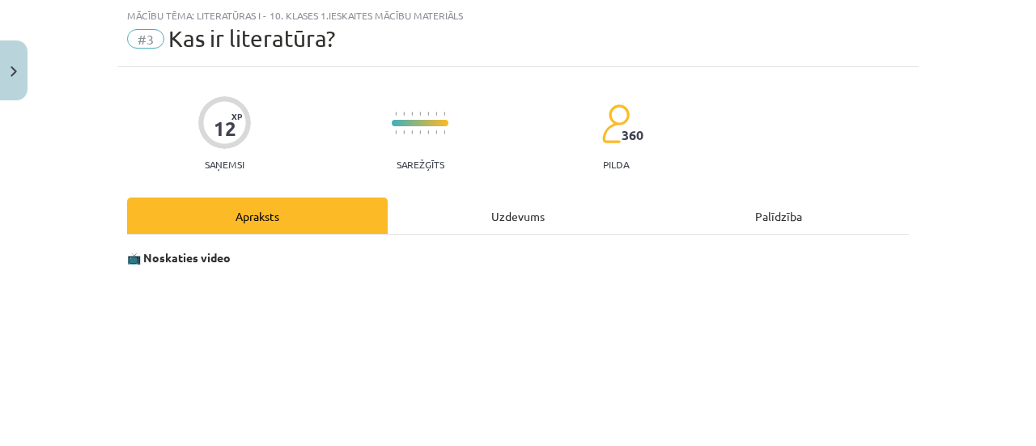
click at [419, 200] on div "Uzdevums" at bounding box center [518, 215] width 261 height 36
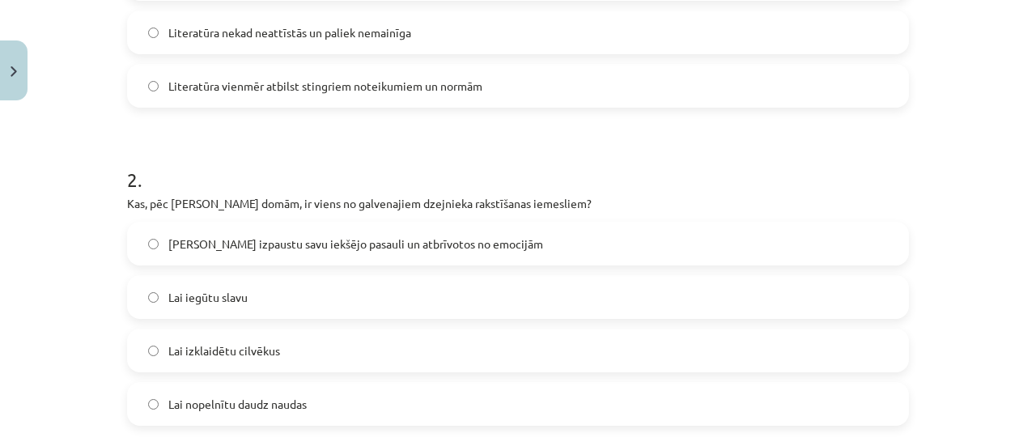
scroll to position [526, 0]
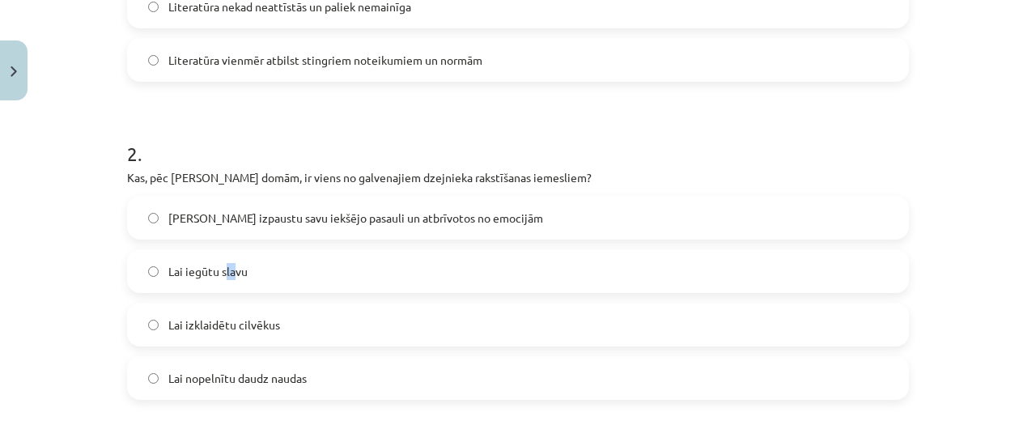
click at [227, 266] on span "Lai iegūtu slavu" at bounding box center [207, 271] width 79 height 17
click at [319, 211] on span "[PERSON_NAME] izpaustu savu iekšējo pasauli un atbrīvotos no emocijām" at bounding box center [355, 218] width 375 height 17
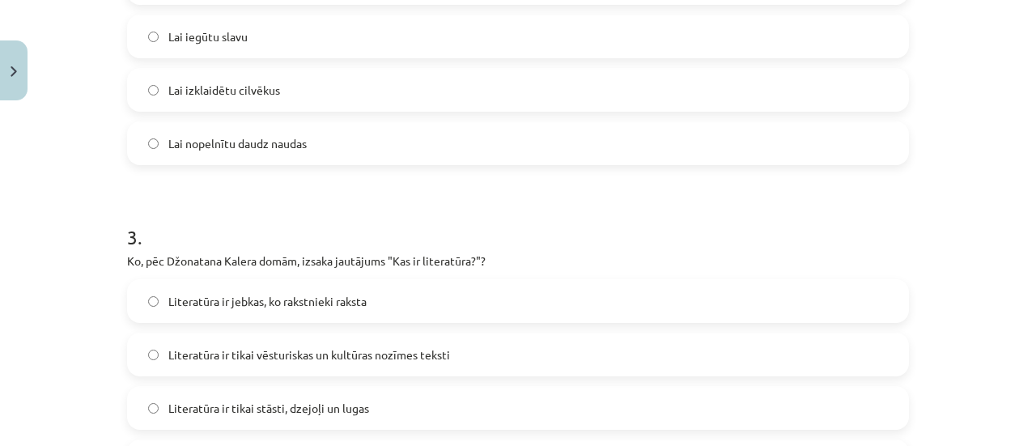
scroll to position [769, 0]
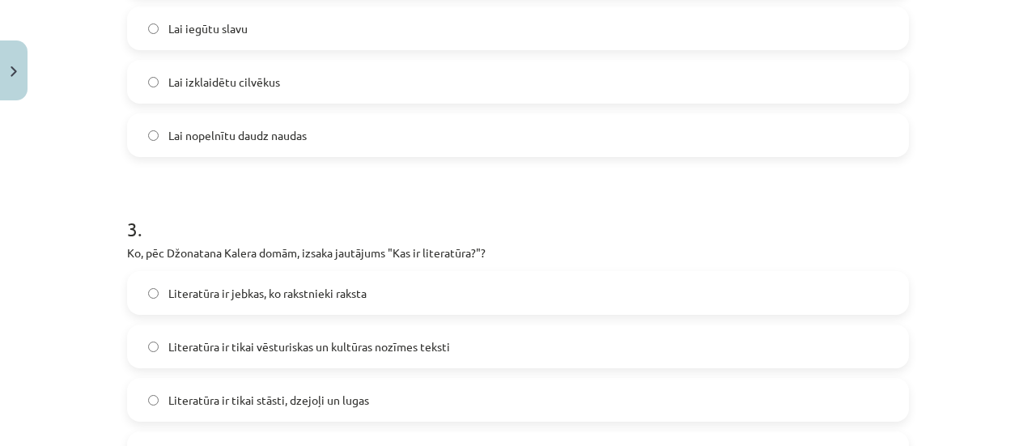
click at [200, 285] on span "Literatūra ir jebkas, ko rakstnieki raksta" at bounding box center [267, 293] width 198 height 17
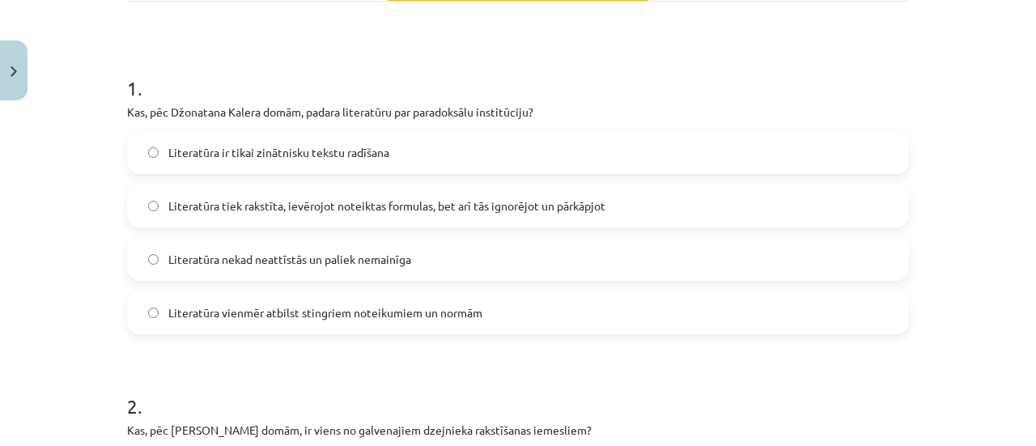
scroll to position [121, 0]
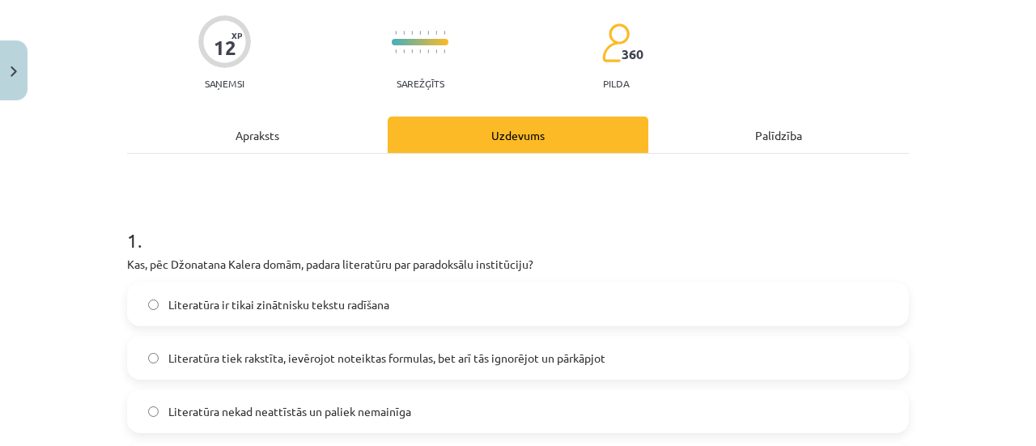
click at [346, 117] on div "Apraksts" at bounding box center [257, 135] width 261 height 36
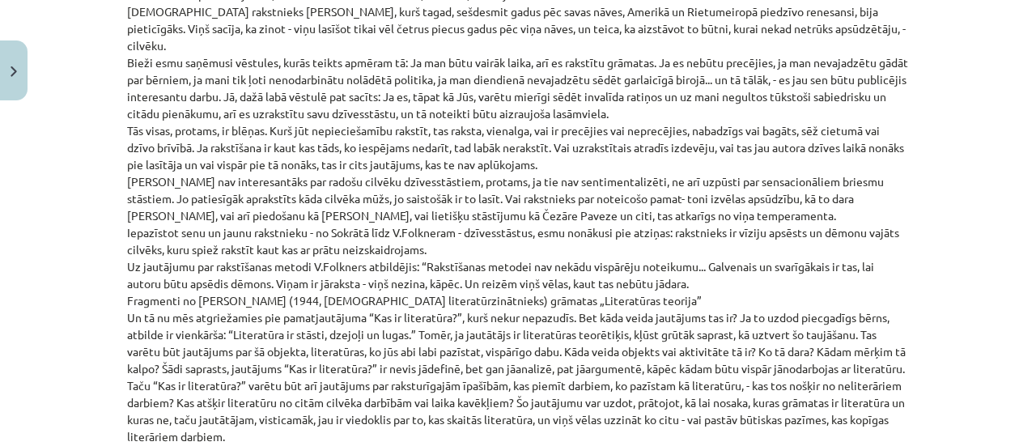
scroll to position [1173, 0]
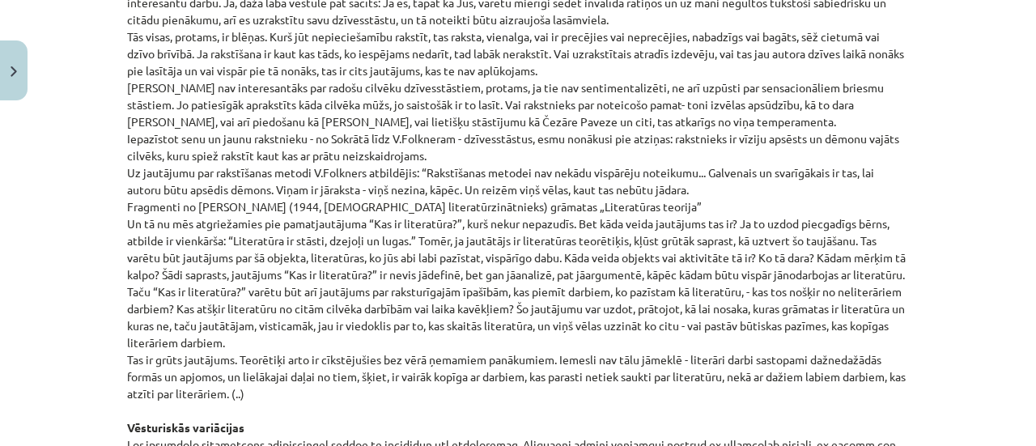
drag, startPoint x: 231, startPoint y: 295, endPoint x: 663, endPoint y: 334, distance: 433.1
click at [663, 334] on p "[PERSON_NAME] eseja „Kāpēc dzejnieks raksta?” Kad Nigērijā vairākiem analfabēti…" at bounding box center [518, 224] width 782 height 1444
drag, startPoint x: 205, startPoint y: 210, endPoint x: 535, endPoint y: 271, distance: 335.8
click at [535, 271] on p "[PERSON_NAME] eseja „Kāpēc dzejnieks raksta?” Kad Nigērijā vairākiem analfabēti…" at bounding box center [518, 224] width 782 height 1444
click at [528, 284] on p "[PERSON_NAME] eseja „Kāpēc dzejnieks raksta?” Kad Nigērijā vairākiem analfabēti…" at bounding box center [518, 224] width 782 height 1444
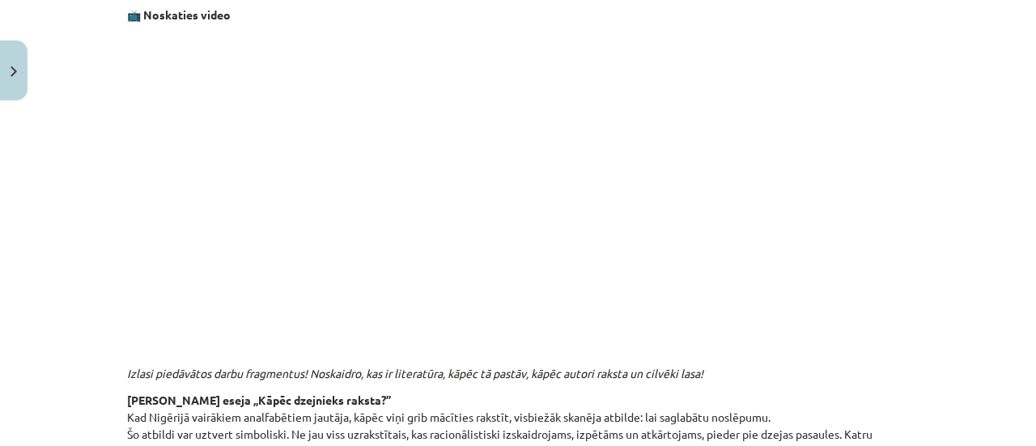
scroll to position [121, 0]
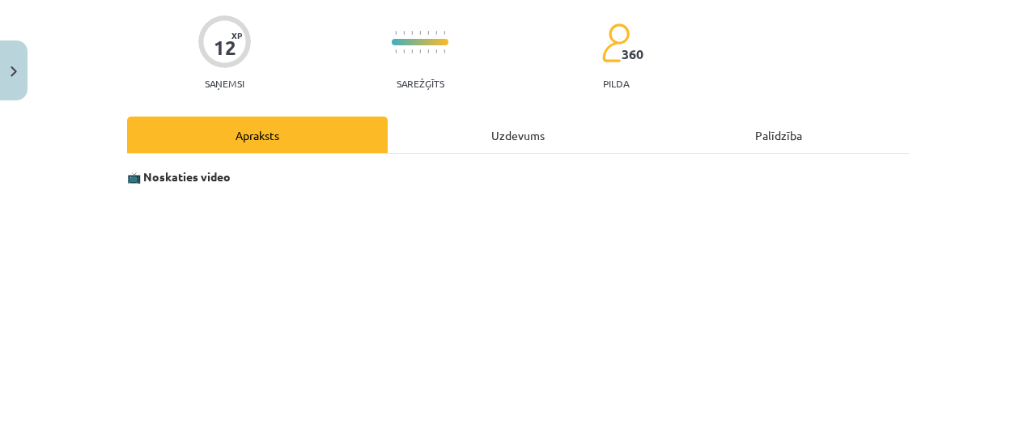
click at [546, 134] on div "Uzdevums" at bounding box center [518, 135] width 261 height 36
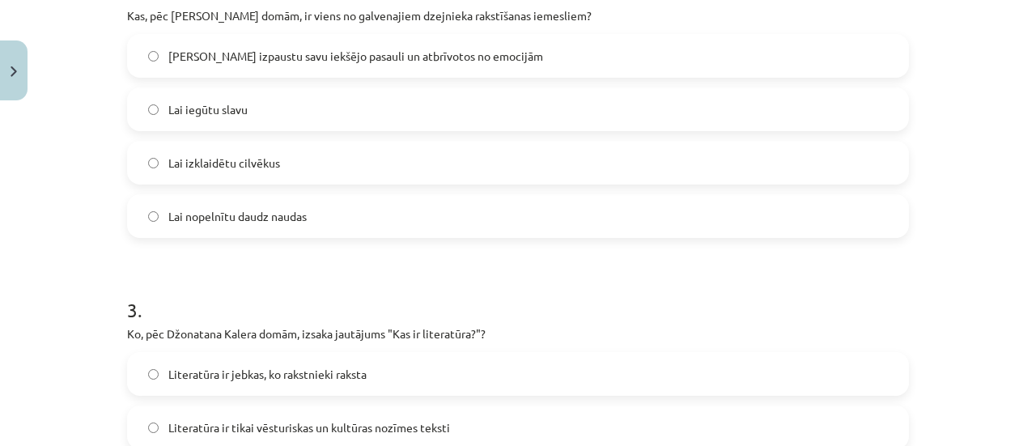
scroll to position [769, 0]
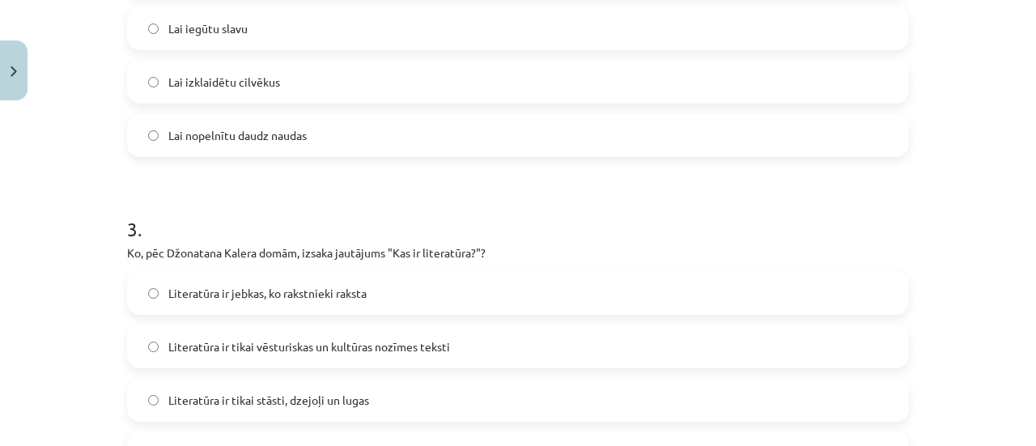
click at [379, 347] on span "Literatūra ir tikai vēsturiskas un kultūras nozīmes teksti" at bounding box center [309, 346] width 282 height 17
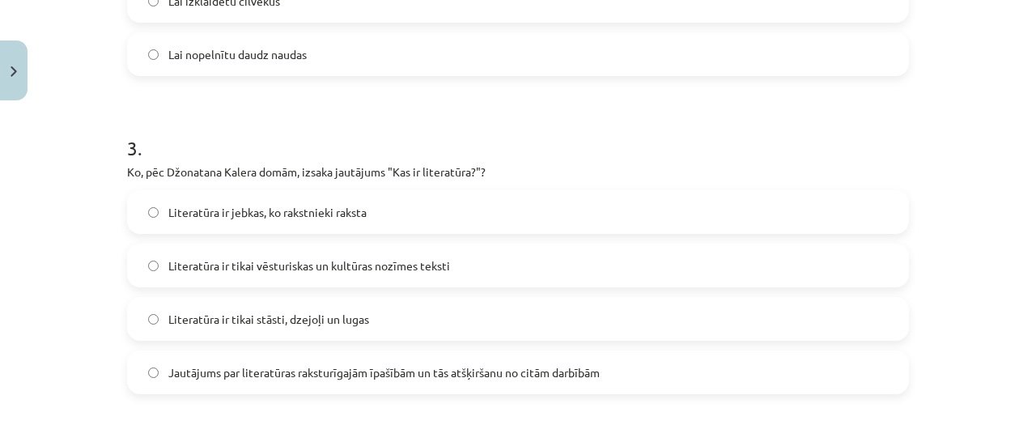
click at [358, 311] on span "Literatūra ir tikai stāsti, dzejoļi un lugas" at bounding box center [268, 319] width 201 height 17
click at [313, 365] on span "Jautājums par literatūras raksturīgajām īpašībām un tās atšķiršanu no citām dar…" at bounding box center [383, 372] width 431 height 17
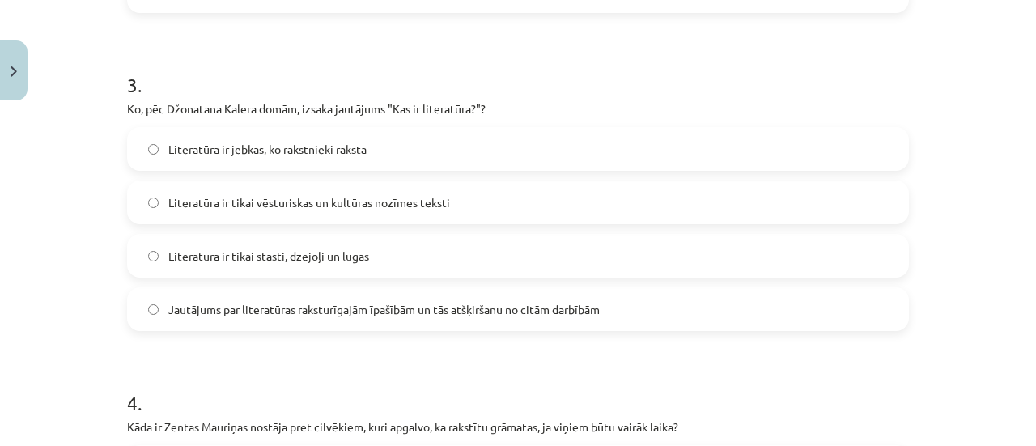
scroll to position [1092, 0]
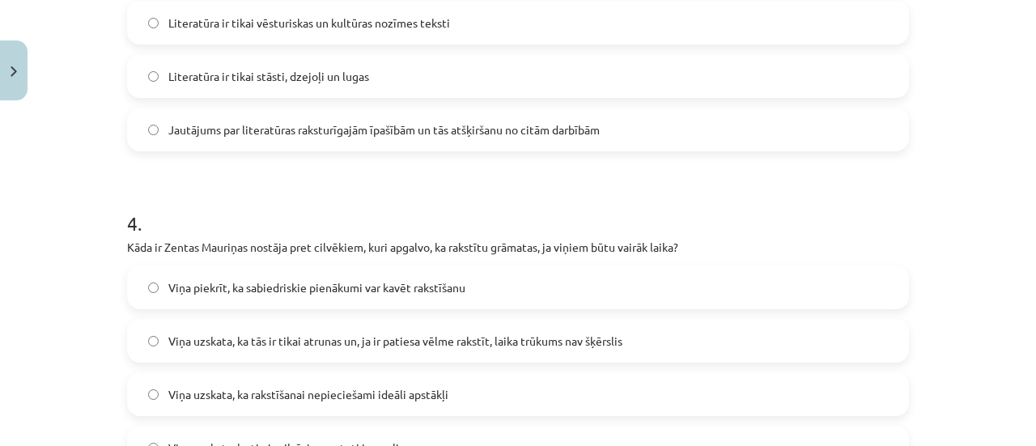
click at [250, 290] on span "Viņa piekrīt, ka sabiedriskie pienākumi var kavēt rakstīšanu" at bounding box center [316, 287] width 297 height 17
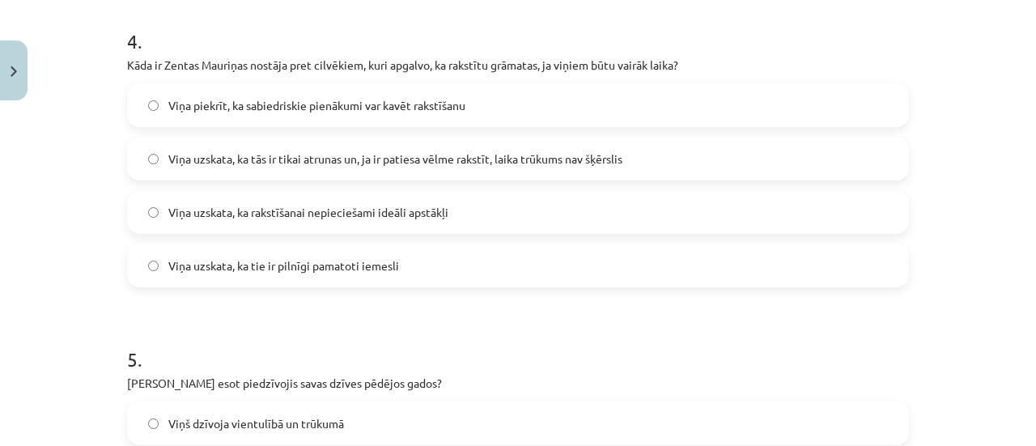
scroll to position [1254, 0]
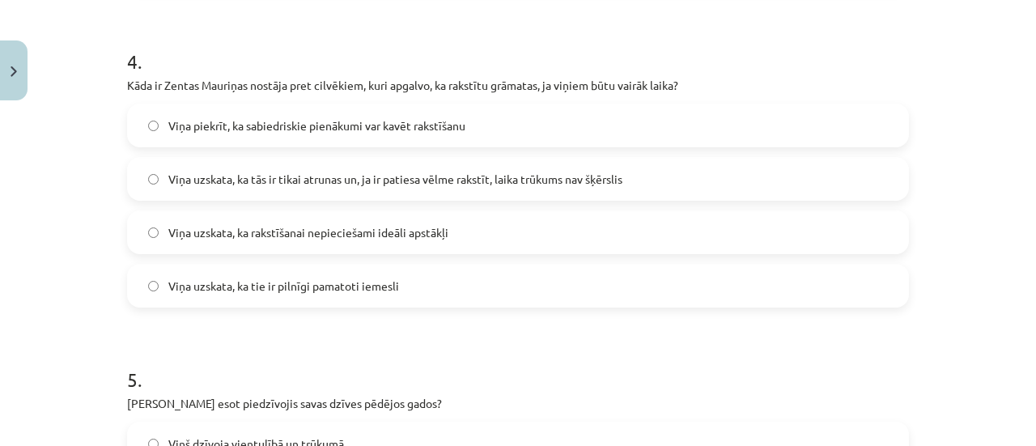
click at [265, 177] on span "Viņa uzskata, ka tās ir tikai atrunas un, ja ir patiesa vēlme rakstīt, laika tr…" at bounding box center [395, 179] width 454 height 17
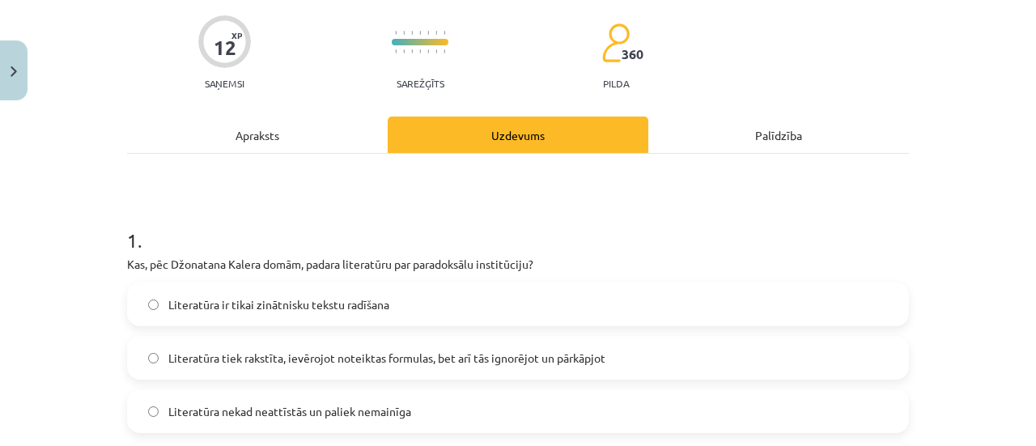
click at [288, 132] on div "Apraksts" at bounding box center [257, 135] width 261 height 36
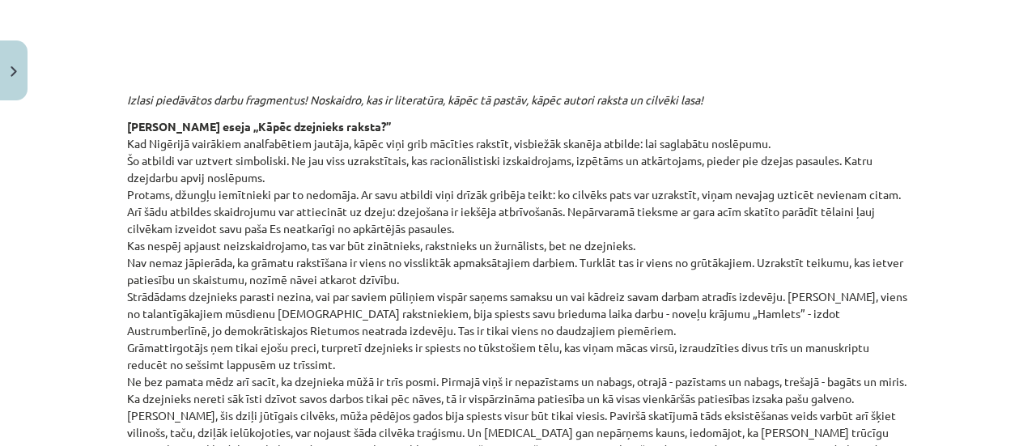
scroll to position [607, 0]
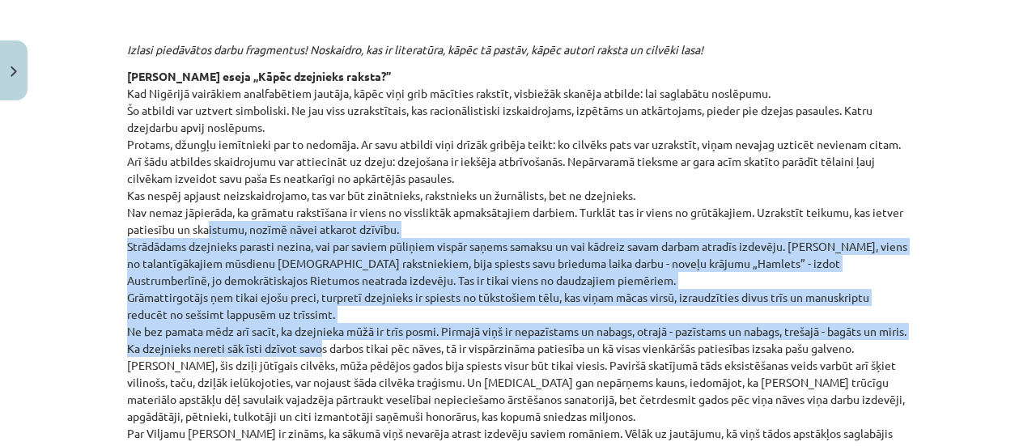
drag, startPoint x: 228, startPoint y: 226, endPoint x: 338, endPoint y: 341, distance: 159.7
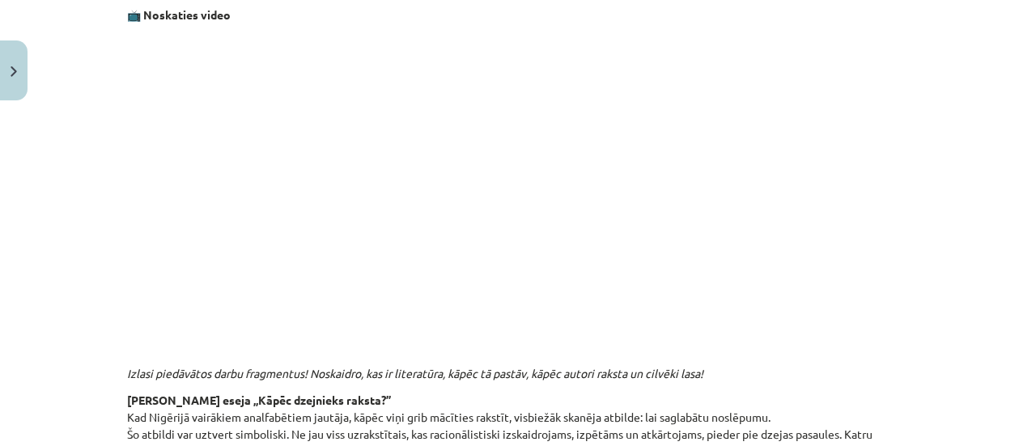
scroll to position [0, 0]
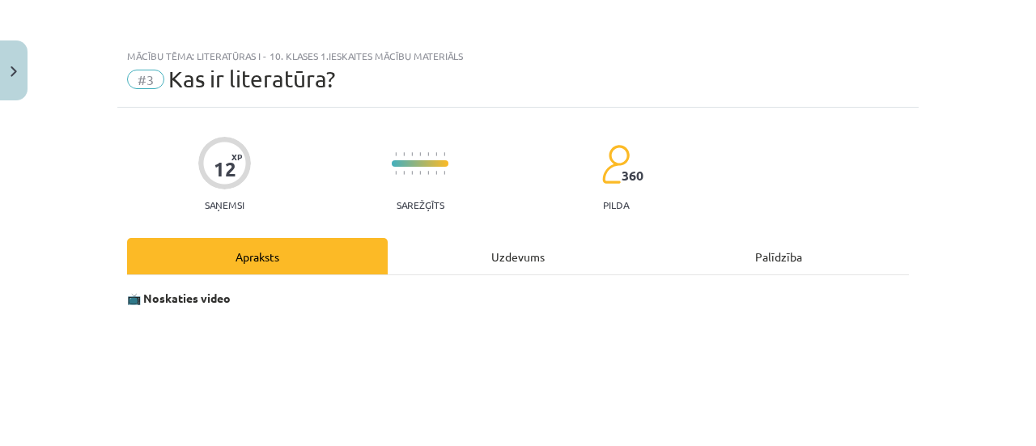
click at [476, 254] on div "Uzdevums" at bounding box center [518, 256] width 261 height 36
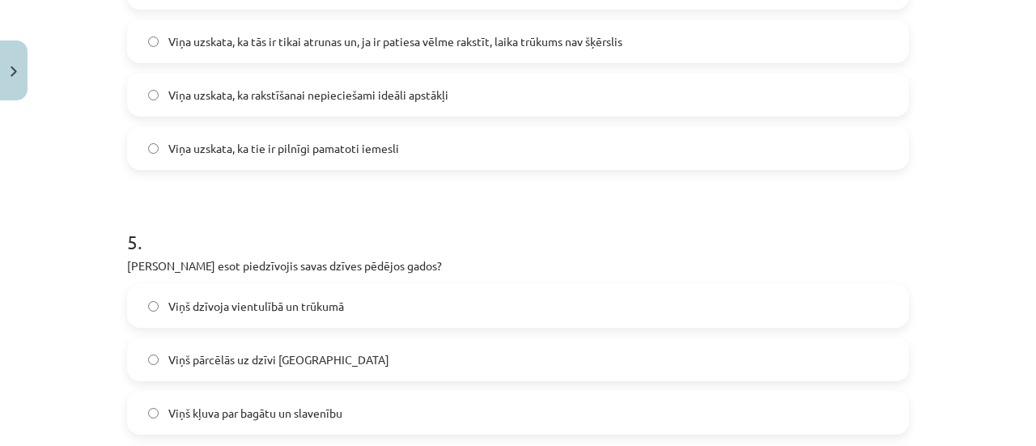
scroll to position [1416, 0]
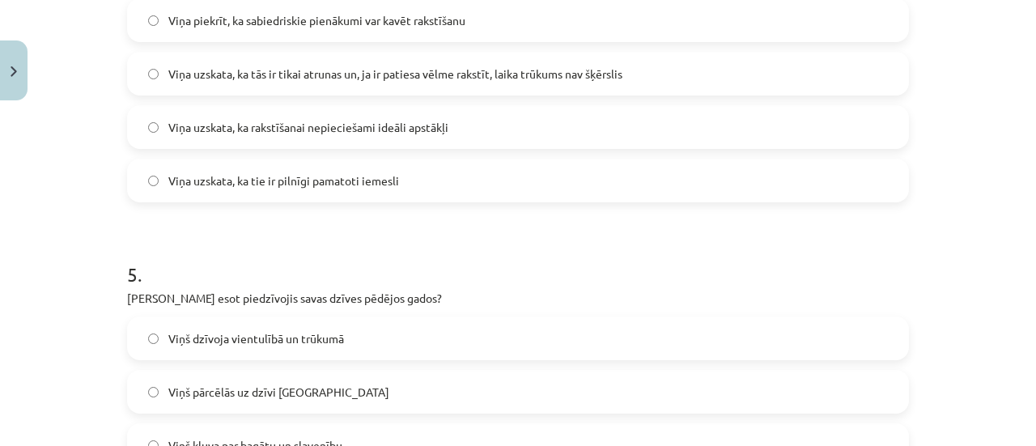
scroll to position [1335, 0]
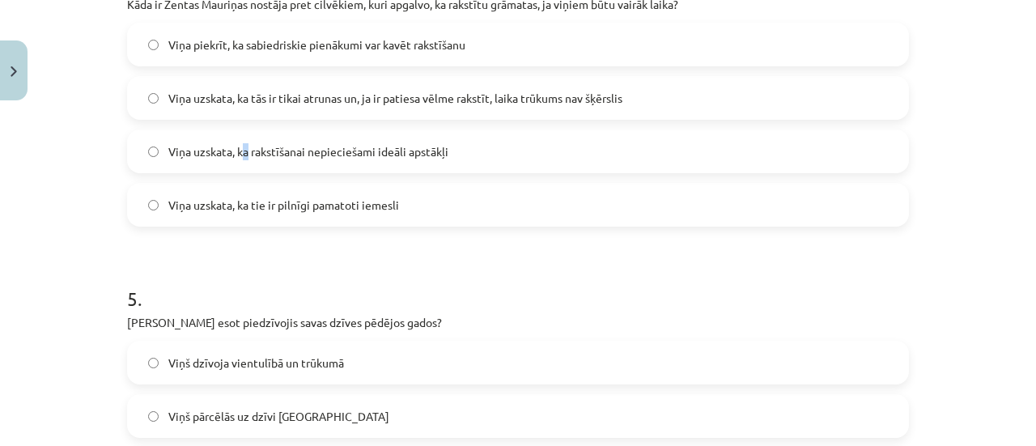
click at [241, 134] on label "Viņa uzskata, ka rakstīšanai nepieciešami ideāli apstākļi" at bounding box center [518, 151] width 778 height 40
click at [184, 101] on span "Viņa uzskata, ka tās ir tikai atrunas un, ja ir patiesa vēlme rakstīt, laika tr…" at bounding box center [395, 98] width 454 height 17
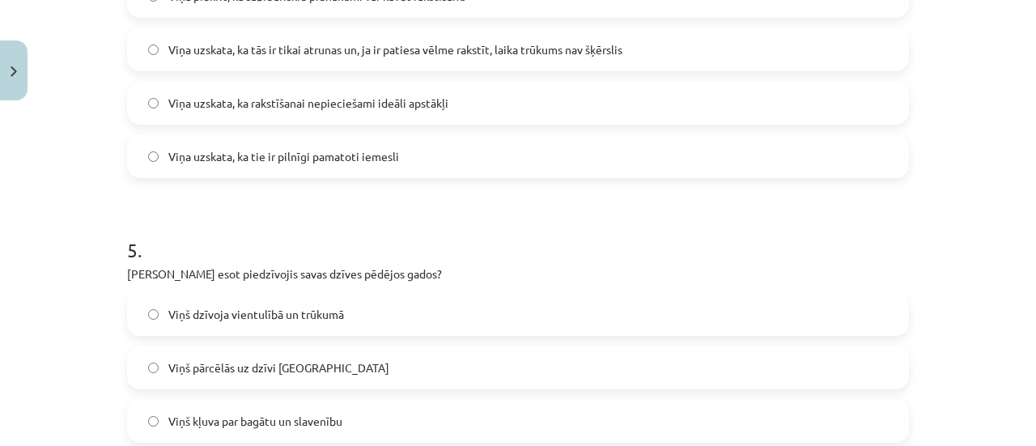
scroll to position [1416, 0]
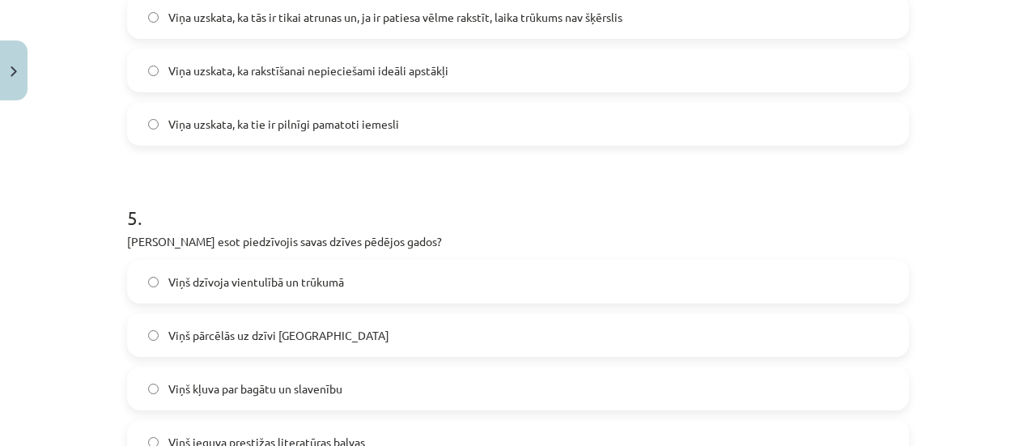
click at [435, 295] on label "Viņš dzīvoja vientulībā un trūkumā" at bounding box center [518, 281] width 778 height 40
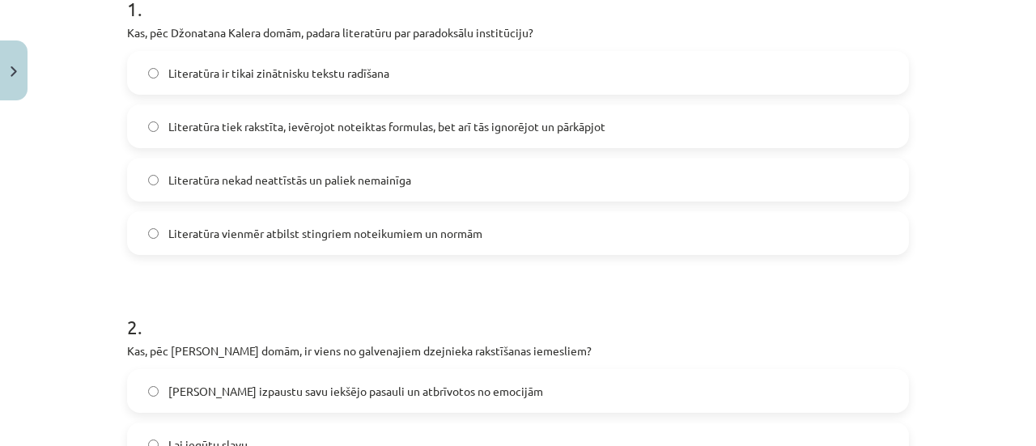
scroll to position [202, 0]
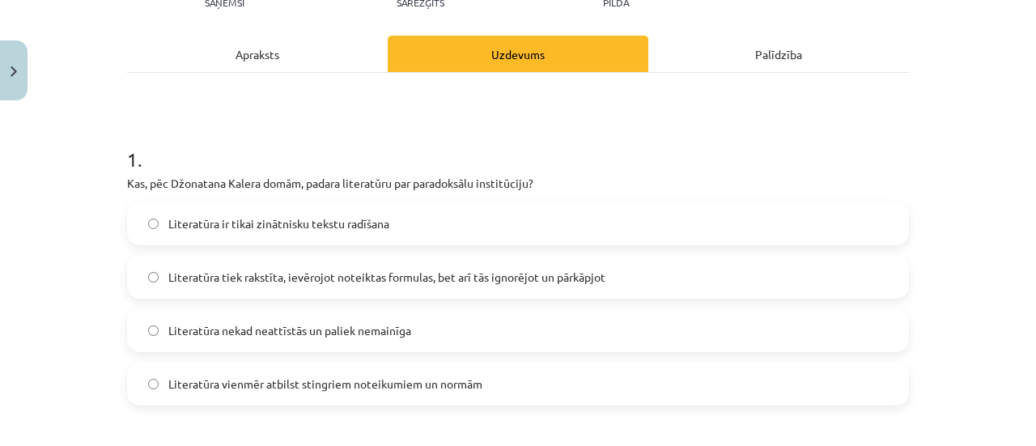
click at [325, 65] on div "Apraksts" at bounding box center [257, 54] width 261 height 36
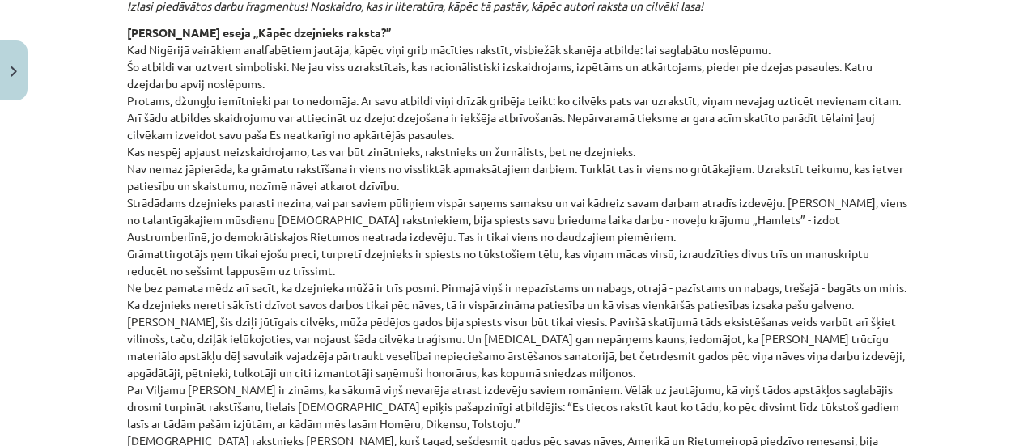
scroll to position [688, 0]
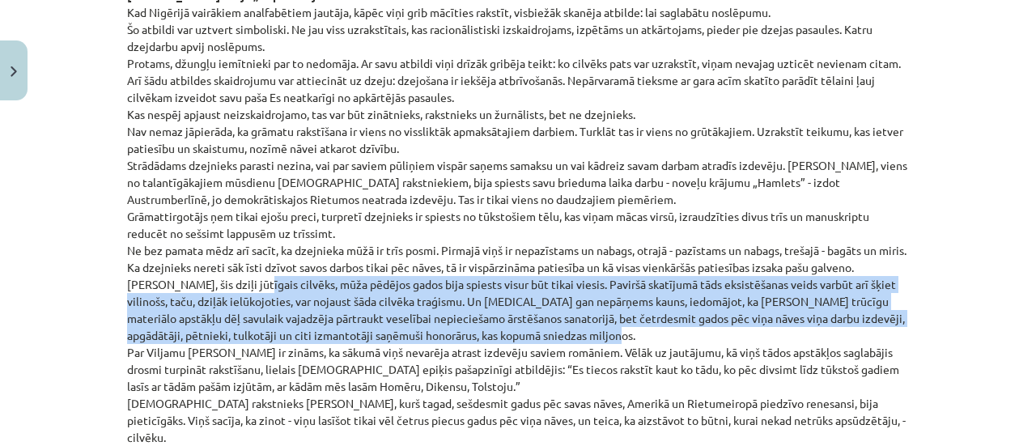
drag, startPoint x: 250, startPoint y: 287, endPoint x: 693, endPoint y: 333, distance: 445.0
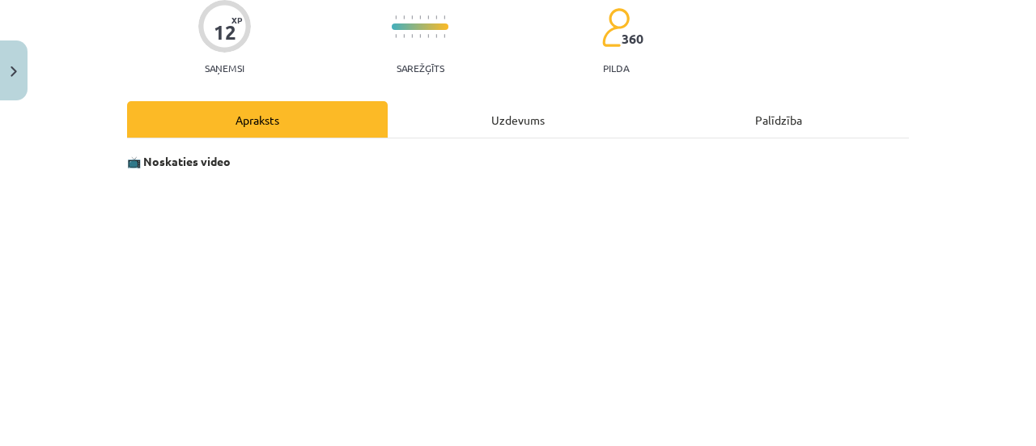
scroll to position [40, 0]
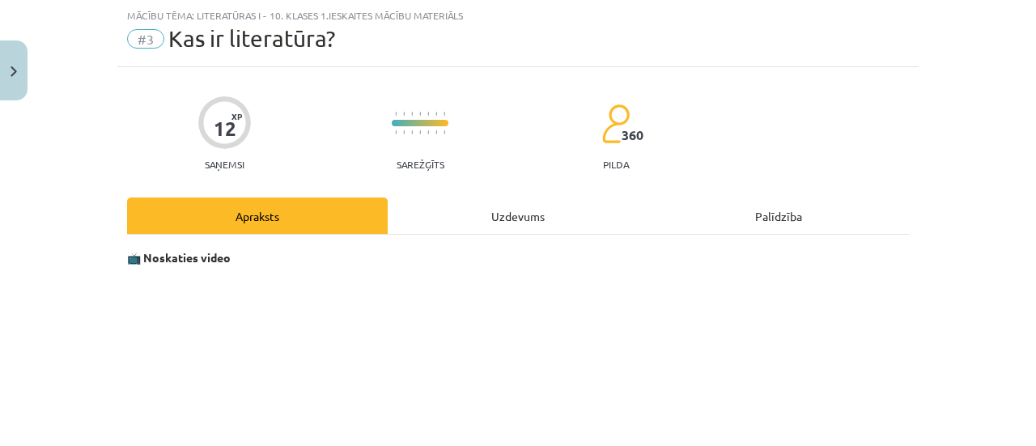
click at [453, 211] on div "Uzdevums" at bounding box center [518, 215] width 261 height 36
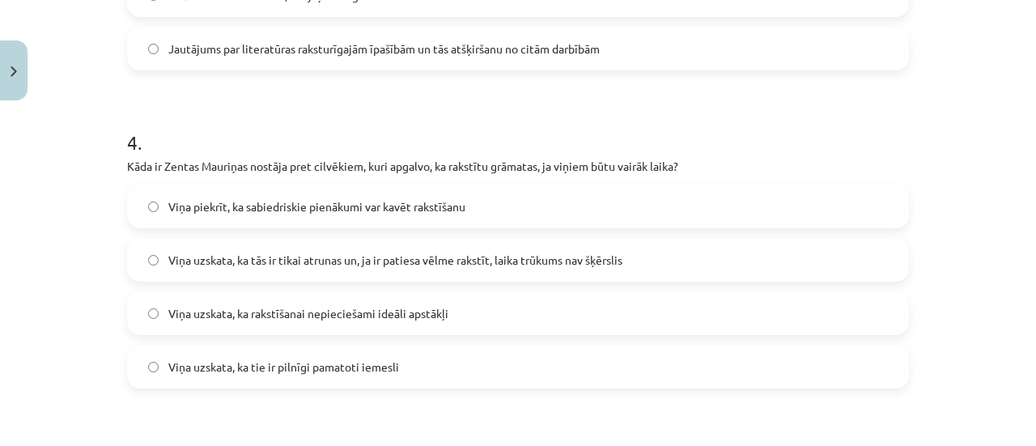
scroll to position [1497, 0]
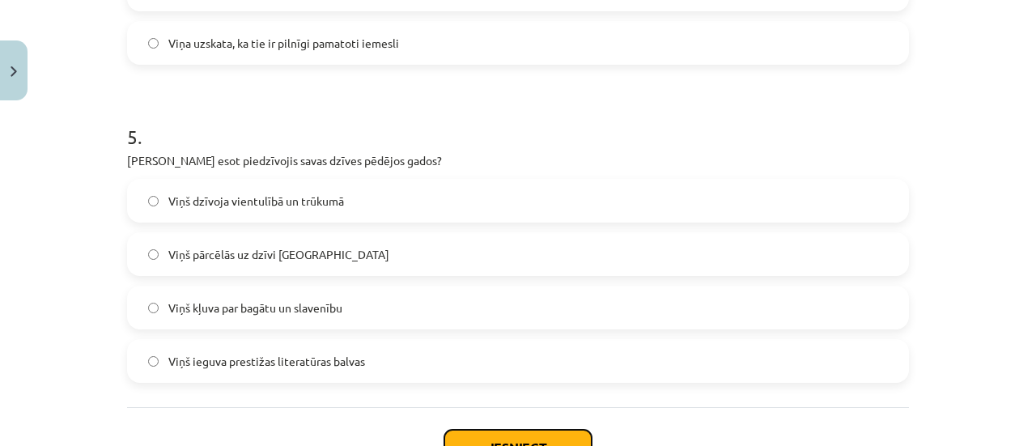
click at [471, 437] on button "Iesniegt" at bounding box center [517, 448] width 147 height 36
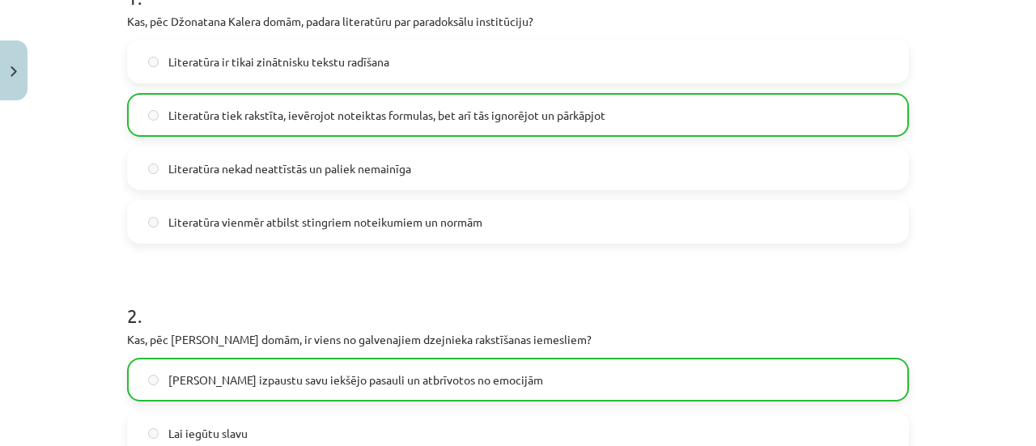
scroll to position [0, 0]
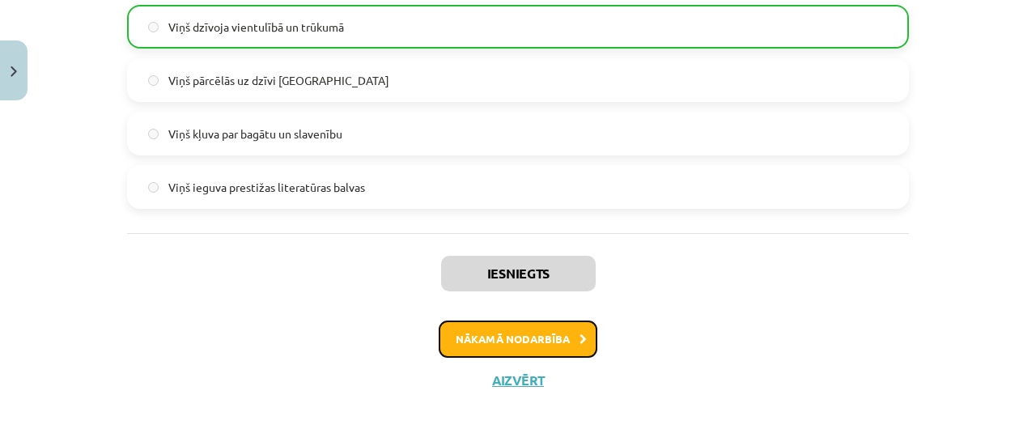
click at [469, 336] on button "Nākamā nodarbība" at bounding box center [518, 338] width 159 height 37
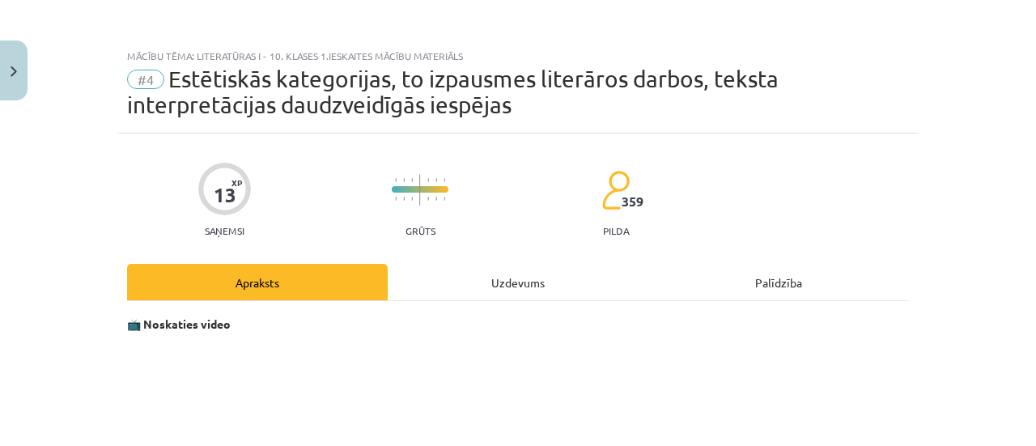
click at [454, 273] on div "Uzdevums" at bounding box center [518, 282] width 261 height 36
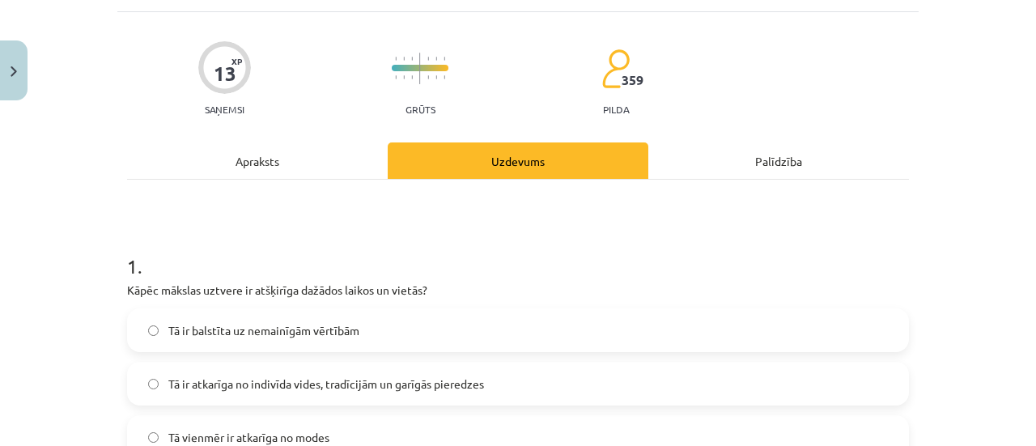
scroll to position [202, 0]
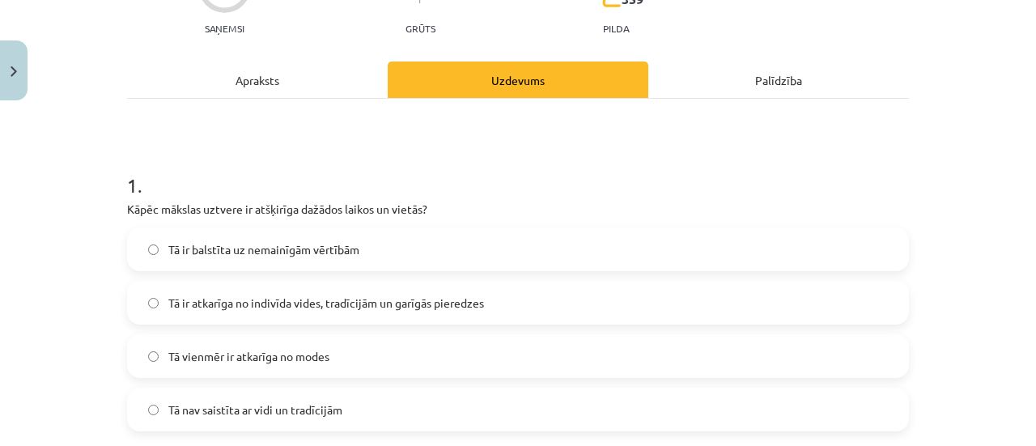
click at [375, 246] on label "Tā ir balstīta uz nemainīgām vērtībām" at bounding box center [518, 249] width 778 height 40
click at [322, 306] on span "Tā ir atkarīga no indivīda vides, tradīcijām un garīgās pieredzes" at bounding box center [326, 303] width 316 height 17
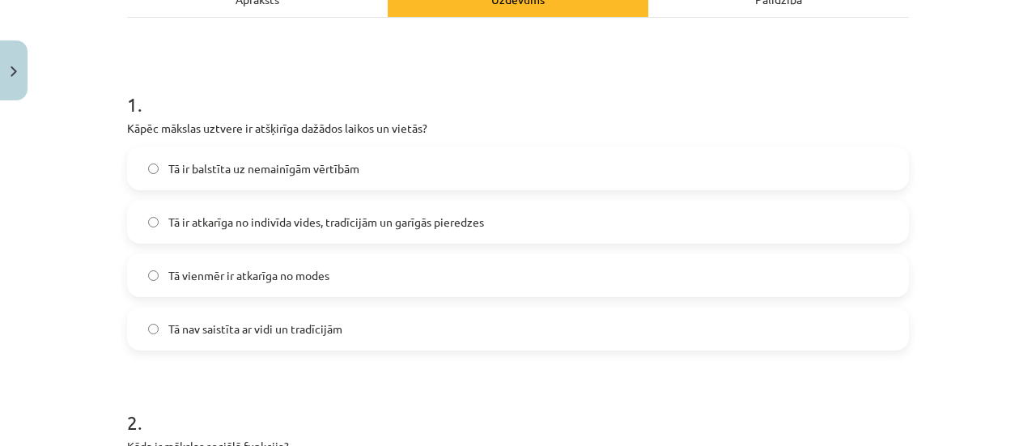
click at [303, 276] on span "Tā vienmēr ir atkarīga no modes" at bounding box center [248, 275] width 161 height 17
click at [270, 323] on span "Tā nav saistīta ar vidi un tradīcijām" at bounding box center [255, 328] width 174 height 17
click at [283, 186] on label "Tā ir balstīta uz nemainīgām vērtībām" at bounding box center [518, 168] width 778 height 40
click at [274, 205] on label "Tā ir atkarīga no indivīda vides, tradīcijām un garīgās pieredzes" at bounding box center [518, 221] width 778 height 40
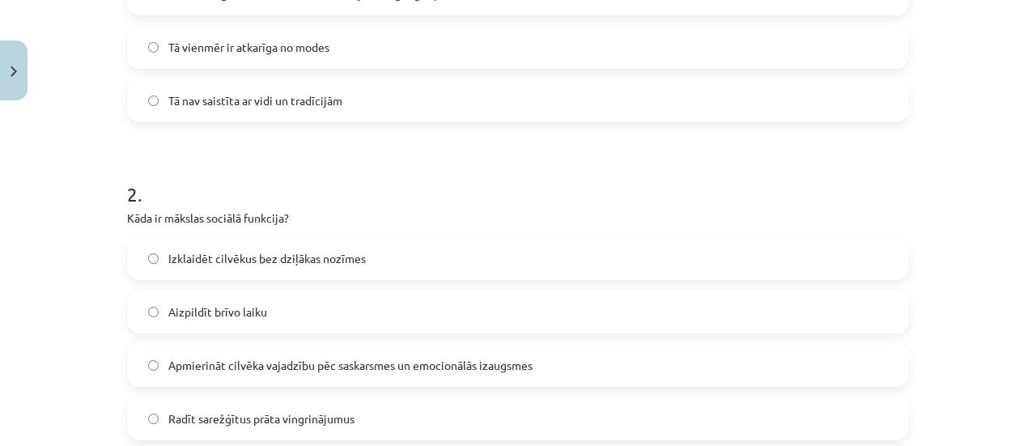
scroll to position [526, 0]
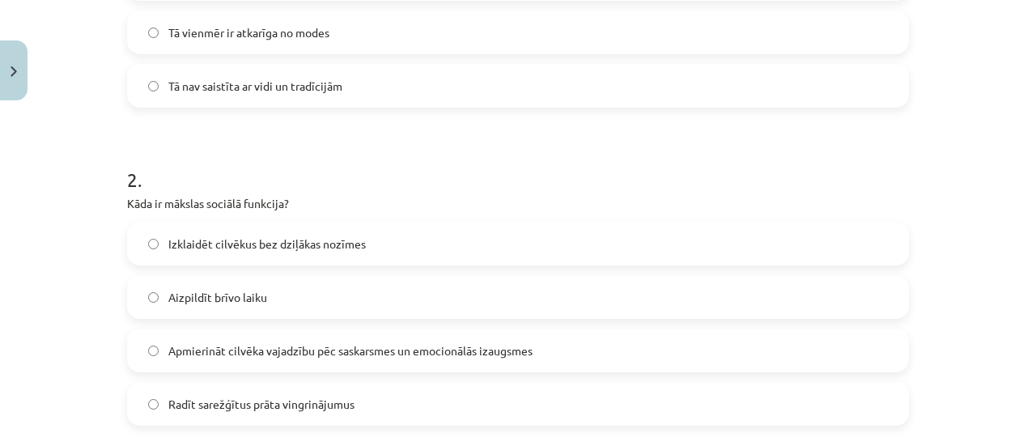
click at [262, 232] on label "Izklaidēt cilvēkus bez dziļākas nozīmes" at bounding box center [518, 243] width 778 height 40
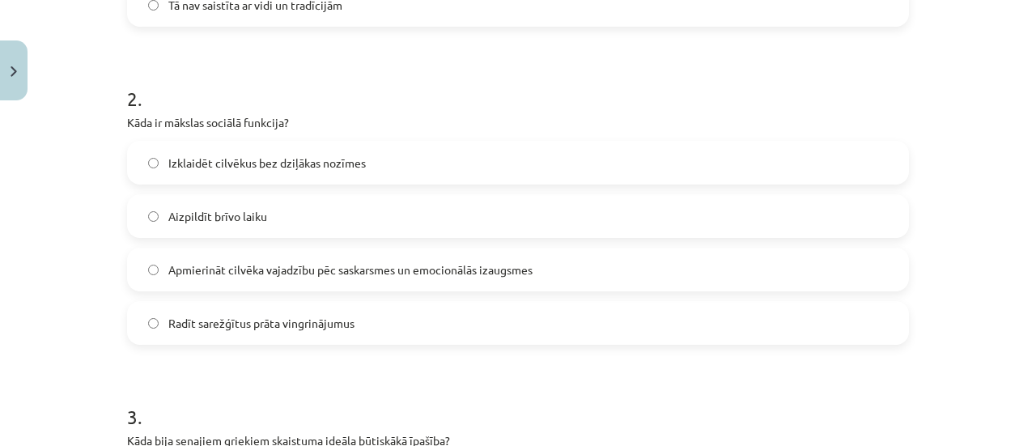
click at [189, 273] on span "Apmierināt cilvēka vajadzību pēc saskarsmes un emocionālās izaugsmes" at bounding box center [350, 269] width 364 height 17
click at [151, 328] on label "Radīt sarežģītus prāta vingrinājumus" at bounding box center [518, 323] width 778 height 40
click at [145, 263] on label "Apmierināt cilvēka vajadzību pēc saskarsmes un emocionālās izaugsmes" at bounding box center [518, 269] width 778 height 40
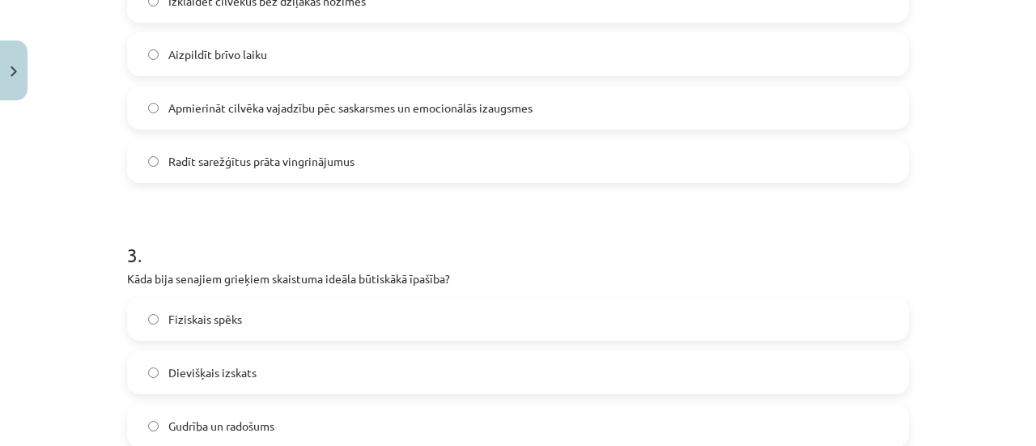
scroll to position [850, 0]
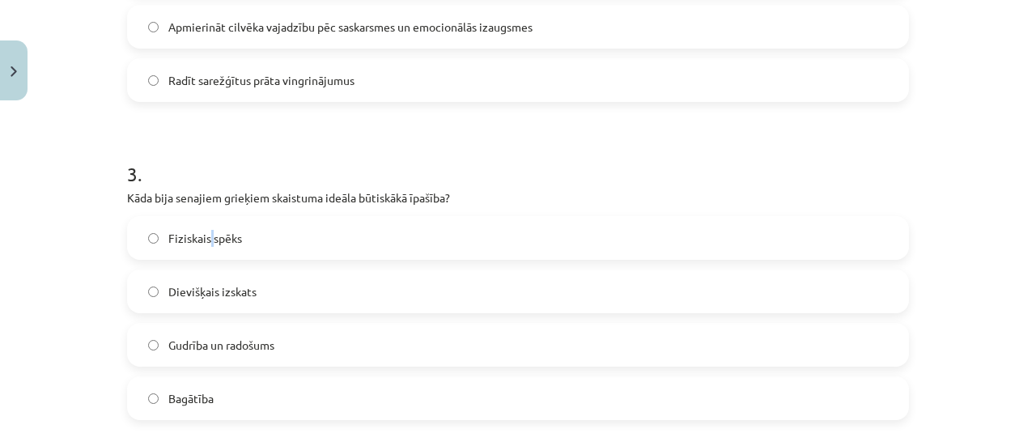
click at [206, 236] on span "Fiziskais spēks" at bounding box center [205, 238] width 74 height 17
click at [293, 227] on label "Fiziskais spēks" at bounding box center [518, 238] width 778 height 40
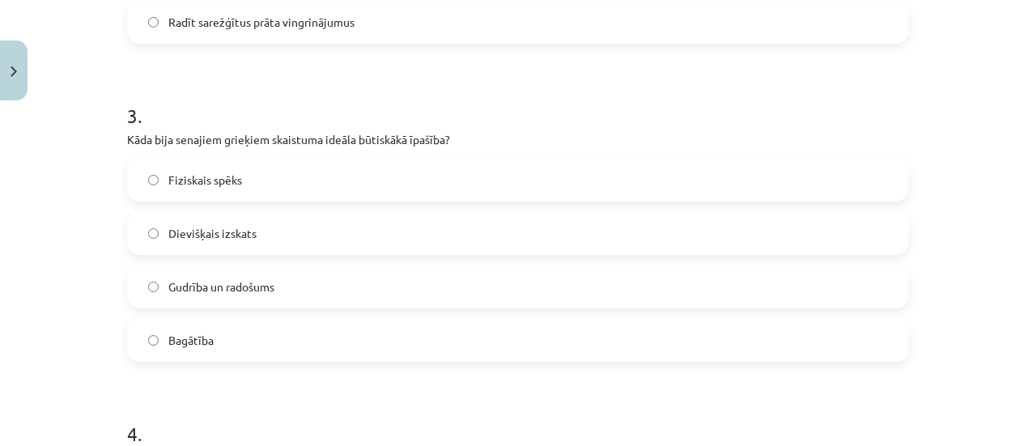
scroll to position [931, 0]
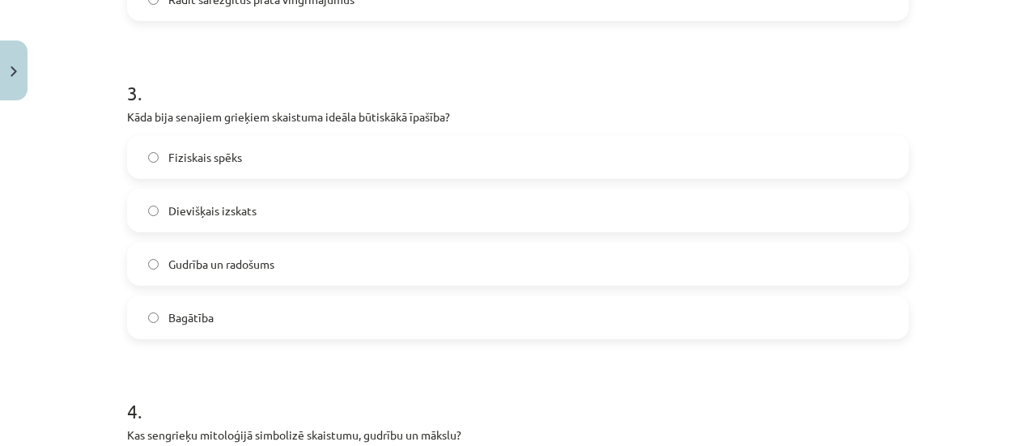
click at [228, 208] on span "Dievišķais izskats" at bounding box center [212, 210] width 88 height 17
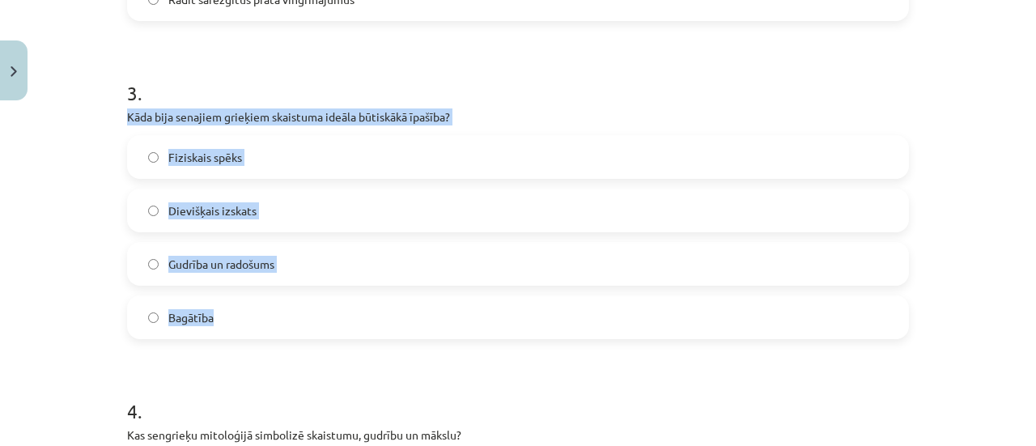
drag, startPoint x: 116, startPoint y: 111, endPoint x: 338, endPoint y: 307, distance: 297.0
click at [367, 320] on div "13 XP Saņemsi Grūts 359 pilda Apraksts Uzdevums Palīdzība 1 . Kāpēc mākslas uzt…" at bounding box center [517, 162] width 801 height 1919
copy div "Kāda bija senajiem grieķiem skaistuma ideāla būtiskākā īpašība? Fiziskais spēks…"
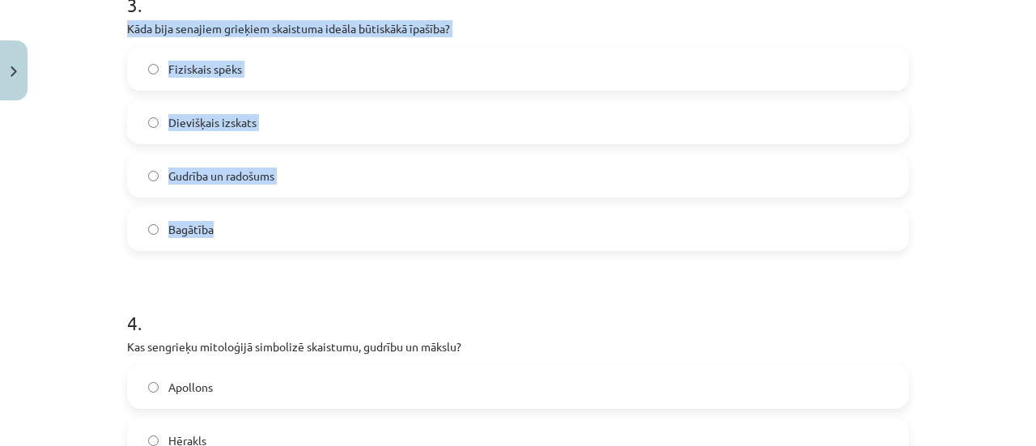
scroll to position [1173, 0]
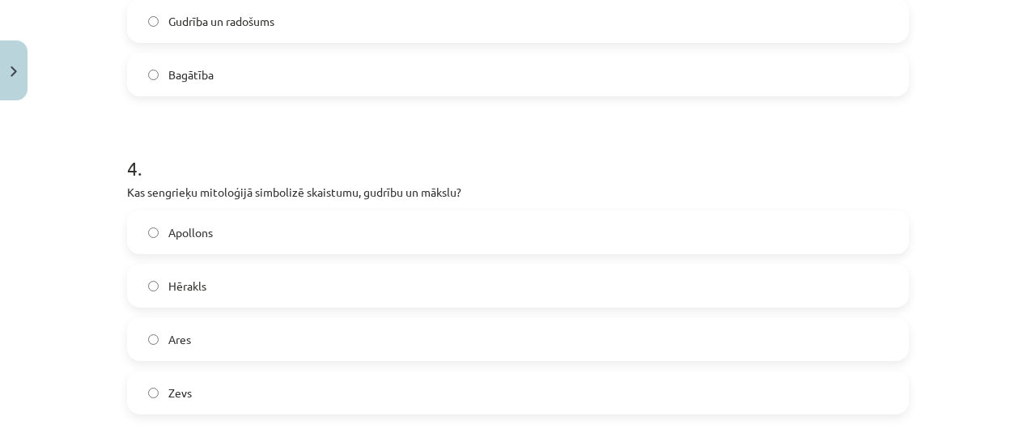
click at [290, 224] on label "Apollons" at bounding box center [518, 232] width 778 height 40
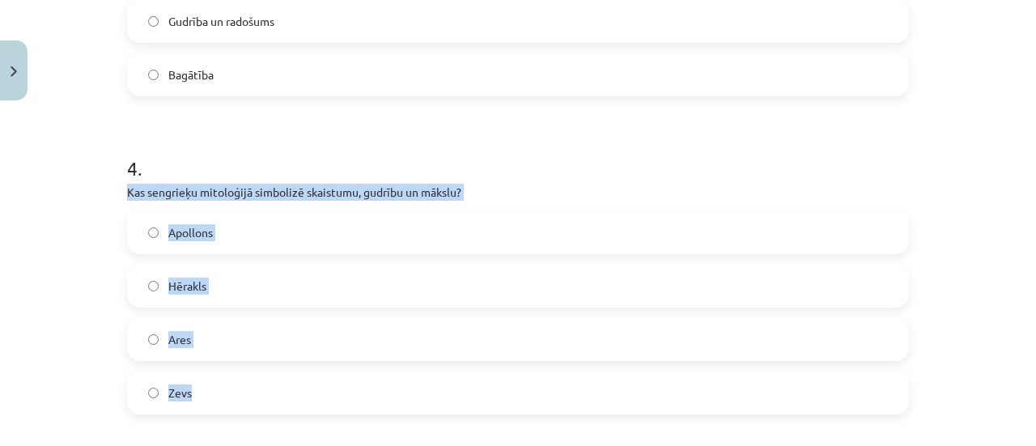
drag, startPoint x: 112, startPoint y: 198, endPoint x: 297, endPoint y: 392, distance: 268.4
copy div "Kas sengrieķu mitoloģijā simbolizē skaistumu, gudrību un mākslu? Apollons Hērak…"
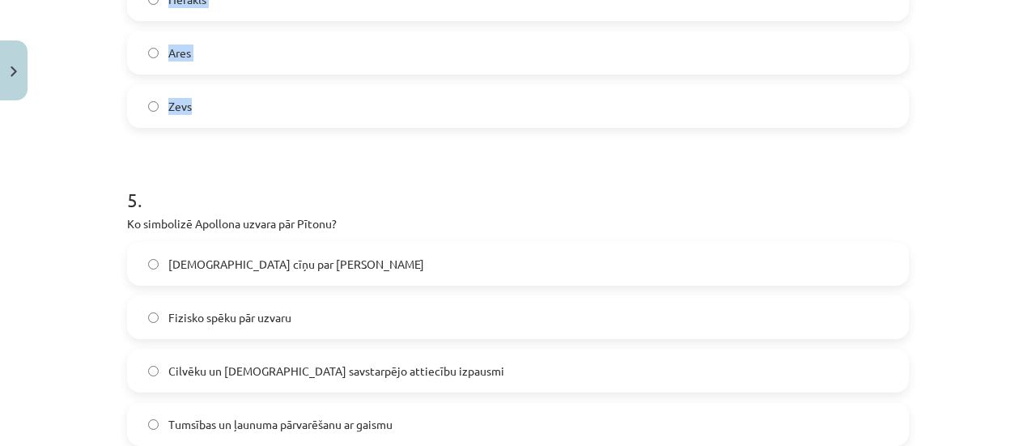
scroll to position [1497, 0]
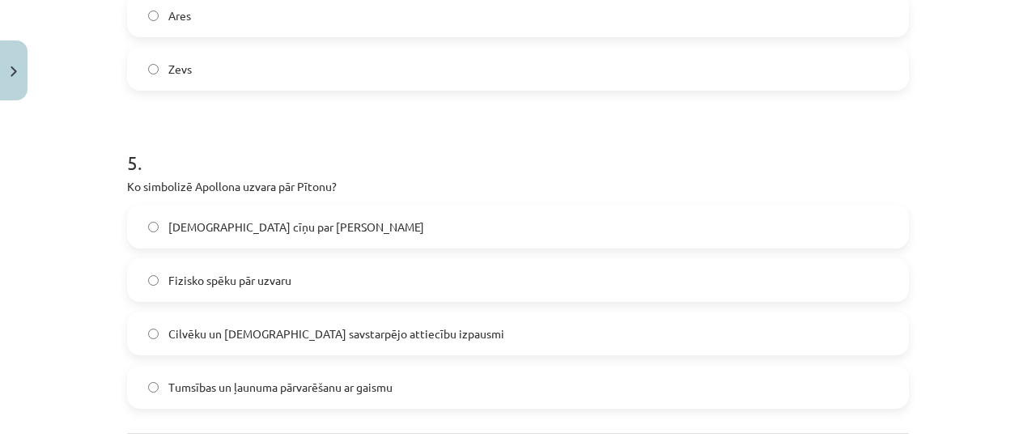
click at [127, 190] on p "Ko simbolizē Apollona uzvara pār Pītonu?" at bounding box center [518, 186] width 782 height 17
click at [159, 284] on label "Fizisko spēku pār uzvaru" at bounding box center [518, 280] width 778 height 40
click at [168, 338] on span "Cilvēku un [DEMOGRAPHIC_DATA] savstarpējo attiecību izpausmi" at bounding box center [336, 333] width 336 height 17
click at [159, 388] on label "Tumsības un ļaunuma pārvarēšanu ar gaismu" at bounding box center [518, 387] width 778 height 40
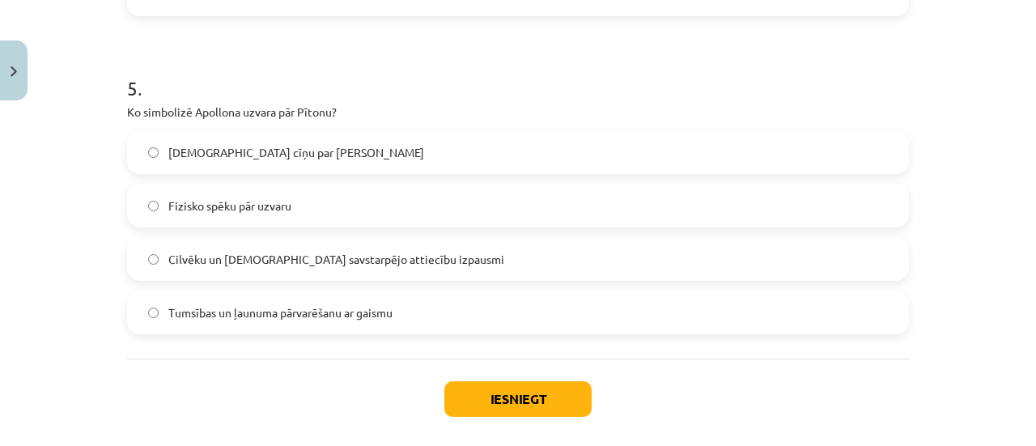
scroll to position [1646, 0]
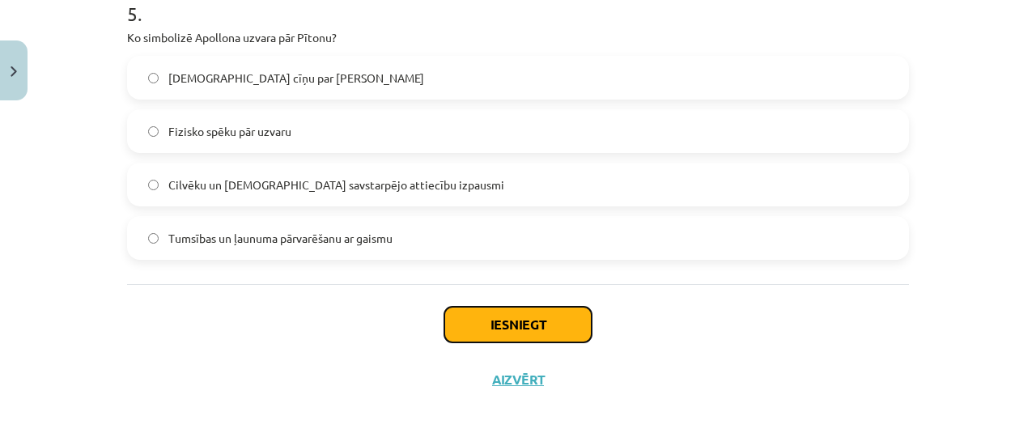
click at [444, 320] on button "Iesniegt" at bounding box center [517, 325] width 147 height 36
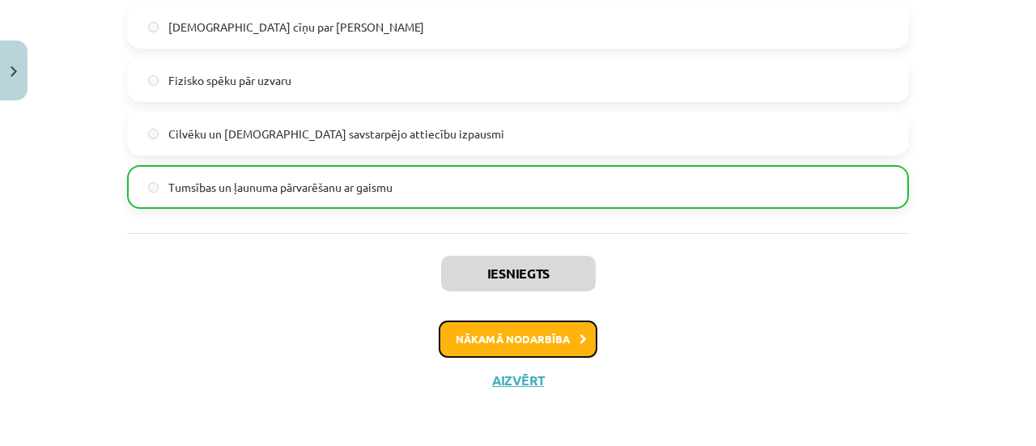
click at [481, 352] on button "Nākamā nodarbība" at bounding box center [518, 338] width 159 height 37
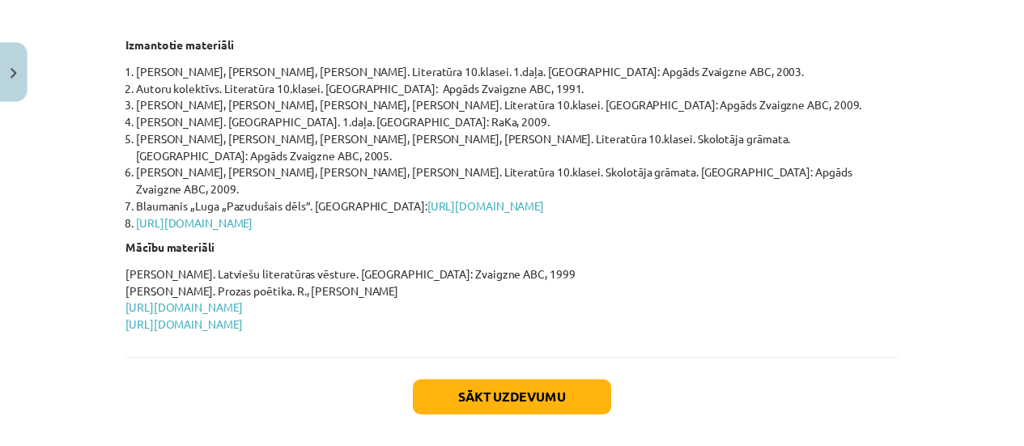
scroll to position [868, 0]
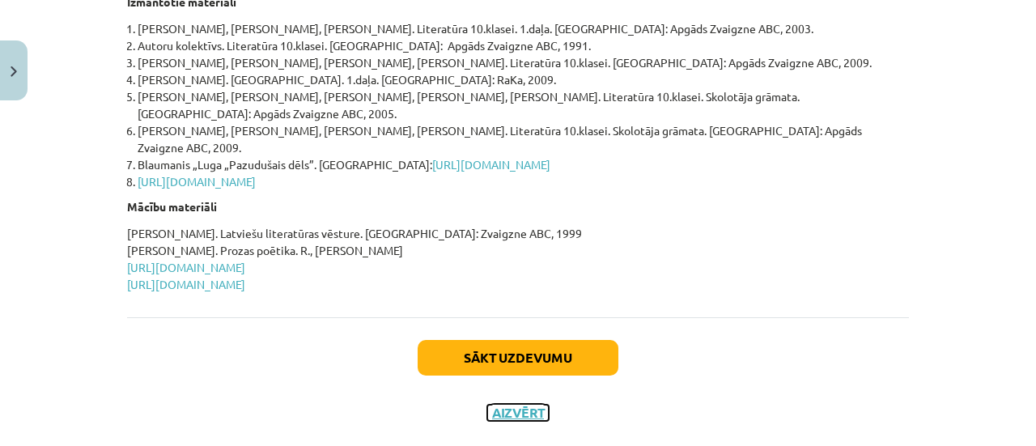
click at [528, 405] on button "Aizvērt" at bounding box center [517, 413] width 61 height 16
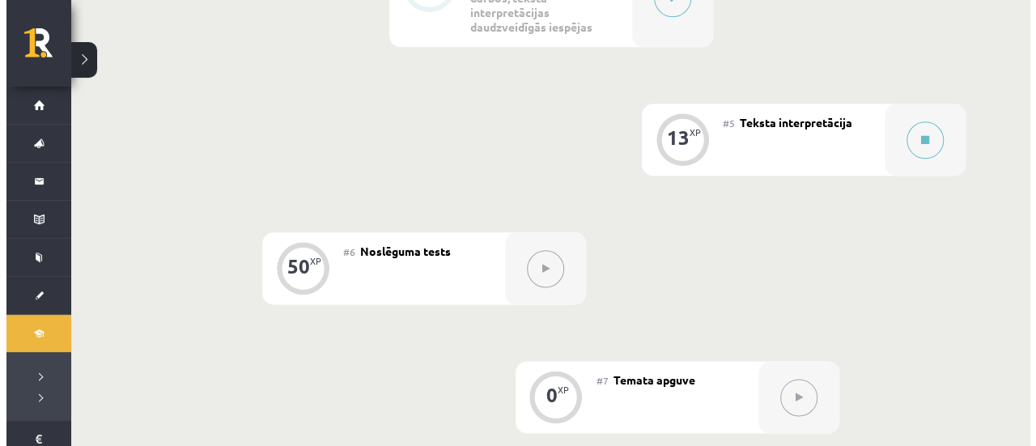
scroll to position [971, 0]
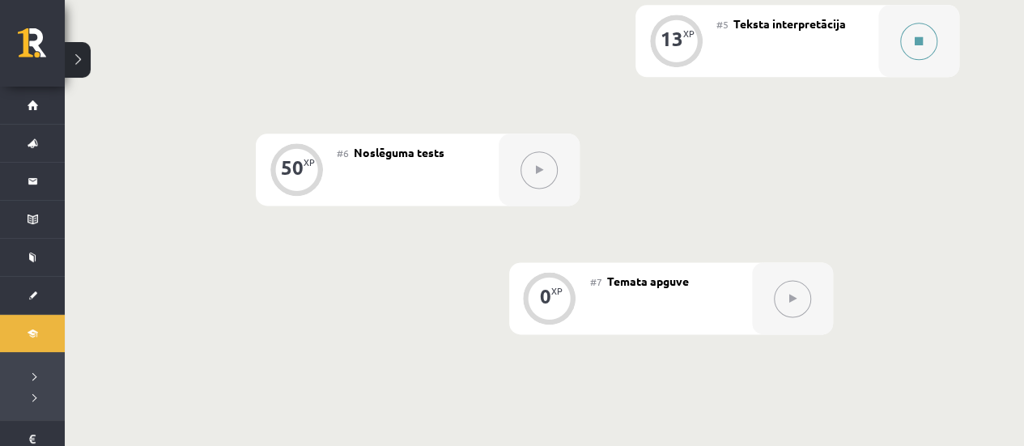
click at [926, 27] on button at bounding box center [918, 41] width 37 height 37
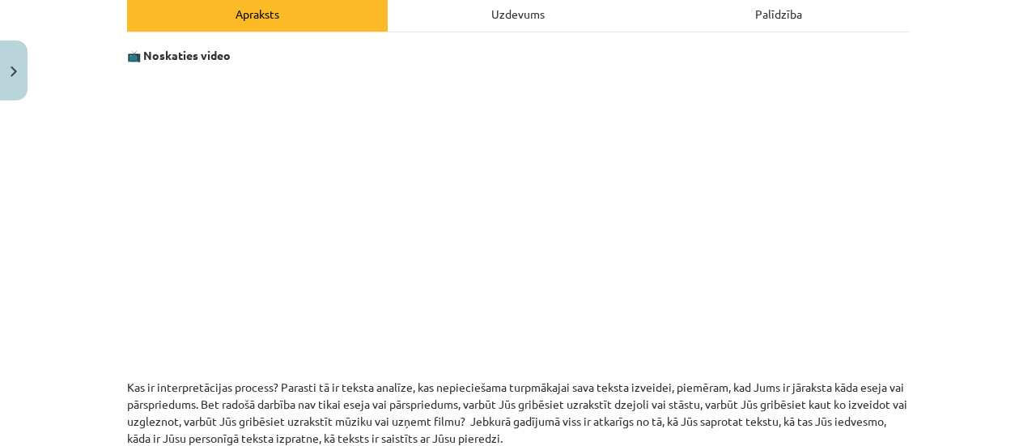
click at [523, 6] on div "Uzdevums" at bounding box center [518, 13] width 261 height 36
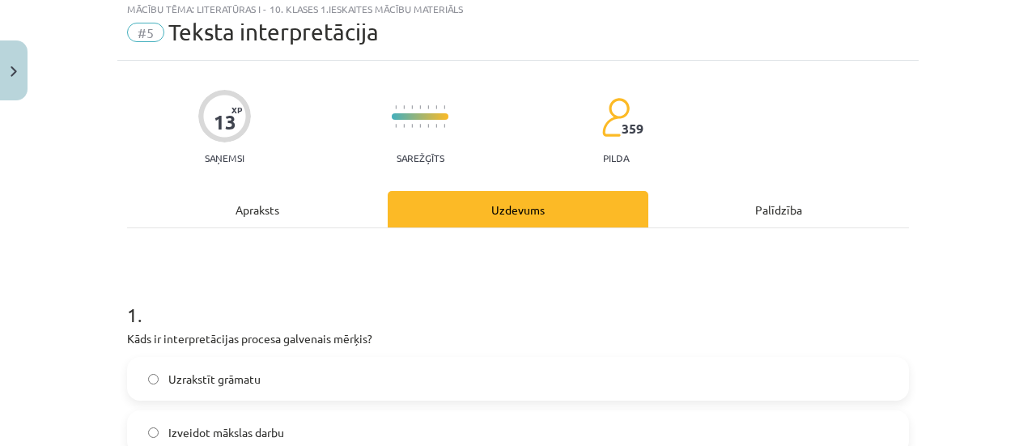
scroll to position [40, 0]
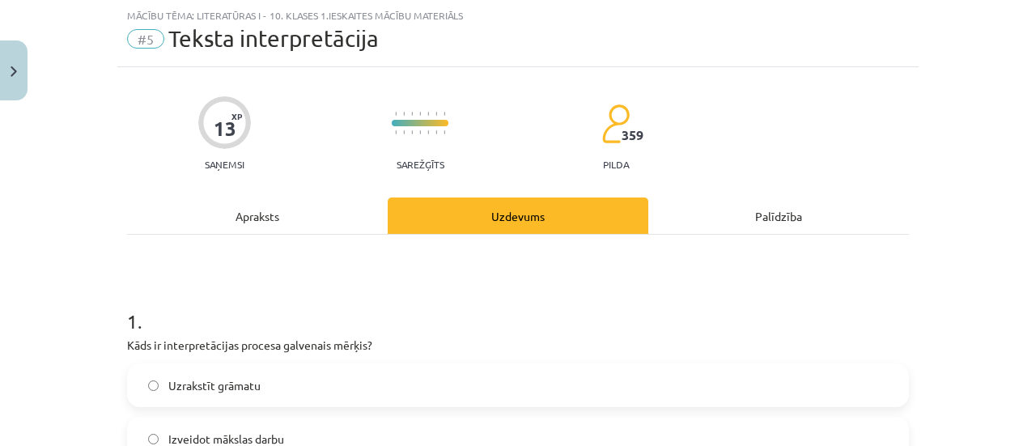
click at [348, 376] on label "Uzrakstīt grāmatu" at bounding box center [518, 385] width 778 height 40
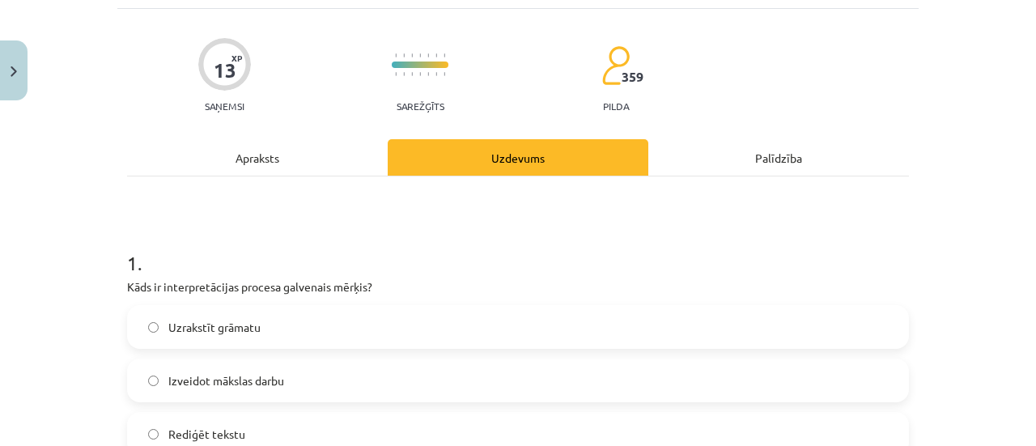
scroll to position [202, 0]
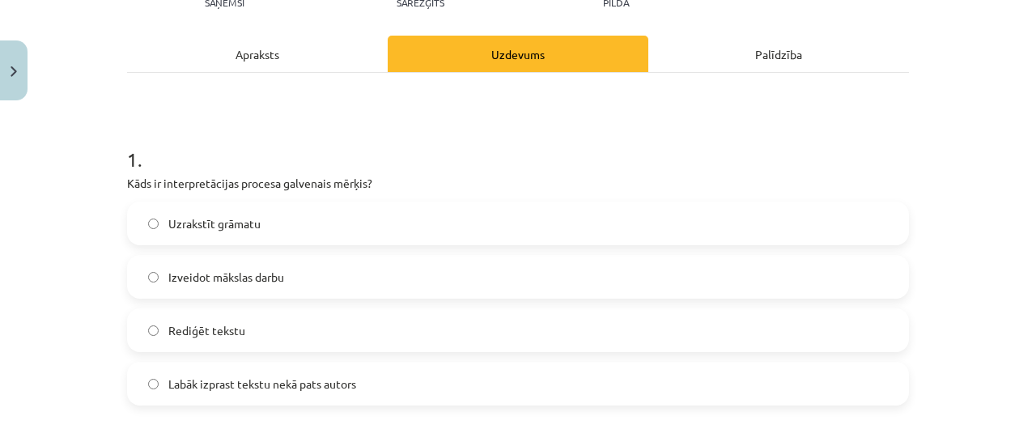
click at [332, 395] on label "Labāk izprast tekstu nekā pats autors" at bounding box center [518, 383] width 778 height 40
click at [292, 283] on label "Izveidot mākslas darbu" at bounding box center [518, 277] width 778 height 40
click at [283, 369] on label "Labāk izprast tekstu nekā pats autors" at bounding box center [518, 383] width 778 height 40
click at [255, 279] on span "Izveidot mākslas darbu" at bounding box center [226, 277] width 116 height 17
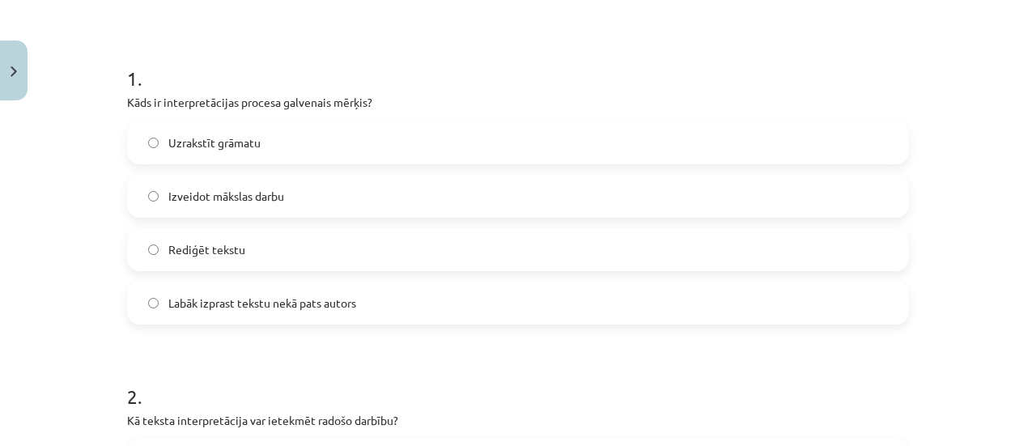
scroll to position [445, 0]
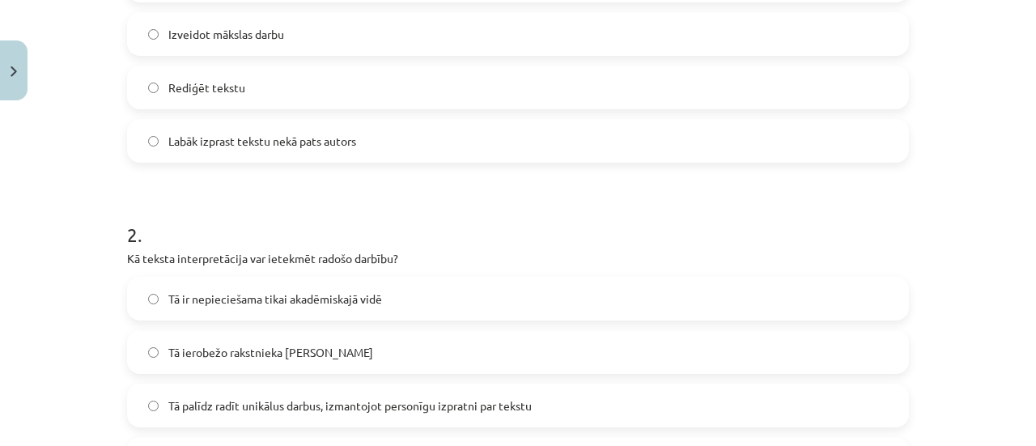
click at [260, 306] on span "Tā ir nepieciešama tikai akadēmiskajā vidē" at bounding box center [275, 298] width 214 height 17
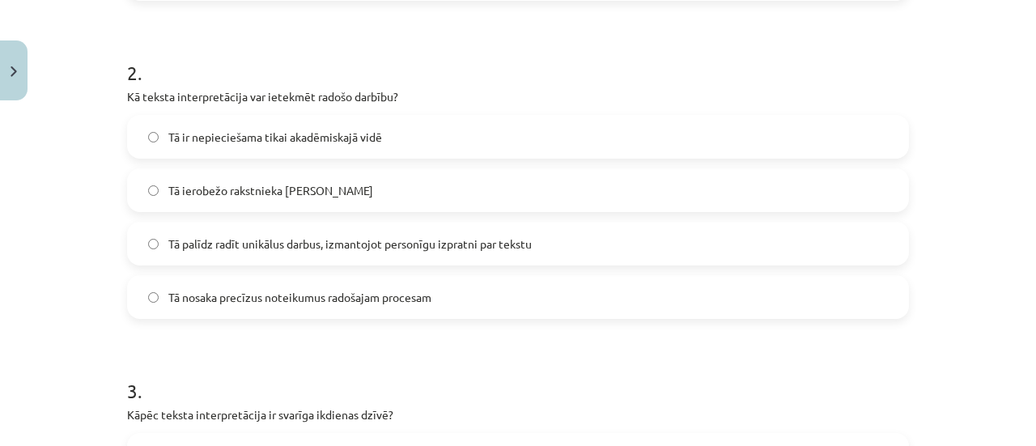
click at [274, 232] on label "Tā palīdz radīt unikālus darbus, izmantojot personīgu izpratni par tekstu" at bounding box center [518, 243] width 778 height 40
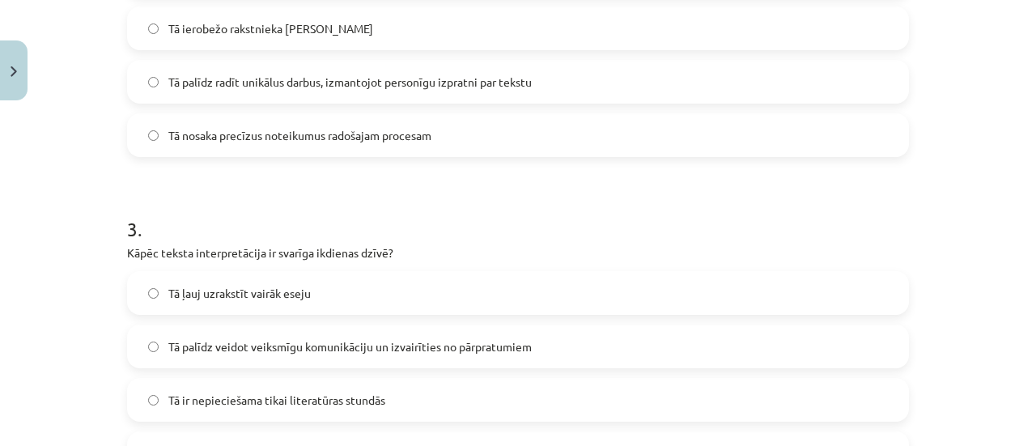
scroll to position [850, 0]
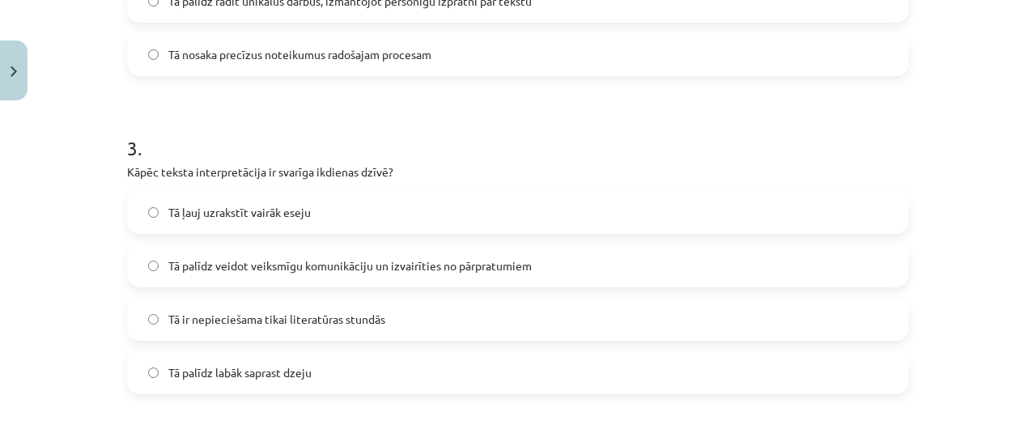
click at [282, 305] on label "Tā ir nepieciešama tikai literatūras stundās" at bounding box center [518, 319] width 778 height 40
click at [205, 255] on label "Tā palīdz veidot veiksmīgu komunikāciju un izvairīties no pārpratumiem" at bounding box center [518, 265] width 778 height 40
click at [204, 223] on label "Tā ļauj uzrakstīt vairāk eseju" at bounding box center [518, 212] width 778 height 40
click at [232, 380] on span "Tā palīdz labāk saprast dzeju" at bounding box center [239, 372] width 143 height 17
click at [196, 273] on label "Tā palīdz veidot veiksmīgu komunikāciju un izvairīties no pārpratumiem" at bounding box center [518, 265] width 778 height 40
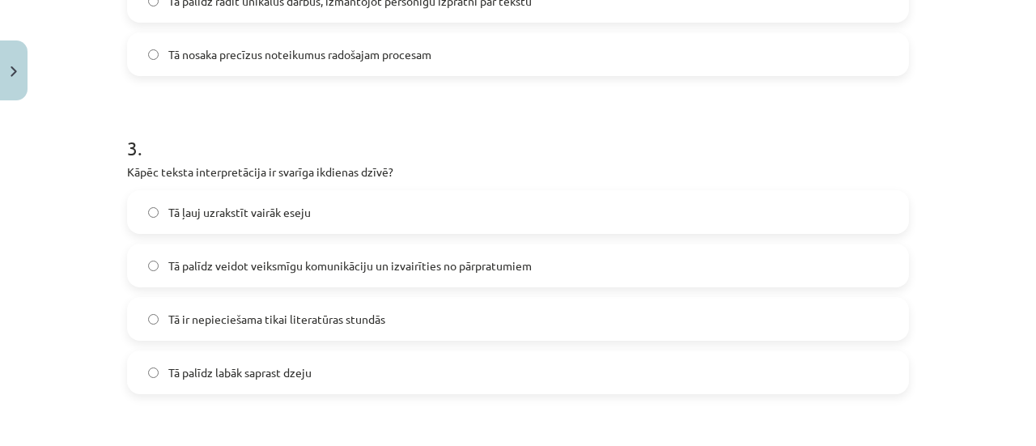
click at [216, 352] on label "Tā palīdz labāk saprast dzeju" at bounding box center [518, 372] width 778 height 40
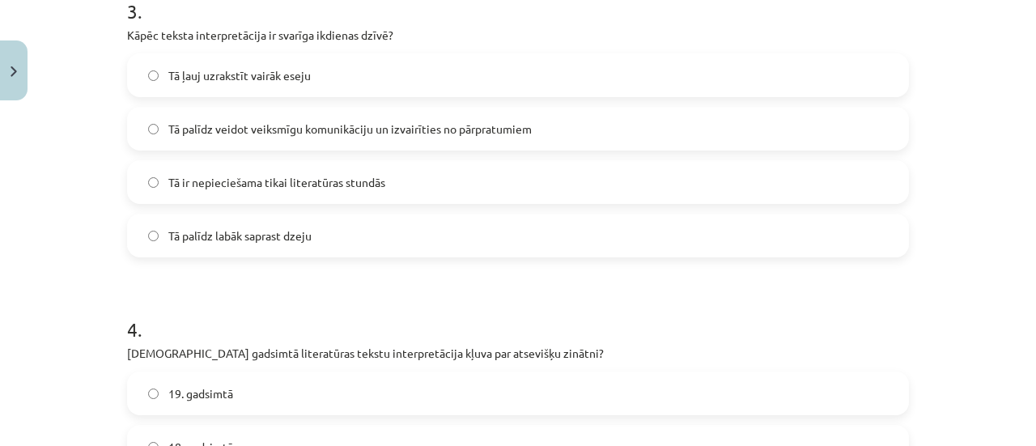
scroll to position [1011, 0]
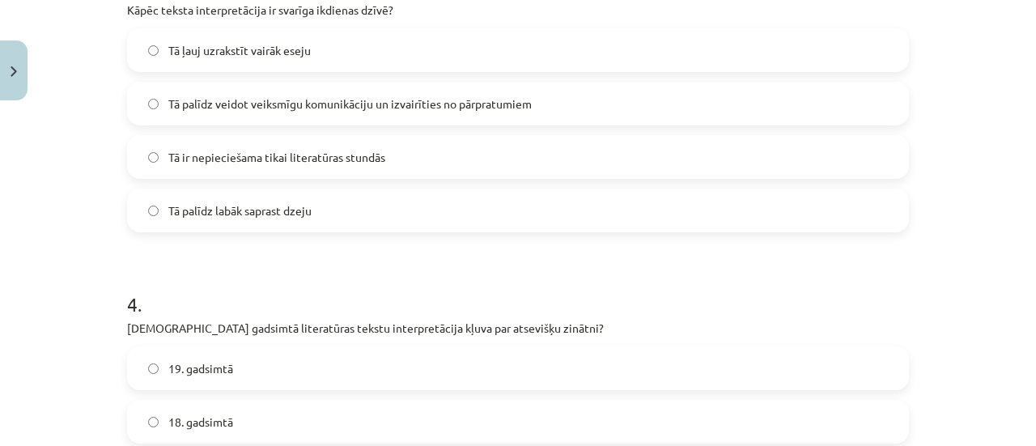
click at [221, 363] on span "19. gadsimtā" at bounding box center [200, 368] width 65 height 17
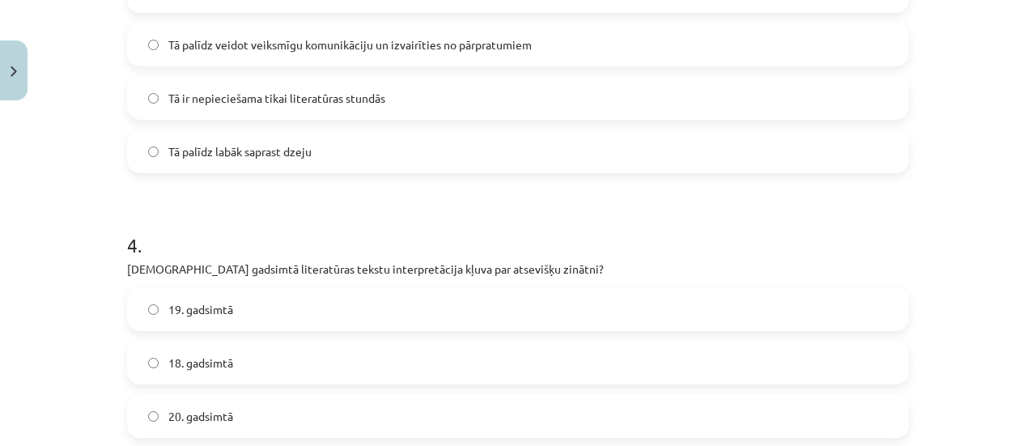
scroll to position [1092, 0]
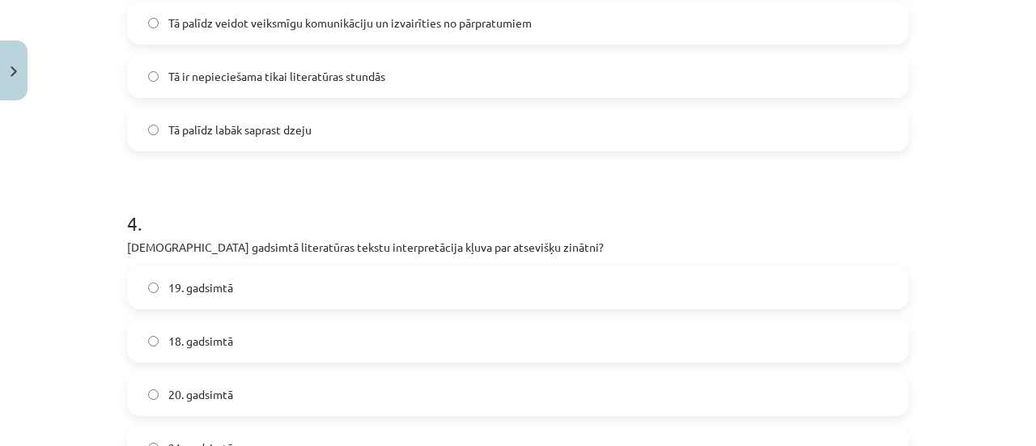
click at [228, 331] on label "18. gadsimtā" at bounding box center [518, 340] width 778 height 40
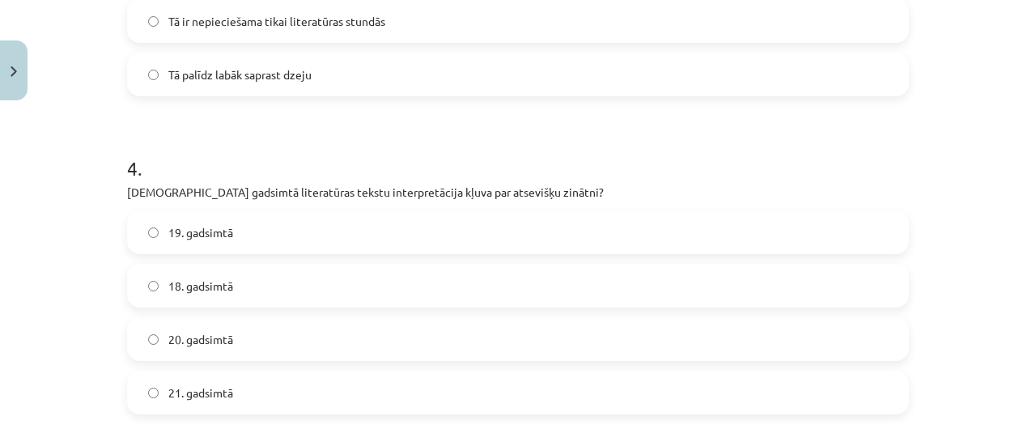
scroll to position [1173, 0]
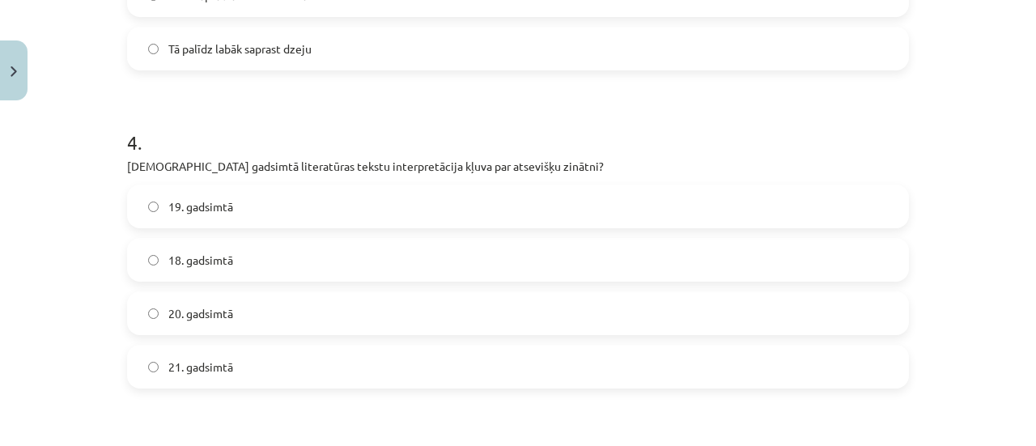
click at [227, 329] on label "20. gadsimtā" at bounding box center [518, 313] width 778 height 40
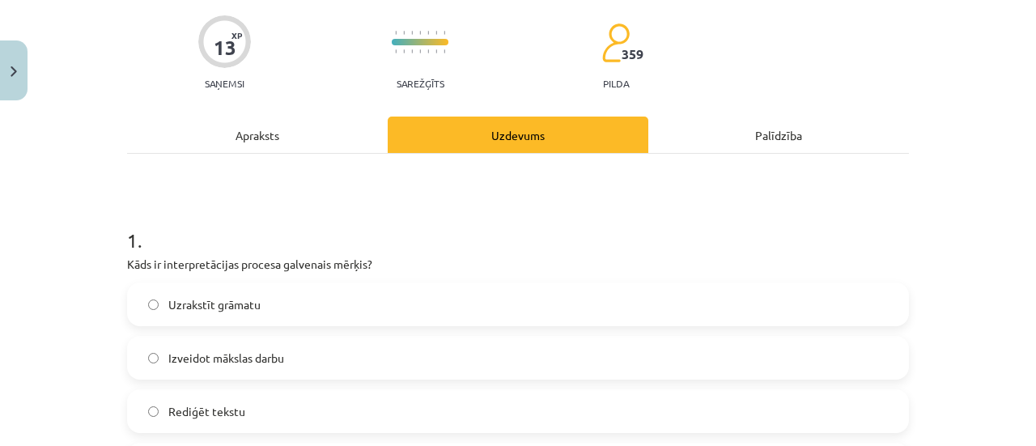
click at [240, 138] on div "Apraksts" at bounding box center [257, 135] width 261 height 36
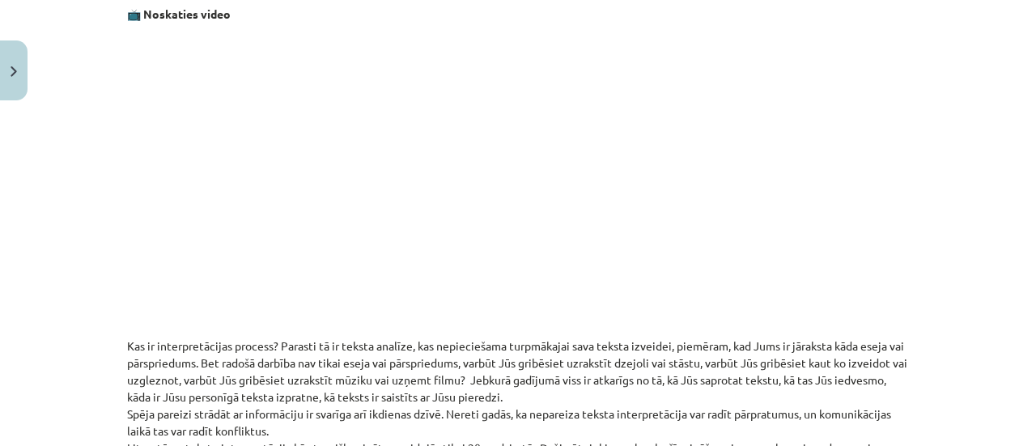
scroll to position [140, 0]
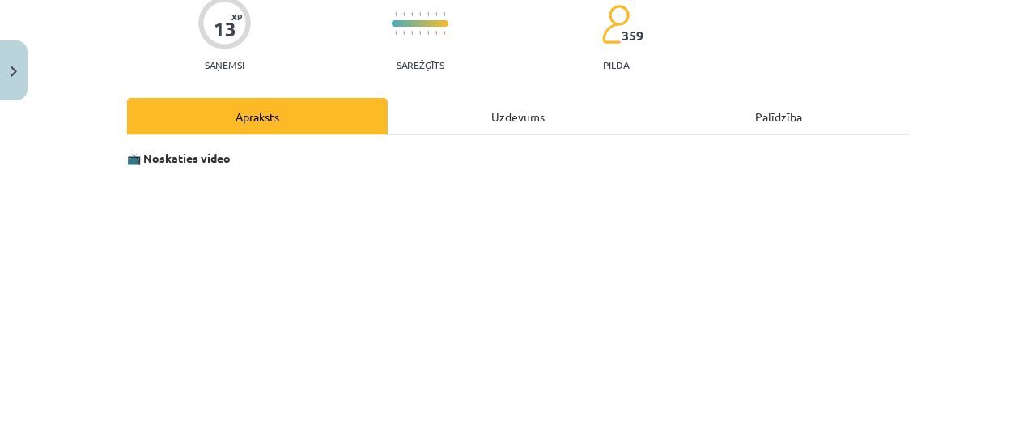
click at [477, 101] on div "Uzdevums" at bounding box center [518, 116] width 261 height 36
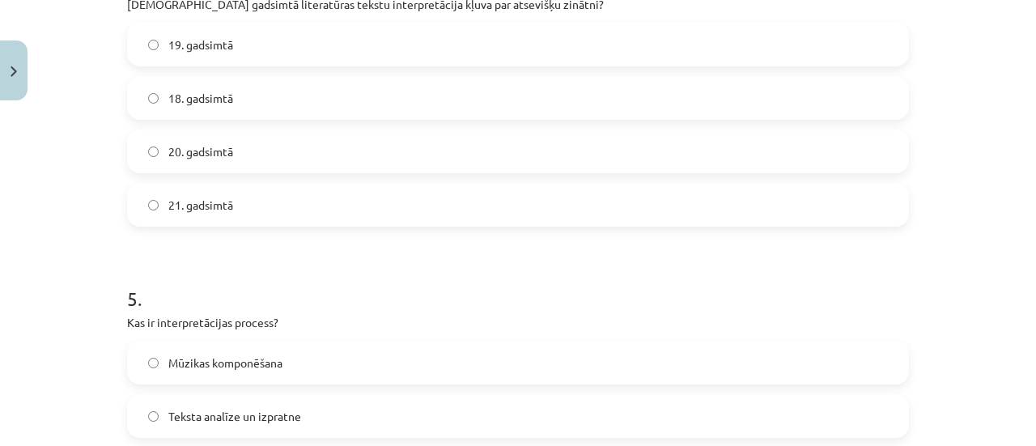
scroll to position [1497, 0]
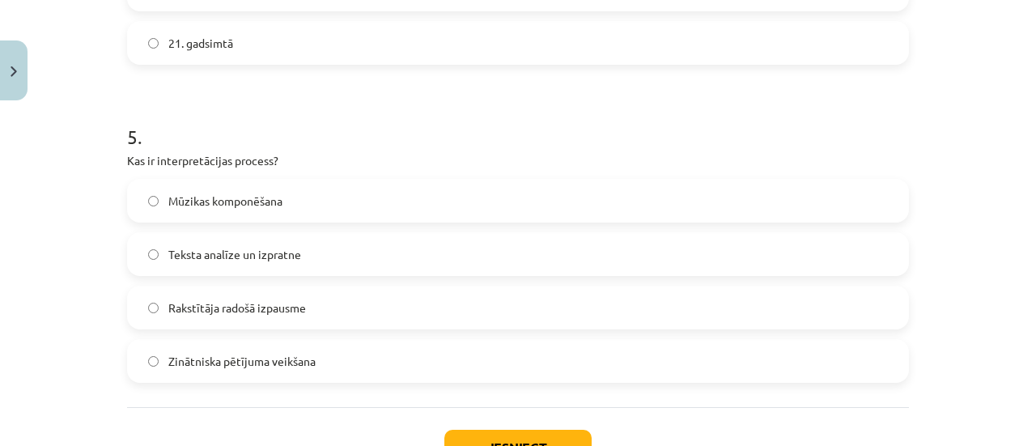
click at [356, 303] on label "Rakstītāja radošā izpausme" at bounding box center [518, 307] width 778 height 40
click at [331, 250] on label "Teksta analīze un izpratne" at bounding box center [518, 254] width 778 height 40
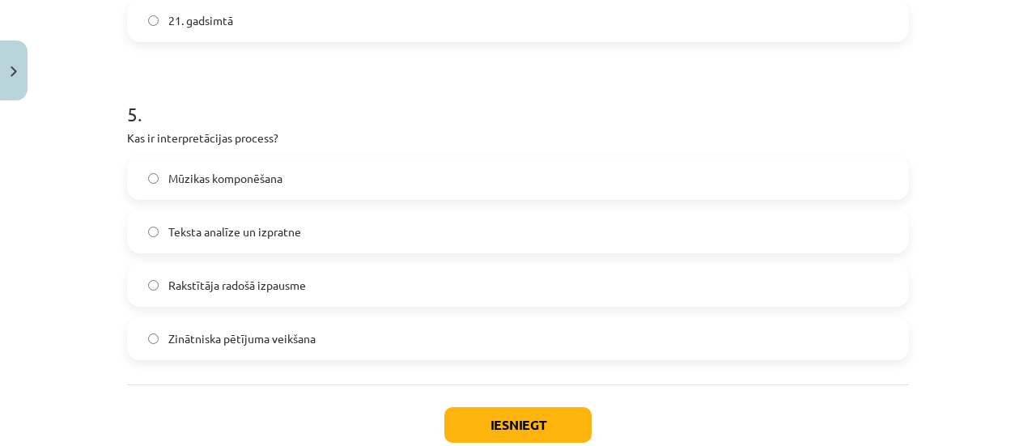
scroll to position [1578, 0]
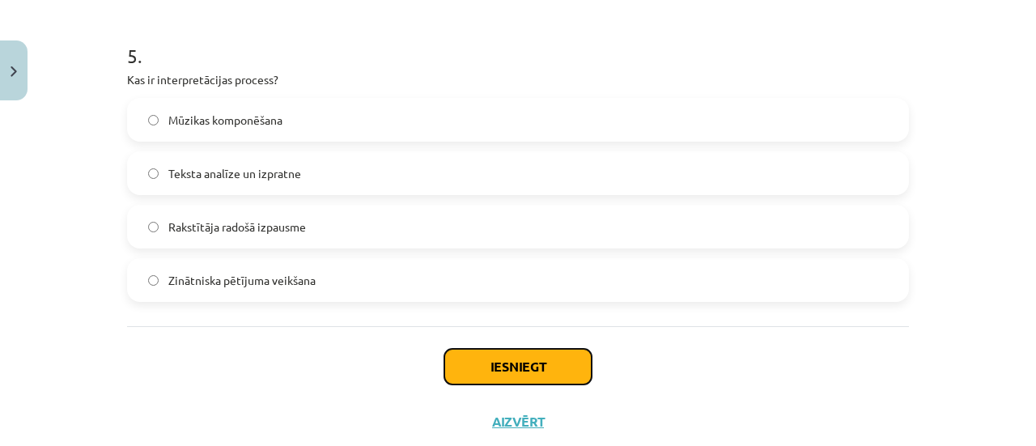
click at [505, 363] on button "Iesniegt" at bounding box center [517, 367] width 147 height 36
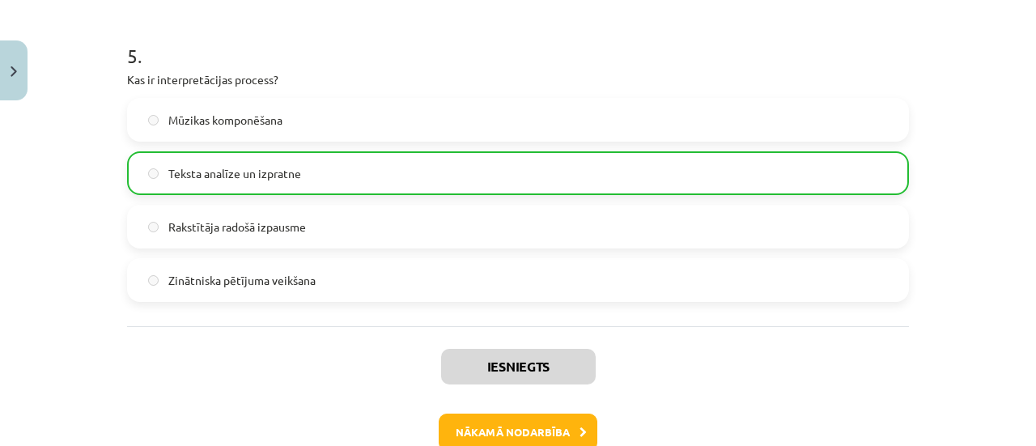
scroll to position [1671, 0]
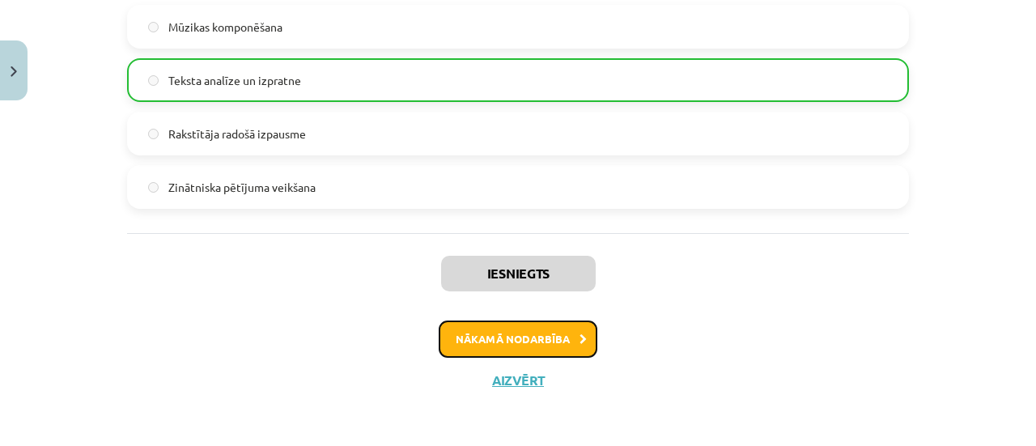
click at [534, 331] on button "Nākamā nodarbība" at bounding box center [518, 338] width 159 height 37
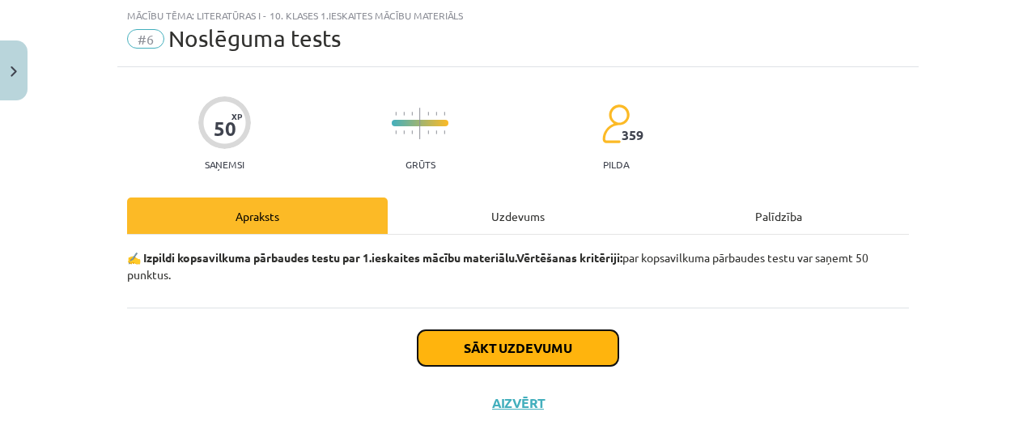
click at [435, 346] on button "Sākt uzdevumu" at bounding box center [518, 348] width 201 height 36
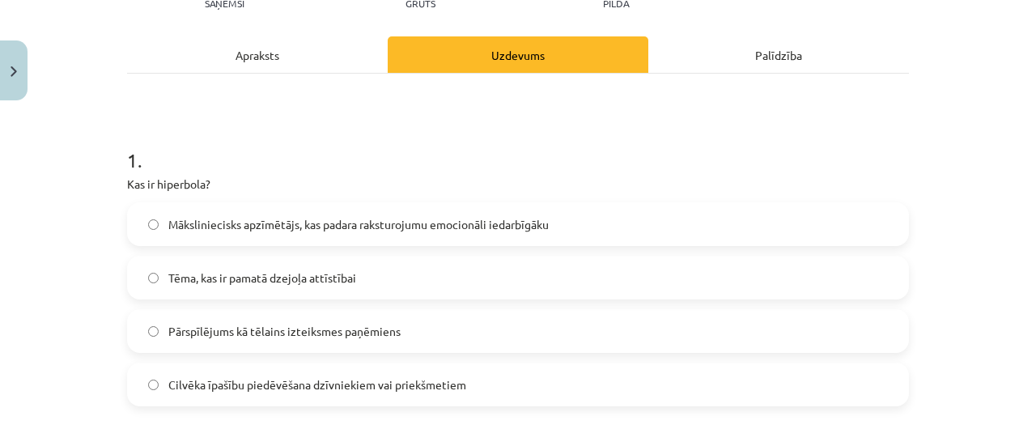
scroll to position [202, 0]
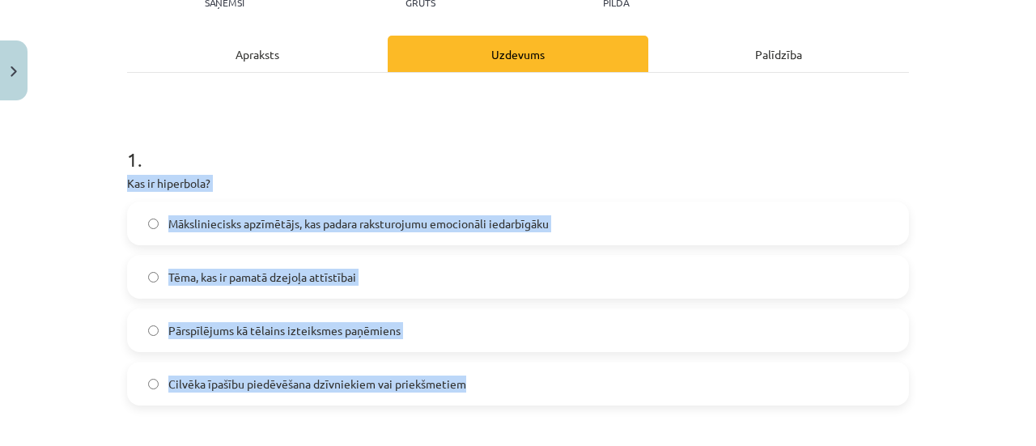
drag, startPoint x: 111, startPoint y: 182, endPoint x: 473, endPoint y: 392, distance: 418.4
copy div "Kas ir hiperbola? Māksliniecisks apzīmētājs, kas padara raksturojumu emocionāli…"
click at [139, 335] on label "Pārspīlējums kā tēlains izteiksmes paņēmiens" at bounding box center [518, 330] width 778 height 40
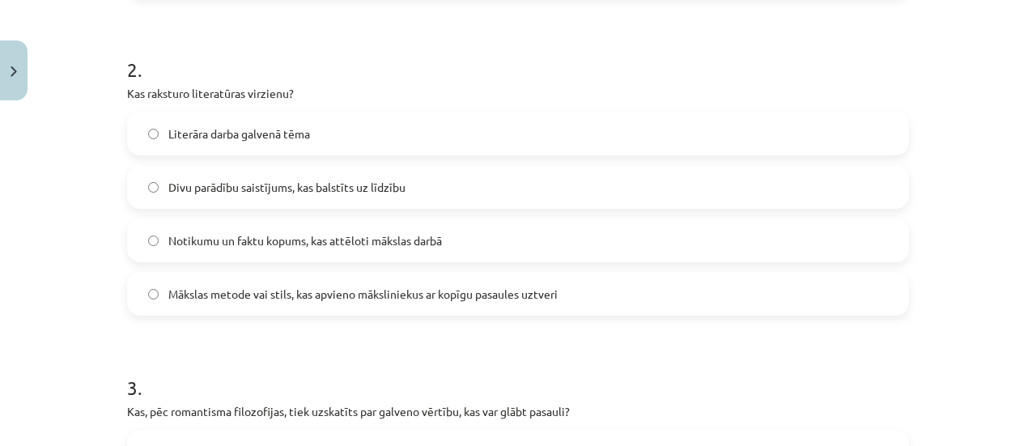
scroll to position [612, 0]
click at [240, 135] on span "Literāra darba galvenā tēma" at bounding box center [239, 132] width 142 height 17
click at [231, 195] on label "Divu parādību saistījums, kas balstīts uz līdzību" at bounding box center [518, 185] width 778 height 40
click at [235, 231] on span "Notikumu un faktu kopums, kas attēloti mākslas darbā" at bounding box center [305, 239] width 274 height 17
click at [202, 300] on label "Mākslas metode vai stils, kas apvieno māksliniekus ar kopīgu pasaules uztveri" at bounding box center [518, 292] width 778 height 40
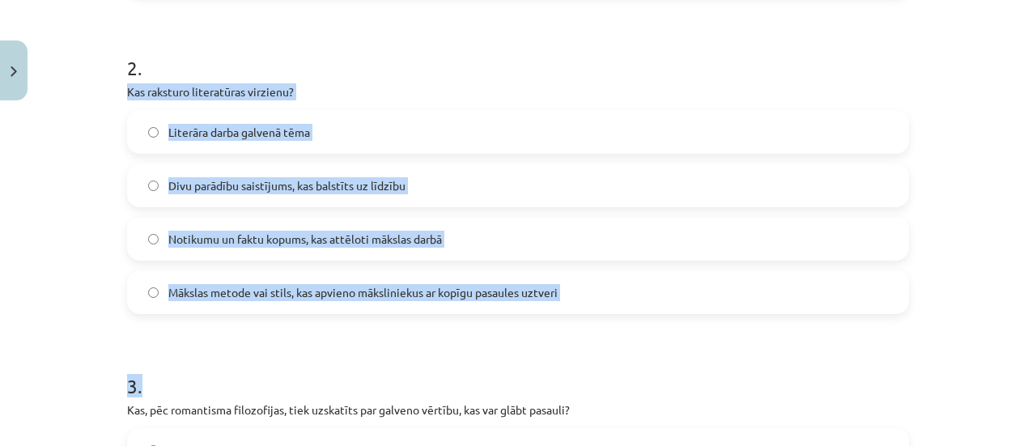
drag, startPoint x: 112, startPoint y: 91, endPoint x: 528, endPoint y: 265, distance: 450.1
copy div "Kas raksturo literatūras virzienu? Literāra darba galvenā tēma Divu parādību sa…"
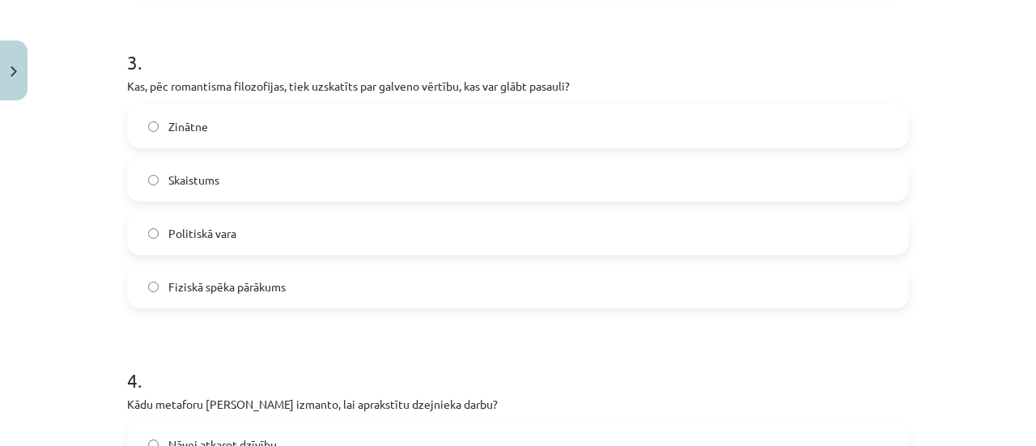
scroll to position [935, 0]
drag, startPoint x: 182, startPoint y: 240, endPoint x: 165, endPoint y: 184, distance: 59.1
click at [181, 237] on span "Politiskā vara" at bounding box center [202, 233] width 68 height 17
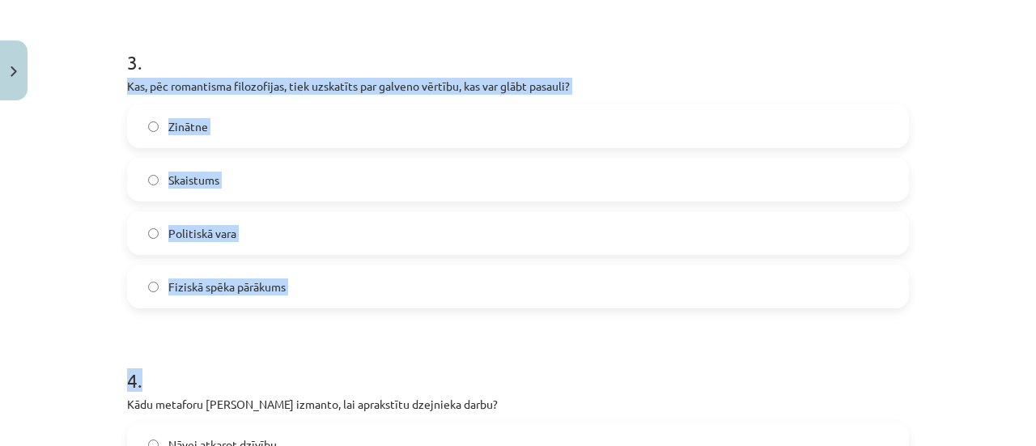
drag, startPoint x: 112, startPoint y: 87, endPoint x: 344, endPoint y: 301, distance: 316.1
click at [91, 112] on div "Mācību tēma: Literatūras i - 10. klases 1.ieskaites mācību materiāls #6 Noslēgu…" at bounding box center [518, 223] width 1036 height 446
click at [368, 249] on label "Politiskā vara" at bounding box center [518, 233] width 778 height 40
drag, startPoint x: 111, startPoint y: 84, endPoint x: 330, endPoint y: 279, distance: 293.5
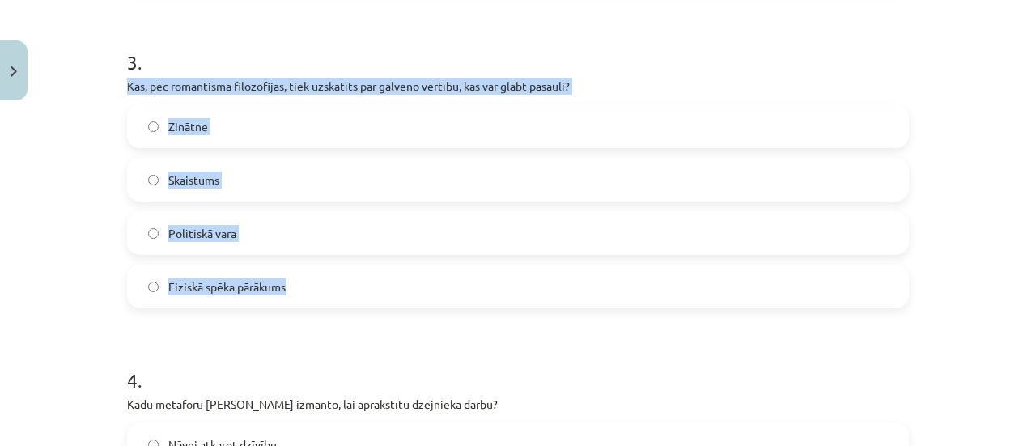
copy div "Kas, pēc romantisma filozofijas, tiek uzskatīts par galveno vērtību, kas var gl…"
click at [315, 181] on label "Skaistums" at bounding box center [518, 179] width 778 height 40
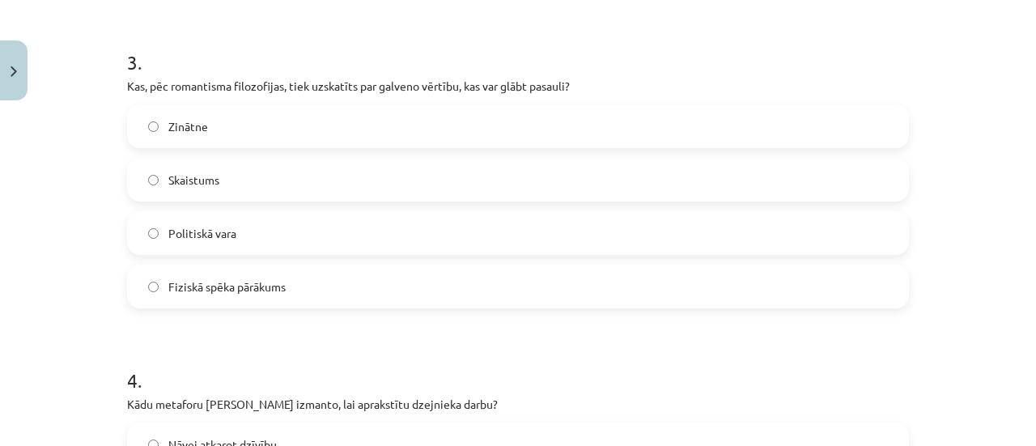
click at [286, 129] on label "Zinātne" at bounding box center [518, 126] width 778 height 40
click at [255, 181] on label "Skaistums" at bounding box center [518, 179] width 778 height 40
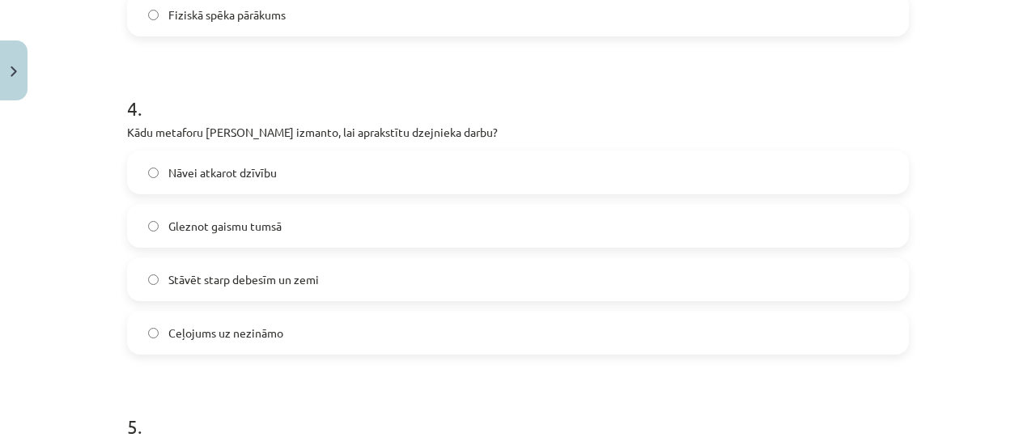
scroll to position [1259, 0]
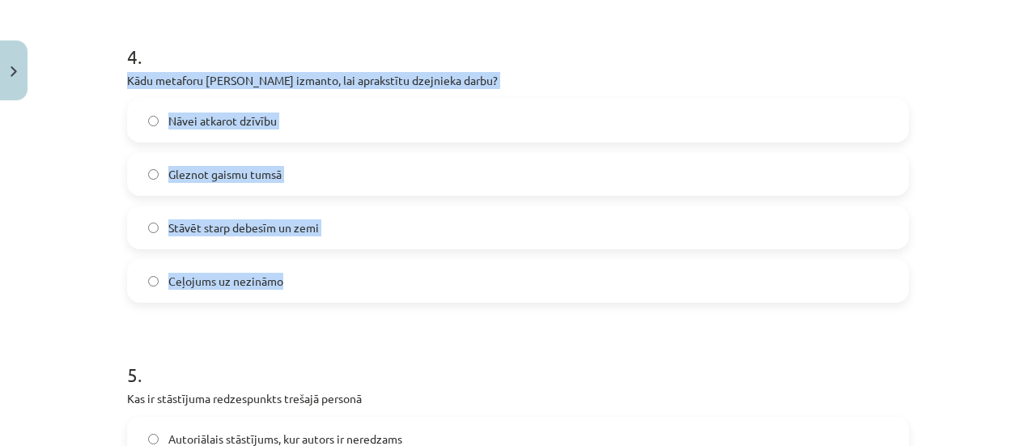
drag, startPoint x: 115, startPoint y: 74, endPoint x: 369, endPoint y: 244, distance: 305.7
drag, startPoint x: 354, startPoint y: 78, endPoint x: 370, endPoint y: 61, distance: 23.5
drag, startPoint x: 370, startPoint y: 61, endPoint x: 345, endPoint y: 79, distance: 31.2
copy div "Kādu metaforu [PERSON_NAME] izmanto, lai aprakstītu dzejnieka darbu? Nāvei atka…"
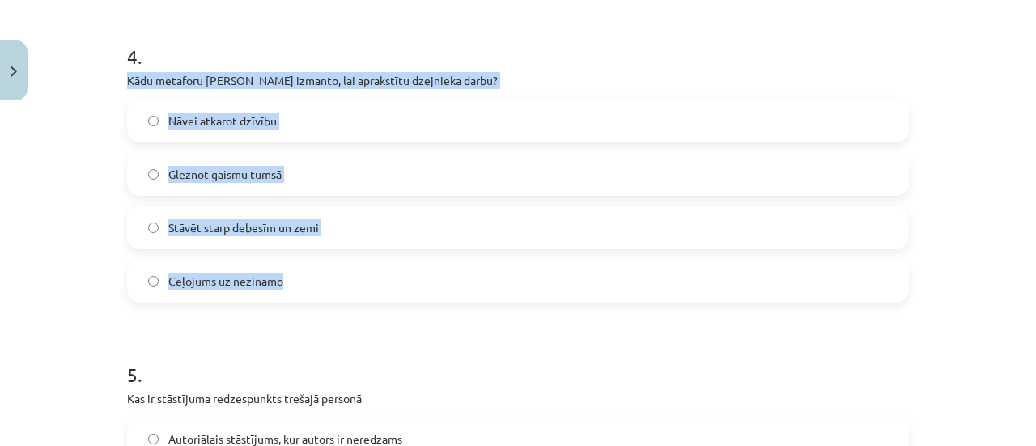
click at [363, 167] on label "Gleznot gaismu tumsā" at bounding box center [518, 174] width 778 height 40
click at [338, 223] on label "Stāvēt starp debesīm un zemi" at bounding box center [518, 227] width 778 height 40
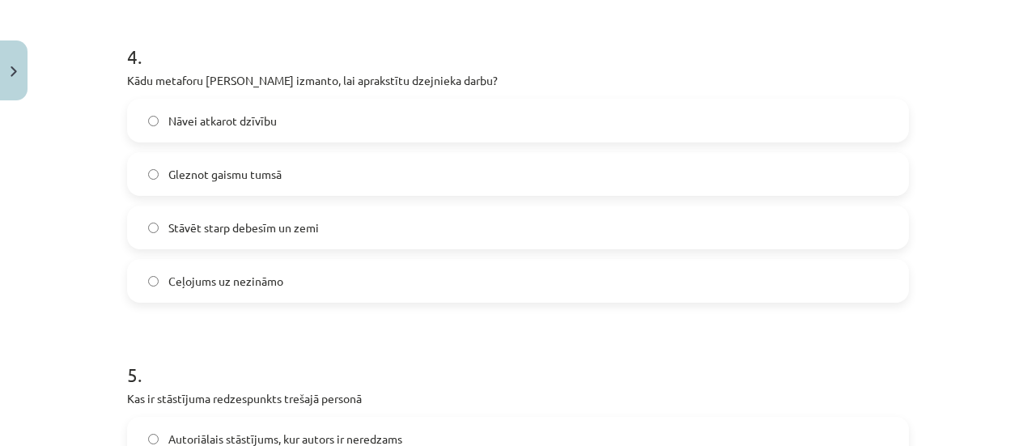
click at [312, 274] on label "Ceļojums uz nezināmo" at bounding box center [518, 281] width 778 height 40
click at [281, 231] on span "Stāvēt starp debesīm un zemi" at bounding box center [243, 227] width 151 height 17
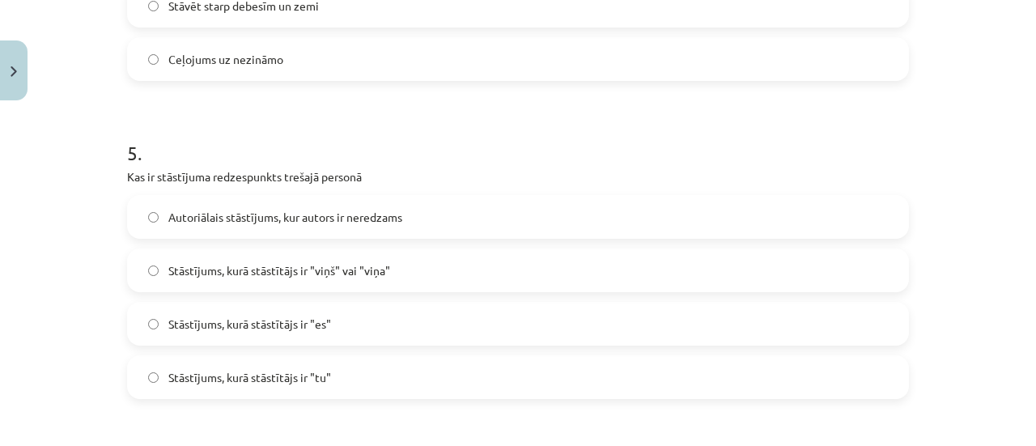
scroll to position [1502, 0]
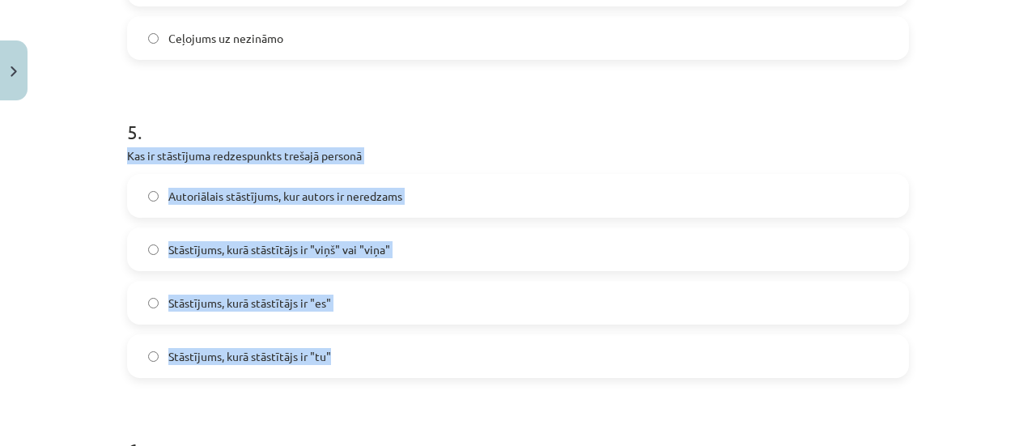
drag, startPoint x: 110, startPoint y: 153, endPoint x: 428, endPoint y: 291, distance: 346.8
click at [457, 363] on div "Mācību tēma: Literatūras i - 10. klases 1.ieskaites mācību materiāls #6 Noslēgu…" at bounding box center [518, 223] width 1036 height 446
copy div "Kas ir stāstījuma redzespunkts trešajā personā Autoriālais stāstījums, kur auto…"
click at [416, 261] on label "Stāstījums, kurā stāstītājs ir "viņš" vai "viņa"" at bounding box center [518, 249] width 778 height 40
click at [405, 282] on label "Stāstījums, kurā stāstītājs ir "es"" at bounding box center [518, 302] width 778 height 40
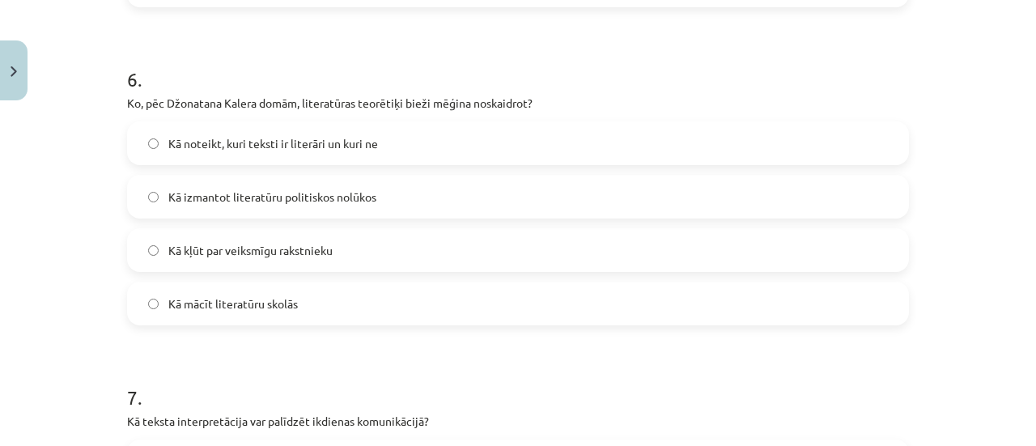
scroll to position [1906, 0]
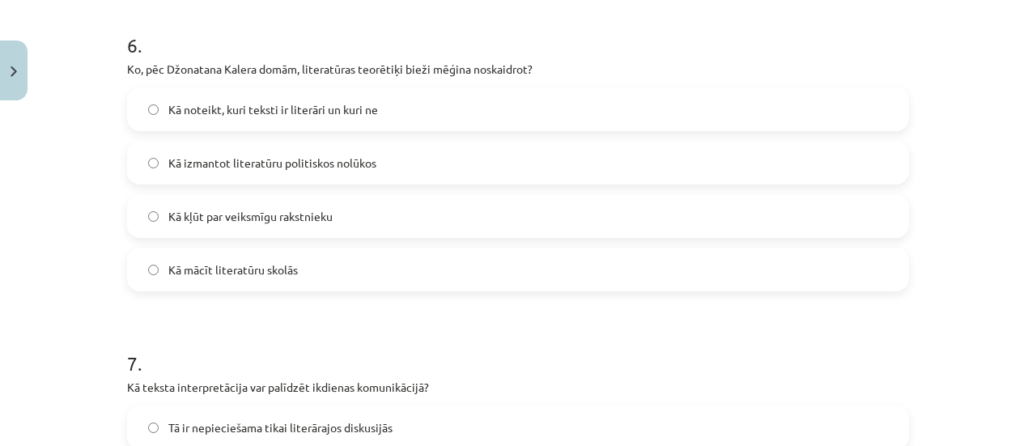
click at [149, 93] on label "Kā noteikt, kuri teksti ir literāri un kuri ne" at bounding box center [518, 109] width 778 height 40
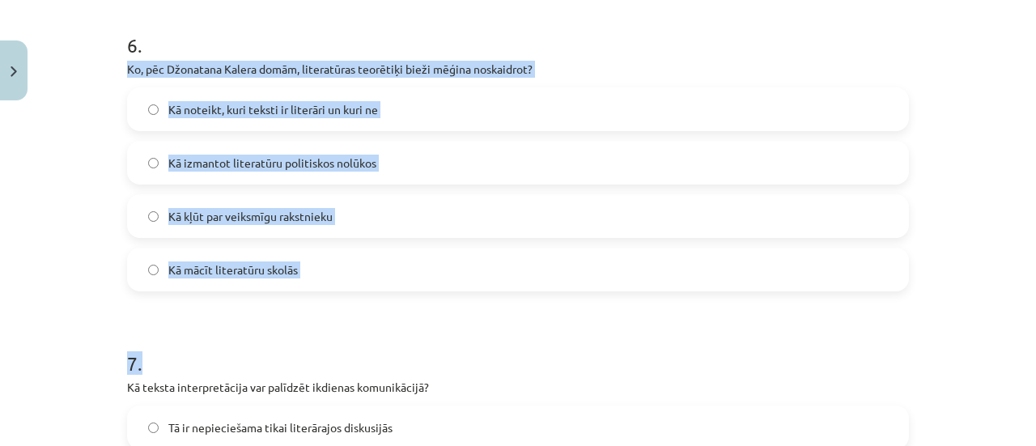
drag, startPoint x: 103, startPoint y: 72, endPoint x: 384, endPoint y: 290, distance: 356.4
click at [384, 290] on div "Mācību tēma: Literatūras i - 10. klases 1.ieskaites mācību materiāls #6 Noslēgu…" at bounding box center [518, 223] width 1036 height 446
copy form "Ko, pēc Džonatana Kalera domām, literatūras teorētiķi bieži mēģina noskaidrot? …"
click at [442, 158] on label "Kā izmantot literatūru politiskos nolūkos" at bounding box center [518, 162] width 778 height 40
click at [372, 265] on label "Kā mācīt literatūru skolās" at bounding box center [518, 269] width 778 height 40
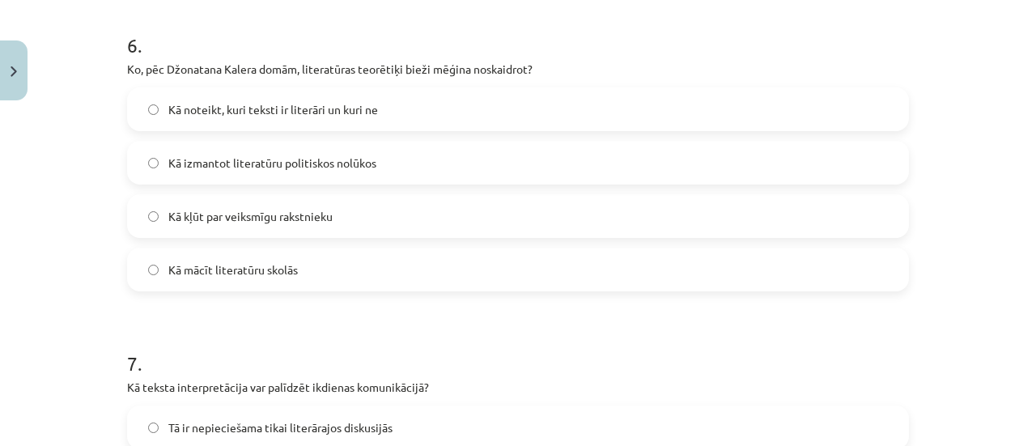
click at [295, 108] on span "Kā noteikt, kuri teksti ir literāri un kuri ne" at bounding box center [273, 109] width 210 height 17
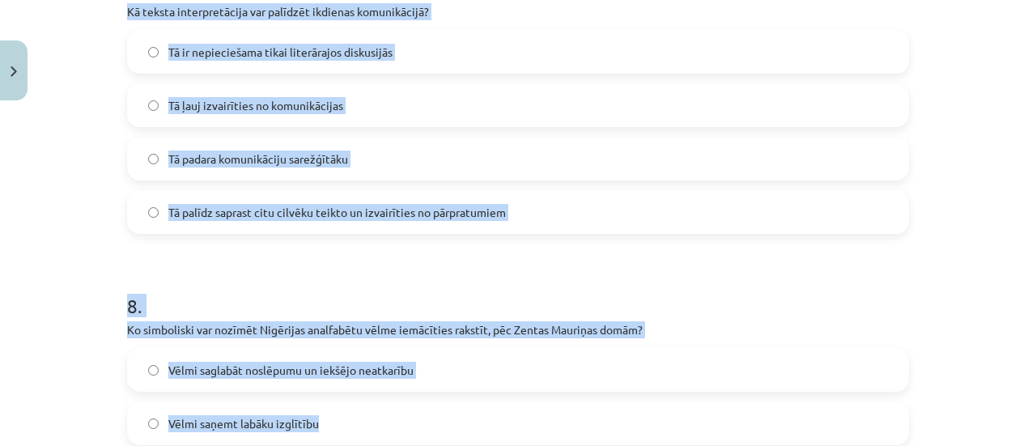
scroll to position [2286, 0]
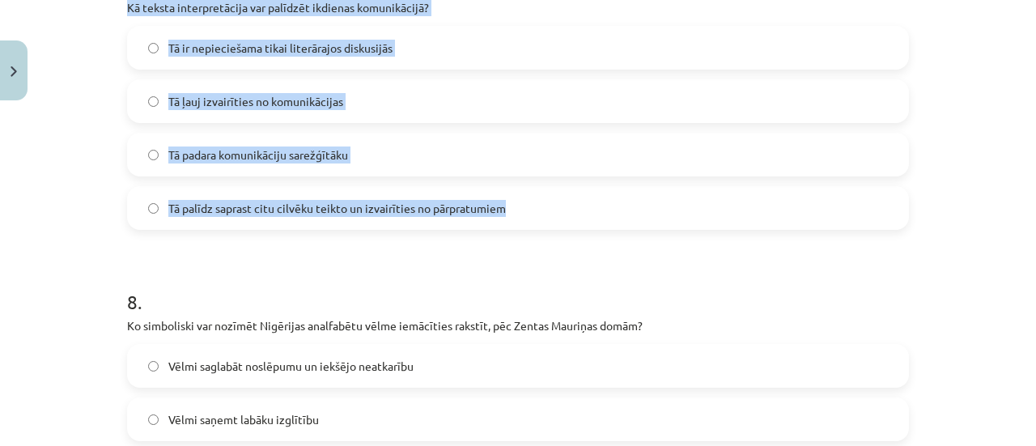
drag, startPoint x: 93, startPoint y: 232, endPoint x: 561, endPoint y: 219, distance: 467.9
click at [561, 219] on div "Mācību tēma: Literatūras i - 10. klases 1.ieskaites mācību materiāls #6 Noslēgu…" at bounding box center [518, 223] width 1036 height 446
copy div "Kā teksta interpretācija var palīdzēt ikdienas komunikācijā? Tā ir nepieciešama…"
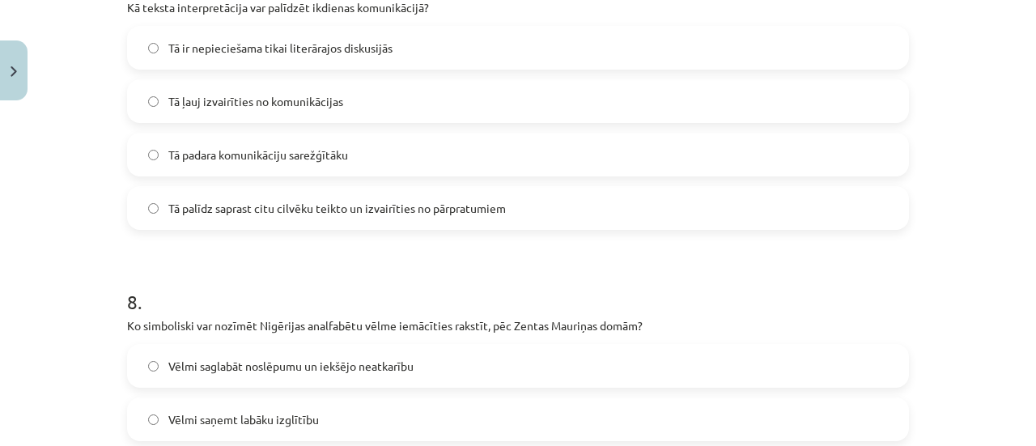
click at [180, 211] on span "Tā palīdz saprast citu cilvēku teikto un izvairīties no pārpratumiem" at bounding box center [336, 208] width 337 height 17
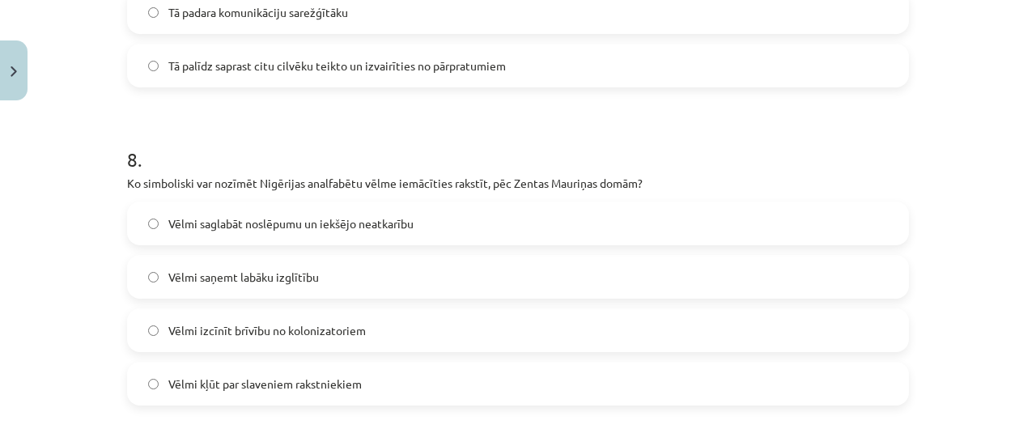
scroll to position [2529, 0]
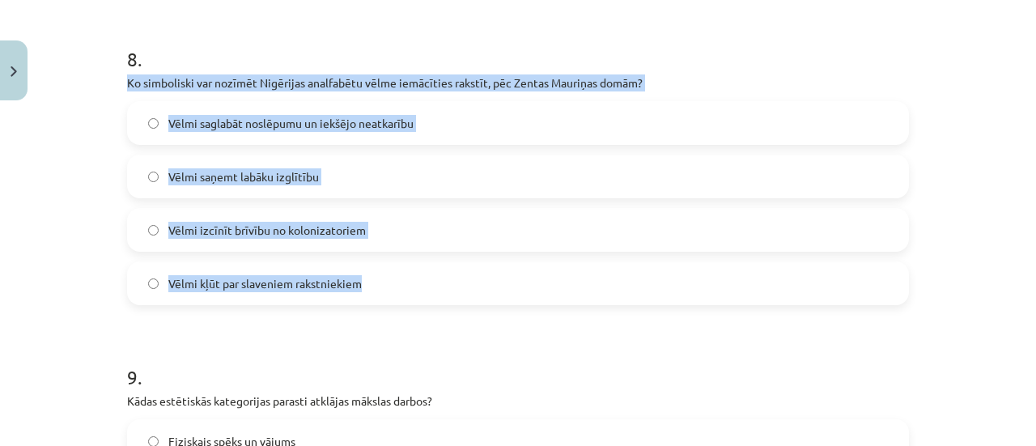
drag, startPoint x: 113, startPoint y: 81, endPoint x: 359, endPoint y: 278, distance: 315.4
copy div "Ko simboliski var nozīmēt Nigērijas analfabētu vēlme iemācīties rakstīt, pēc Ze…"
click at [361, 177] on label "Vēlmi saņemt labāku izglītību" at bounding box center [518, 176] width 778 height 40
click at [251, 130] on label "Vēlmi saglabāt noslēpumu un iekšējo neatkarību" at bounding box center [518, 123] width 778 height 40
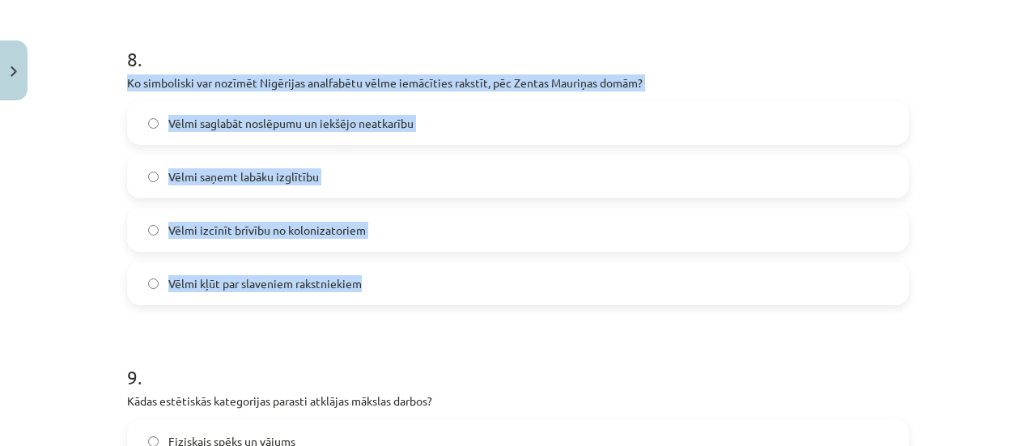
click at [418, 227] on label "Vēlmi izcīnīt brīvību no kolonizatoriem" at bounding box center [518, 230] width 778 height 40
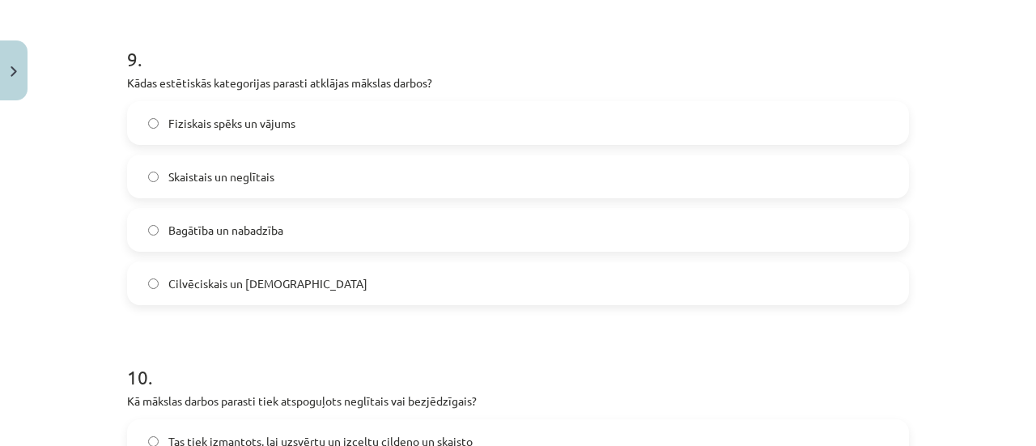
scroll to position [2852, 0]
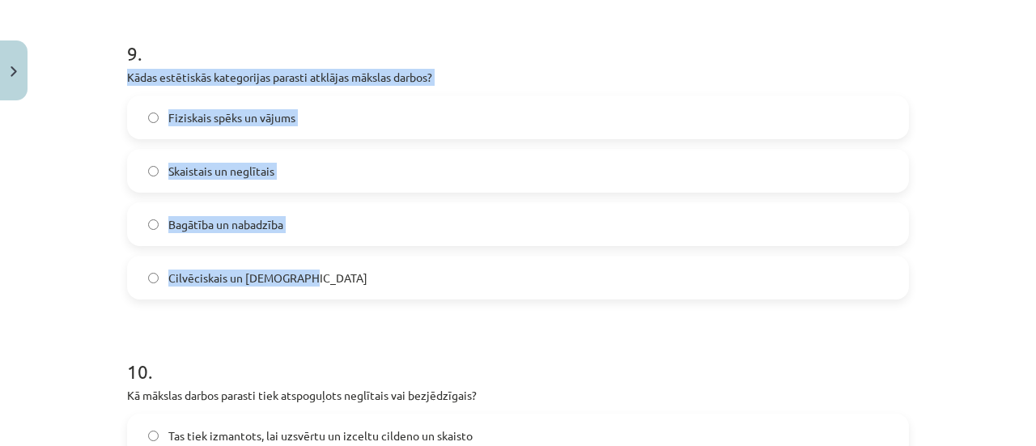
drag, startPoint x: 106, startPoint y: 74, endPoint x: 350, endPoint y: 278, distance: 317.8
click at [350, 278] on div "Mācību tēma: Literatūras i - 10. klases 1.ieskaites mācību materiāls #6 Noslēgu…" at bounding box center [518, 223] width 1036 height 446
click at [357, 176] on label "Skaistais un neglītais" at bounding box center [518, 171] width 778 height 40
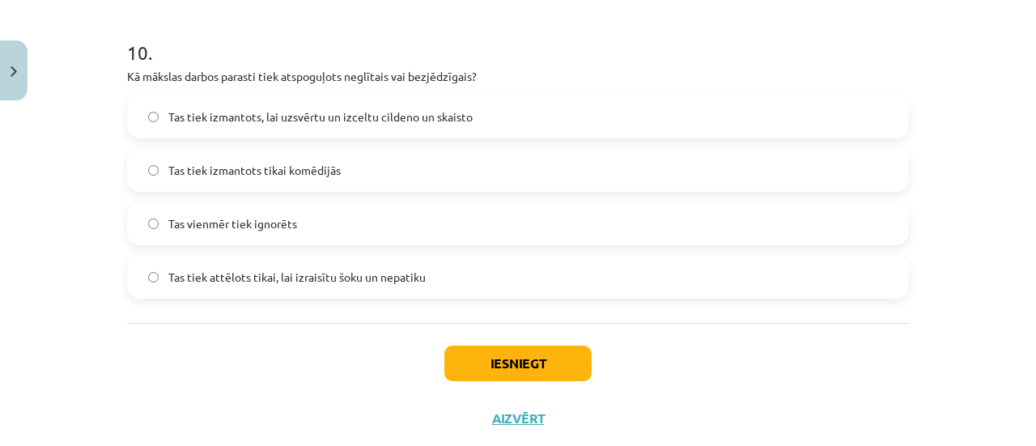
scroll to position [3176, 0]
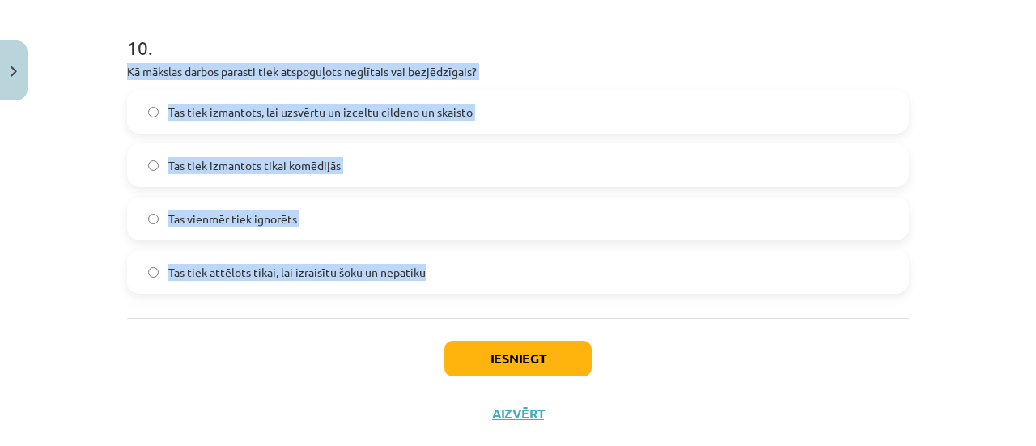
drag, startPoint x: 117, startPoint y: 72, endPoint x: 436, endPoint y: 267, distance: 373.7
click at [341, 223] on label "Tas vienmēr tiek ignorēts" at bounding box center [518, 218] width 778 height 40
click at [393, 150] on label "Tas tiek izmantots tikai komēdijās" at bounding box center [518, 165] width 778 height 40
click at [422, 112] on span "Tas tiek izmantots, lai uzsvērtu un izceltu cildeno un skaisto" at bounding box center [320, 112] width 304 height 17
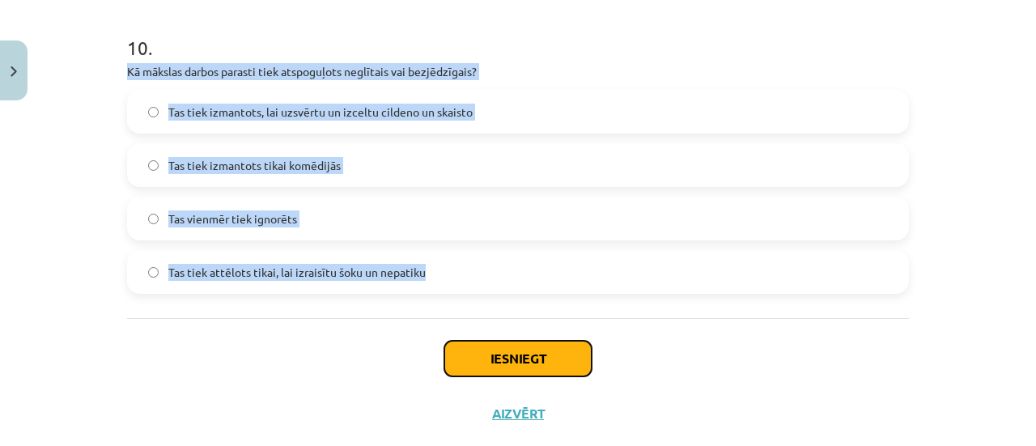
click at [514, 360] on button "Iesniegt" at bounding box center [517, 359] width 147 height 36
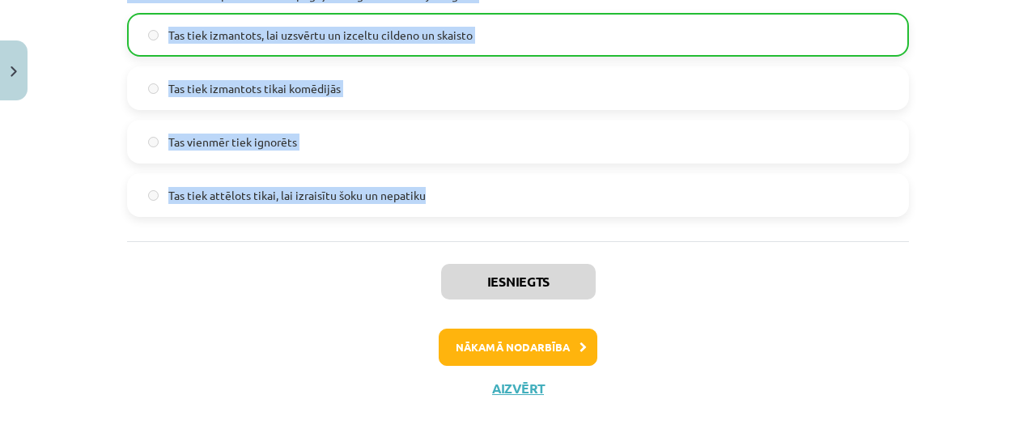
scroll to position [3261, 0]
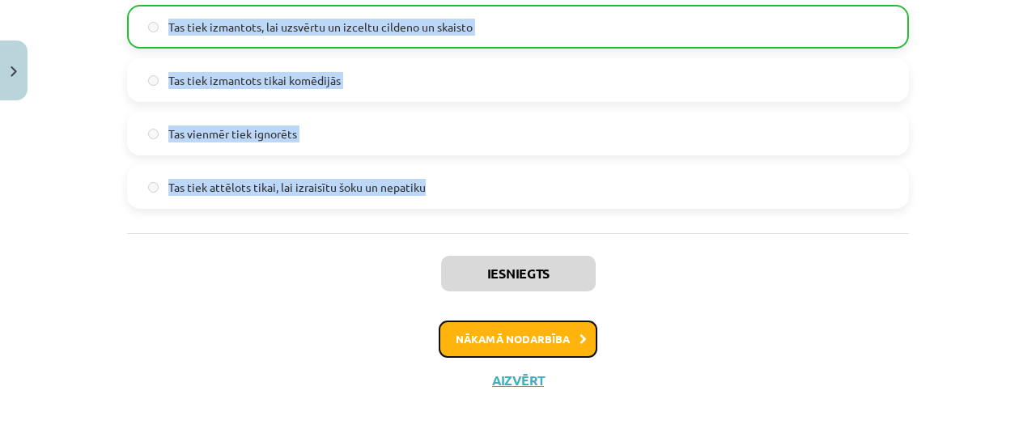
click at [527, 332] on button "Nākamā nodarbība" at bounding box center [518, 338] width 159 height 37
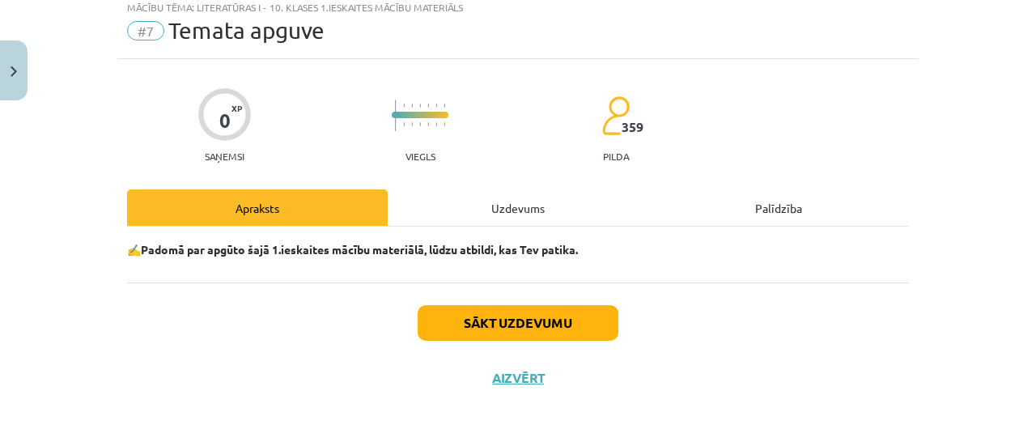
scroll to position [40, 0]
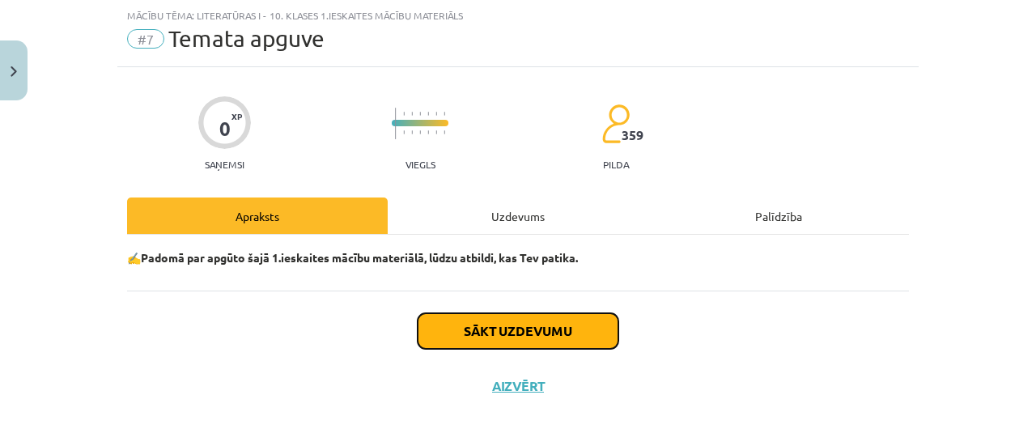
click at [466, 339] on button "Sākt uzdevumu" at bounding box center [518, 331] width 201 height 36
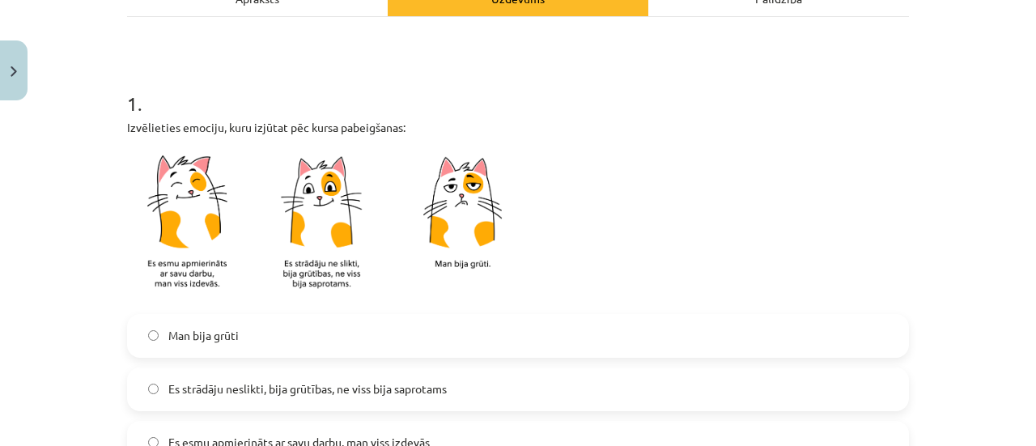
scroll to position [283, 0]
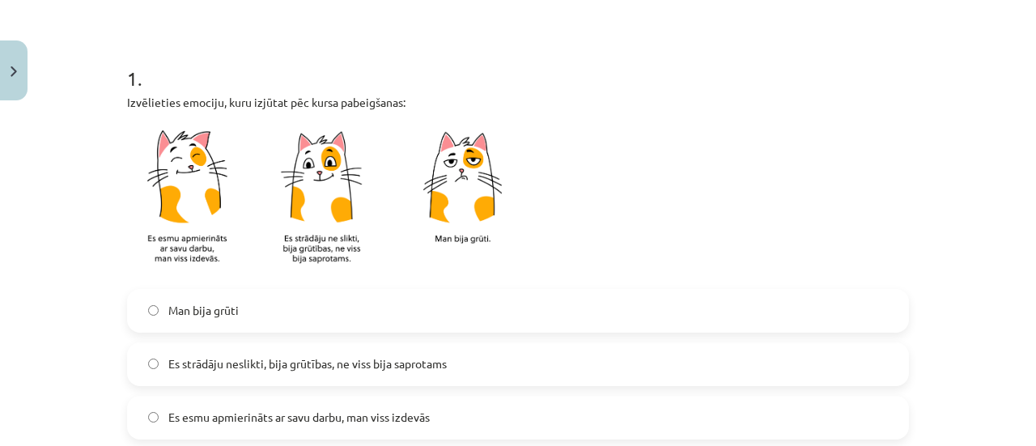
click at [298, 376] on label "Es strādāju neslikti, bija grūtības, ne viss bija saprotams" at bounding box center [518, 364] width 778 height 40
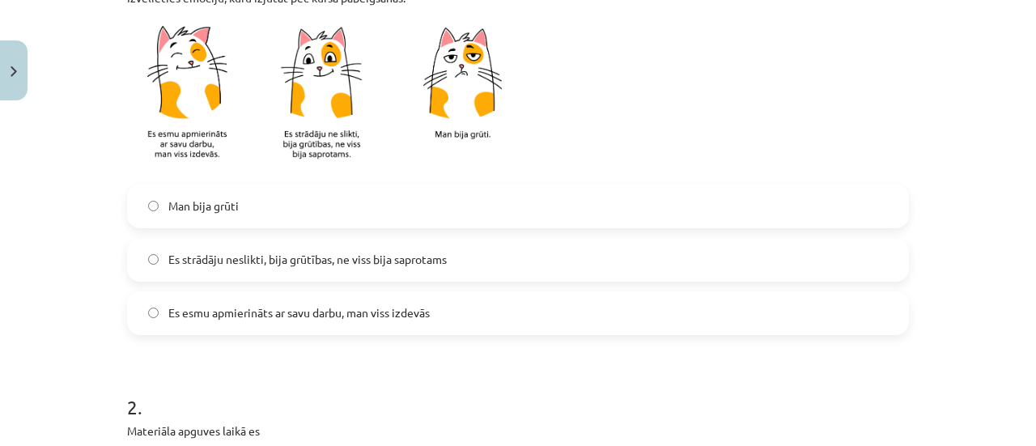
scroll to position [364, 0]
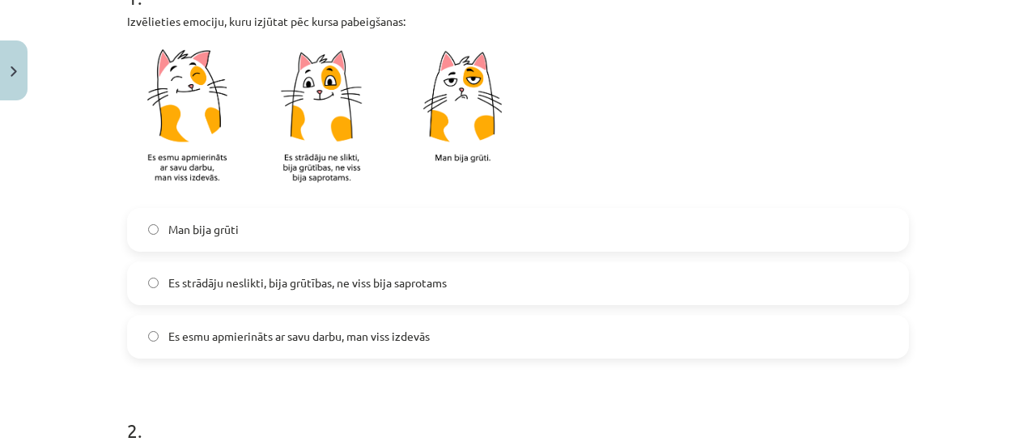
click at [295, 336] on span "Es esmu apmierināts ar savu darbu, man viss izdevās" at bounding box center [298, 336] width 261 height 17
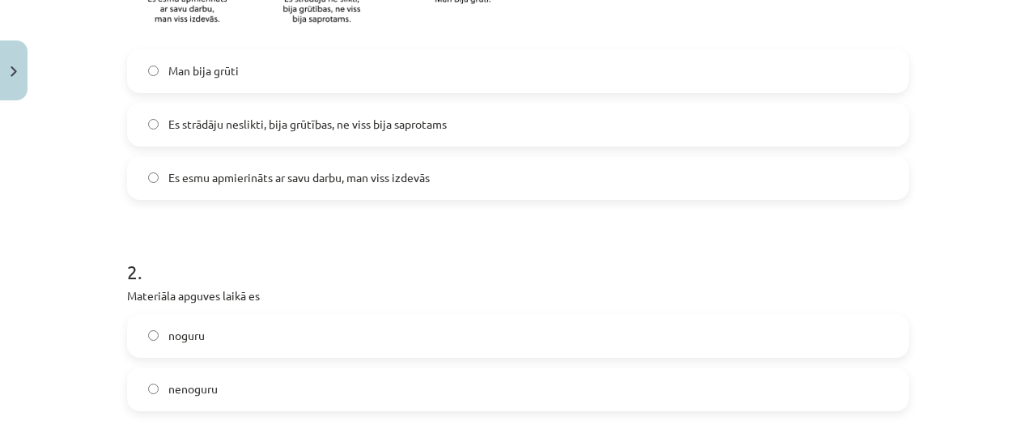
scroll to position [526, 0]
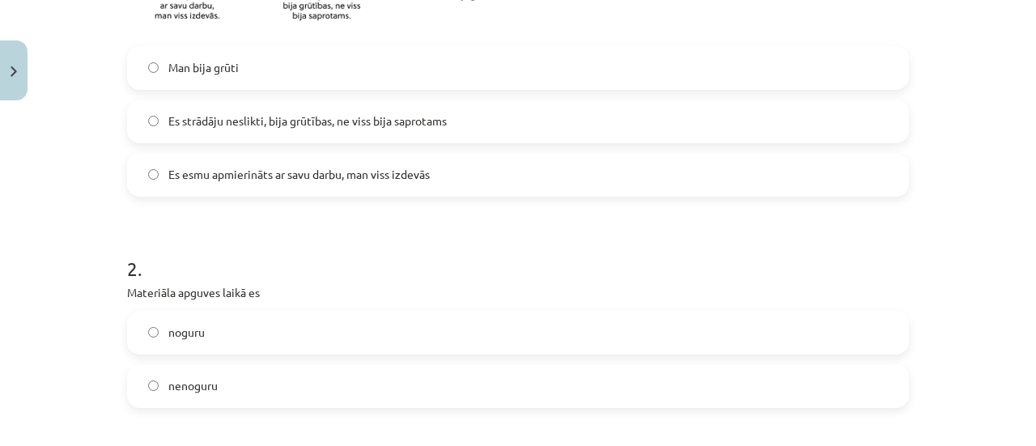
click at [295, 333] on label "noguru" at bounding box center [518, 332] width 778 height 40
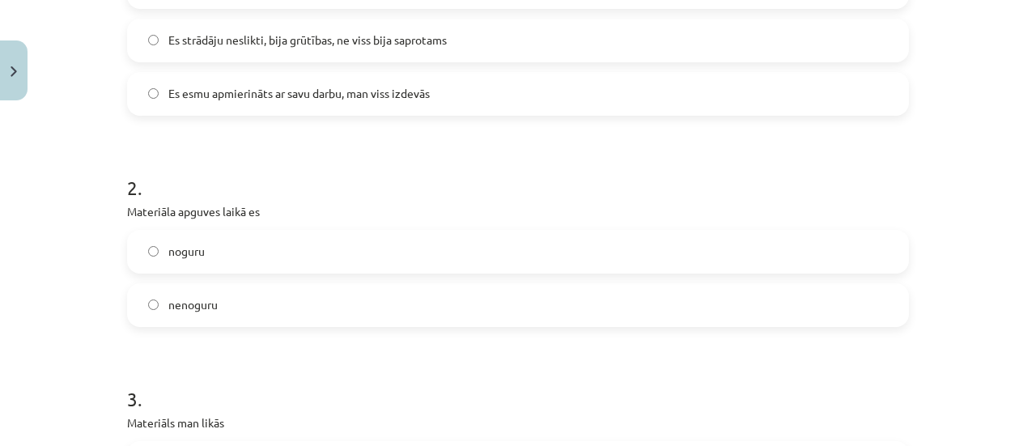
click at [307, 303] on label "nenoguru" at bounding box center [518, 305] width 778 height 40
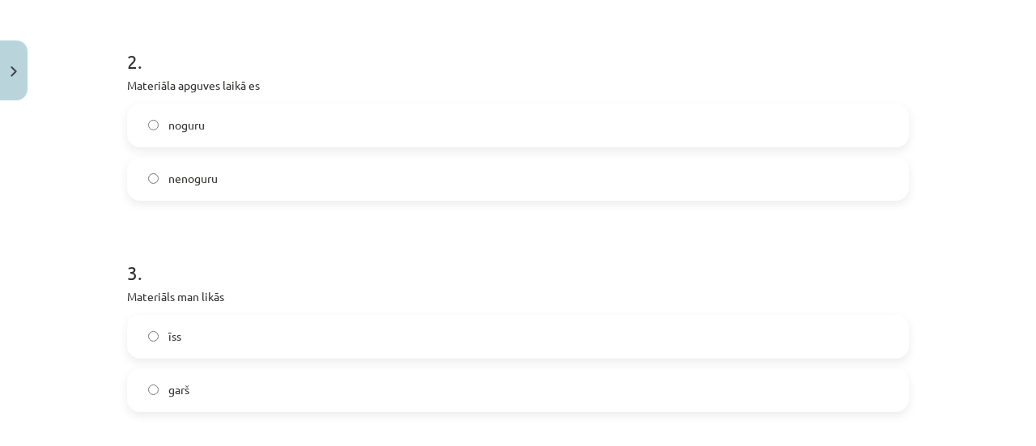
scroll to position [769, 0]
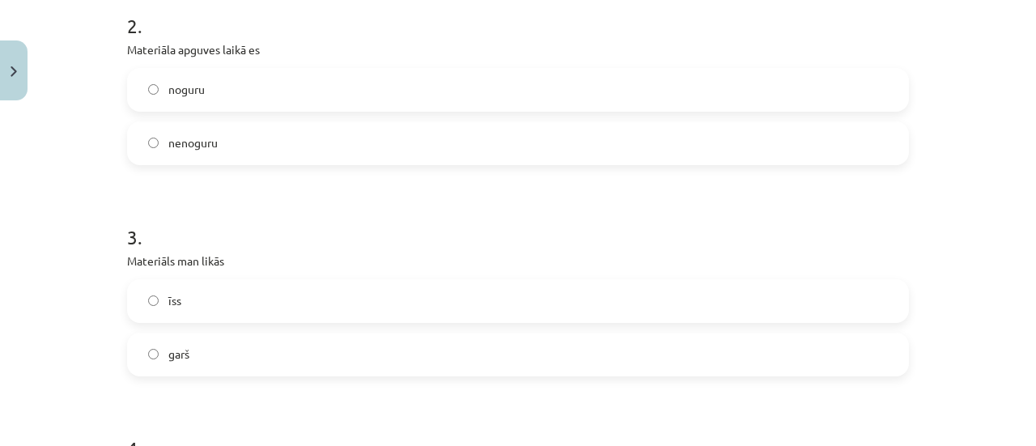
click at [307, 304] on label "īss" at bounding box center [518, 301] width 778 height 40
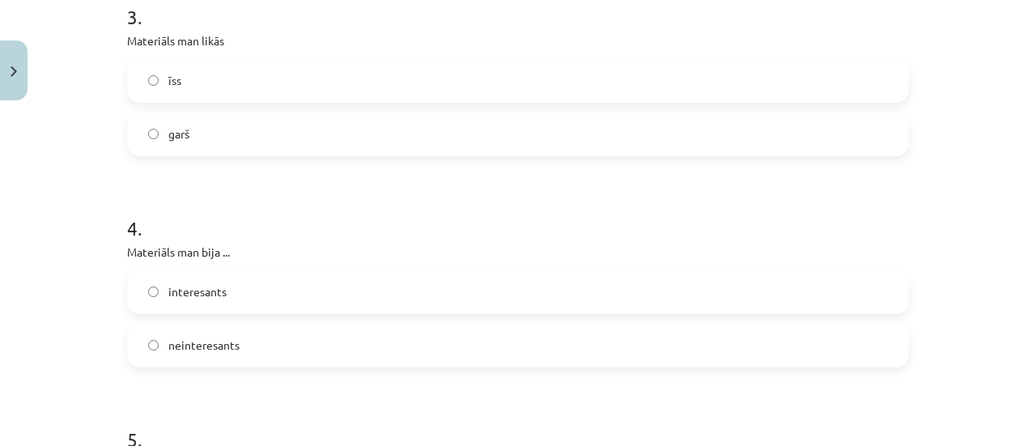
scroll to position [1011, 0]
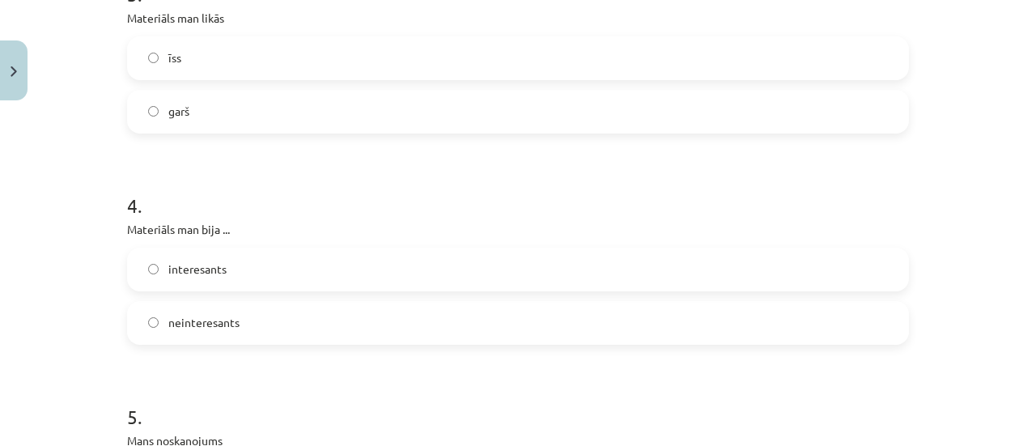
click at [317, 273] on label "interesants" at bounding box center [518, 269] width 778 height 40
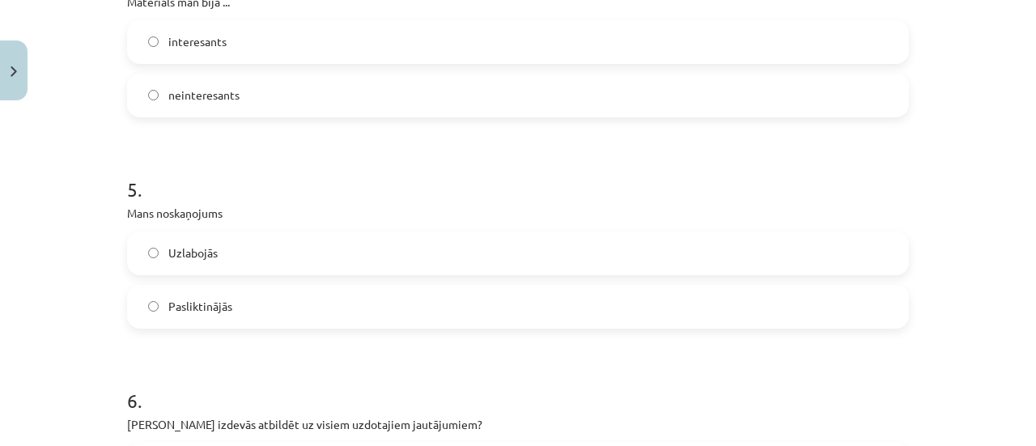
scroll to position [1254, 0]
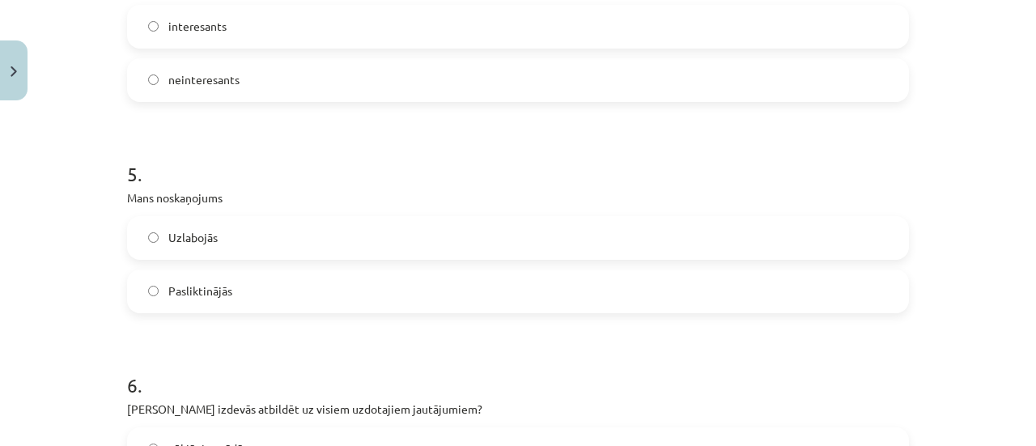
click at [315, 275] on label "Pasliktinājās" at bounding box center [518, 291] width 778 height 40
click at [252, 252] on label "Uzlabojās" at bounding box center [518, 238] width 778 height 40
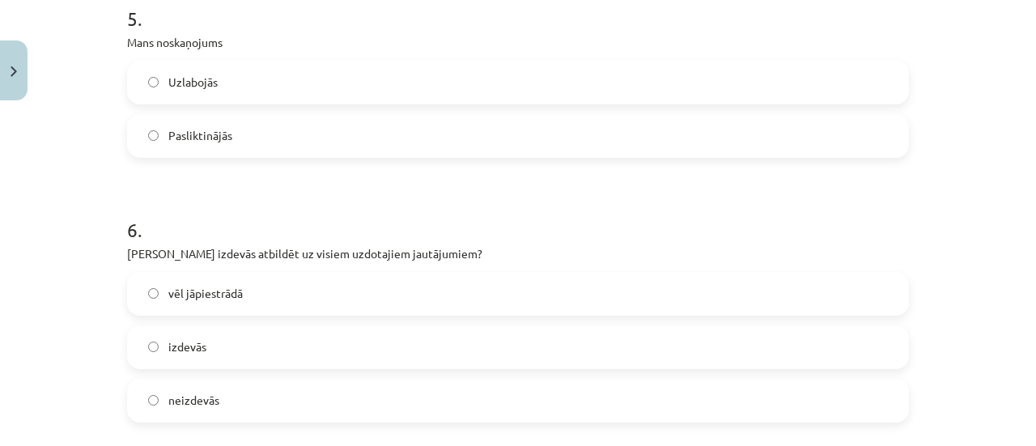
scroll to position [1416, 0]
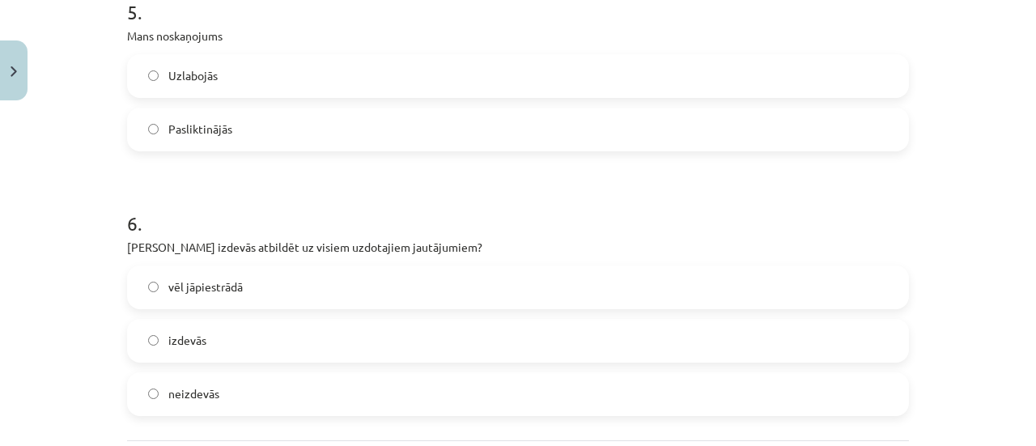
click at [248, 281] on label "vēl jāpiestrādā" at bounding box center [518, 287] width 778 height 40
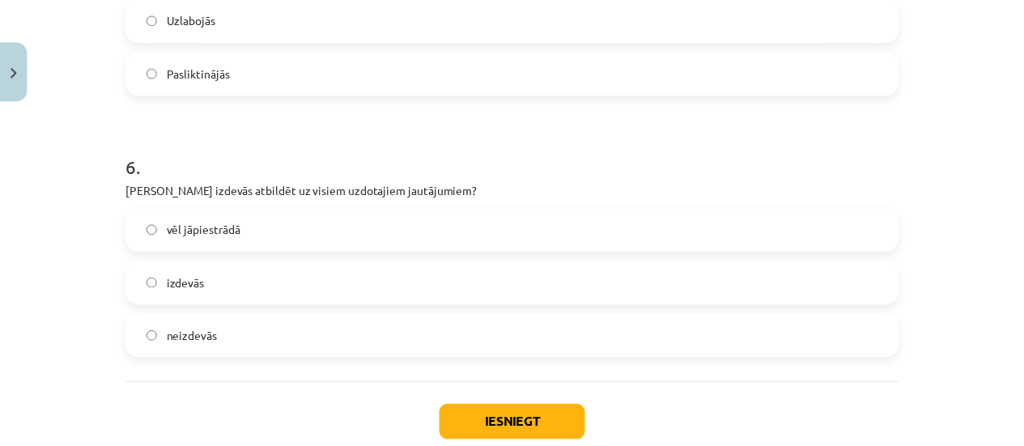
scroll to position [1497, 0]
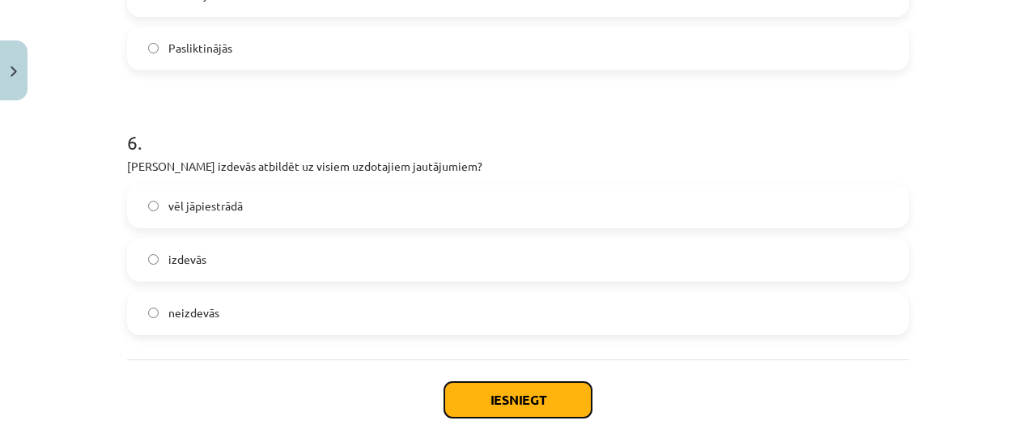
click at [490, 399] on button "Iesniegt" at bounding box center [517, 400] width 147 height 36
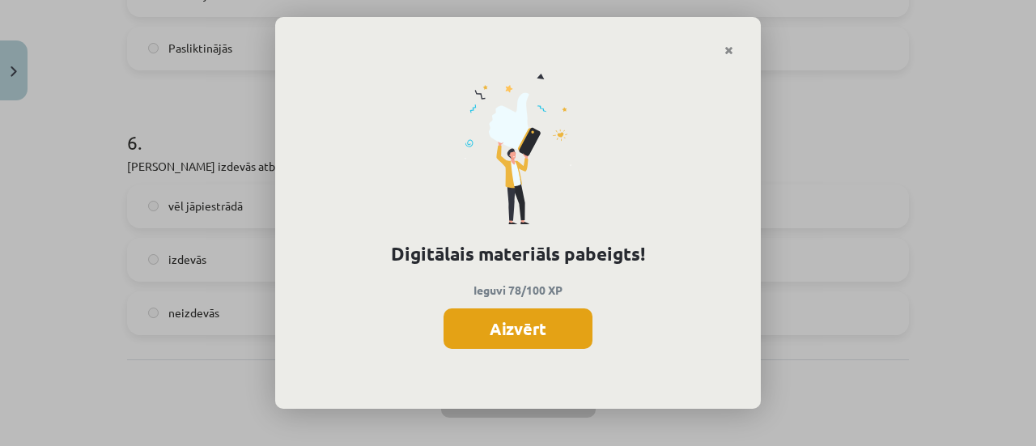
click at [541, 323] on button "Aizvērt" at bounding box center [517, 328] width 149 height 40
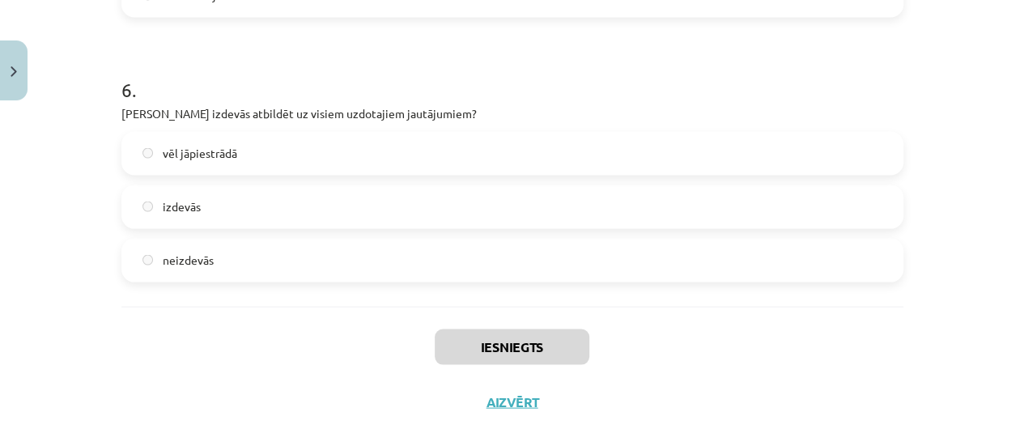
scroll to position [1572, 0]
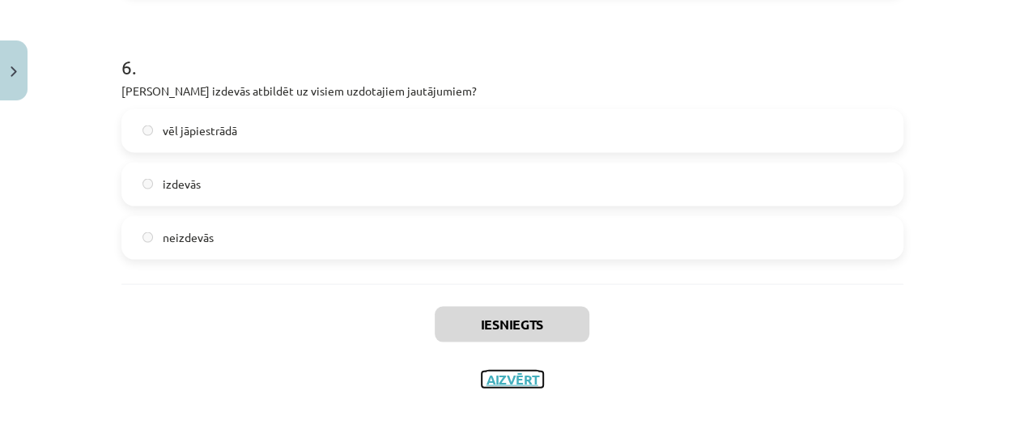
click at [498, 375] on button "Aizvērt" at bounding box center [511, 379] width 61 height 16
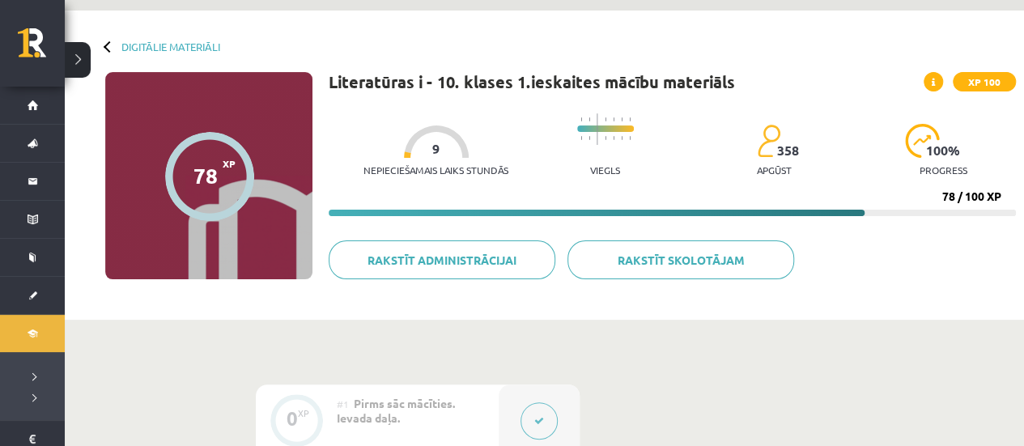
scroll to position [0, 0]
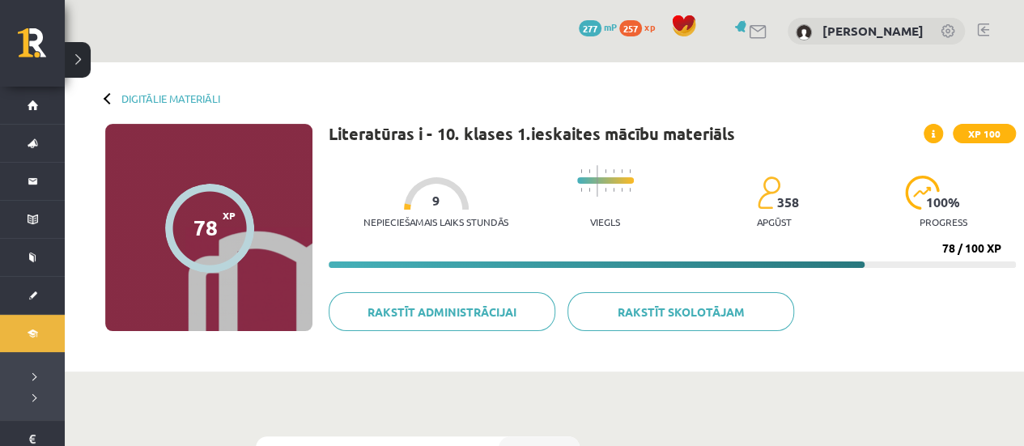
click at [118, 100] on div "Digitālie materiāli" at bounding box center [162, 98] width 115 height 12
click at [143, 101] on link "Digitālie materiāli" at bounding box center [170, 98] width 99 height 12
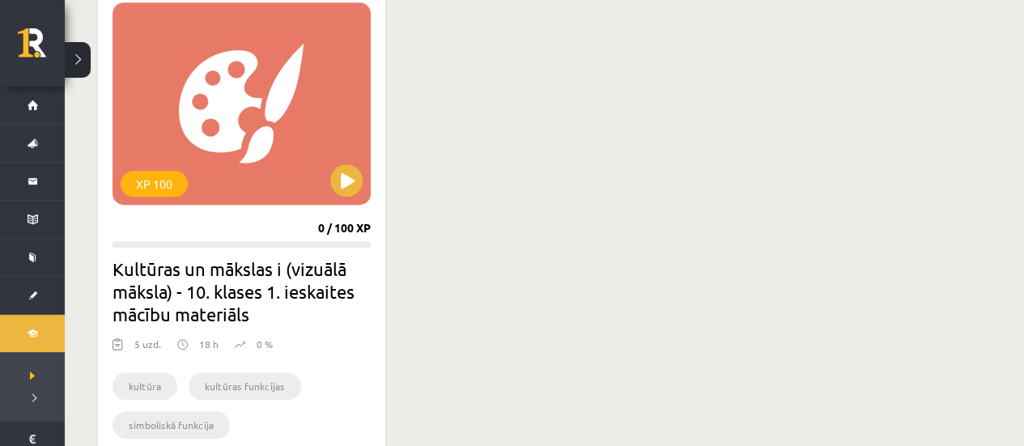
scroll to position [486, 0]
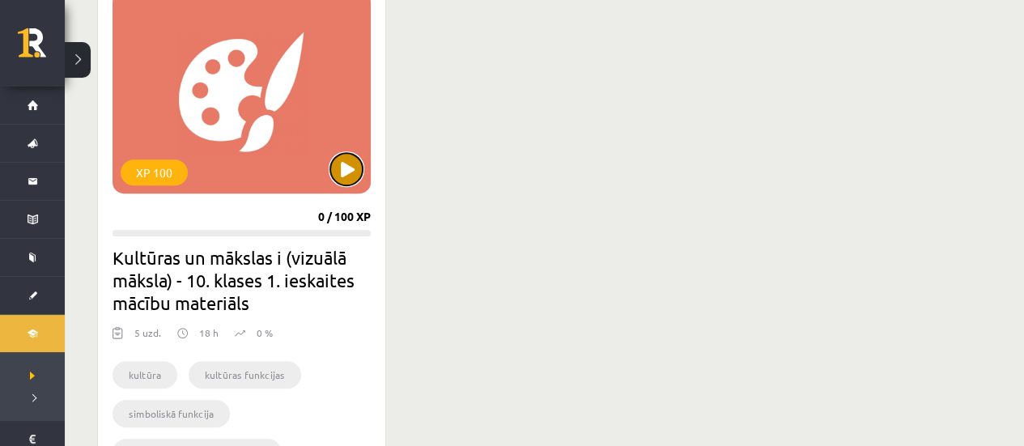
click at [350, 162] on button at bounding box center [346, 169] width 32 height 32
